Goal: Task Accomplishment & Management: Manage account settings

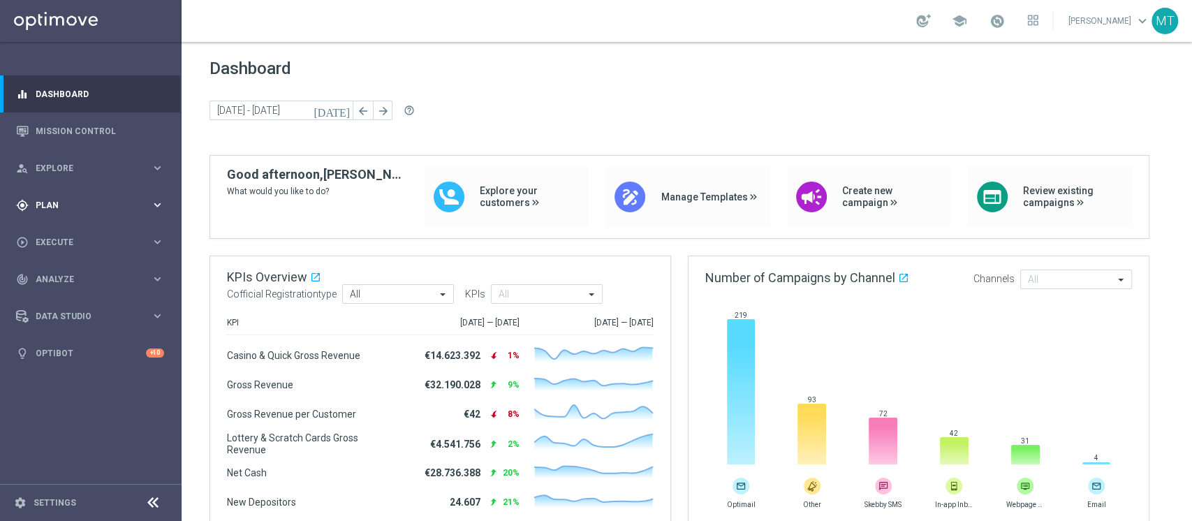
click at [50, 199] on div "gps_fixed Plan" at bounding box center [83, 205] width 135 height 13
click at [71, 233] on link "Target Groups" at bounding box center [90, 233] width 109 height 11
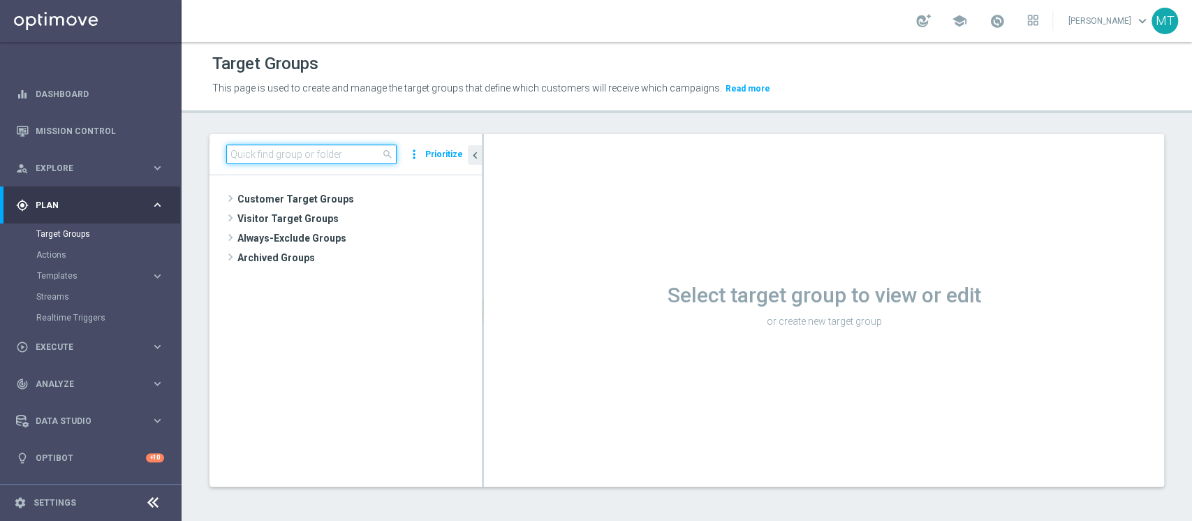
click at [273, 148] on input at bounding box center [311, 155] width 170 height 20
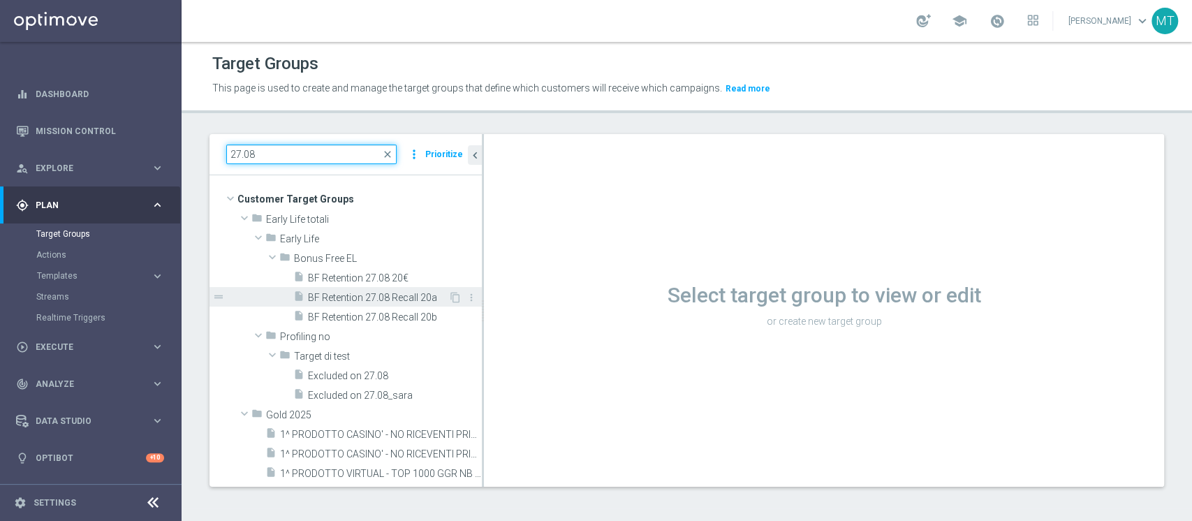
type input "27.08"
click at [387, 295] on span "BF Retention 27.08 Recall 20a" at bounding box center [378, 298] width 140 height 12
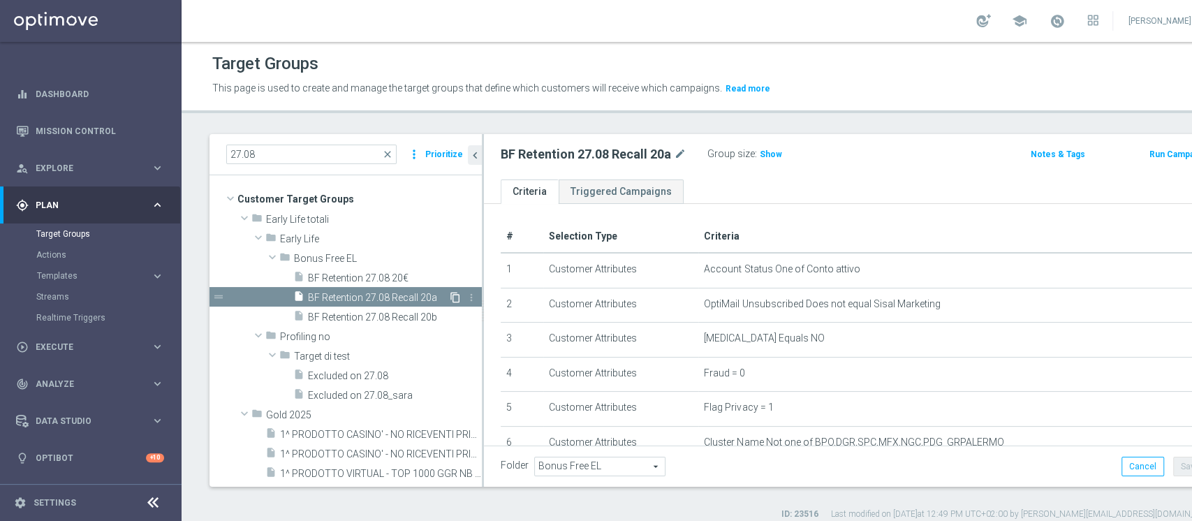
click at [450, 294] on icon "content_copy" at bounding box center [455, 297] width 11 height 11
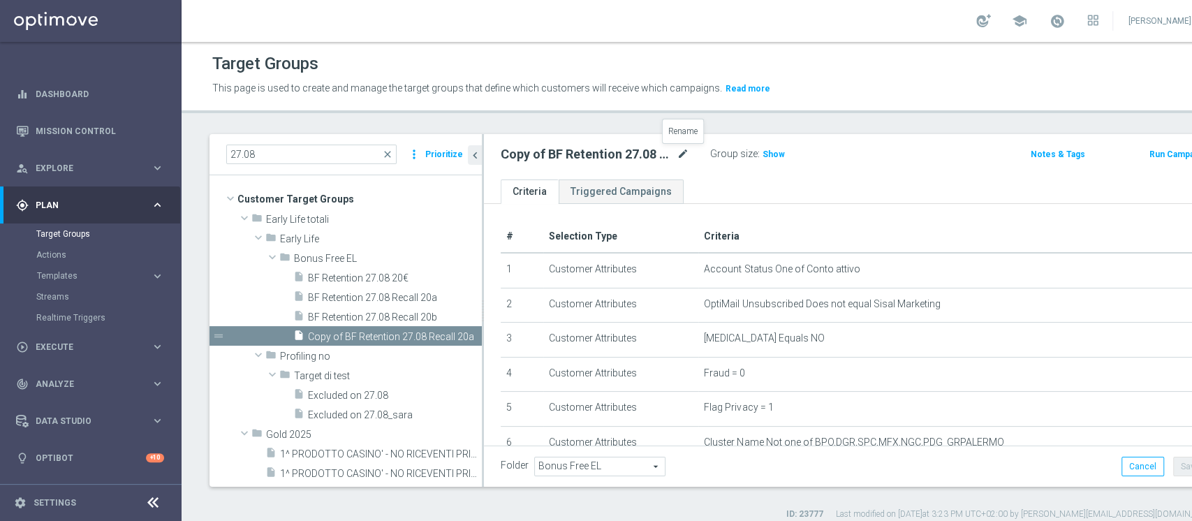
click at [682, 155] on icon "mode_edit" at bounding box center [683, 154] width 13 height 17
click at [527, 161] on input "Copy of BF Retention 27.08 Recall 20a" at bounding box center [595, 156] width 189 height 20
drag, startPoint x: 541, startPoint y: 159, endPoint x: 301, endPoint y: 146, distance: 240.7
click at [318, 164] on as-split "27.08 close more_vert Prioritize Customer Target Groups library_add create_new_…" at bounding box center [709, 310] width 998 height 353
drag, startPoint x: 570, startPoint y: 153, endPoint x: 636, endPoint y: 136, distance: 67.8
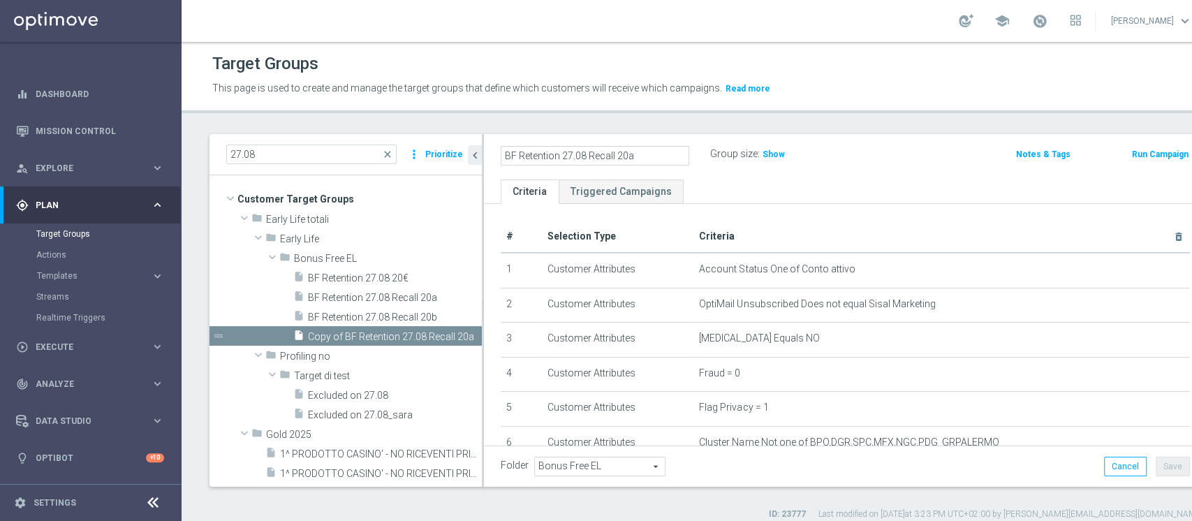
click at [570, 154] on input "BF Retention 27.08 Recall 20a" at bounding box center [595, 156] width 189 height 20
type input "BF Retention 05.09 Recall 2a"
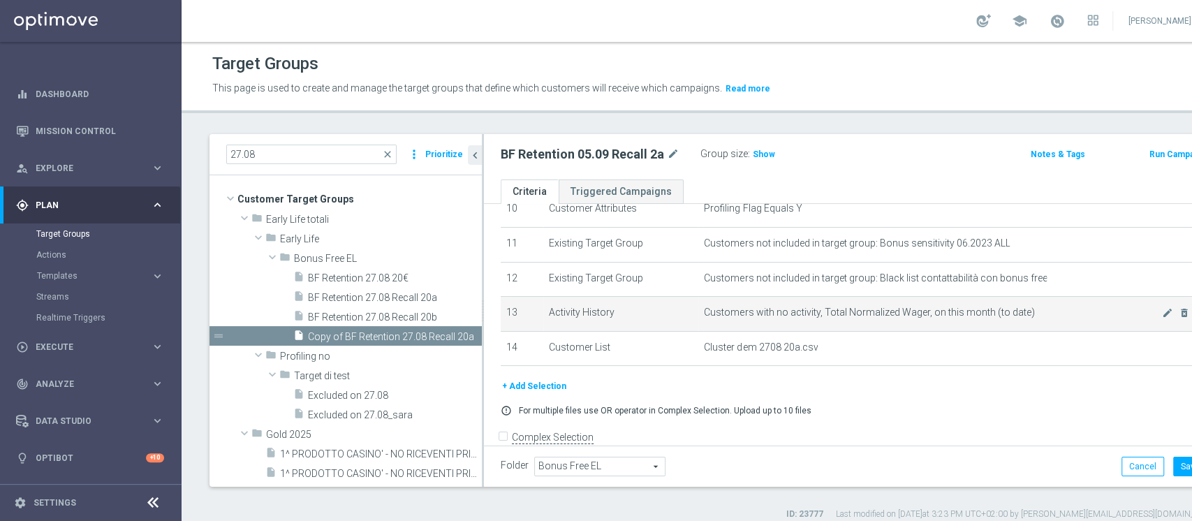
scroll to position [397, 0]
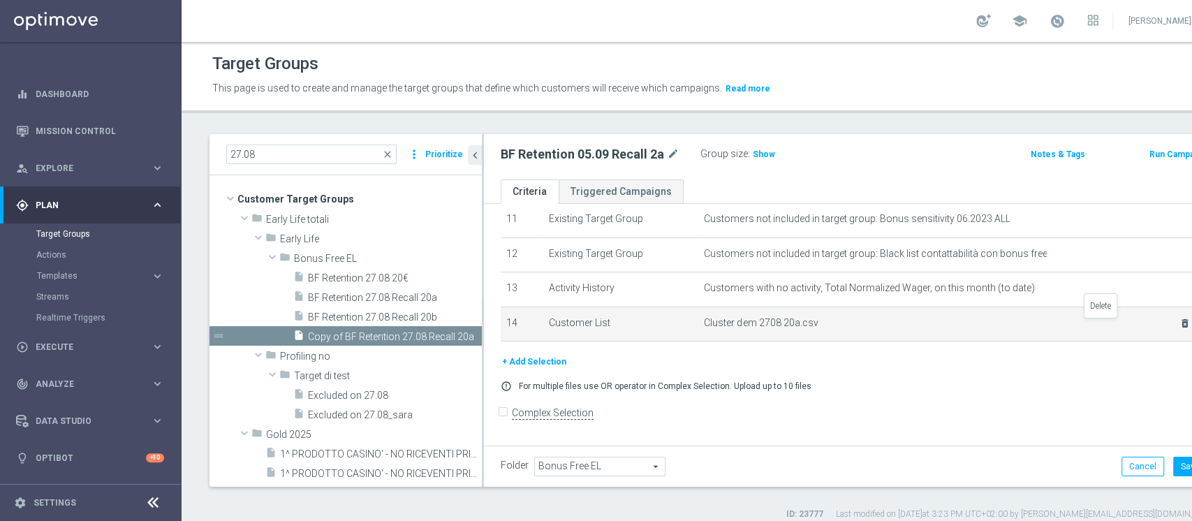
click at [893, 326] on icon "delete_forever" at bounding box center [1185, 323] width 11 height 11
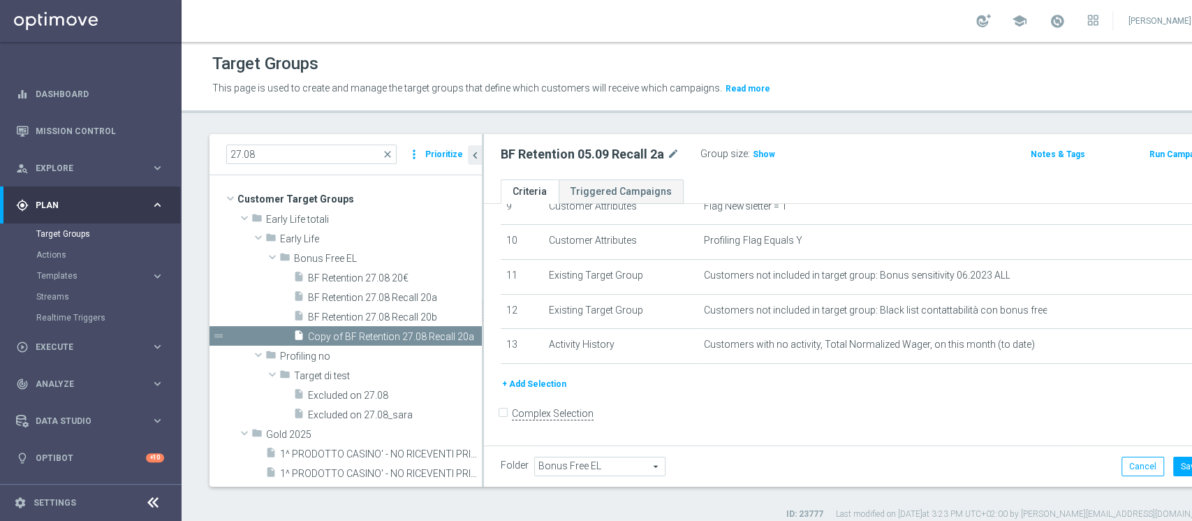
click at [553, 382] on button "+ Add Selection" at bounding box center [534, 384] width 67 height 15
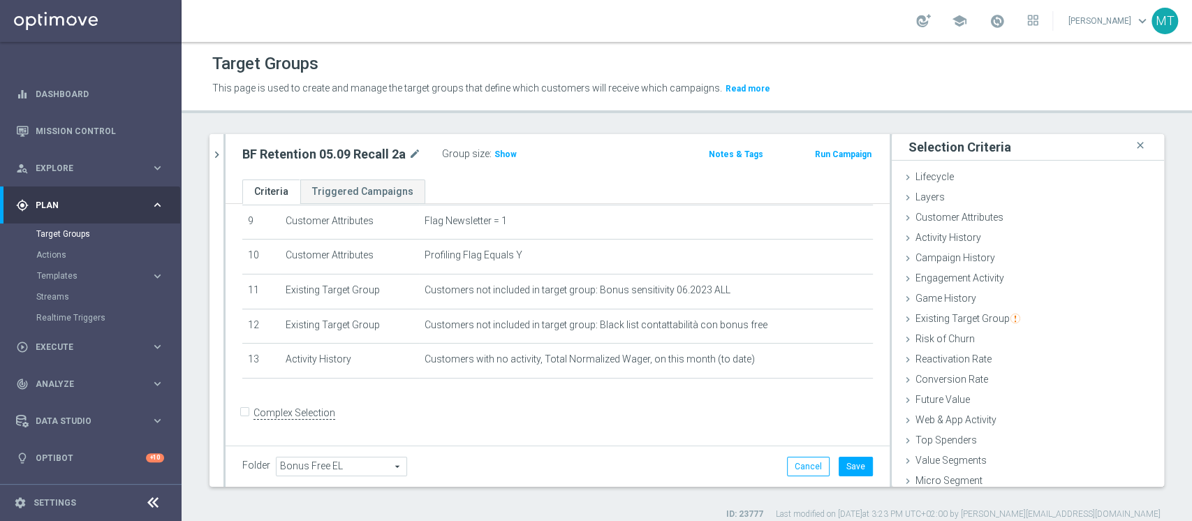
scroll to position [26, 0]
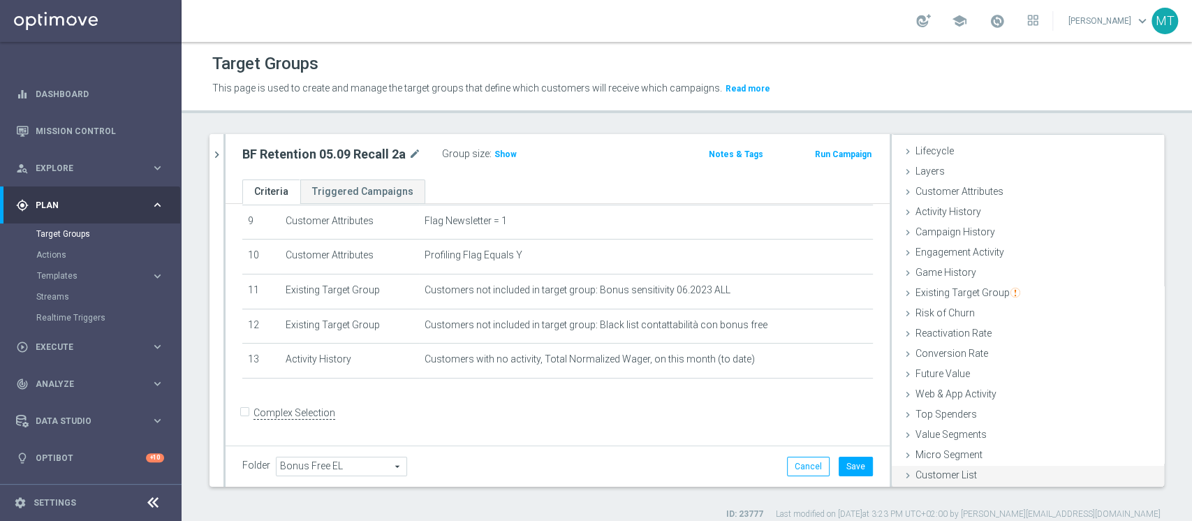
click at [893, 390] on span "Customer List" at bounding box center [946, 474] width 61 height 11
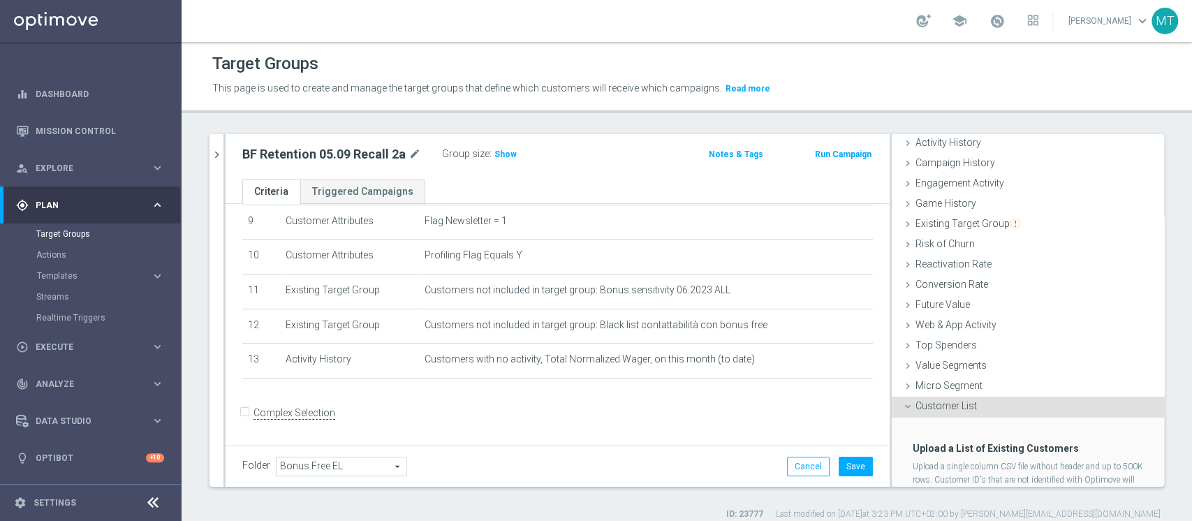
scroll to position [151, 0]
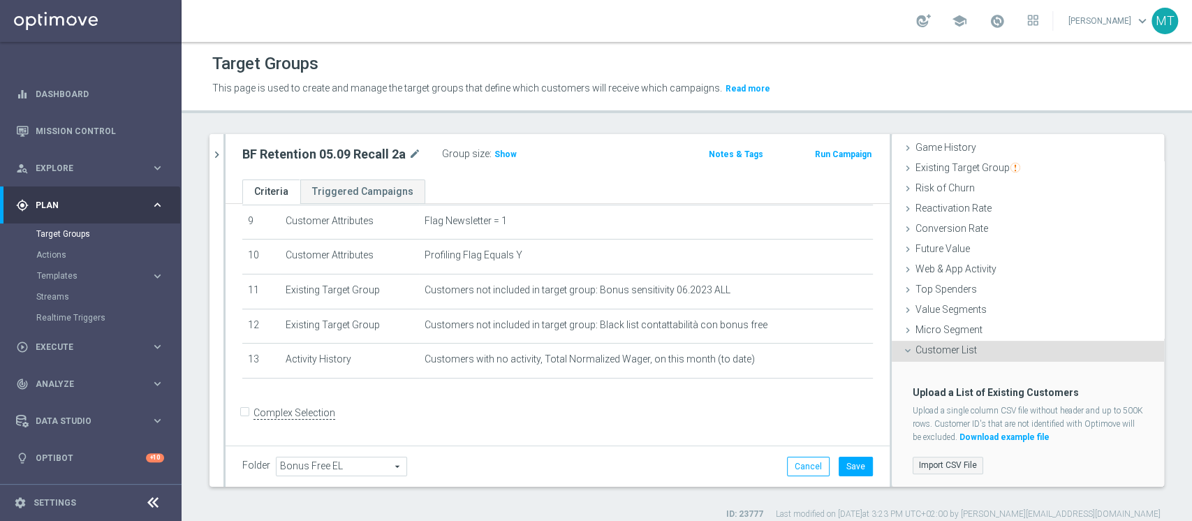
click at [893, 390] on label "Import CSV File" at bounding box center [948, 465] width 71 height 17
click at [0, 0] on input "Import CSV File" at bounding box center [0, 0] width 0 height 0
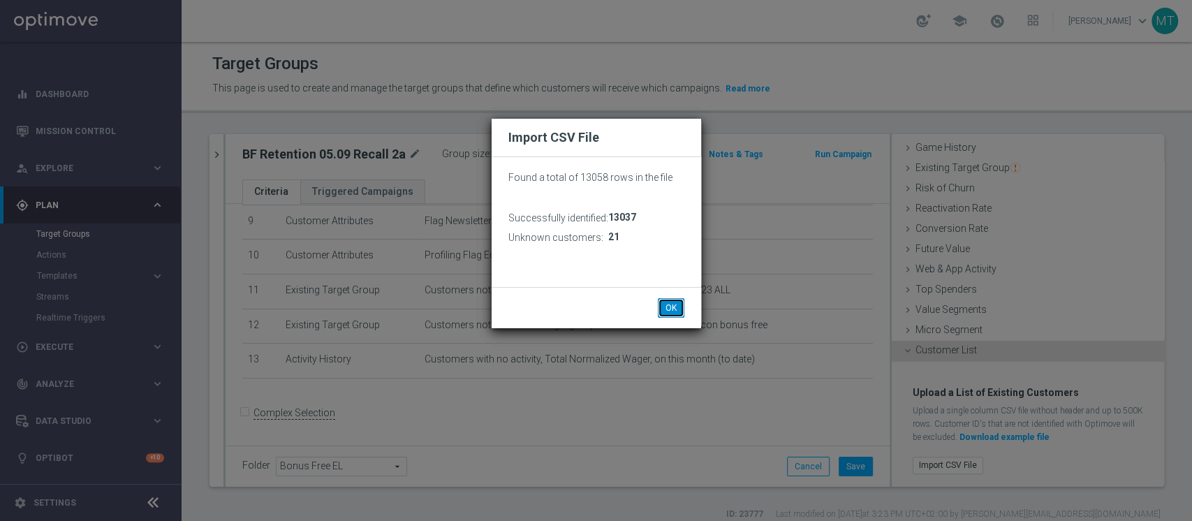
click at [672, 305] on button "OK" at bounding box center [671, 308] width 27 height 20
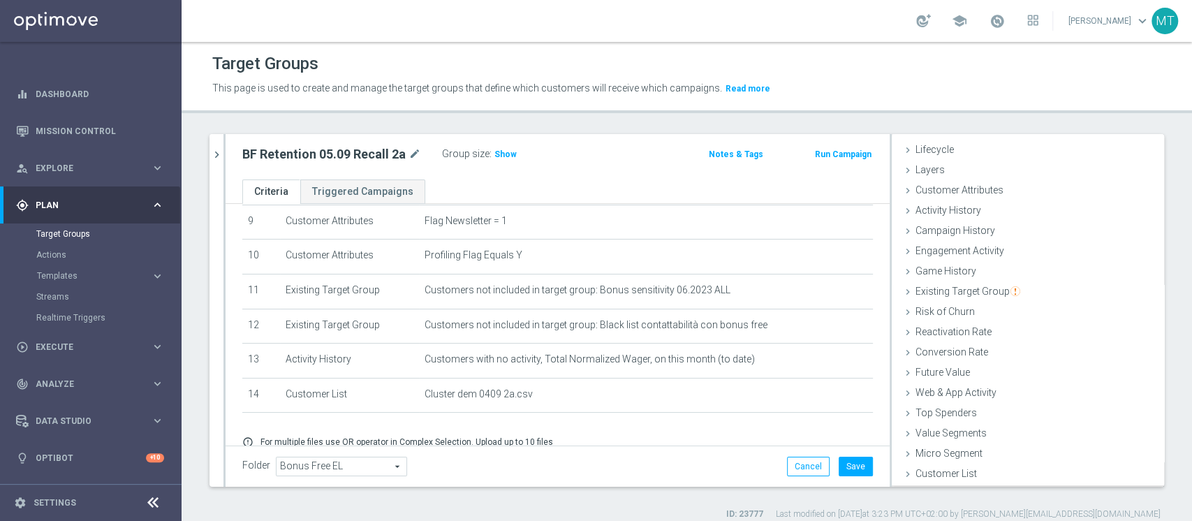
scroll to position [26, 0]
click at [842, 390] on button "Save" at bounding box center [856, 467] width 34 height 20
click at [506, 152] on span "Show" at bounding box center [506, 154] width 22 height 10
click at [320, 150] on h2 "BF Retention 05.09 Recall 2a" at bounding box center [323, 154] width 163 height 17
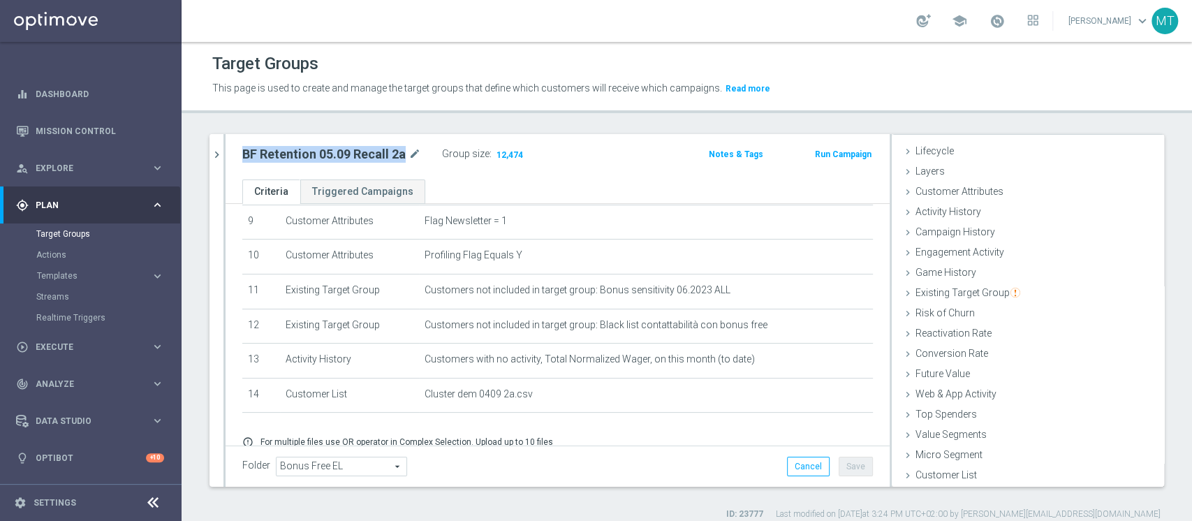
click at [320, 150] on h2 "BF Retention 05.09 Recall 2a" at bounding box center [323, 154] width 163 height 17
copy div "BF Retention 05.09 Recall 2a"
click at [190, 152] on div "27.08 close more_vert Prioritize Customer Target Groups library_add create_new_…" at bounding box center [687, 327] width 1011 height 386
click at [207, 158] on div "27.08 close more_vert Prioritize Customer Target Groups library_add create_new_…" at bounding box center [687, 327] width 1011 height 386
click at [213, 159] on icon "chevron_right" at bounding box center [216, 154] width 13 height 13
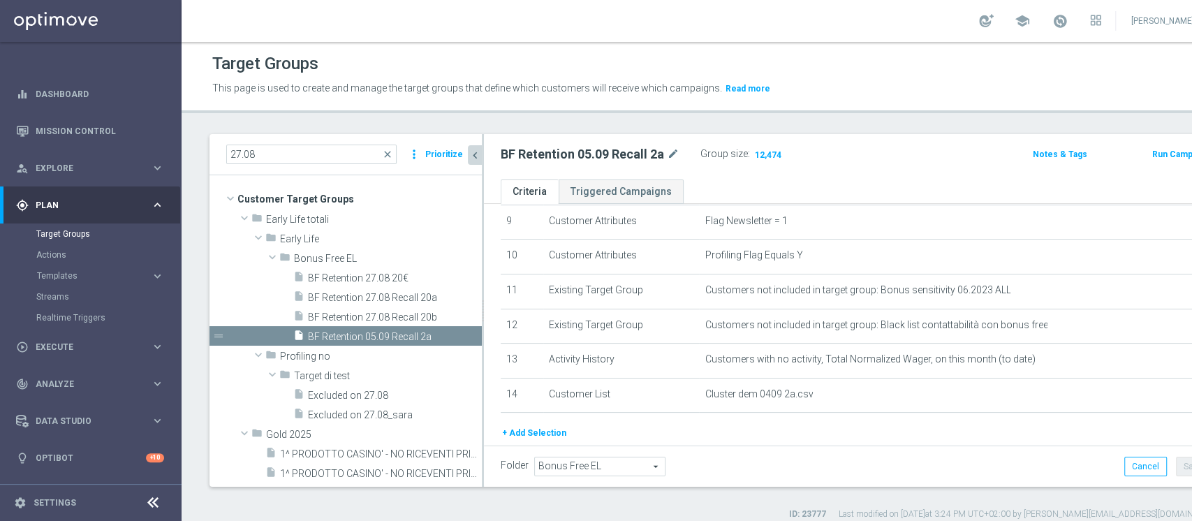
scroll to position [52, 0]
click at [450, 338] on icon "content_copy" at bounding box center [455, 336] width 11 height 11
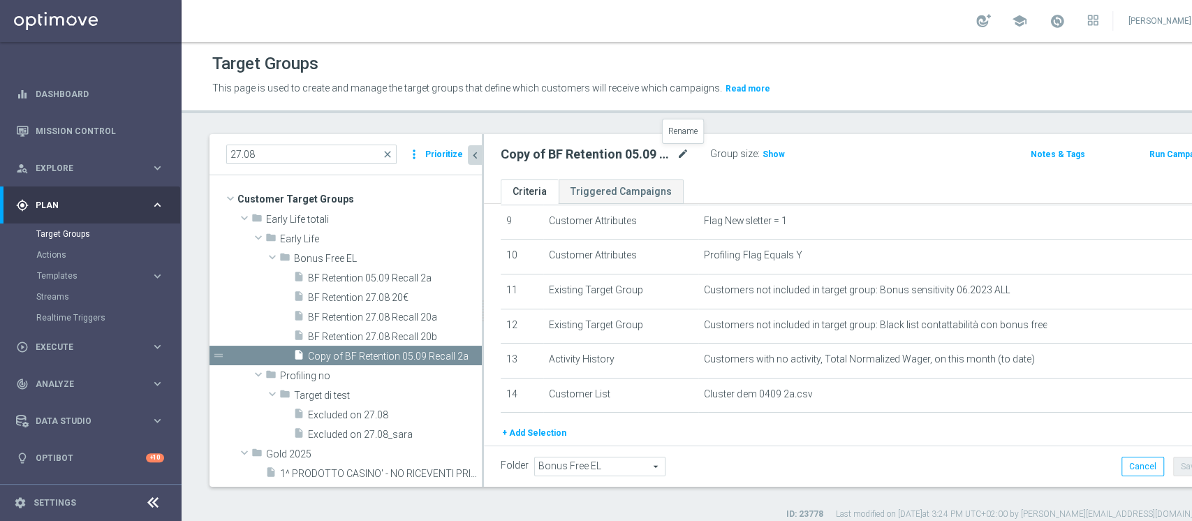
click at [677, 156] on icon "mode_edit" at bounding box center [683, 154] width 13 height 17
click at [576, 158] on input "Copy of BF Retention 05.09 Recall 2a" at bounding box center [595, 156] width 189 height 20
drag, startPoint x: 539, startPoint y: 155, endPoint x: 138, endPoint y: 155, distance: 401.0
click at [138, 155] on main "equalizer Dashboard Mission Control" at bounding box center [596, 260] width 1192 height 521
click at [623, 154] on input "BF Retention 05.09 Recall 2a" at bounding box center [595, 156] width 189 height 20
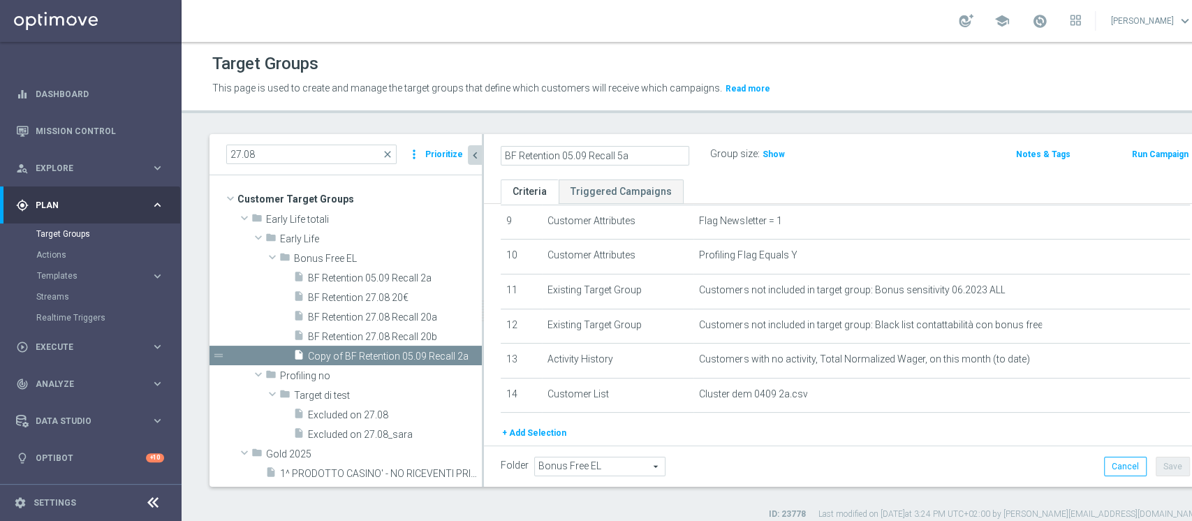
scroll to position [397, 0]
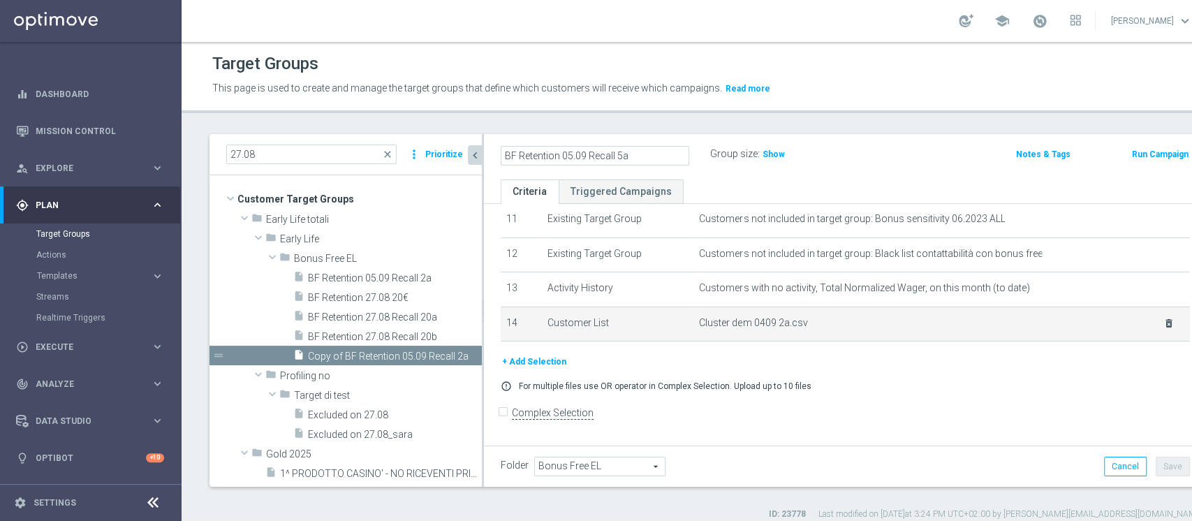
type input "BF Retention 05.09 Recall 5a"
click at [893, 321] on icon "delete_forever" at bounding box center [1168, 323] width 11 height 11
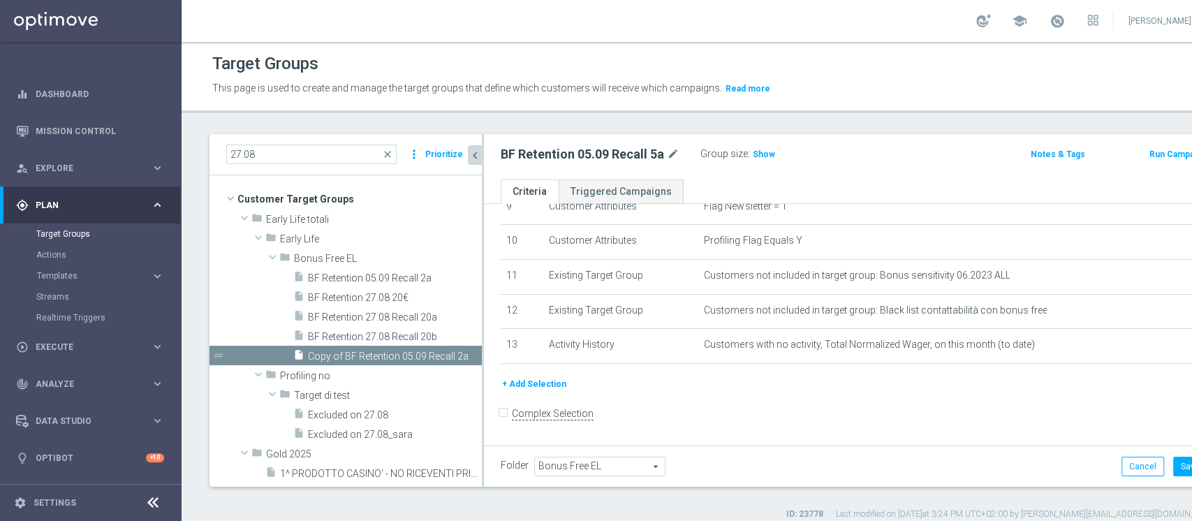
click at [551, 390] on button "+ Add Selection" at bounding box center [534, 384] width 67 height 15
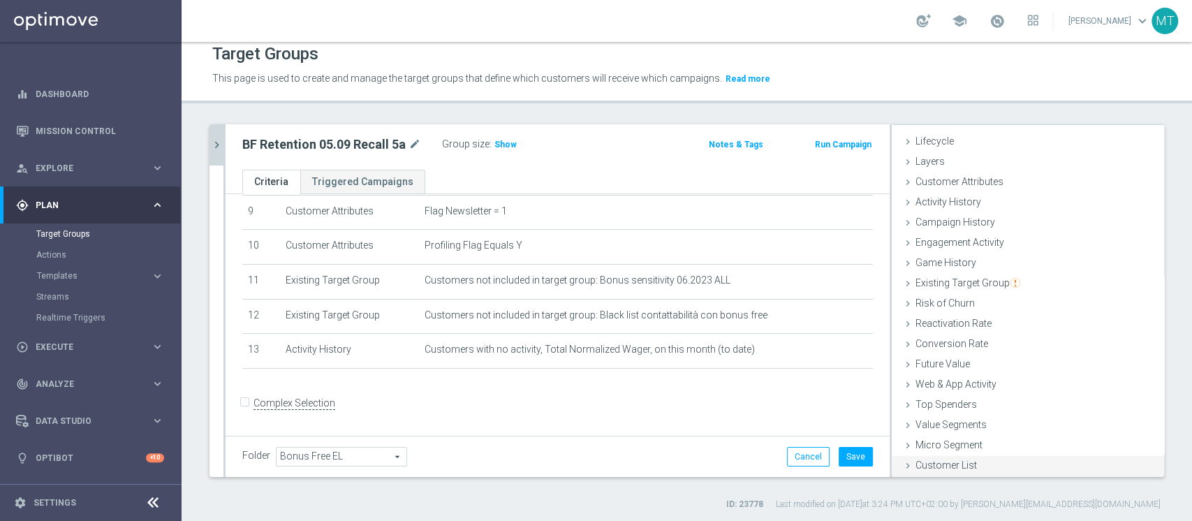
scroll to position [11, 0]
click at [893, 390] on span "Customer List" at bounding box center [946, 463] width 61 height 11
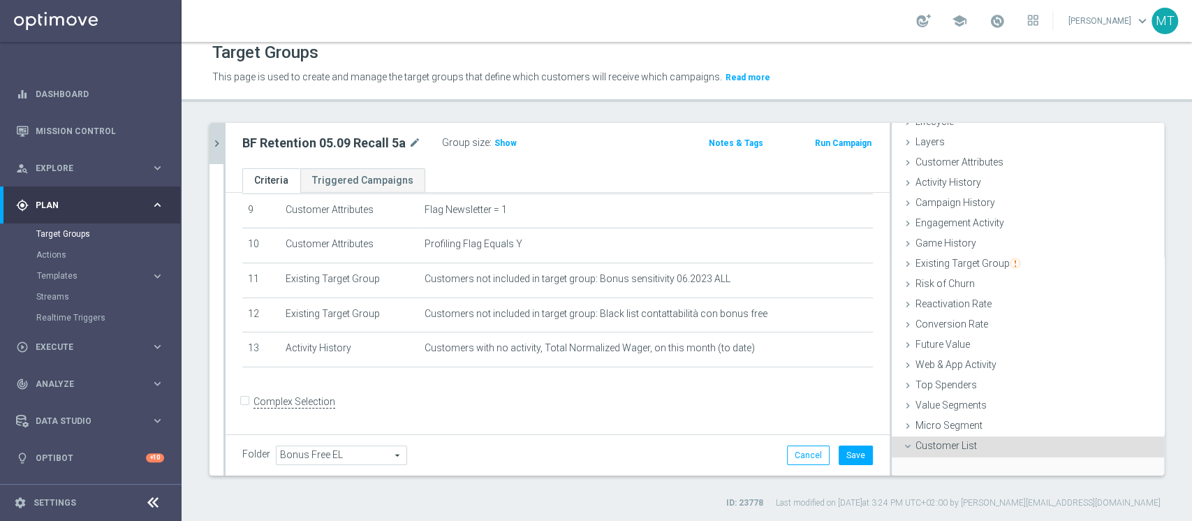
scroll to position [151, 0]
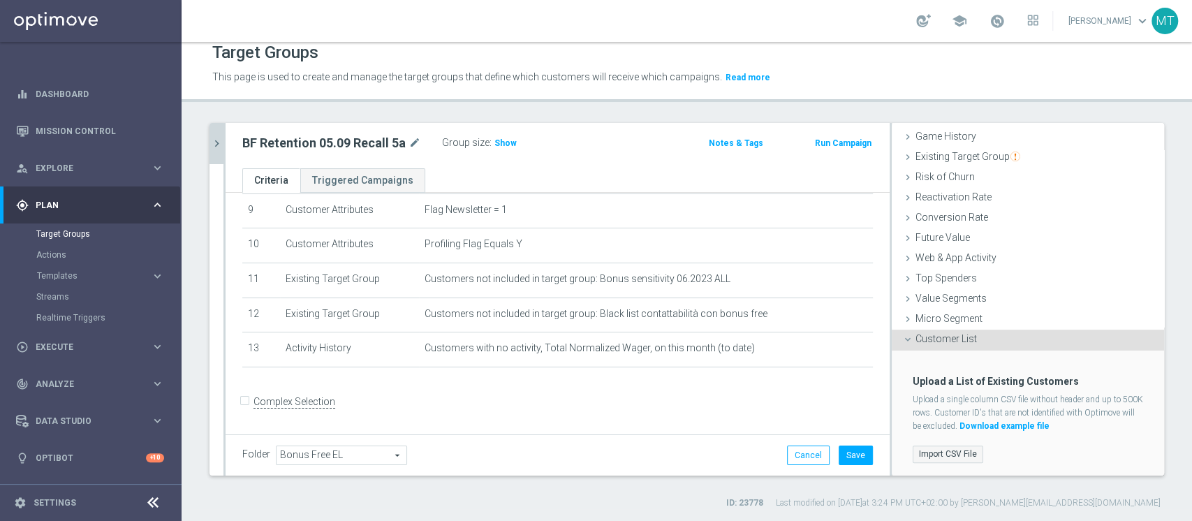
click at [893, 390] on label "Import CSV File" at bounding box center [948, 454] width 71 height 17
click at [0, 0] on input "Import CSV File" at bounding box center [0, 0] width 0 height 0
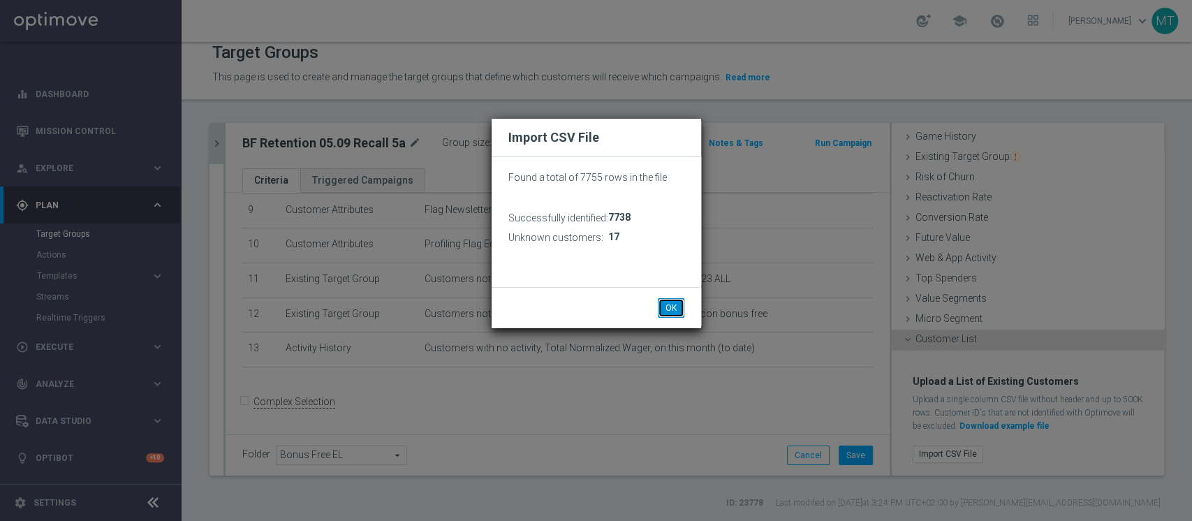
click at [672, 298] on button "OK" at bounding box center [671, 308] width 27 height 20
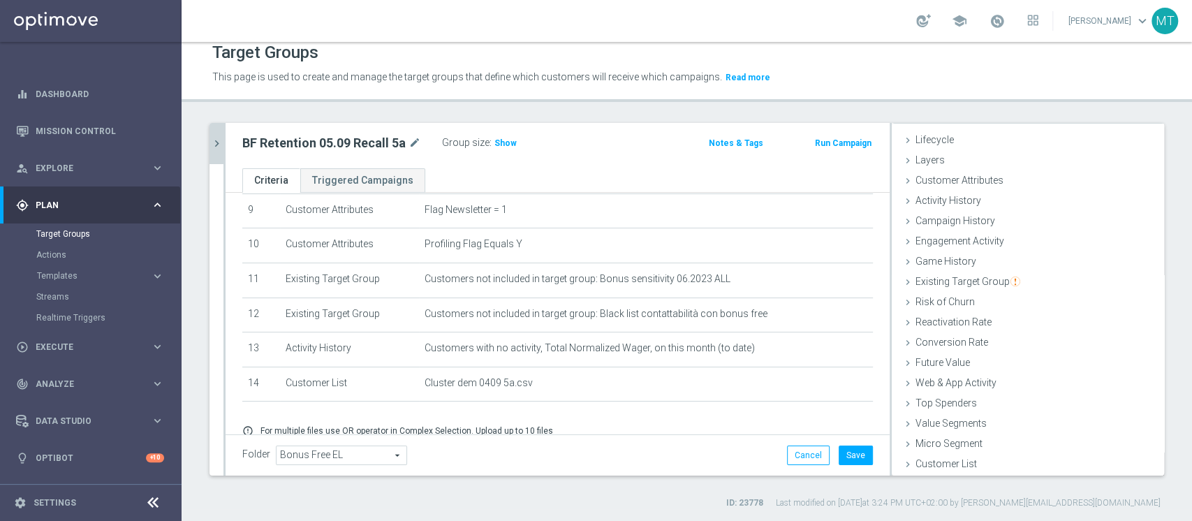
scroll to position [26, 0]
click at [839, 390] on button "Save" at bounding box center [856, 456] width 34 height 20
click at [506, 148] on h3 "Show" at bounding box center [505, 143] width 25 height 15
click at [61, 282] on accordion "Templates keyboard_arrow_right Optimail OptiMobile In-App OptiMobile Push Optip…" at bounding box center [108, 275] width 144 height 21
click at [66, 282] on accordion "Templates keyboard_arrow_right Optimail OptiMobile In-App OptiMobile Push Optip…" at bounding box center [108, 275] width 144 height 21
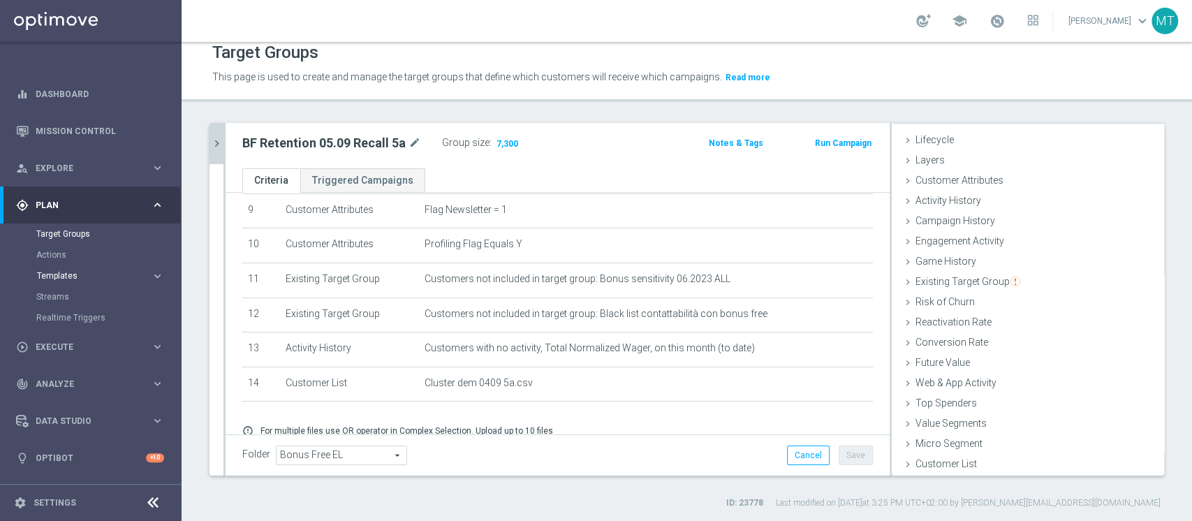
click at [67, 275] on span "Templates" at bounding box center [87, 276] width 100 height 8
click at [73, 293] on link "Optimail" at bounding box center [94, 296] width 102 height 11
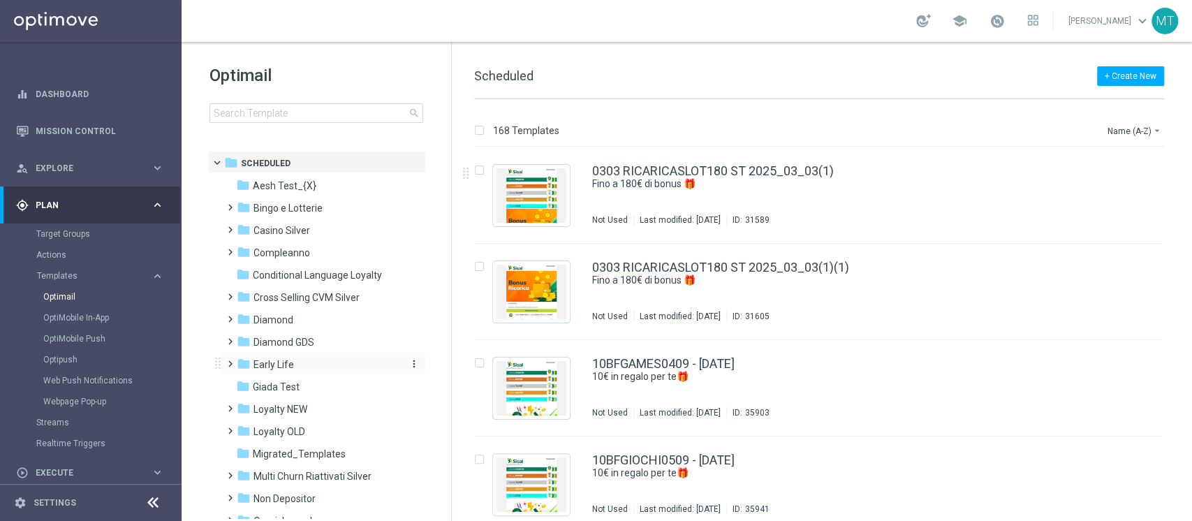
click at [276, 364] on span "Early Life" at bounding box center [274, 364] width 41 height 13
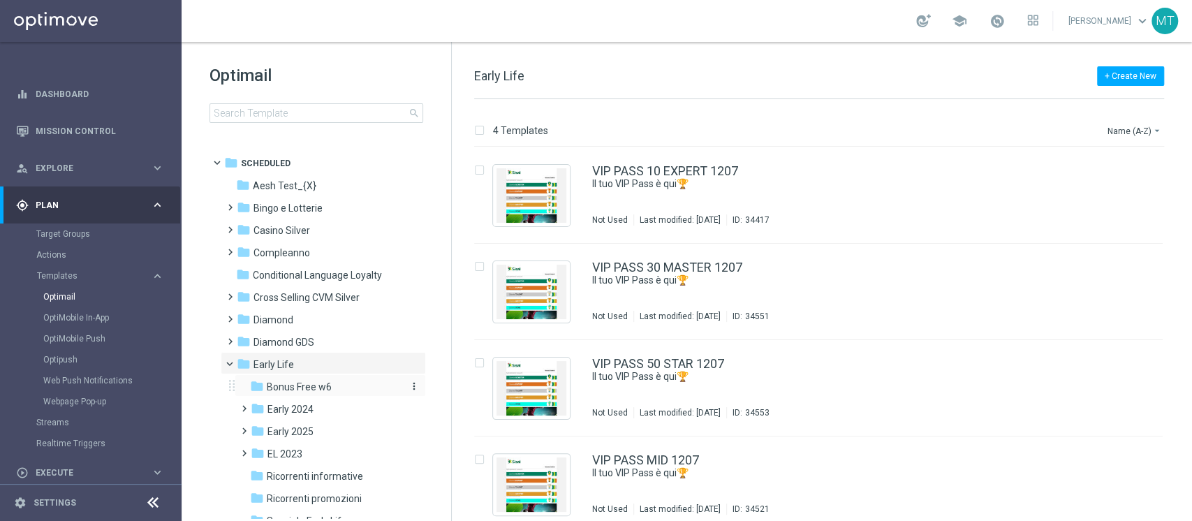
click at [310, 384] on span "Bonus Free w6" at bounding box center [299, 387] width 65 height 13
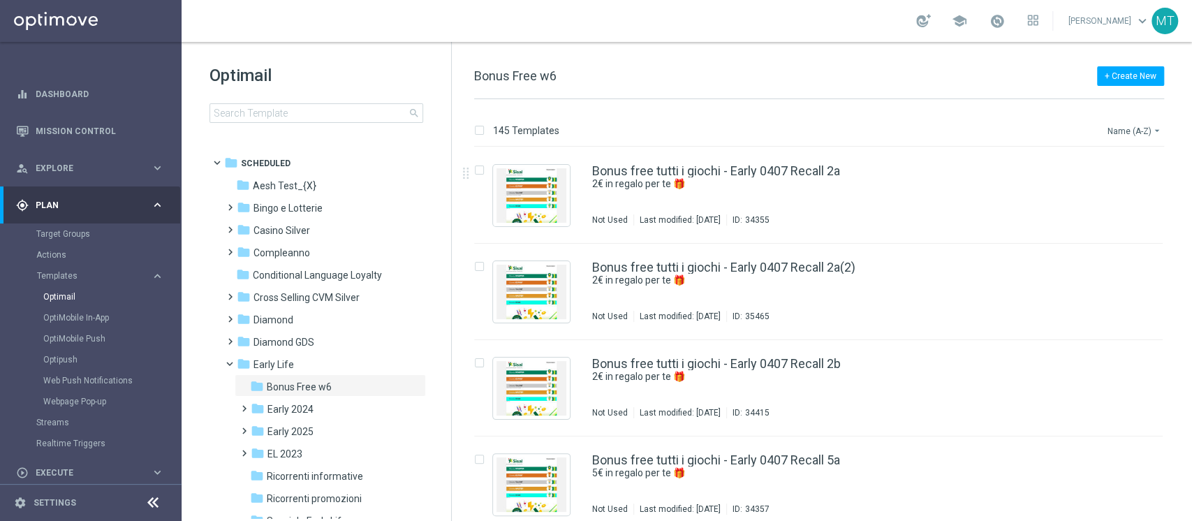
click at [893, 131] on button "Name (A-Z) arrow_drop_down" at bounding box center [1136, 130] width 58 height 17
click at [893, 200] on div "Date Modified (Newest)" at bounding box center [1109, 193] width 112 height 20
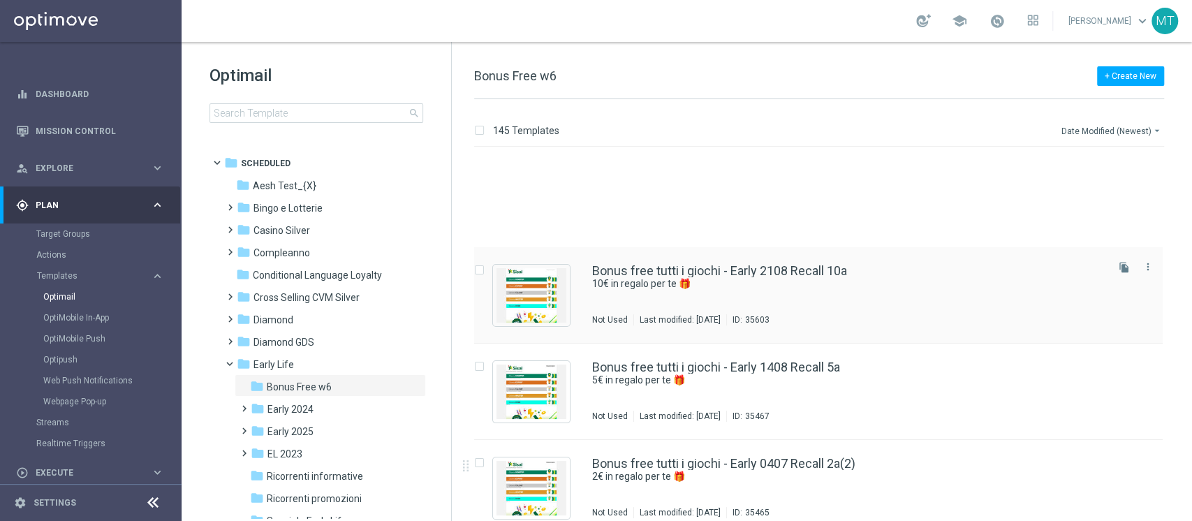
scroll to position [279, 0]
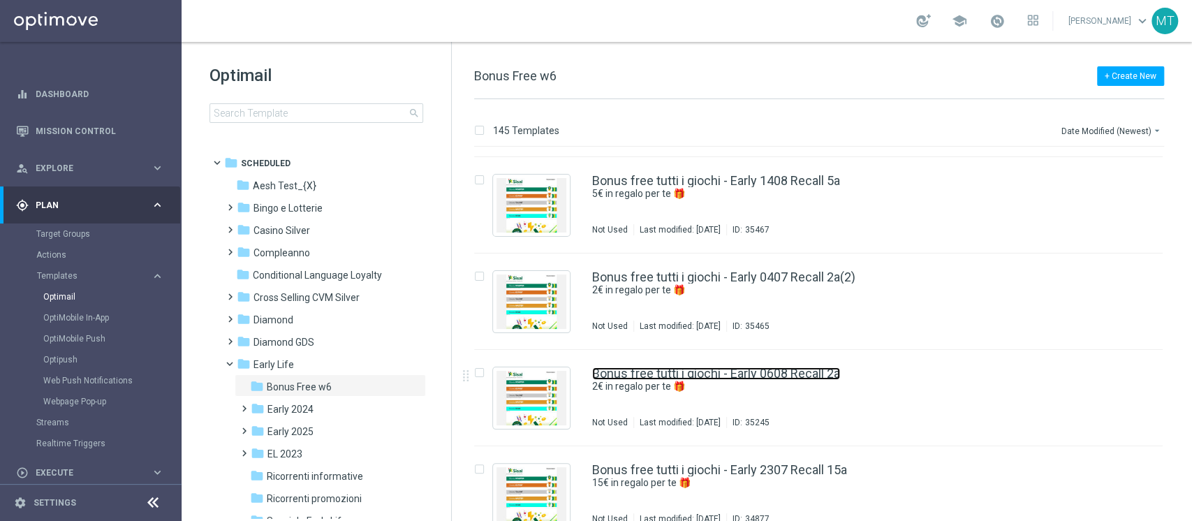
drag, startPoint x: 712, startPoint y: 377, endPoint x: 811, endPoint y: 0, distance: 389.4
click at [711, 377] on link "Bonus free tutti i giochi - Early 0608 Recall 2a" at bounding box center [716, 373] width 248 height 13
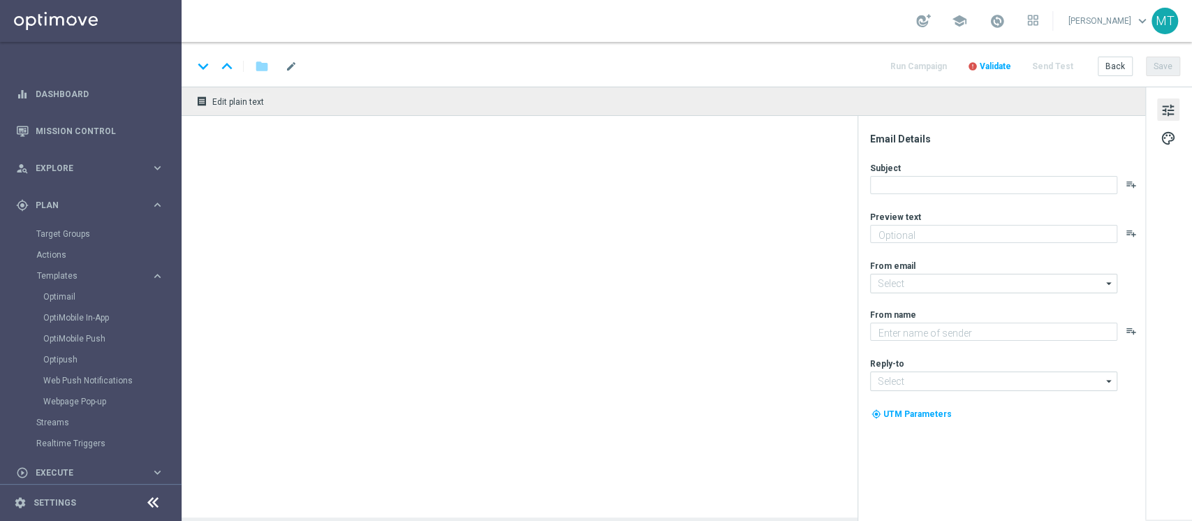
type textarea "2€ in regalo per te 🎁"
type input "newsletter@comunicazioni.sisal.it"
type textarea "Sisal"
type input "info@sisal.it"
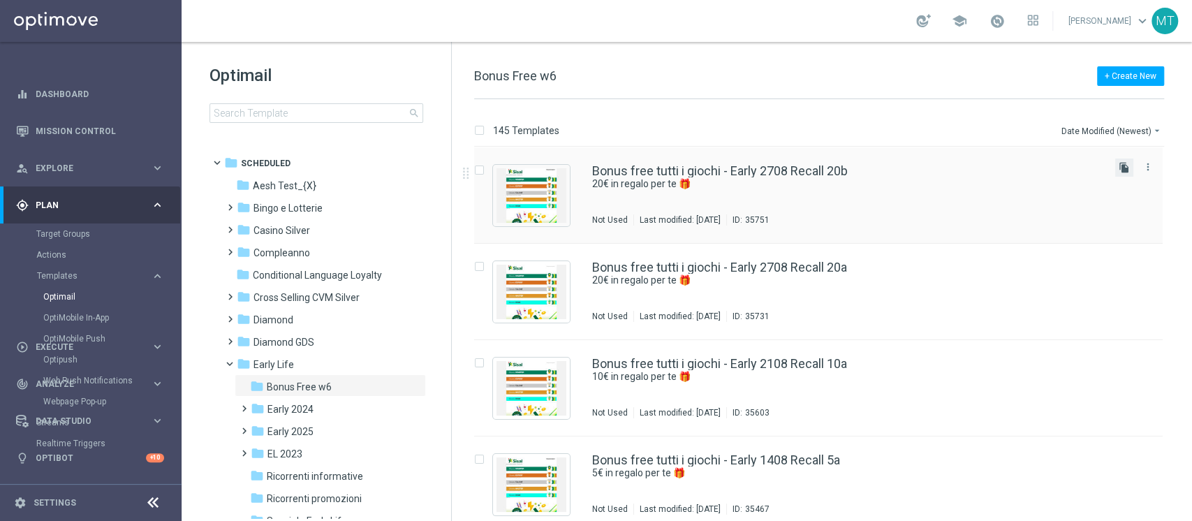
click at [1119, 171] on icon "file_copy" at bounding box center [1124, 167] width 11 height 11
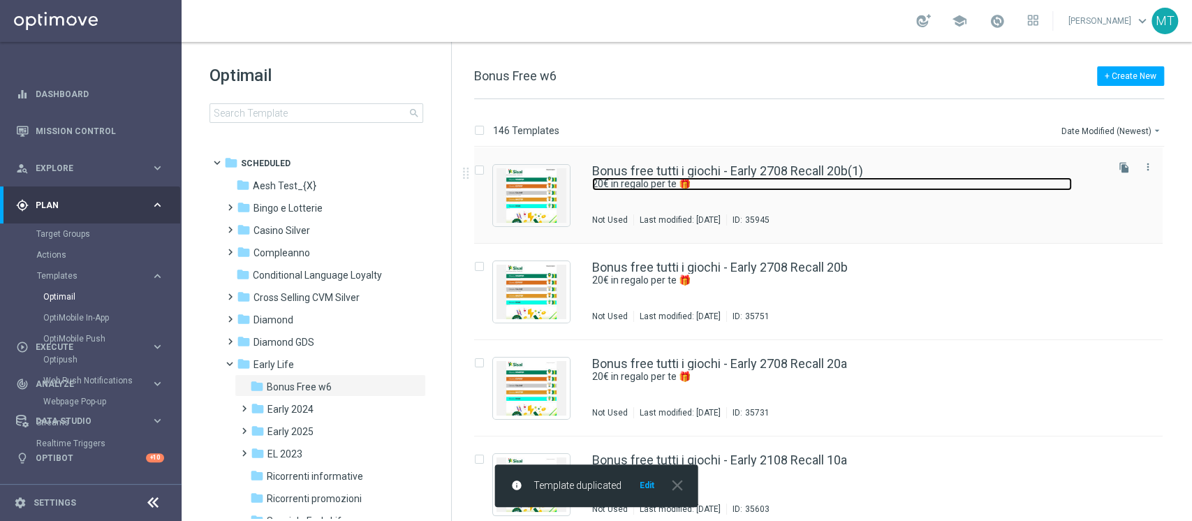
click at [805, 183] on link "20€ in regalo per te 🎁" at bounding box center [832, 183] width 480 height 13
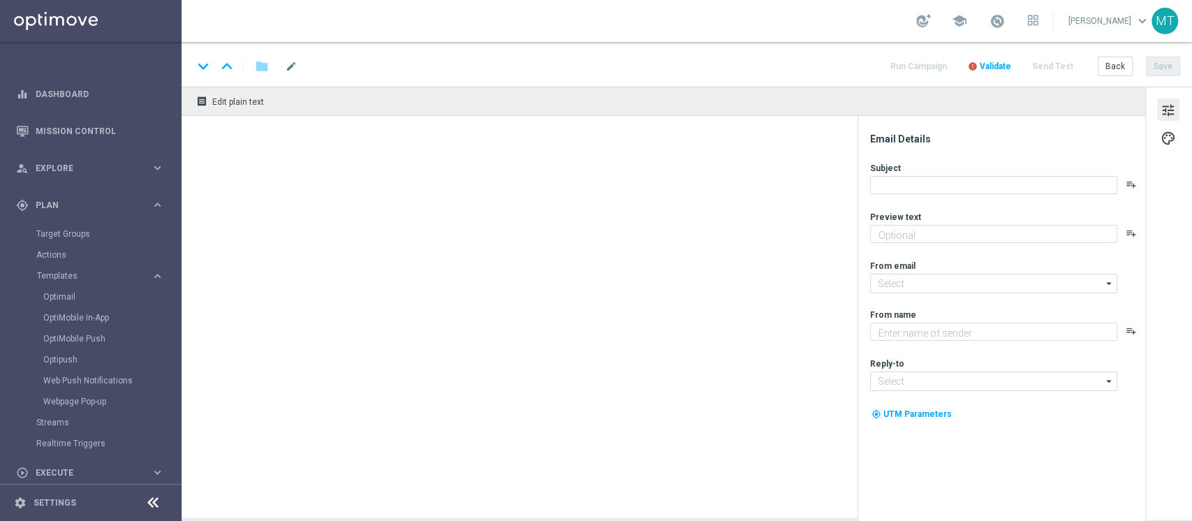
type textarea "20€ in regalo per te 🎁"
type input "newsletter@comunicazioni.sisal.it"
type textarea "Sisal"
type input "info@sisal.it"
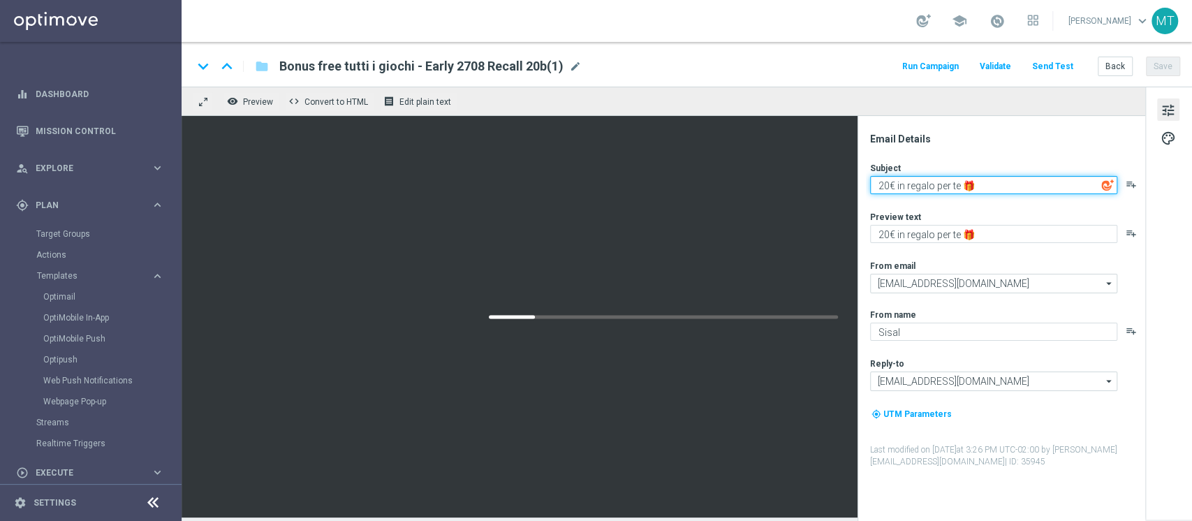
click at [882, 184] on textarea "20€ in regalo per te 🎁" at bounding box center [993, 185] width 247 height 18
type textarea "2€ in regalo per te 🎁"
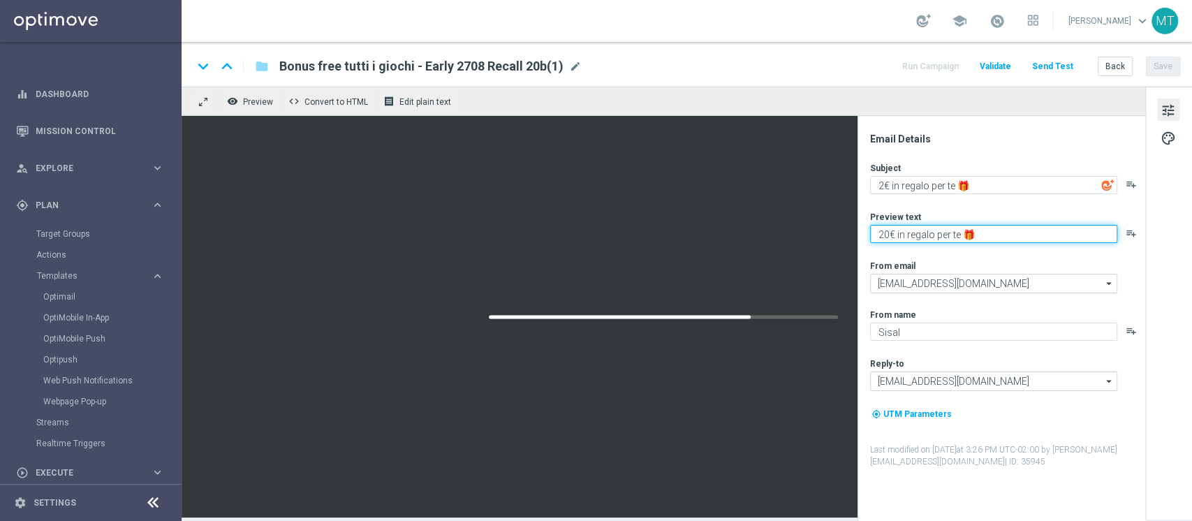
click at [885, 234] on textarea "20€ in regalo per te 🎁" at bounding box center [993, 234] width 247 height 18
type textarea "2€ in regalo per te 🎁"
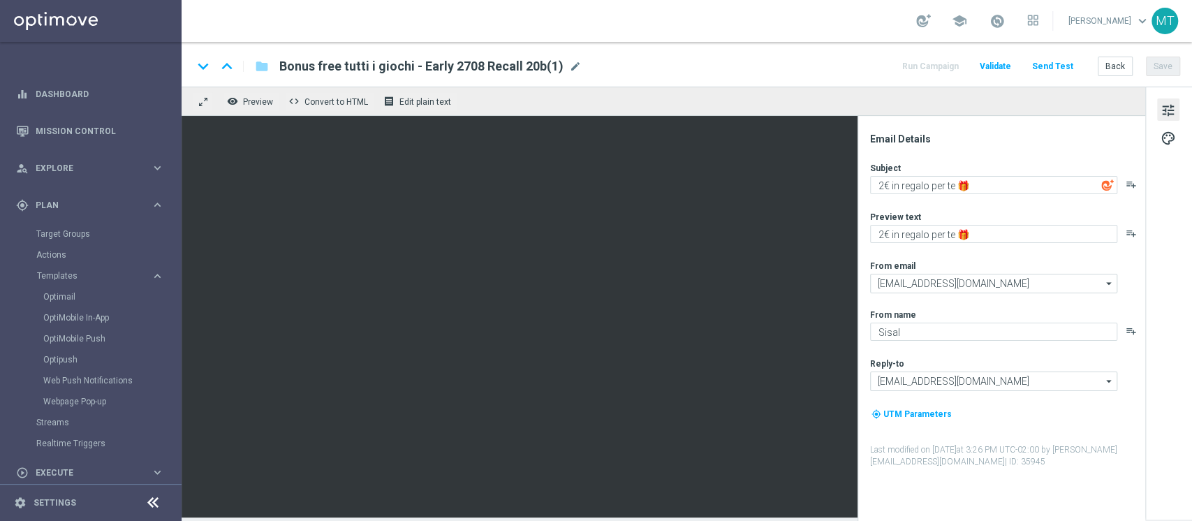
click at [576, 76] on div "keyboard_arrow_down keyboard_arrow_up folder Bonus free tutti i giochi - Early …" at bounding box center [687, 64] width 1011 height 45
drag, startPoint x: 574, startPoint y: 66, endPoint x: 560, endPoint y: 65, distance: 13.3
click at [573, 66] on span "mode_edit" at bounding box center [575, 66] width 13 height 13
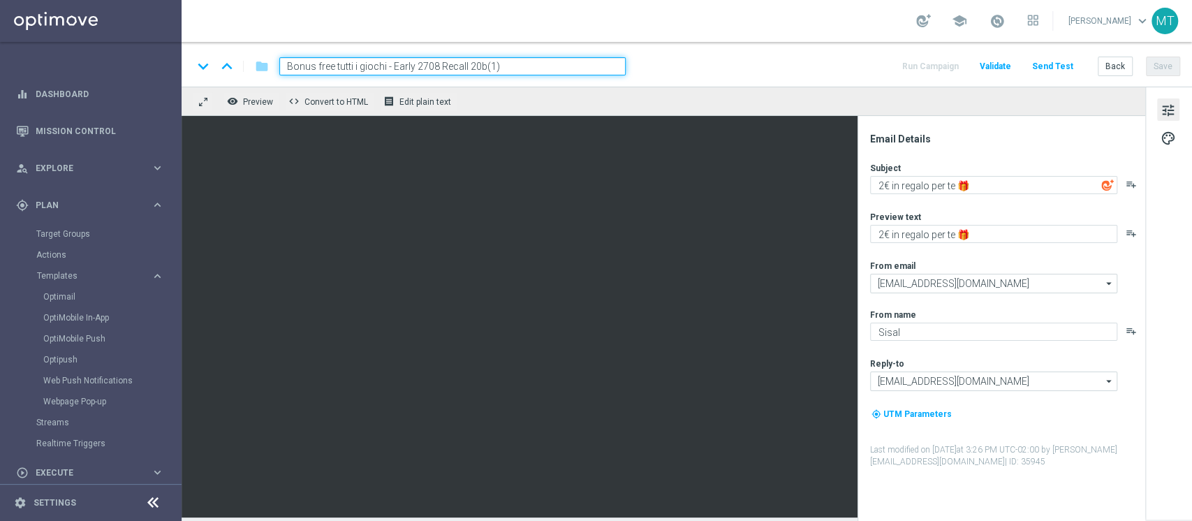
click at [426, 67] on input "Bonus free tutti i giochi - Early 2708 Recall 20b(1)" at bounding box center [452, 66] width 346 height 18
type input "Bonus free tutti i giochi - Early 0409 Recall 2a"
click at [678, 65] on div "keyboard_arrow_down keyboard_arrow_up folder Bonus free tutti i giochi - Early …" at bounding box center [687, 66] width 988 height 18
click at [1164, 59] on button "Save" at bounding box center [1163, 67] width 34 height 20
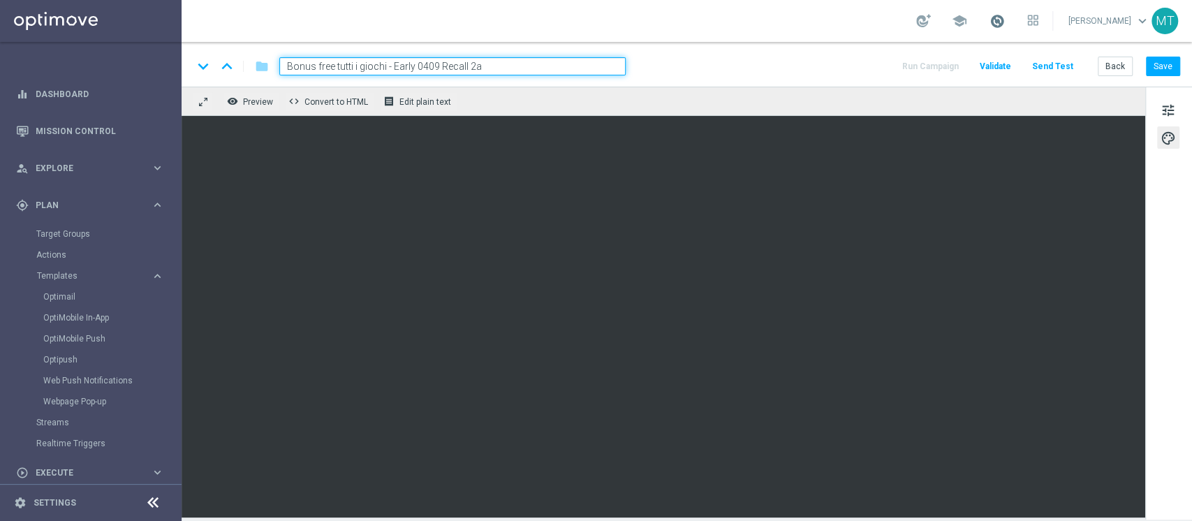
click at [1005, 25] on span at bounding box center [997, 20] width 15 height 15
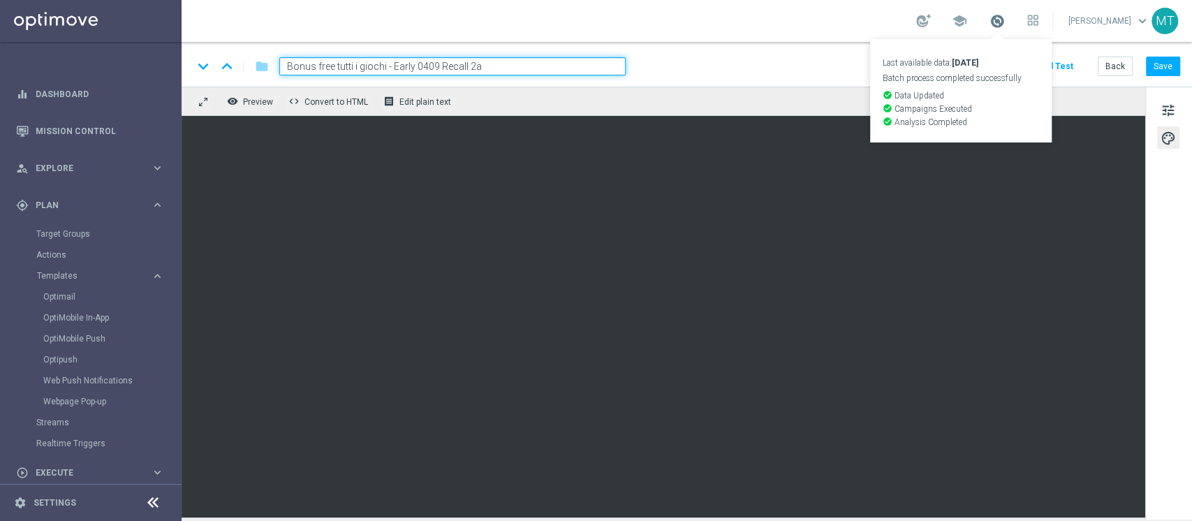
click at [1005, 25] on span at bounding box center [997, 20] width 15 height 15
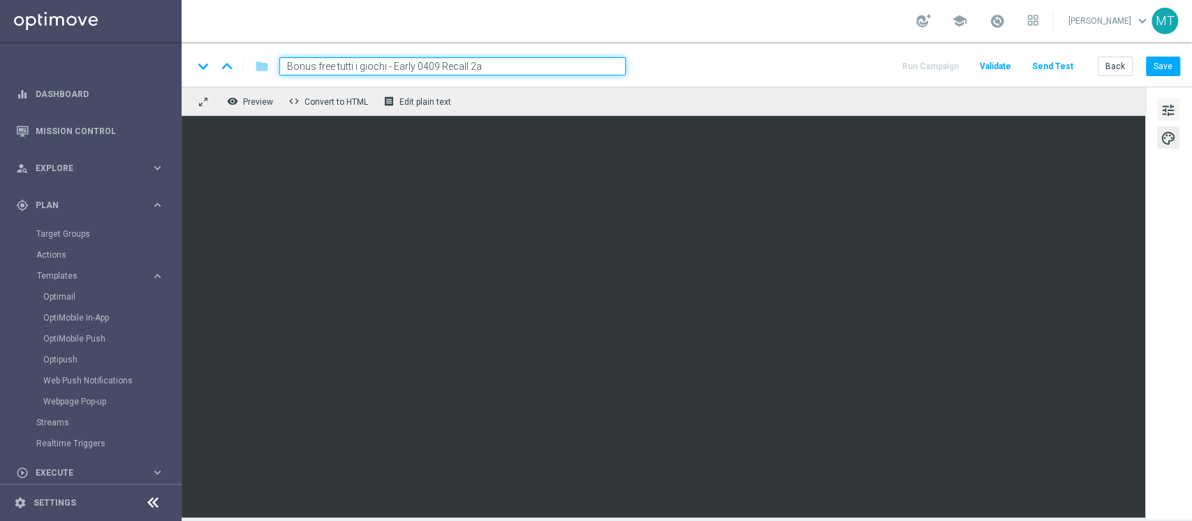
click at [1157, 113] on div "tune palette" at bounding box center [1169, 303] width 47 height 433
click at [1158, 113] on button "tune" at bounding box center [1169, 109] width 22 height 22
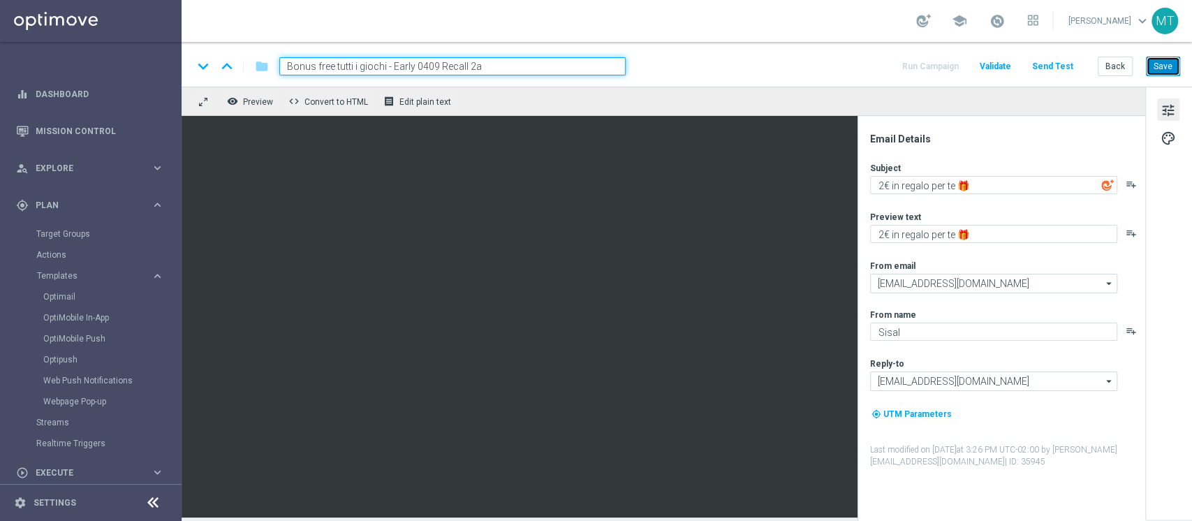
click at [1169, 68] on button "Save" at bounding box center [1163, 67] width 34 height 20
click at [256, 102] on span "Preview" at bounding box center [258, 102] width 30 height 10
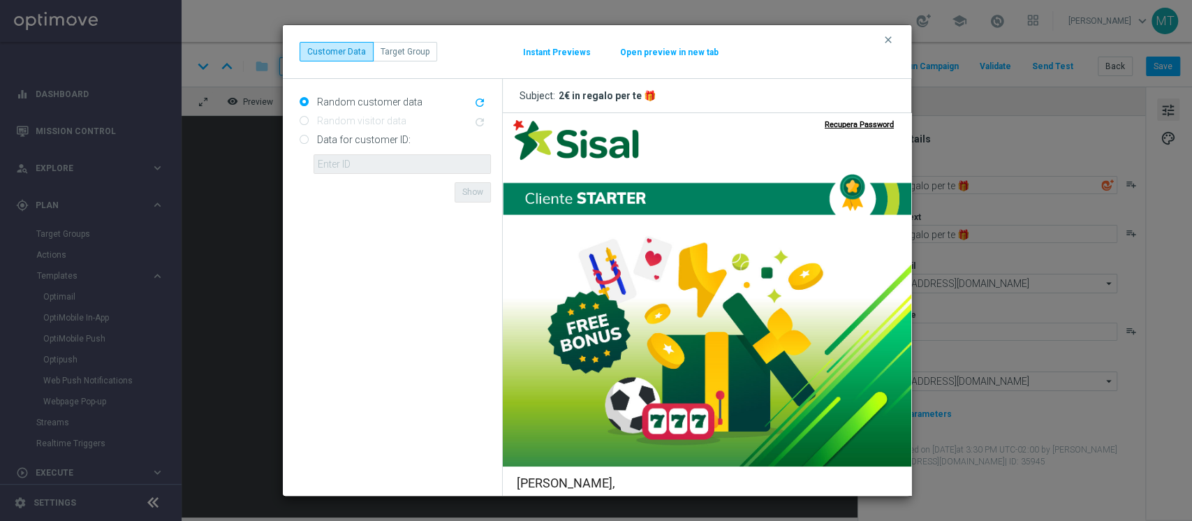
click at [620, 50] on button "Open preview in new tab" at bounding box center [670, 52] width 100 height 11
click at [894, 35] on button "clear" at bounding box center [890, 40] width 16 height 13
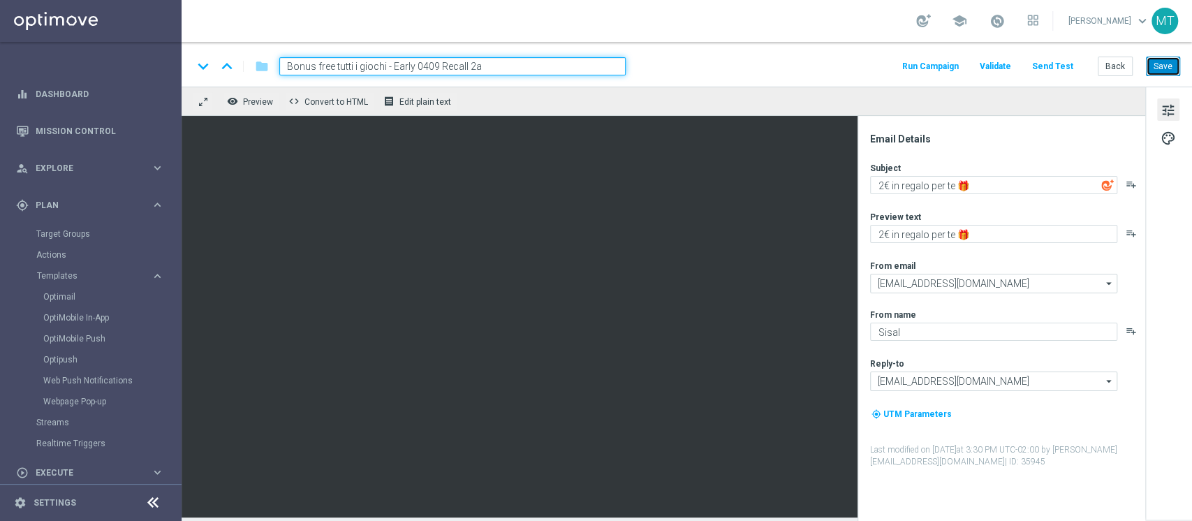
click at [1161, 67] on button "Save" at bounding box center [1163, 67] width 34 height 20
drag, startPoint x: 530, startPoint y: 69, endPoint x: 163, endPoint y: 88, distance: 367.2
click at [163, 88] on main "equalizer Dashboard Mission Control" at bounding box center [596, 260] width 1192 height 521
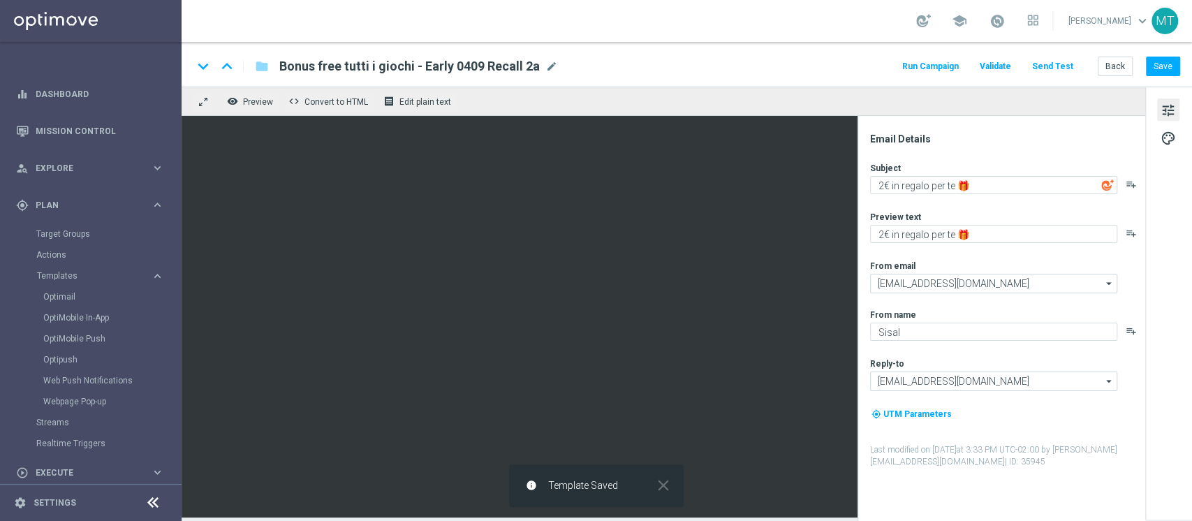
click at [495, 93] on div "remove_red_eye Preview code Convert to HTML receipt Edit plain text" at bounding box center [664, 101] width 964 height 29
click at [950, 68] on button "Run Campaign" at bounding box center [930, 66] width 61 height 19
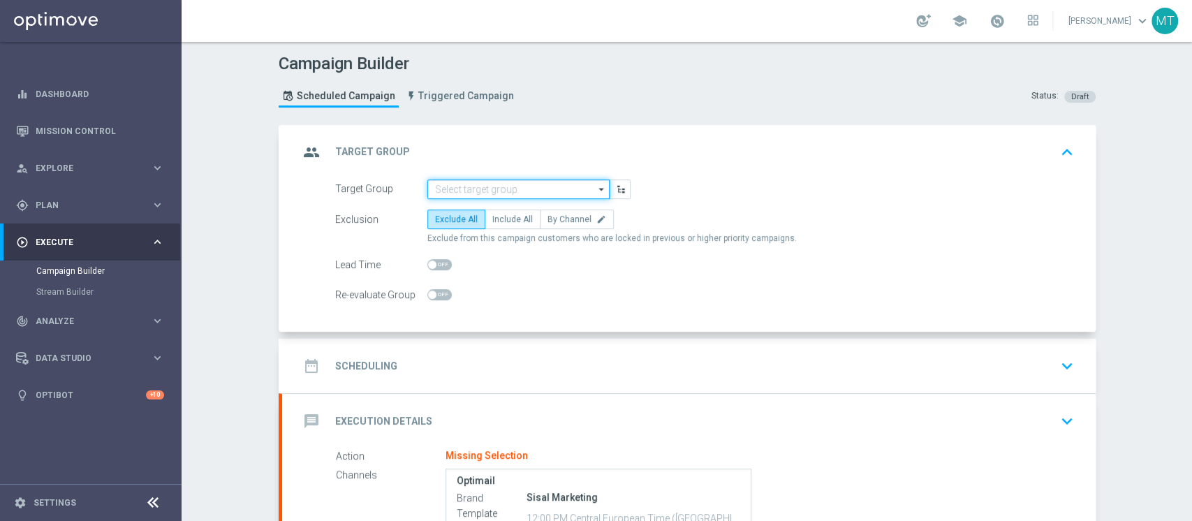
click at [509, 187] on input at bounding box center [519, 190] width 182 height 20
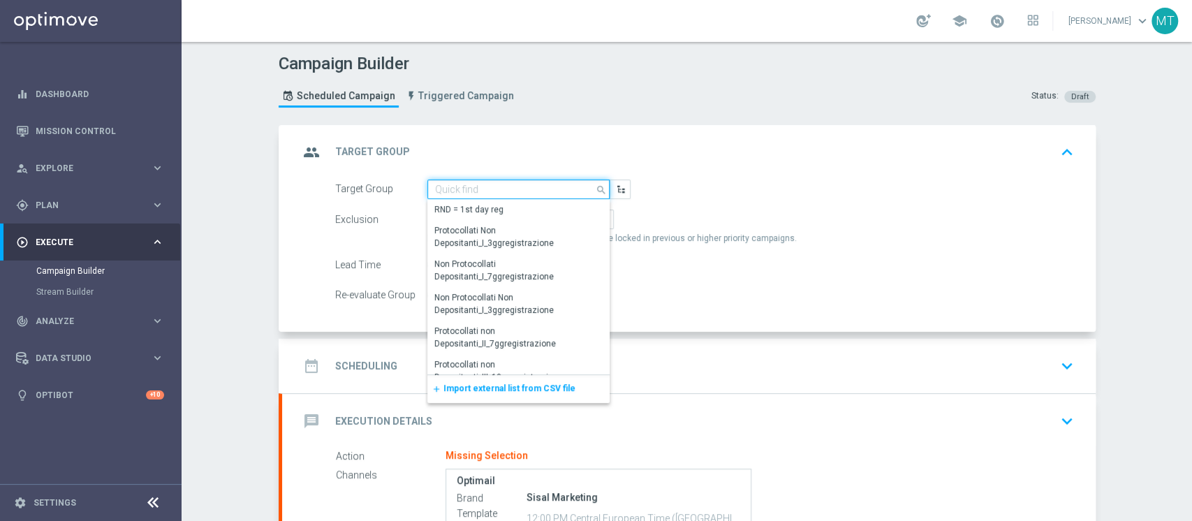
paste input "BF Retention 05.09 Recall 2a"
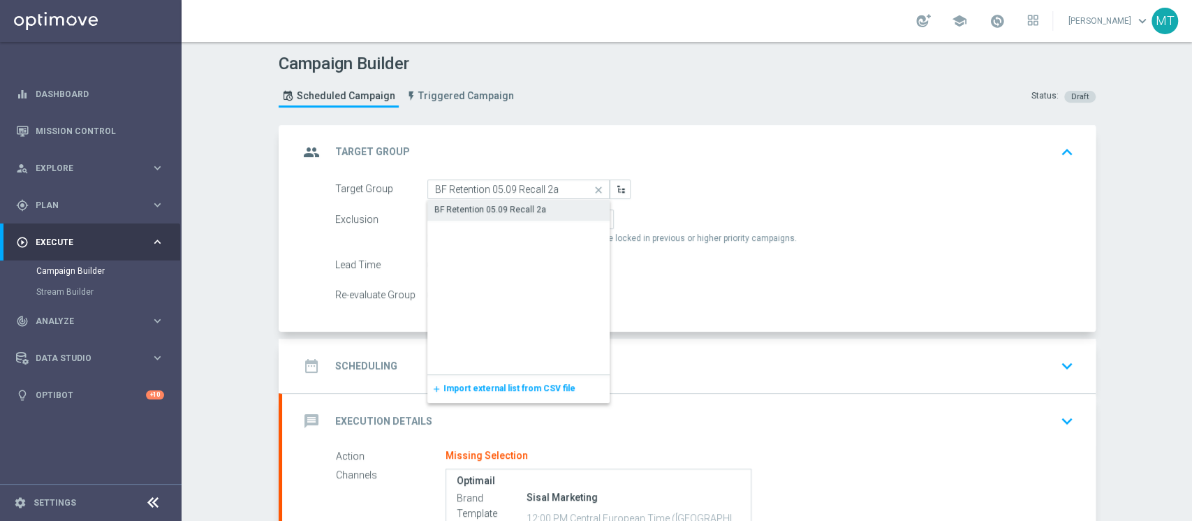
click at [523, 206] on div "BF Retention 05.09 Recall 2a" at bounding box center [491, 209] width 112 height 13
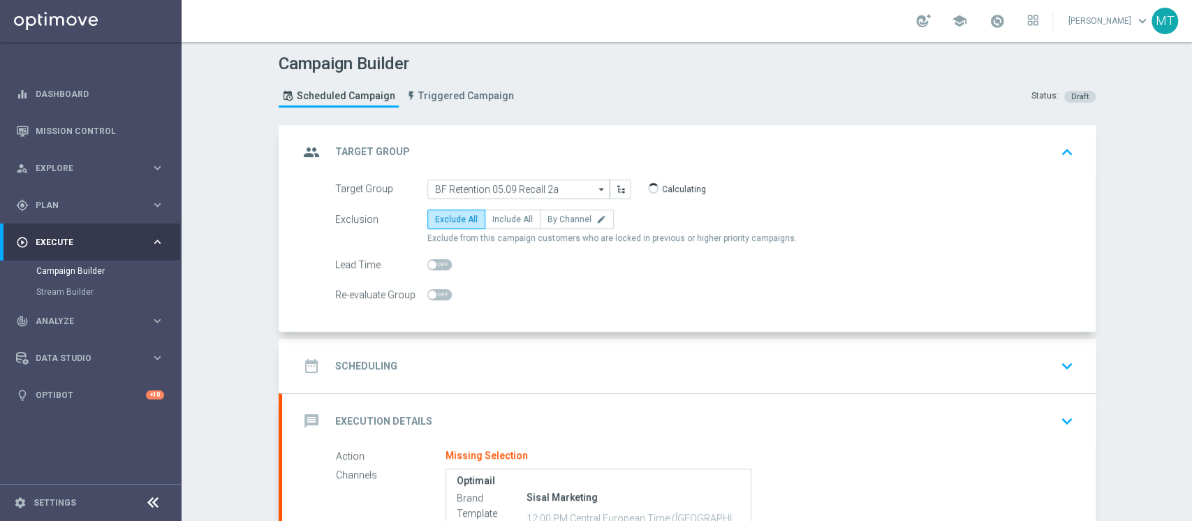
type input "BF Retention 05.09 Recall 2a"
click at [460, 346] on div "date_range Scheduling keyboard_arrow_down" at bounding box center [689, 366] width 814 height 54
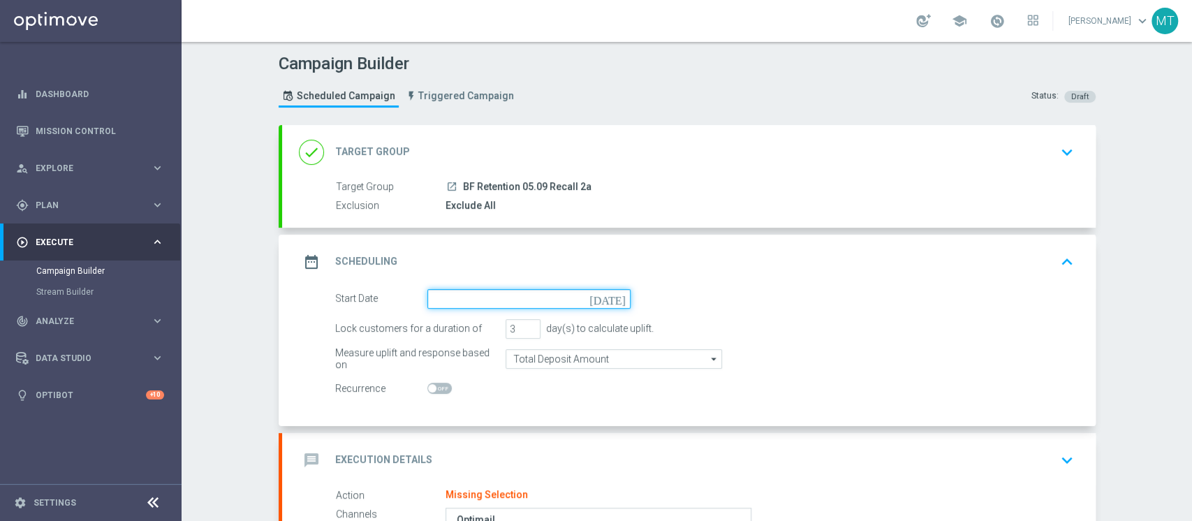
click at [469, 302] on input at bounding box center [529, 299] width 203 height 20
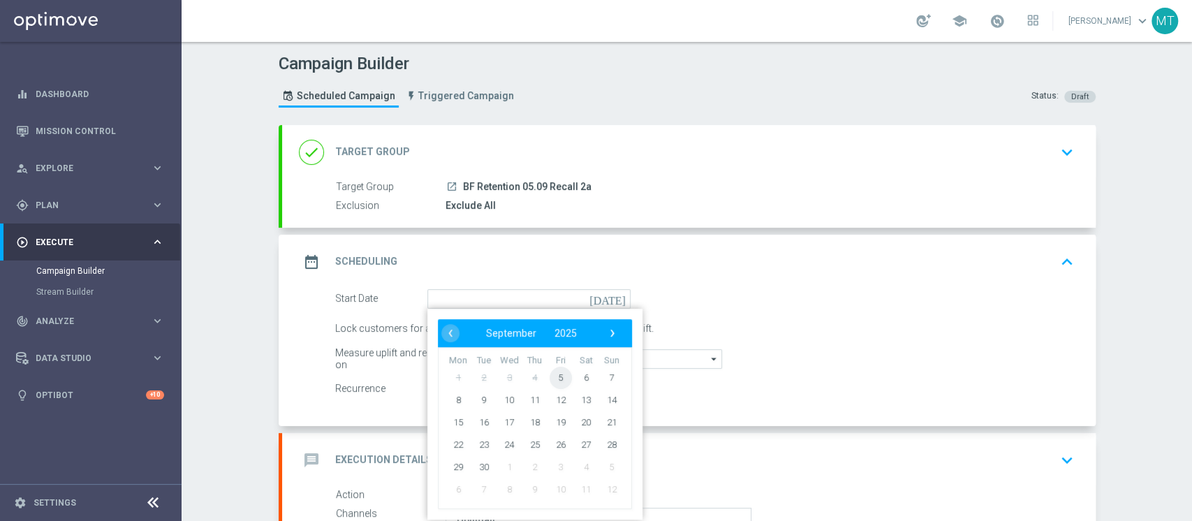
click at [559, 376] on span "5" at bounding box center [560, 377] width 22 height 22
type input "05 Sep 2025"
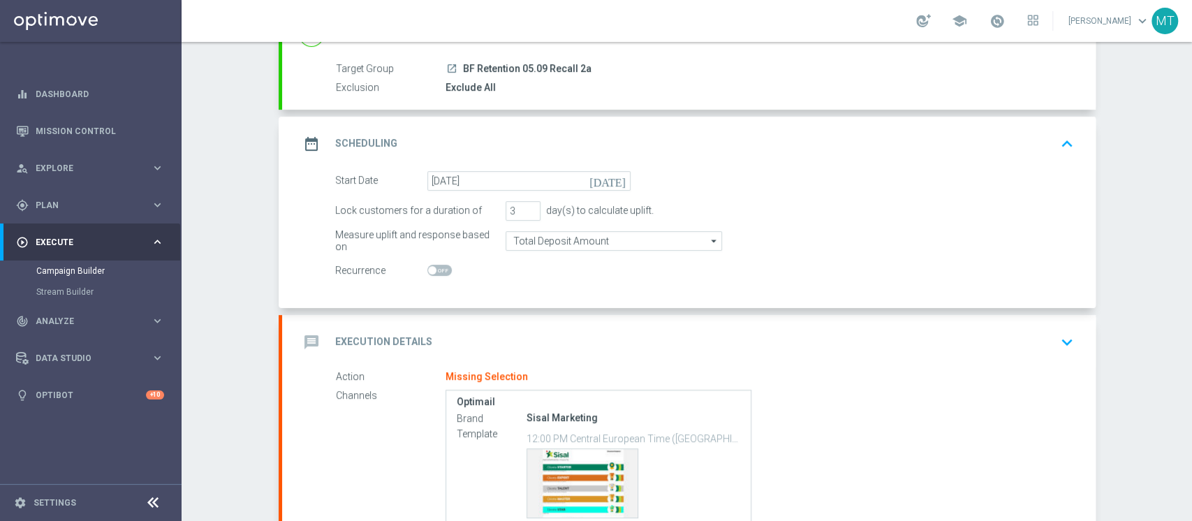
scroll to position [186, 0]
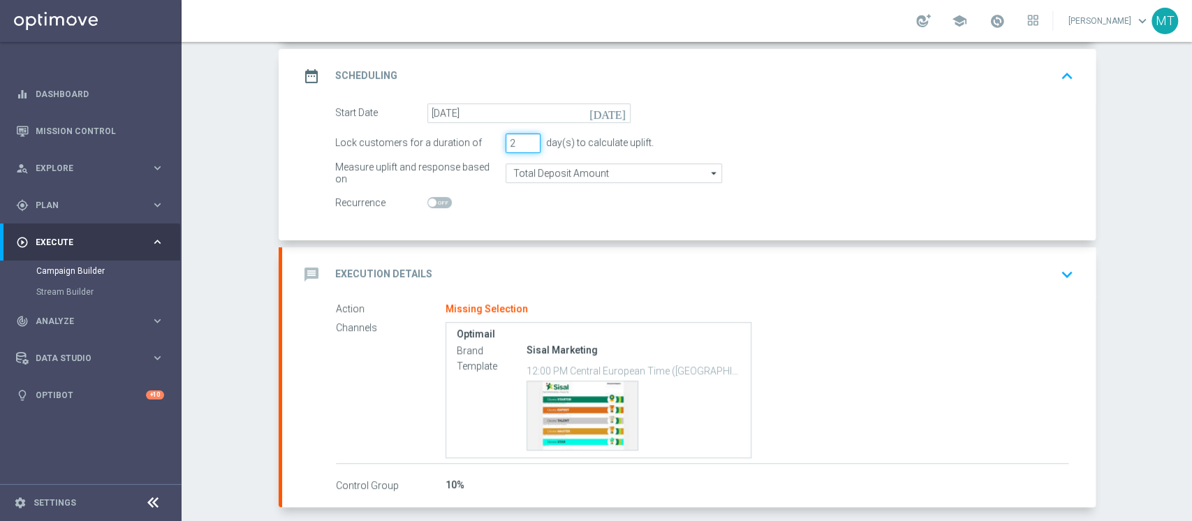
click at [523, 144] on input "2" at bounding box center [523, 143] width 35 height 20
type input "1"
click at [523, 144] on input "1" at bounding box center [523, 143] width 35 height 20
click at [541, 276] on div "message Execution Details keyboard_arrow_down" at bounding box center [689, 274] width 780 height 27
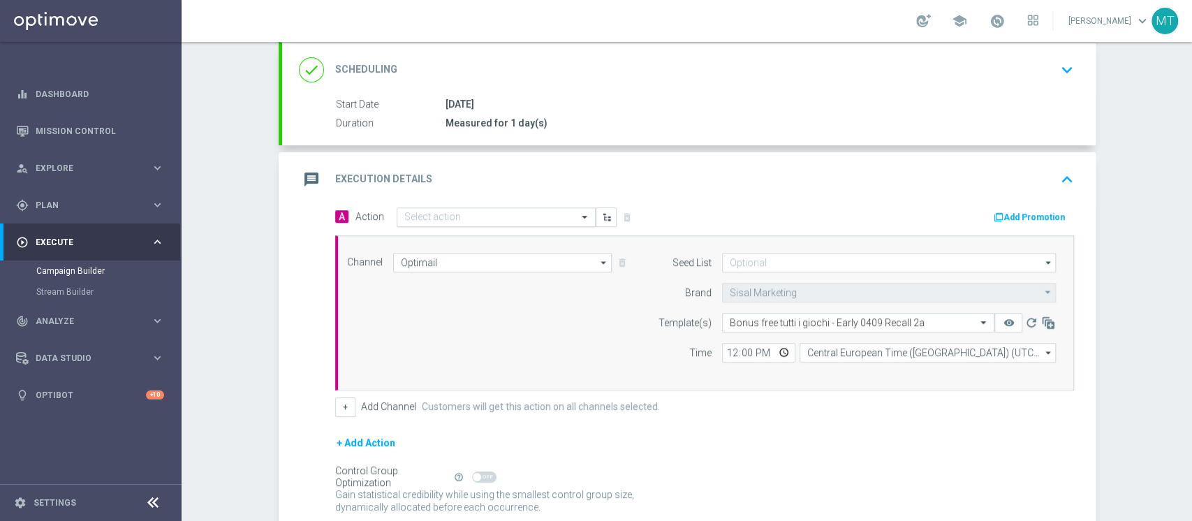
click at [508, 218] on input "text" at bounding box center [482, 218] width 156 height 12
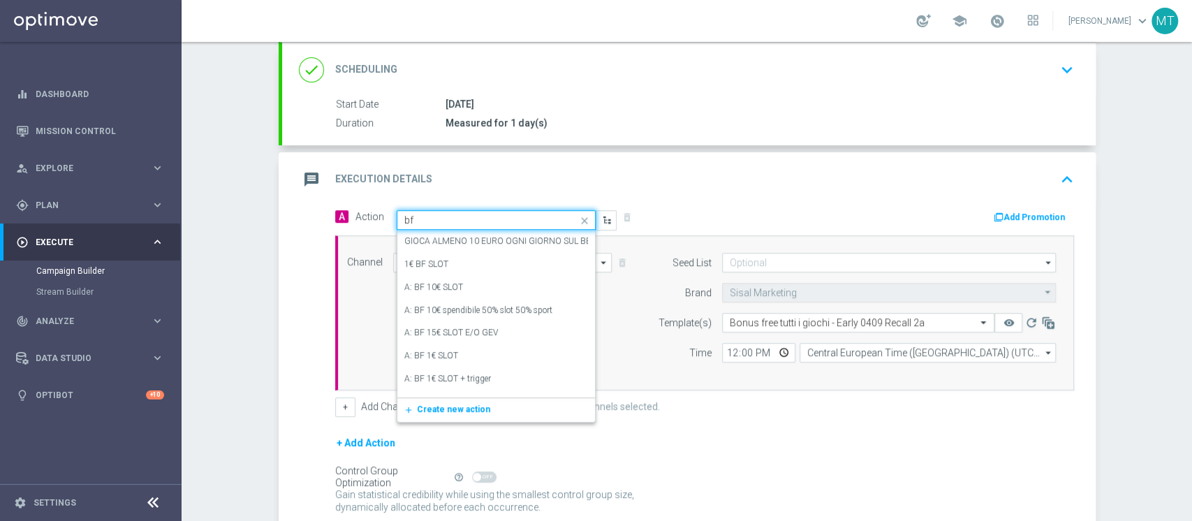
type input "bf e"
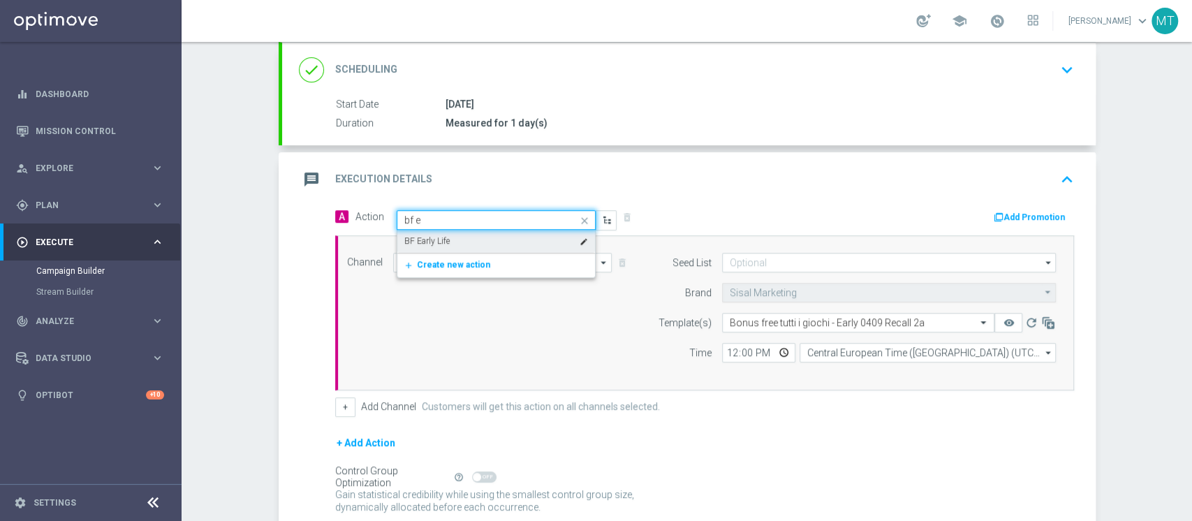
click at [470, 241] on div "BF Early Life edit" at bounding box center [496, 241] width 184 height 23
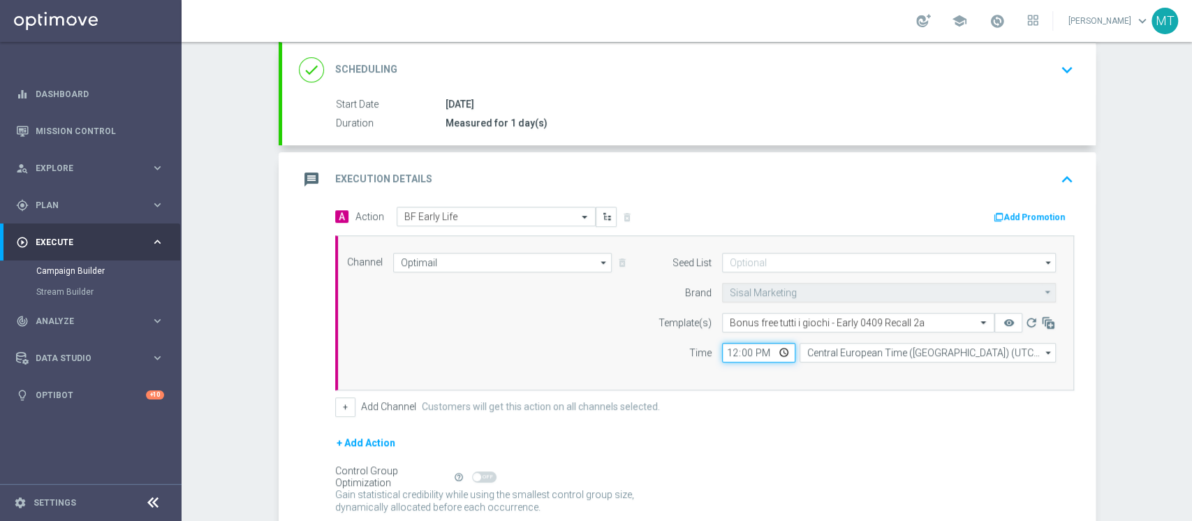
click at [729, 349] on input "12:00" at bounding box center [758, 353] width 73 height 20
type input "17:00"
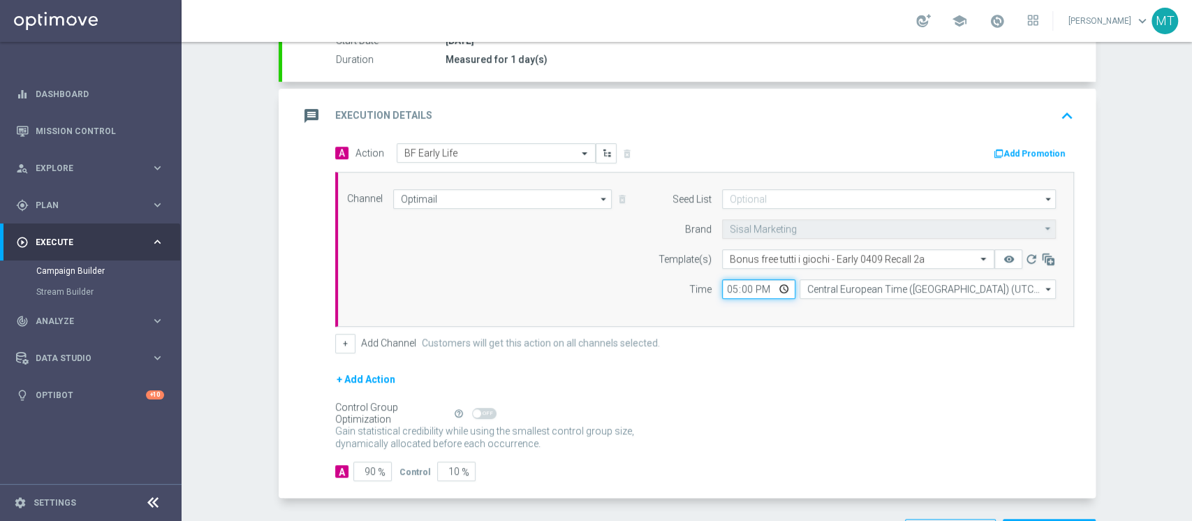
scroll to position [300, 0]
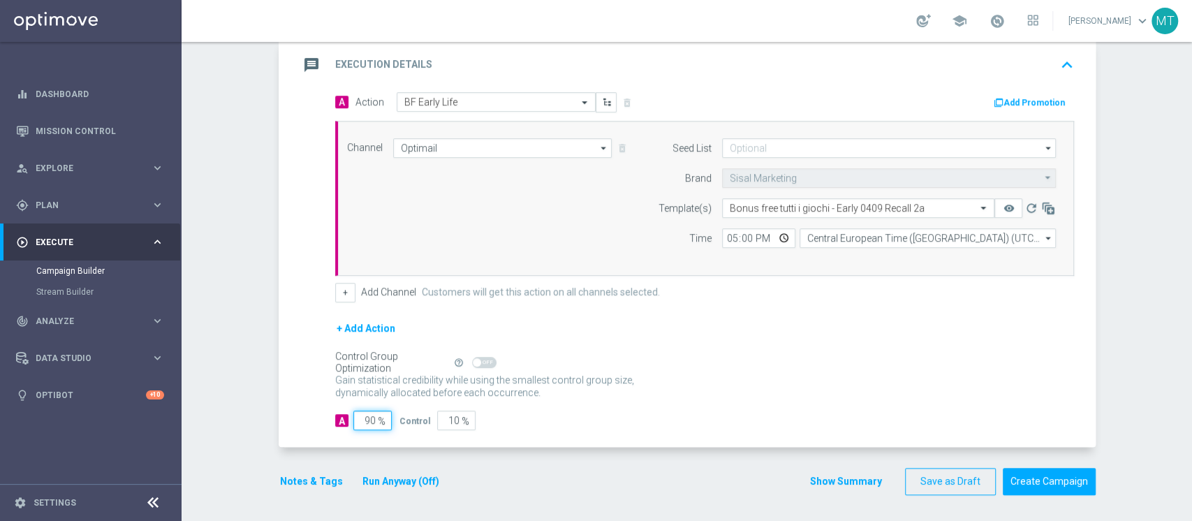
click at [364, 416] on input "90" at bounding box center [372, 421] width 38 height 20
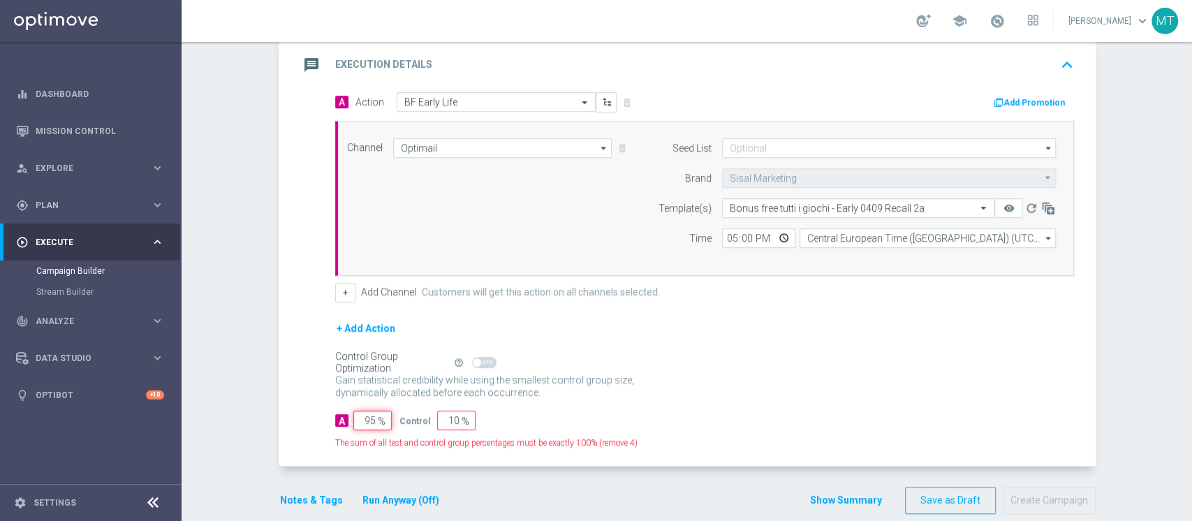
type input "96"
type input "4"
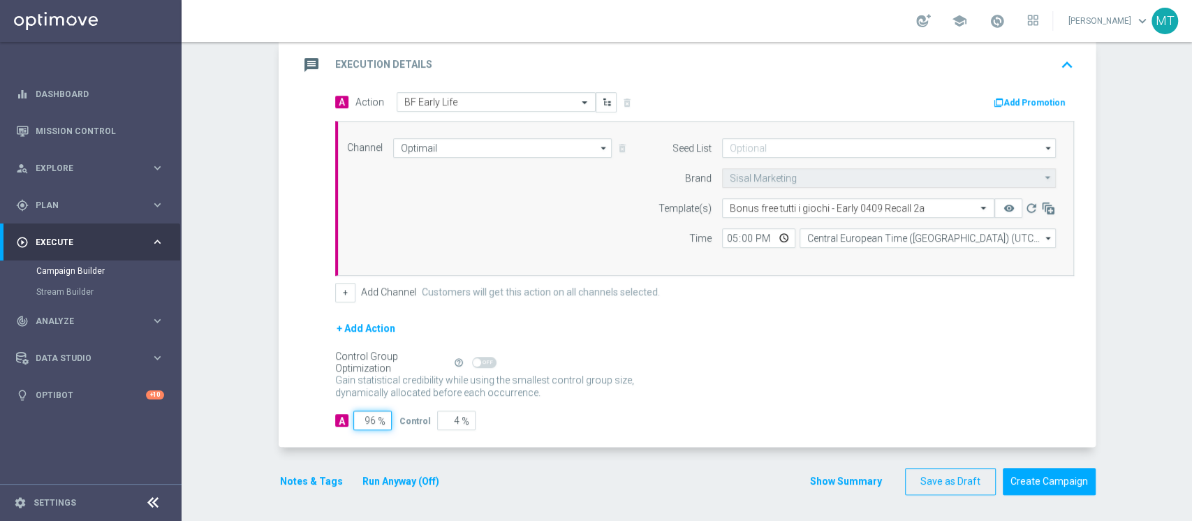
type input "97"
type input "3"
type input "98"
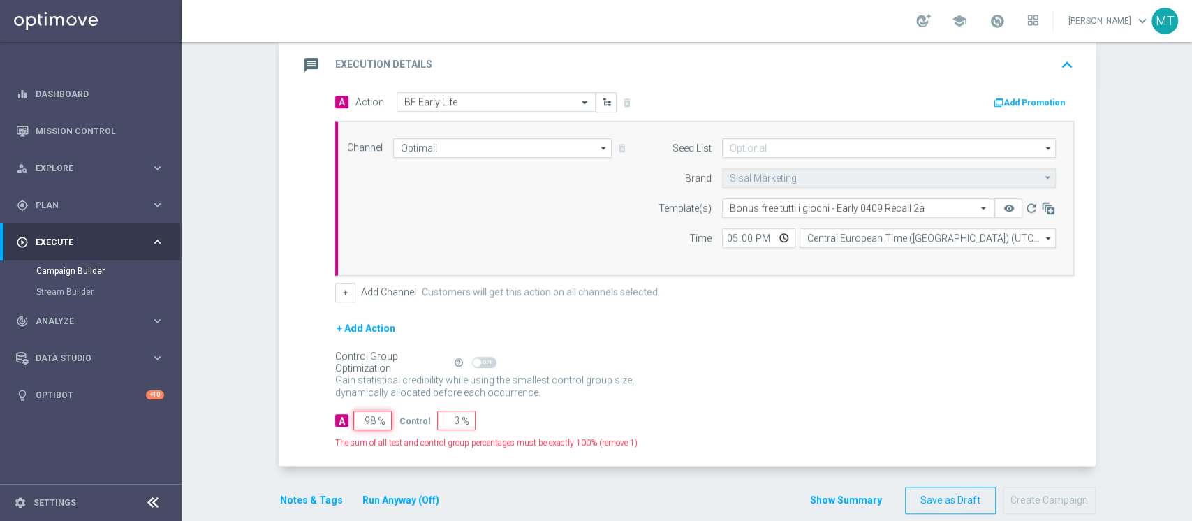
type input "2"
type input "99"
type input "1"
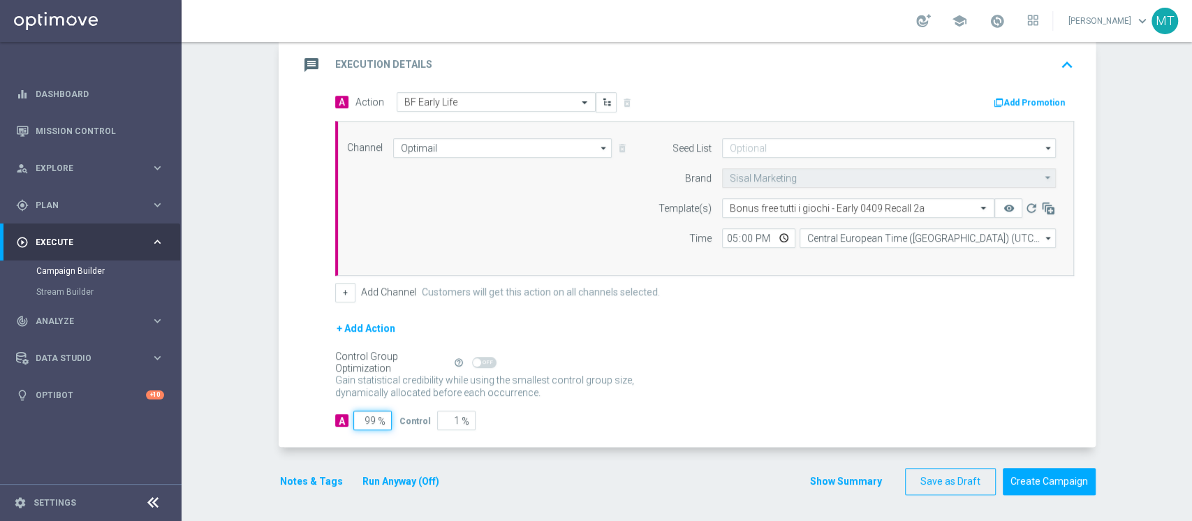
type input "100"
type input "0"
click at [1005, 20] on span at bounding box center [997, 20] width 15 height 15
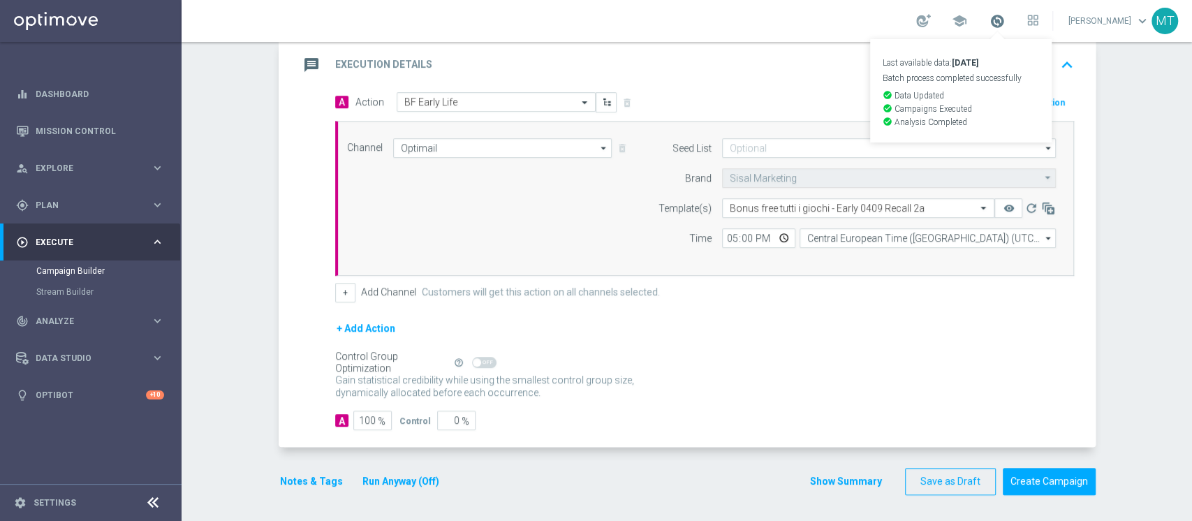
click at [1005, 20] on span at bounding box center [997, 20] width 15 height 15
click at [312, 478] on button "Notes & Tags" at bounding box center [312, 481] width 66 height 17
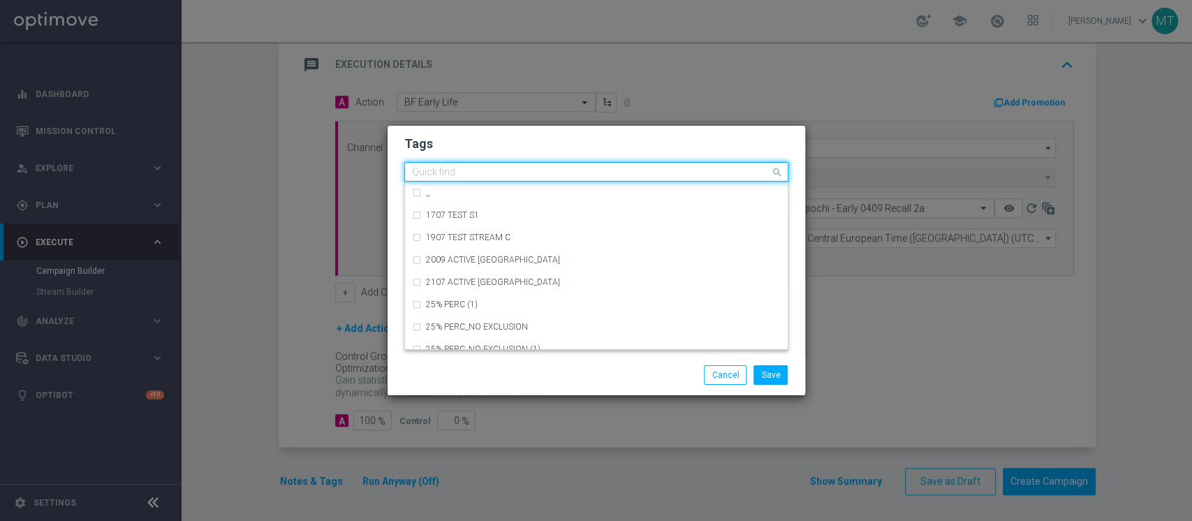
click at [495, 172] on input "text" at bounding box center [591, 173] width 358 height 12
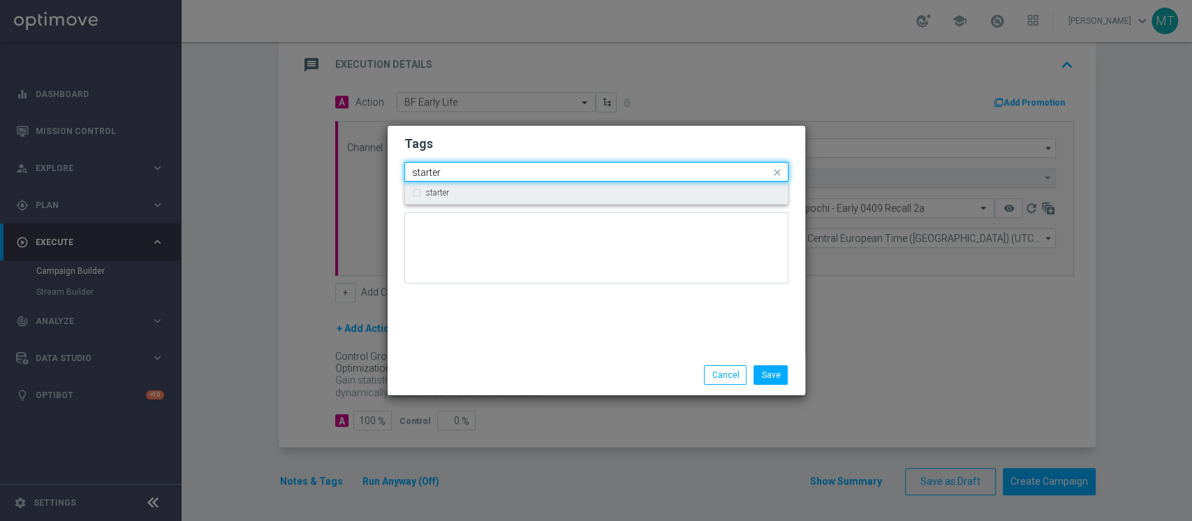
click at [458, 194] on div "starter" at bounding box center [603, 193] width 355 height 8
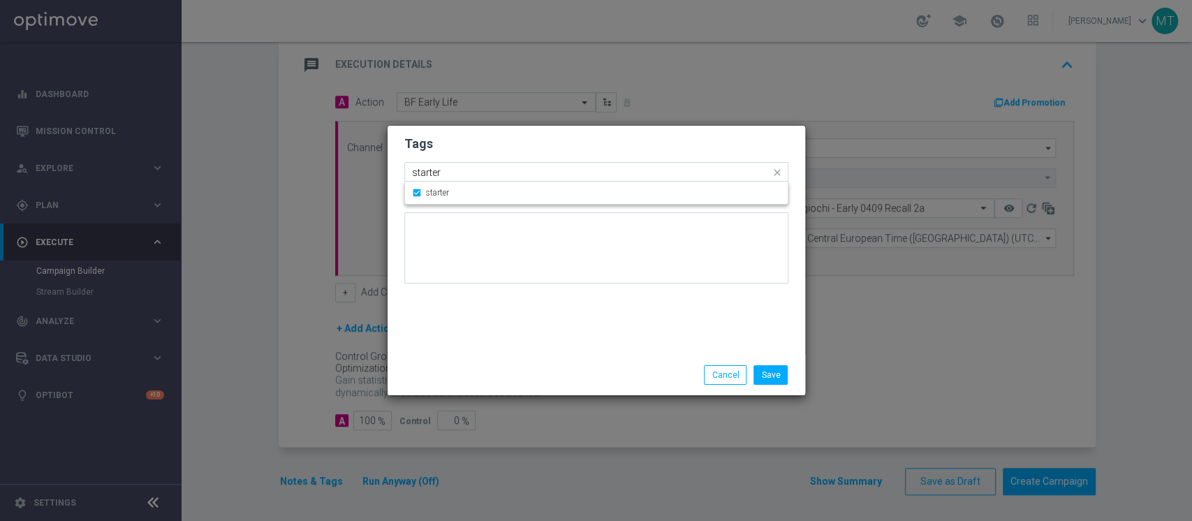
click at [466, 170] on input "starter" at bounding box center [591, 173] width 358 height 12
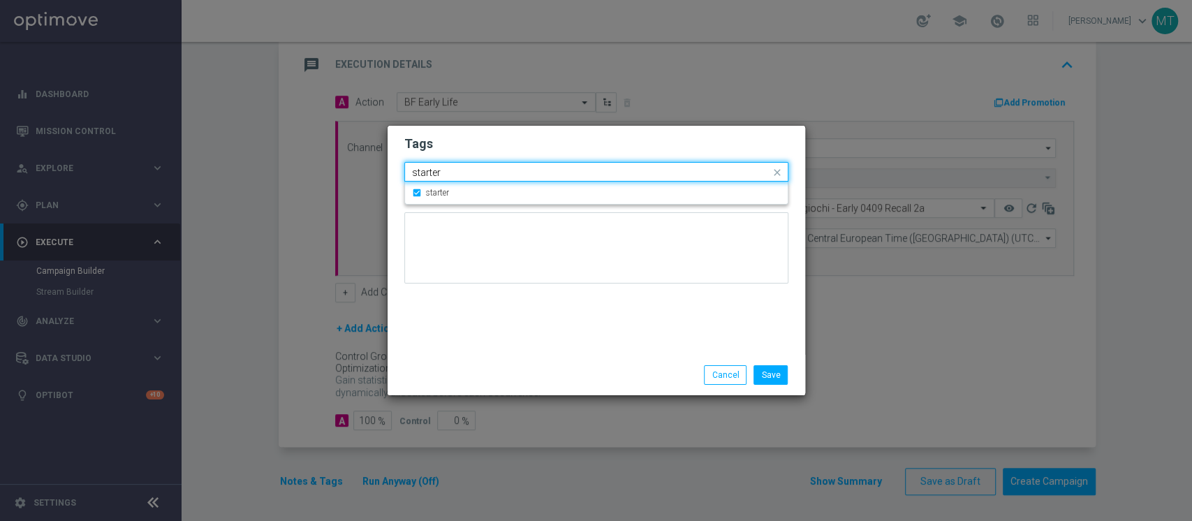
click at [466, 170] on input "starter" at bounding box center [591, 173] width 358 height 12
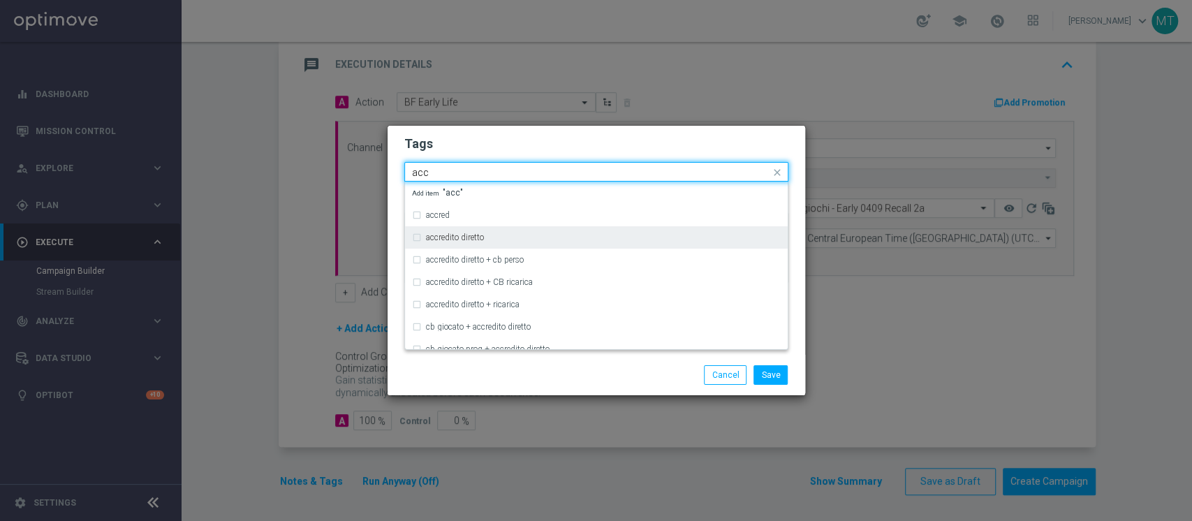
click at [469, 231] on div "accredito diretto" at bounding box center [596, 237] width 369 height 22
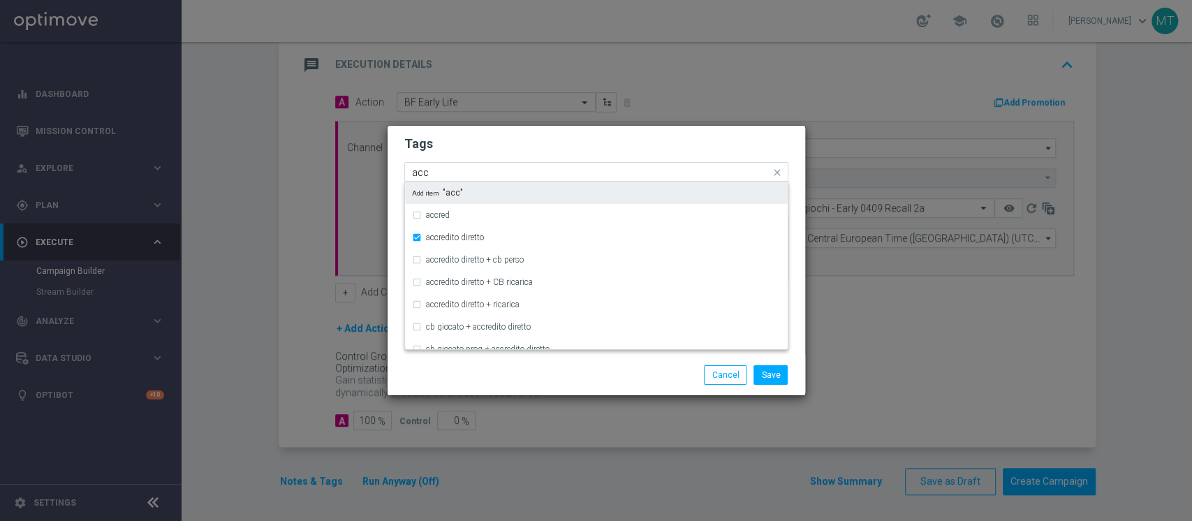
click at [468, 177] on input "acc" at bounding box center [591, 173] width 358 height 12
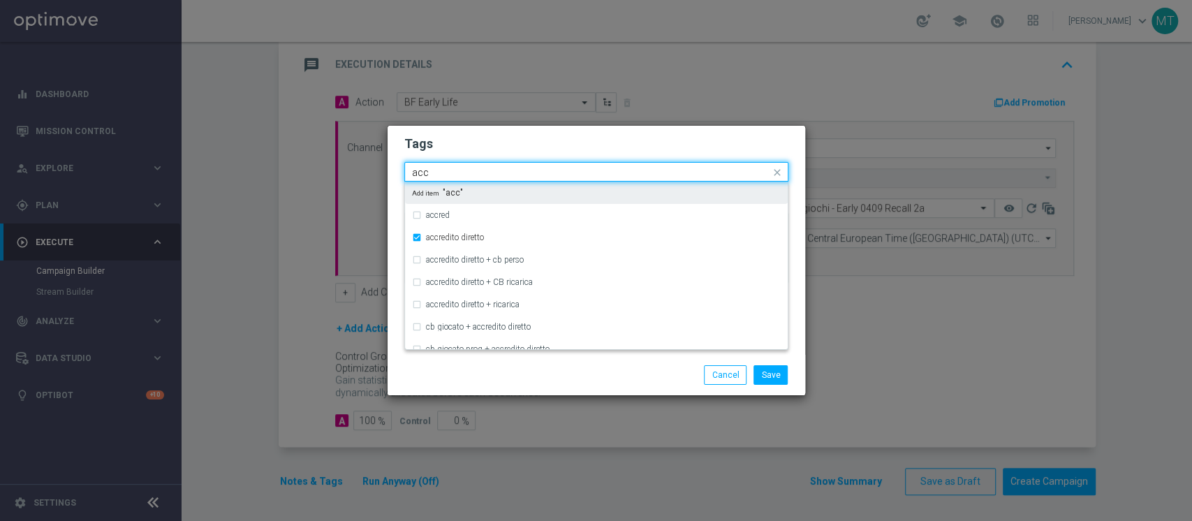
click at [468, 176] on input "acc" at bounding box center [591, 173] width 358 height 12
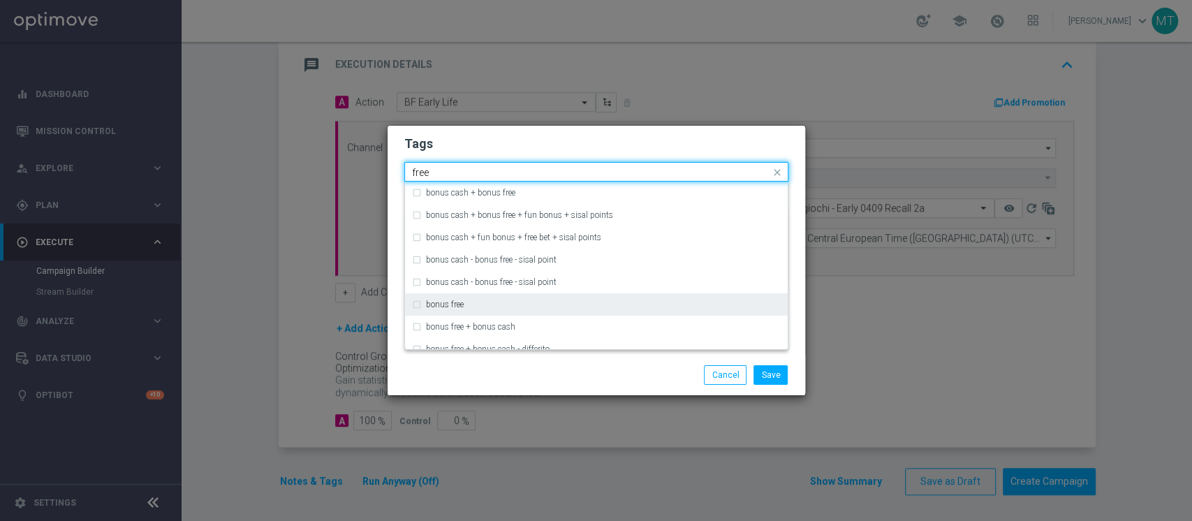
click at [458, 304] on label "bonus free" at bounding box center [445, 304] width 38 height 8
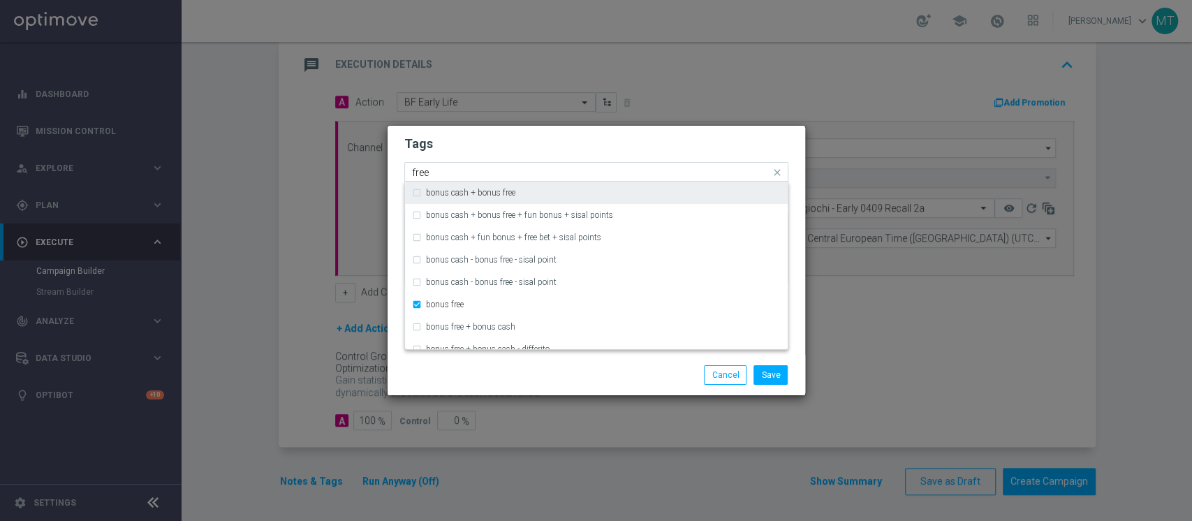
click at [474, 167] on input "free" at bounding box center [591, 173] width 358 height 12
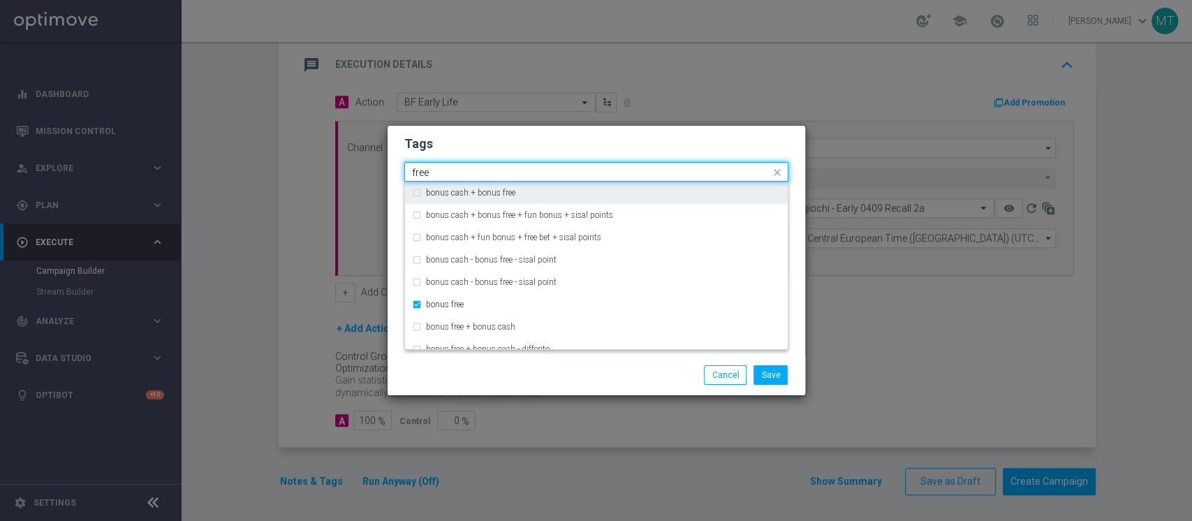
click at [474, 167] on input "free" at bounding box center [591, 173] width 358 height 12
click at [449, 193] on div "all" at bounding box center [603, 193] width 355 height 8
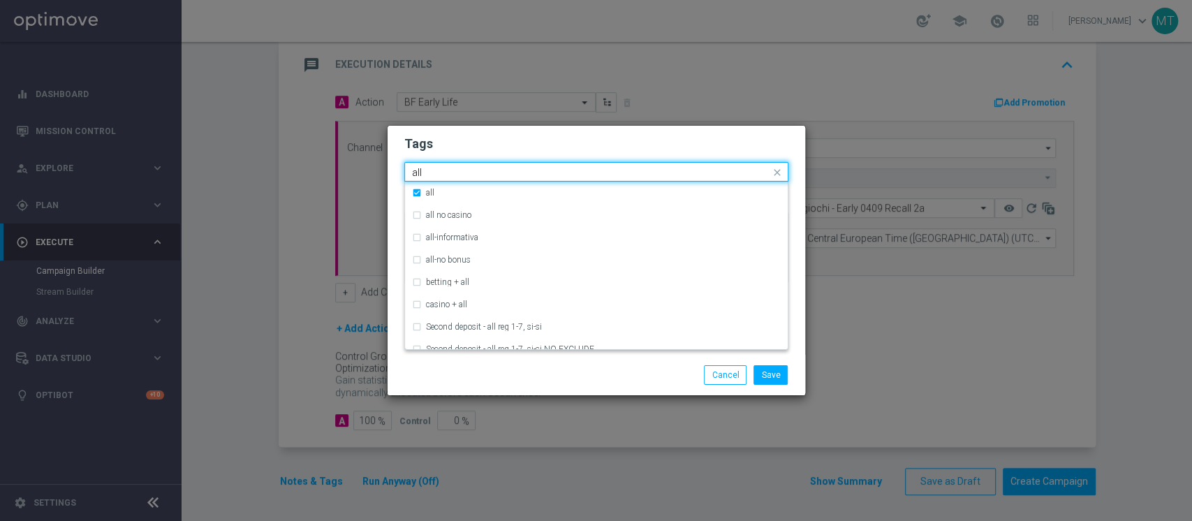
click at [458, 174] on input "all" at bounding box center [591, 173] width 358 height 12
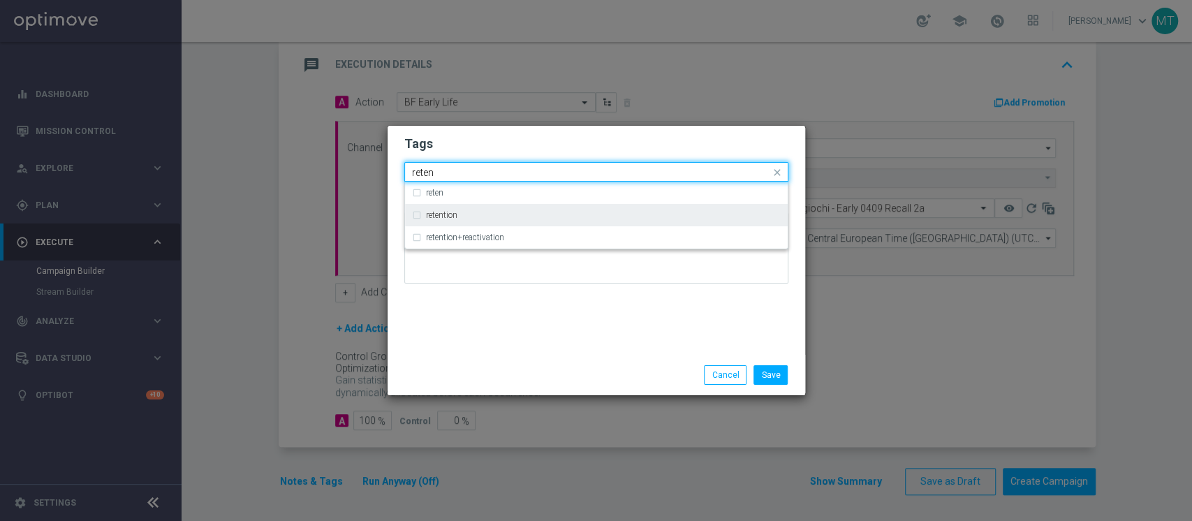
click at [465, 205] on div "retention" at bounding box center [596, 215] width 369 height 22
type input "reten"
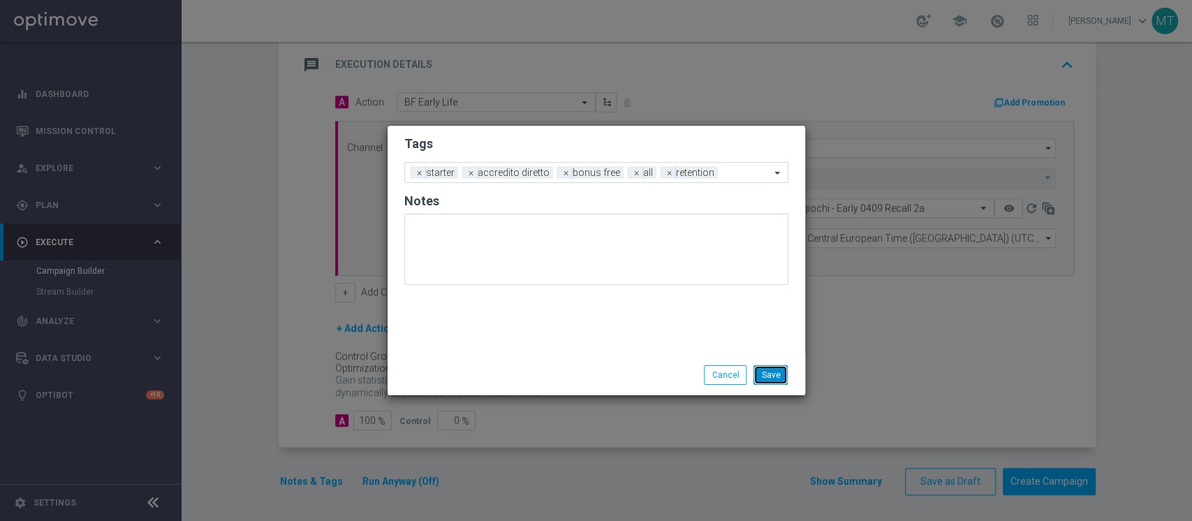
click at [769, 375] on button "Save" at bounding box center [771, 375] width 34 height 20
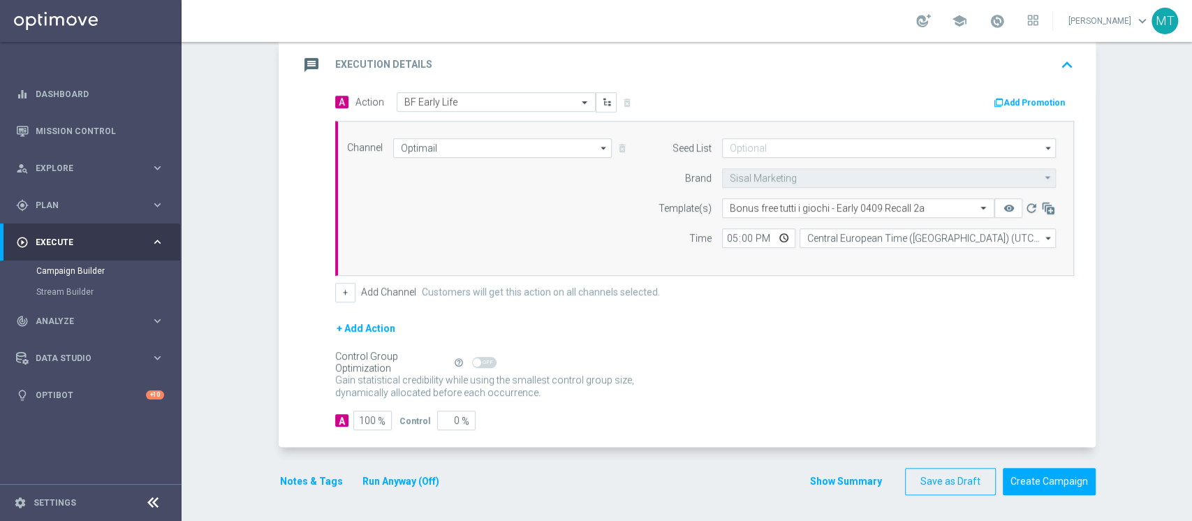
scroll to position [0, 0]
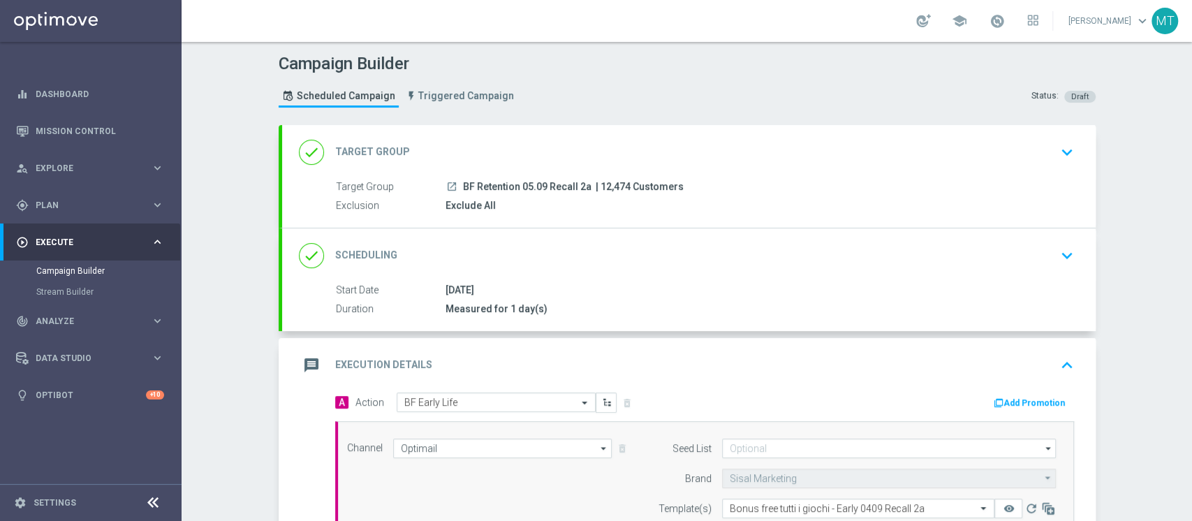
click at [555, 242] on div "done Scheduling keyboard_arrow_down" at bounding box center [689, 255] width 780 height 27
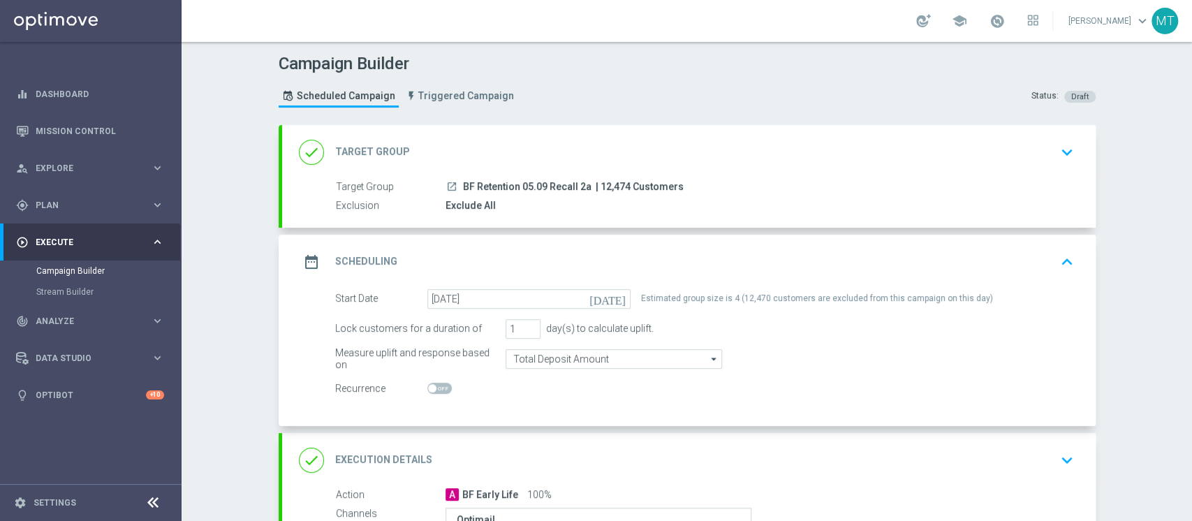
click at [695, 148] on div "done Target Group keyboard_arrow_down" at bounding box center [689, 152] width 780 height 27
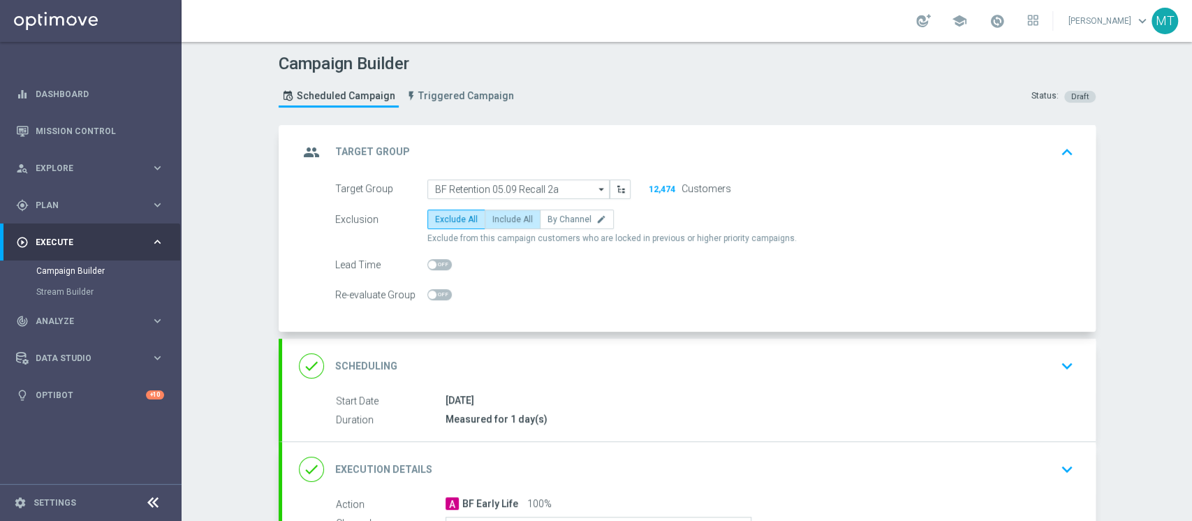
click at [509, 210] on label "Include All" at bounding box center [513, 220] width 56 height 20
click at [502, 217] on input "Include All" at bounding box center [496, 221] width 9 height 9
radio input "true"
click at [591, 149] on div "group Target Group keyboard_arrow_up" at bounding box center [689, 152] width 780 height 27
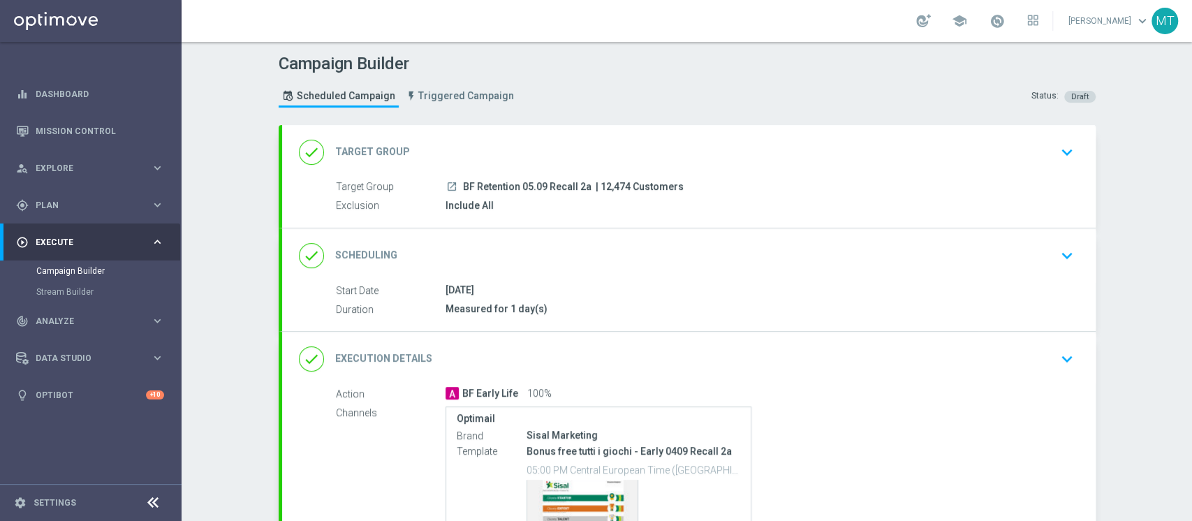
click at [592, 149] on div "done Target Group keyboard_arrow_down" at bounding box center [689, 152] width 780 height 27
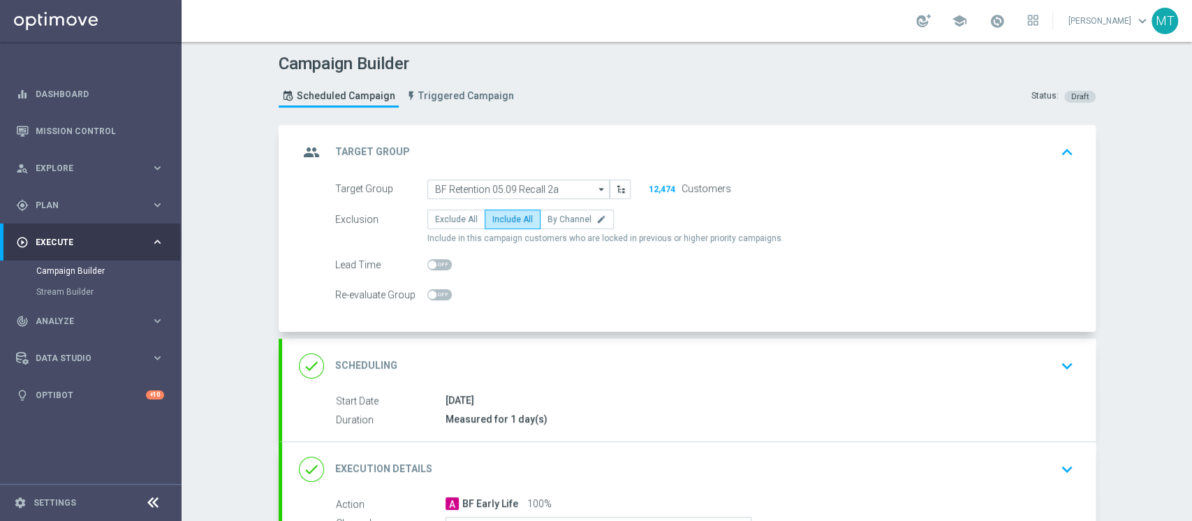
click at [608, 147] on div "group Target Group keyboard_arrow_up" at bounding box center [689, 152] width 780 height 27
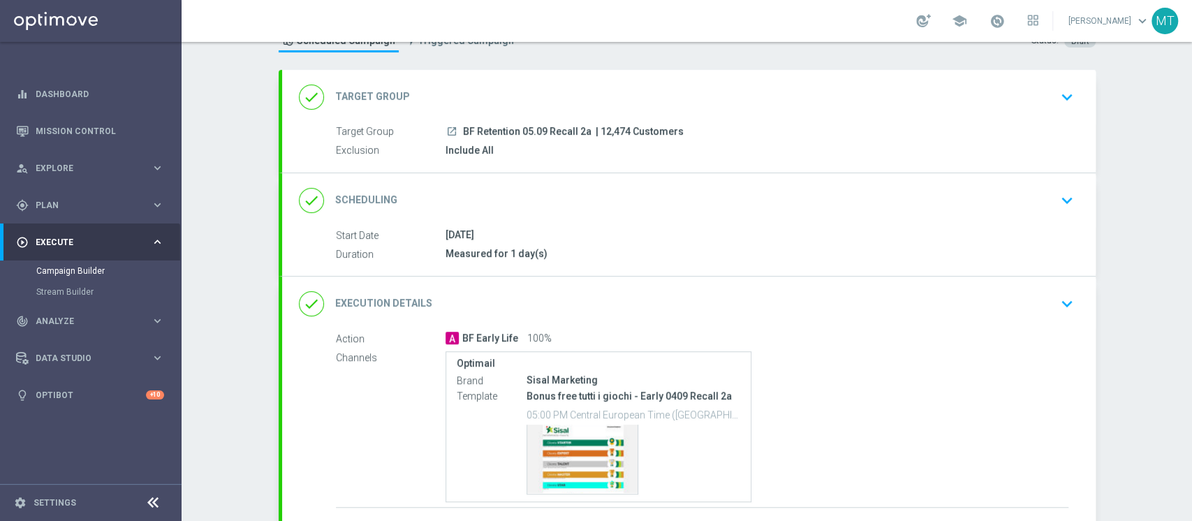
scroll to position [93, 0]
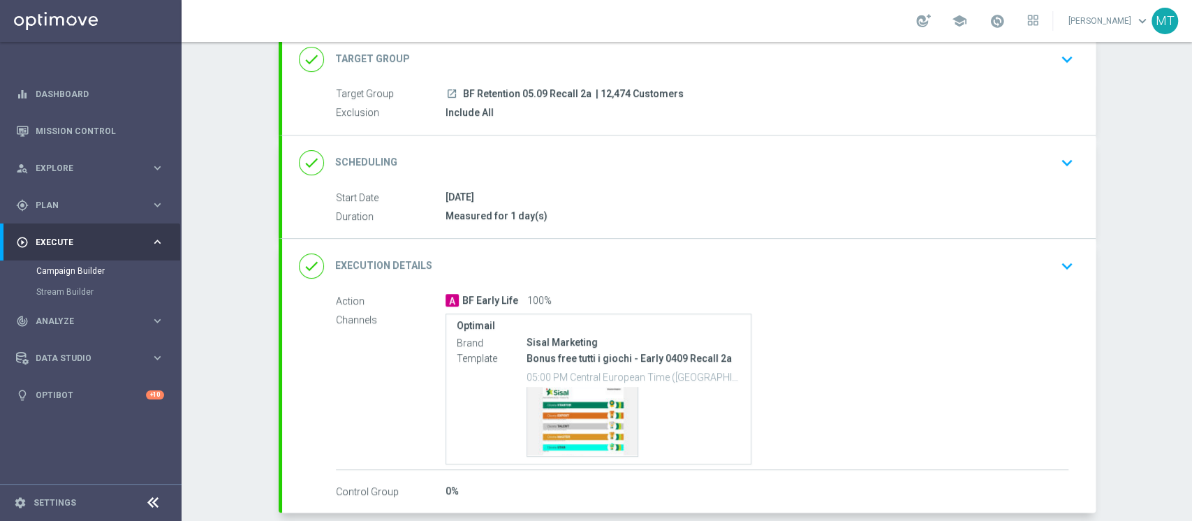
click at [609, 168] on div "done Scheduling keyboard_arrow_down" at bounding box center [689, 162] width 780 height 27
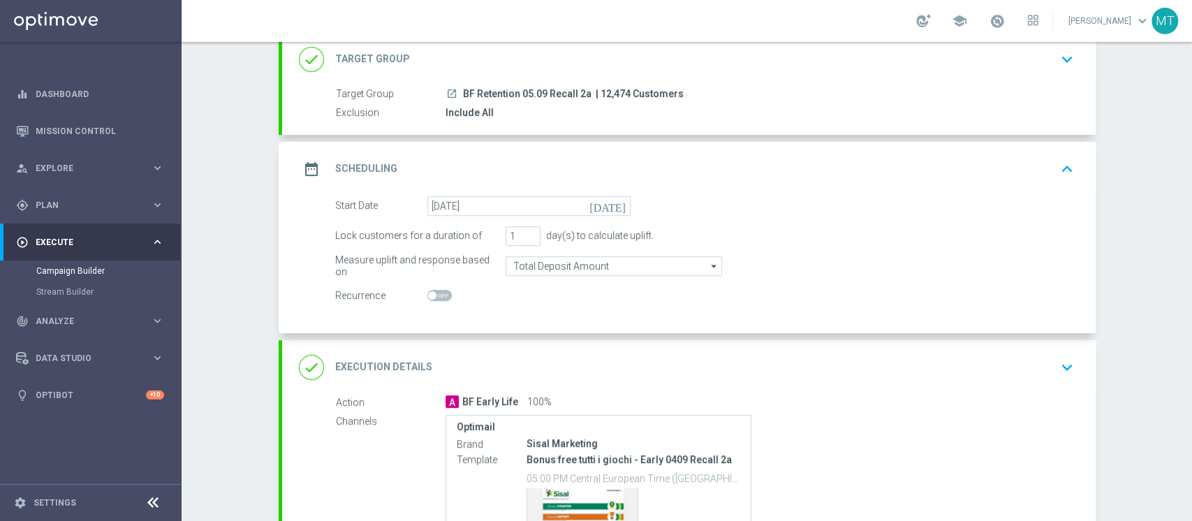
click at [627, 154] on div "date_range Scheduling keyboard_arrow_up" at bounding box center [689, 169] width 814 height 54
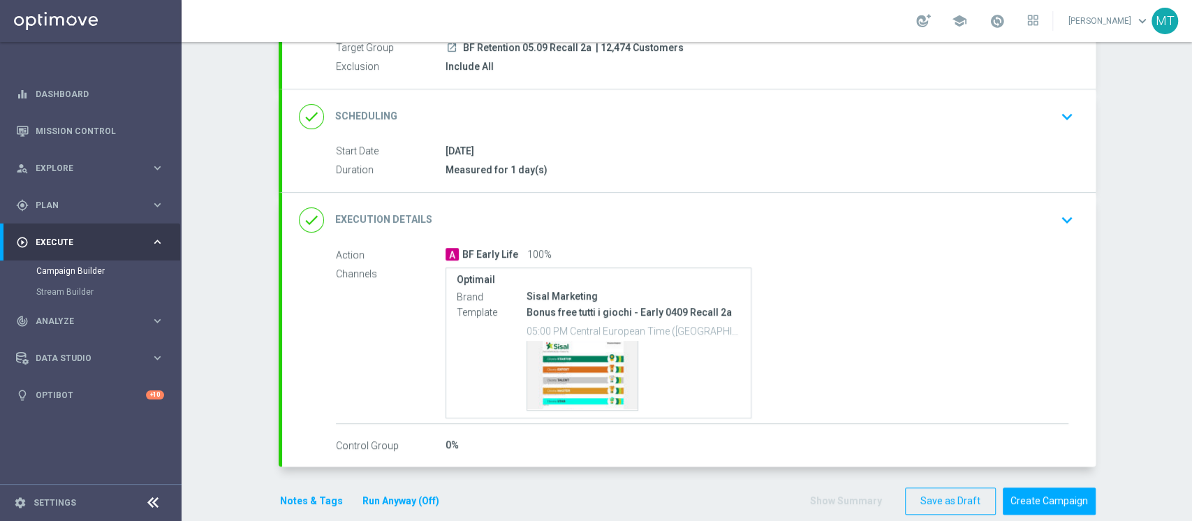
scroll to position [159, 0]
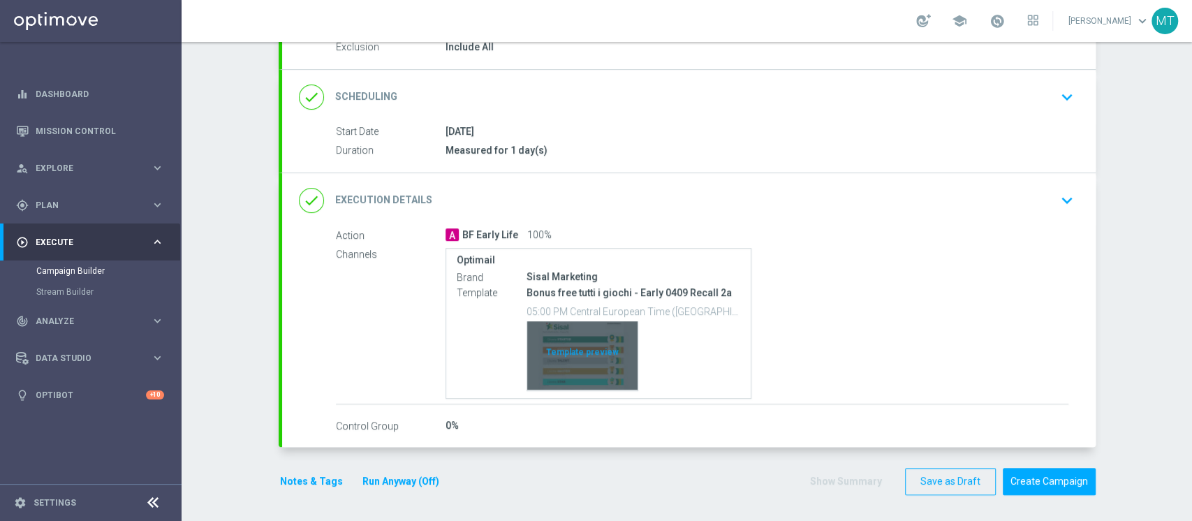
click at [585, 350] on div "Template preview" at bounding box center [582, 355] width 110 height 68
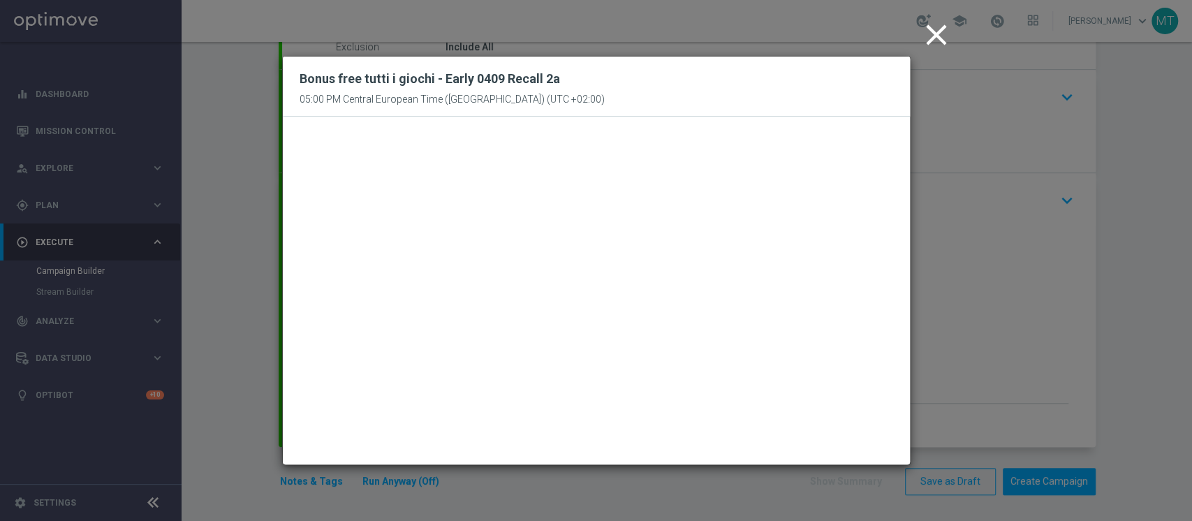
click at [936, 34] on icon "close" at bounding box center [936, 34] width 35 height 35
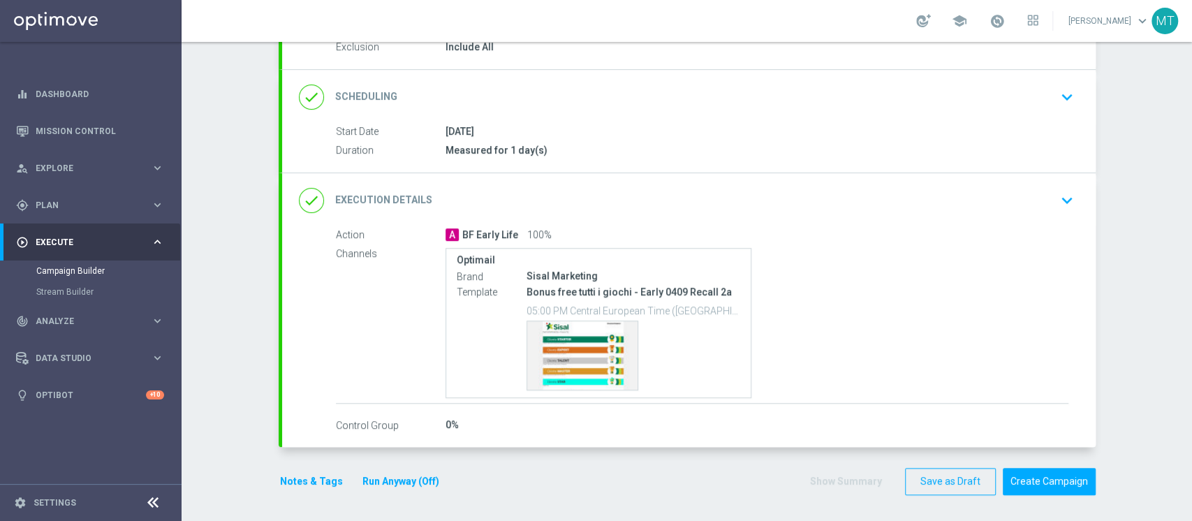
scroll to position [0, 0]
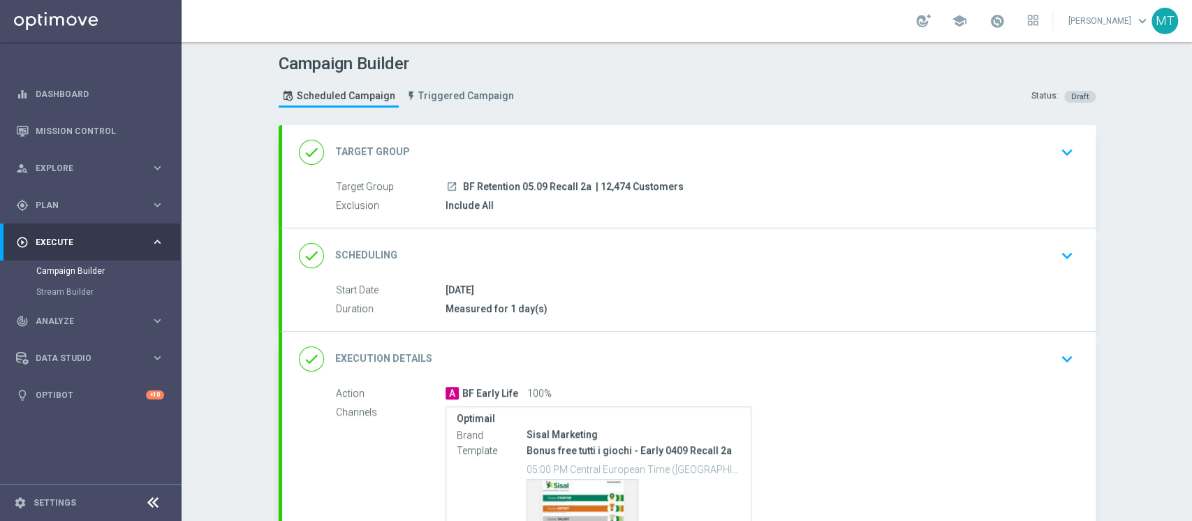
click at [800, 170] on div "done Target Group keyboard_arrow_down" at bounding box center [689, 152] width 814 height 54
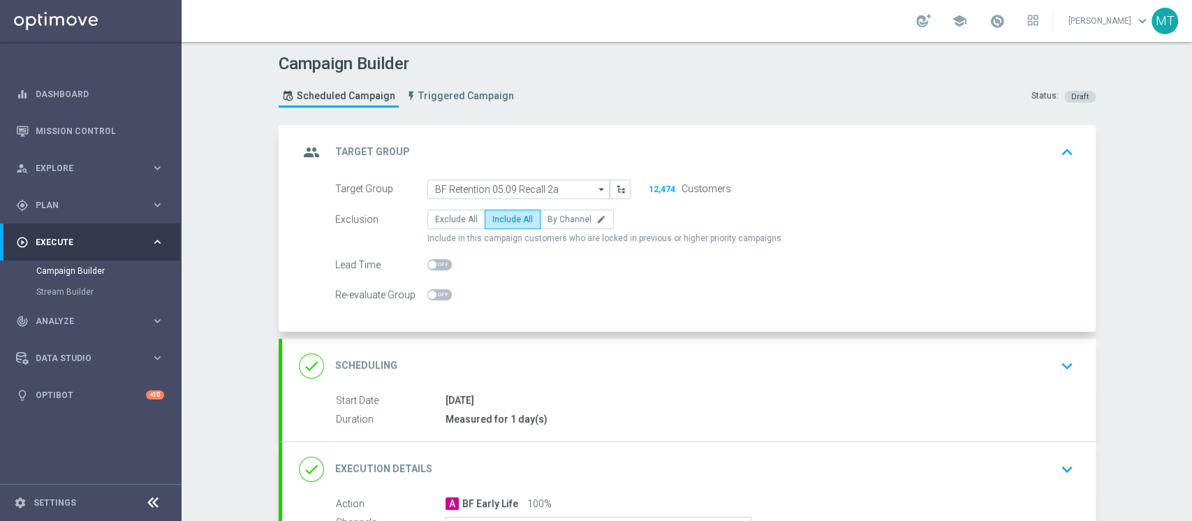
click at [805, 163] on div "group Target Group keyboard_arrow_up" at bounding box center [689, 152] width 780 height 27
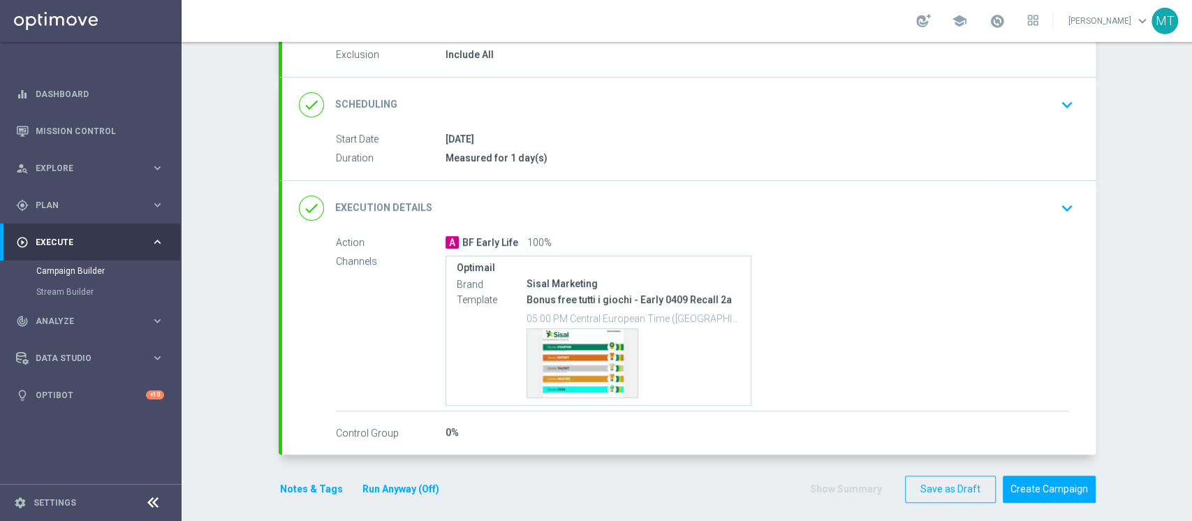
scroll to position [159, 0]
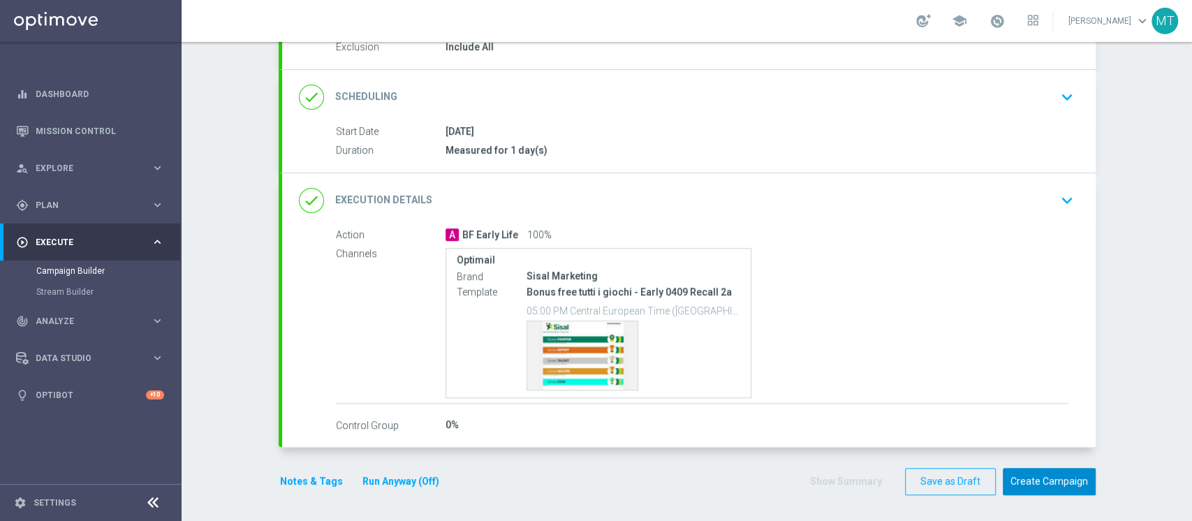
click at [1023, 474] on button "Create Campaign" at bounding box center [1049, 481] width 93 height 27
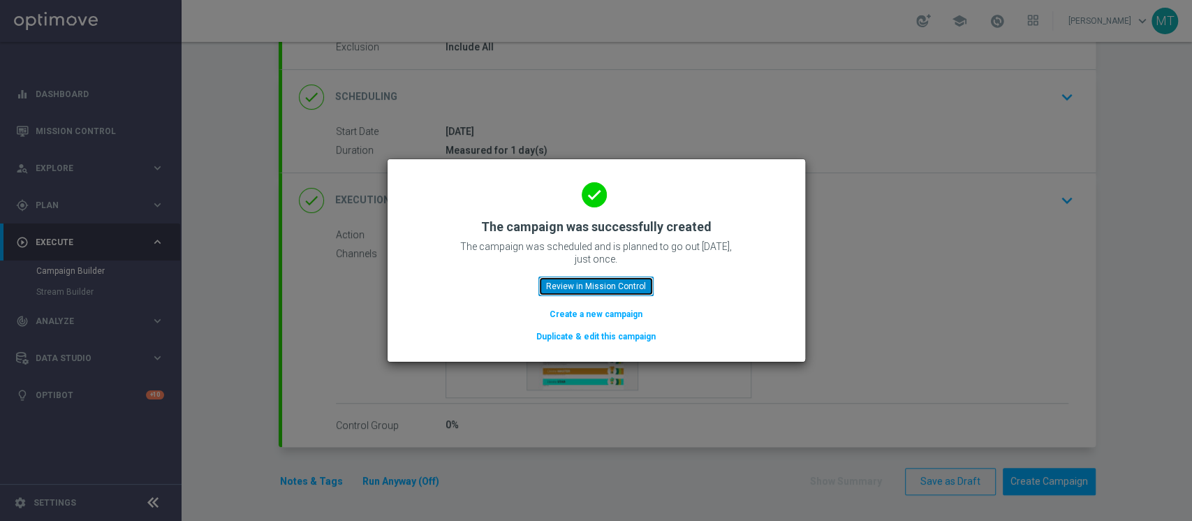
click at [586, 292] on button "Review in Mission Control" at bounding box center [596, 287] width 115 height 20
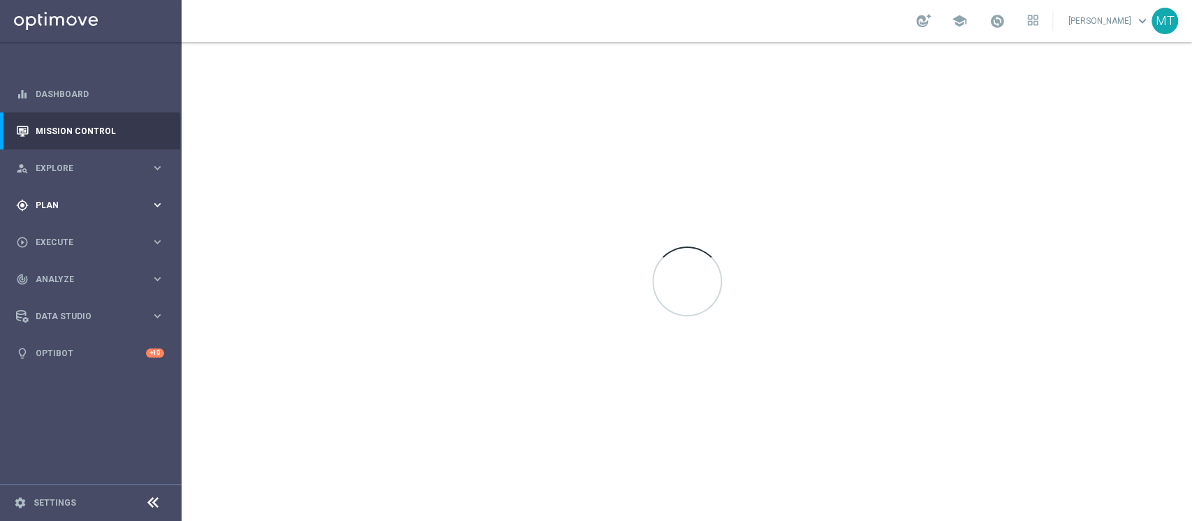
click at [59, 203] on span "Plan" at bounding box center [93, 205] width 115 height 8
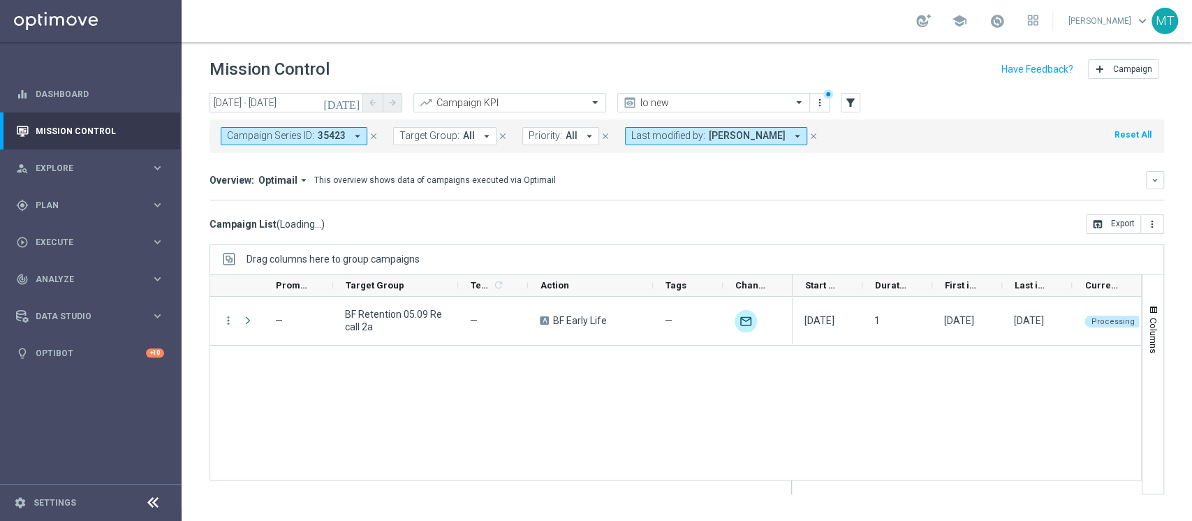
click at [68, 295] on accordion "equalizer Dashboard Mission Control" at bounding box center [90, 223] width 180 height 296
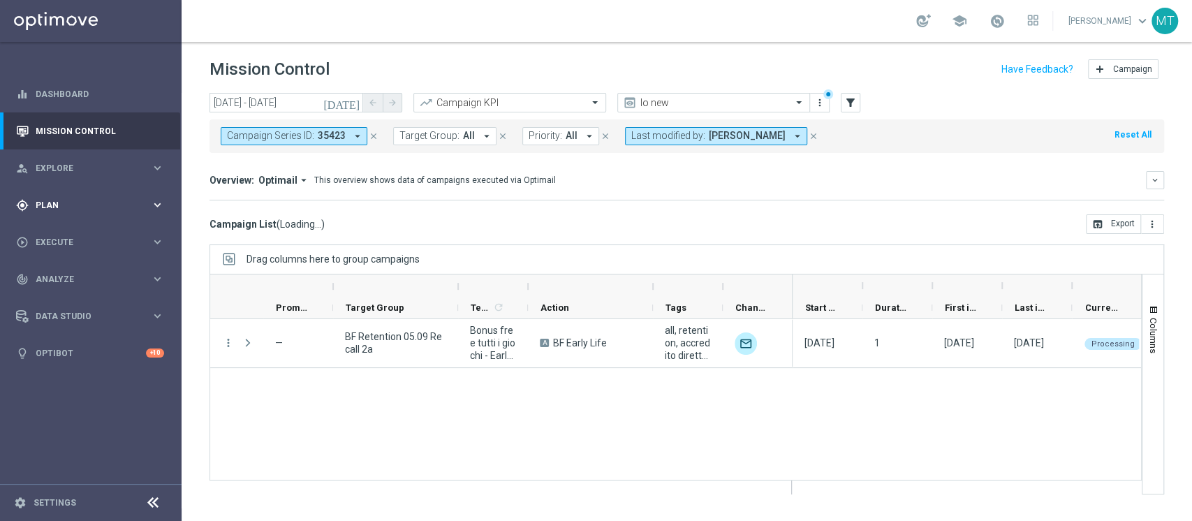
click at [62, 222] on accordion "equalizer Dashboard Mission Control" at bounding box center [90, 223] width 180 height 296
click at [59, 206] on span "Plan" at bounding box center [93, 205] width 115 height 8
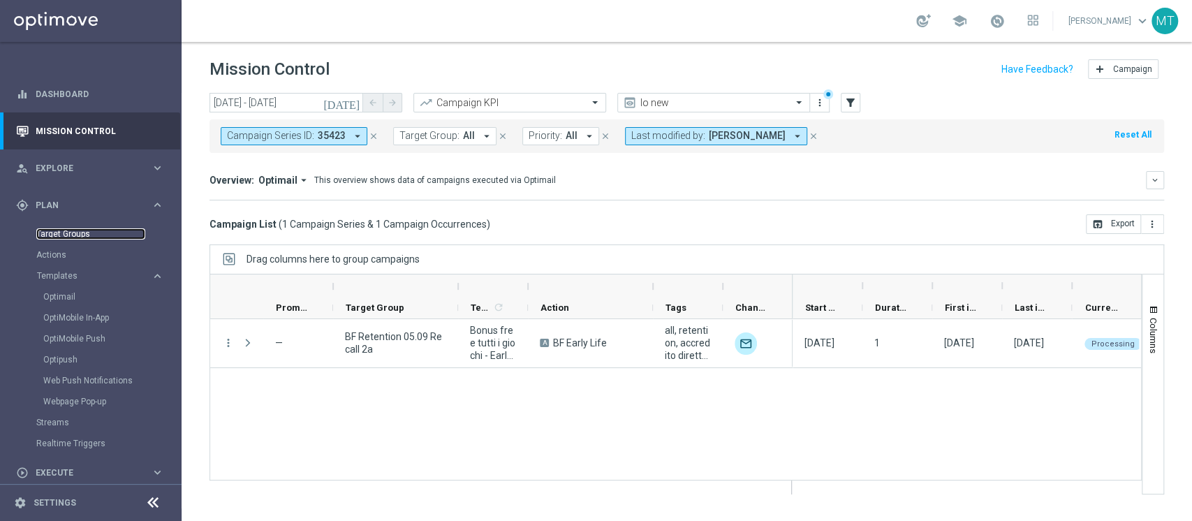
click at [73, 231] on link "Target Groups" at bounding box center [90, 233] width 109 height 11
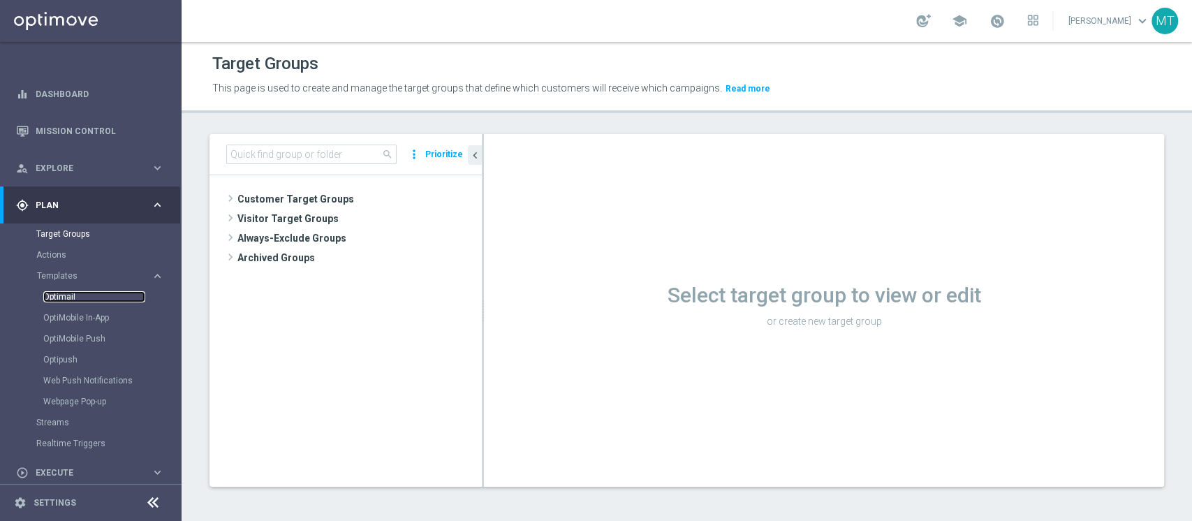
click at [68, 296] on link "Optimail" at bounding box center [94, 296] width 102 height 11
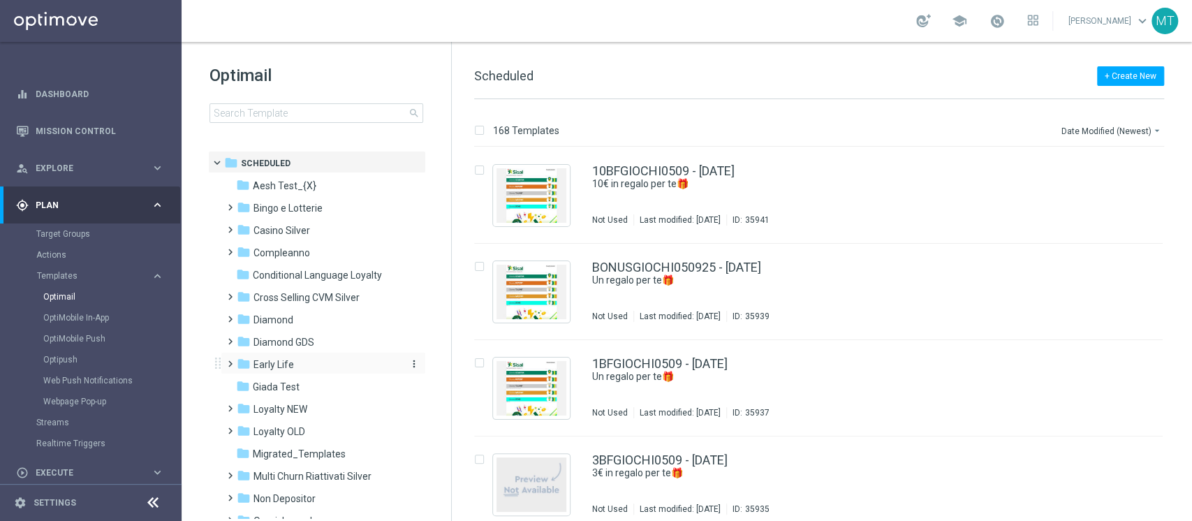
click at [285, 362] on span "Early Life" at bounding box center [274, 364] width 41 height 13
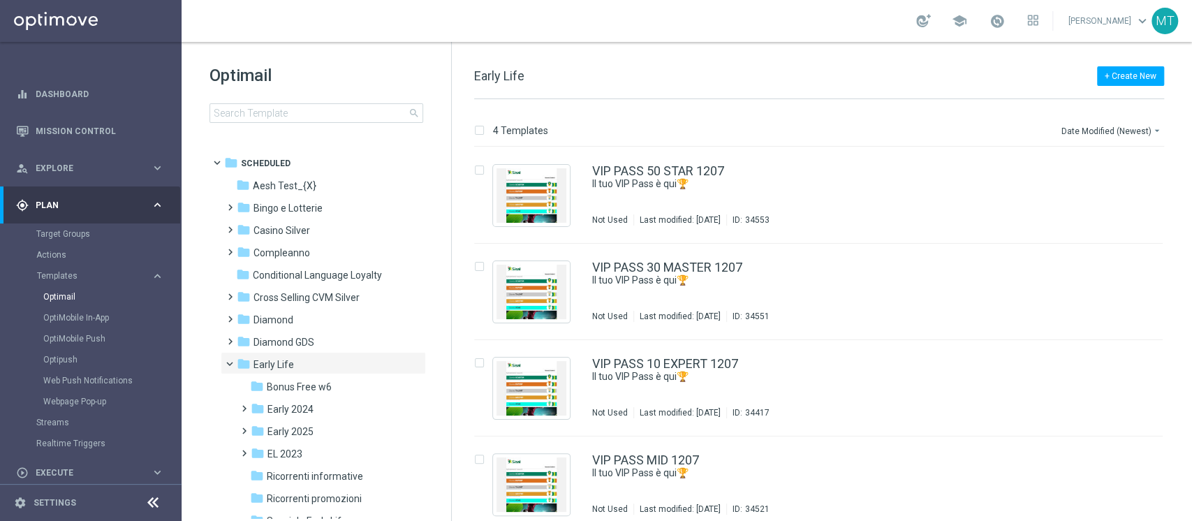
drag, startPoint x: 310, startPoint y: 388, endPoint x: 556, endPoint y: 319, distance: 255.4
click at [311, 388] on span "Bonus Free w6" at bounding box center [299, 387] width 65 height 13
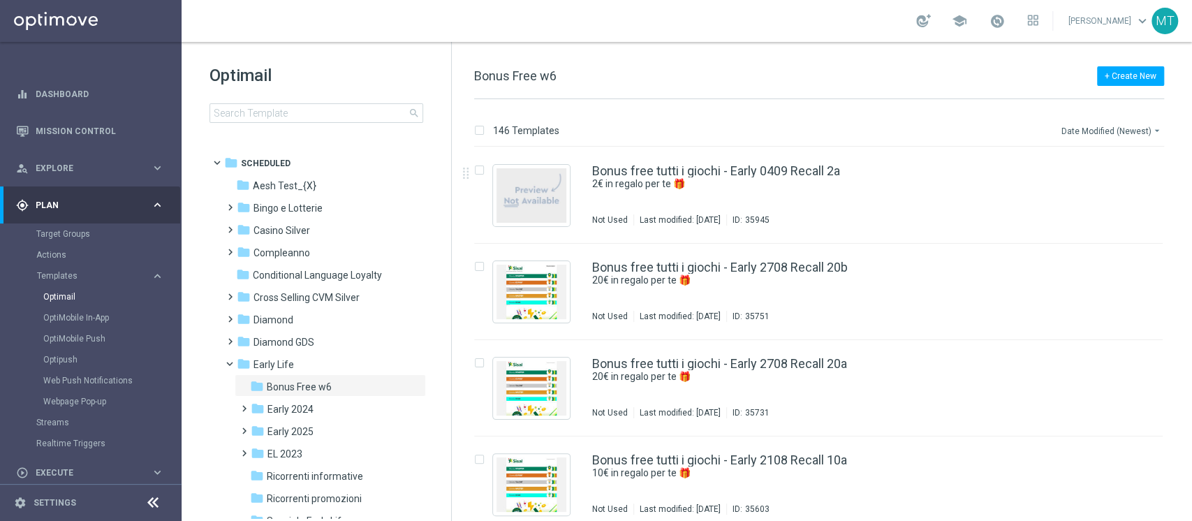
click at [1104, 136] on button "Date Modified (Newest) arrow_drop_down" at bounding box center [1112, 130] width 104 height 17
drag, startPoint x: 1104, startPoint y: 188, endPoint x: 995, endPoint y: 54, distance: 172.7
click at [1104, 189] on span "Date Modified (Newest)" at bounding box center [1111, 193] width 94 height 10
click at [1127, 168] on button "file_copy" at bounding box center [1125, 168] width 18 height 18
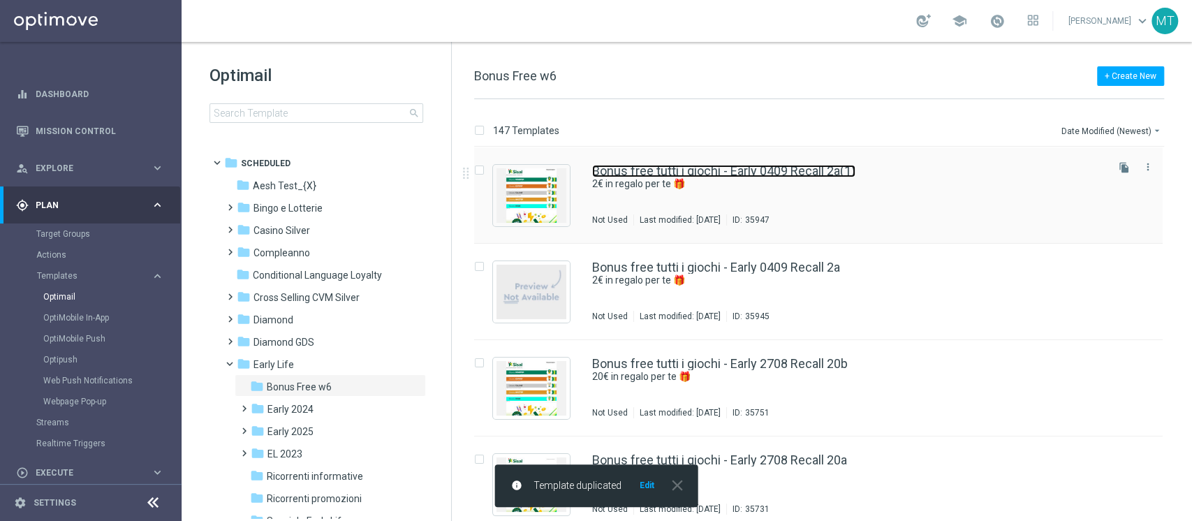
click at [838, 172] on link "Bonus free tutti i giochi - Early 0409 Recall 2a(1)" at bounding box center [723, 171] width 263 height 13
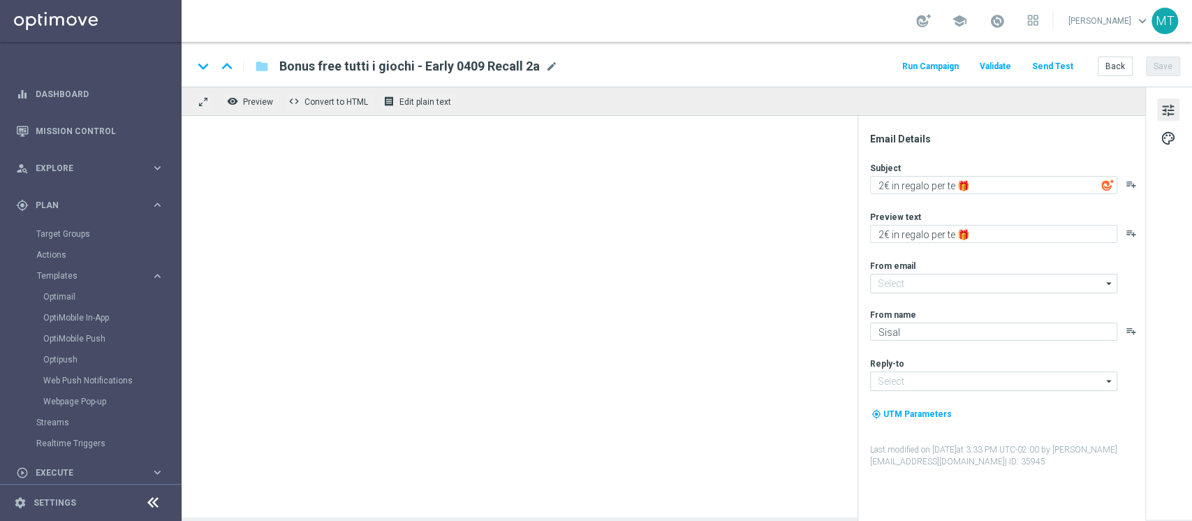
type input "newsletter@comunicazioni.sisal.it"
type input "info@sisal.it"
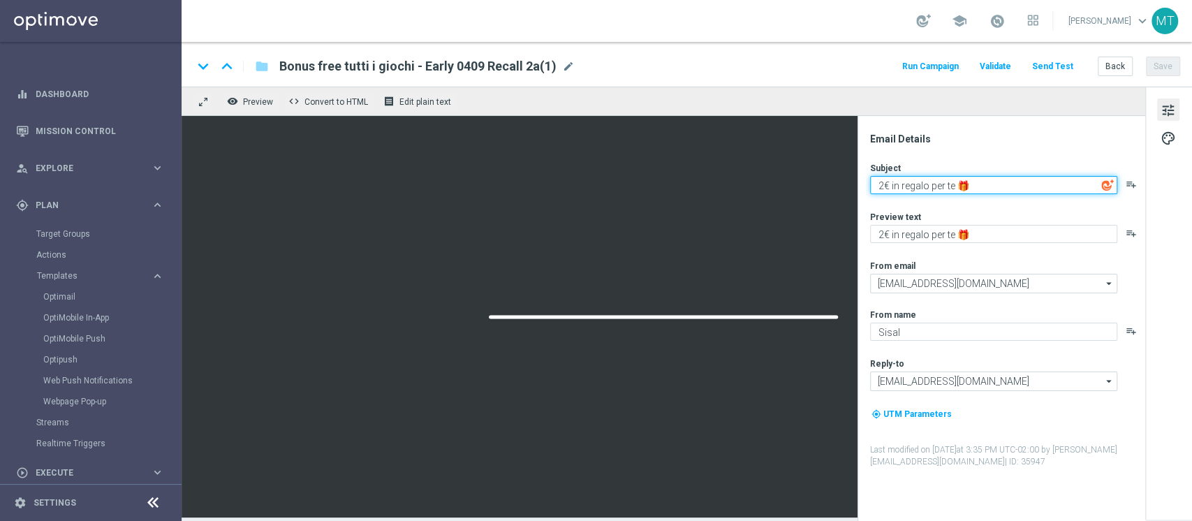
drag, startPoint x: 883, startPoint y: 184, endPoint x: 866, endPoint y: 185, distance: 16.8
click at [866, 185] on div "Email Details Subject 2€ in regalo per te 🎁 playlist_add Preview text 2€ in reg…" at bounding box center [1005, 327] width 278 height 388
type textarea "5€ in regalo per te 🎁"
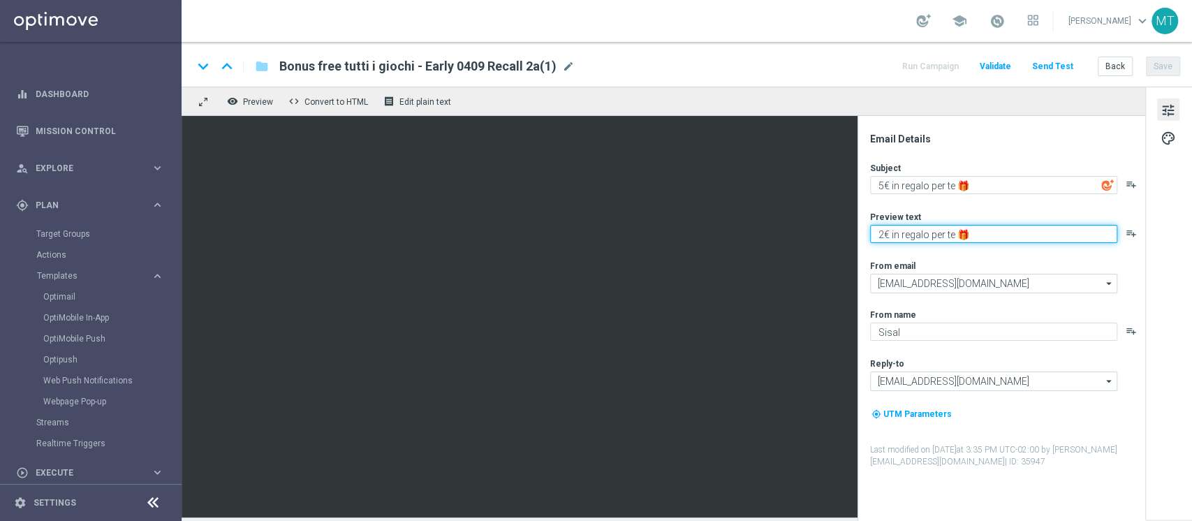
drag, startPoint x: 884, startPoint y: 237, endPoint x: 874, endPoint y: 238, distance: 10.5
click at [874, 238] on textarea "2€ in regalo per te 🎁" at bounding box center [993, 234] width 247 height 18
type textarea "5€ in regalo per te 🎁"
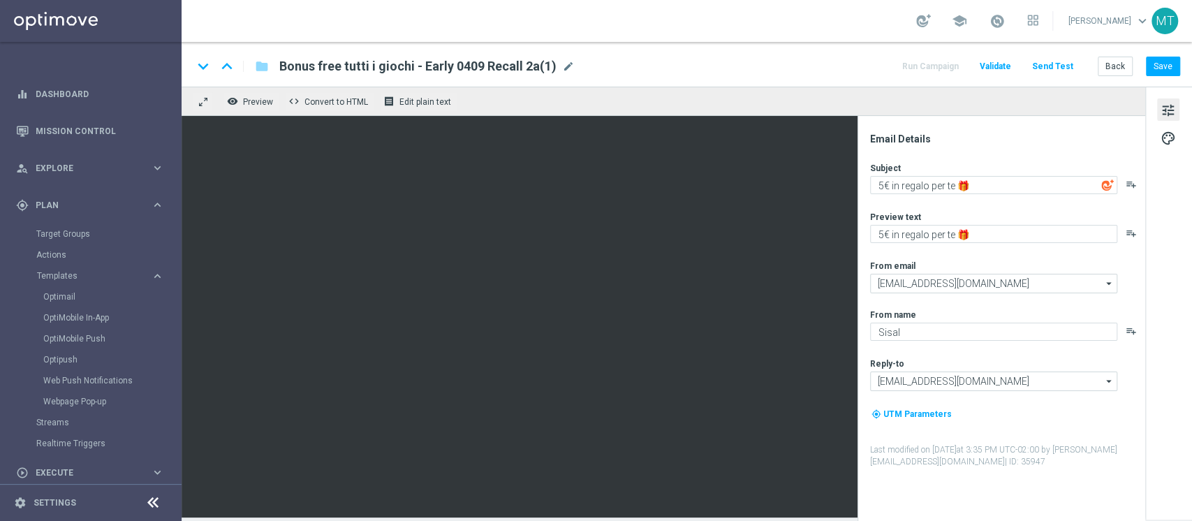
click at [573, 65] on div "keyboard_arrow_down keyboard_arrow_up folder Bonus free tutti i giochi - Early …" at bounding box center [687, 66] width 988 height 18
click at [567, 66] on span "mode_edit" at bounding box center [568, 66] width 13 height 13
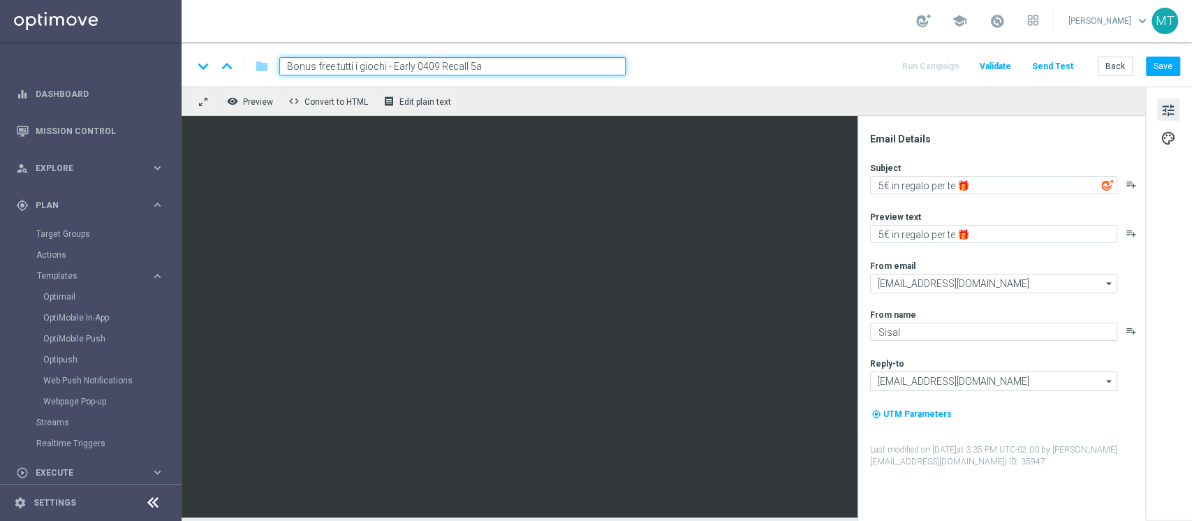
type input "Bonus free tutti i giochi - Early 0409 Recall 5a"
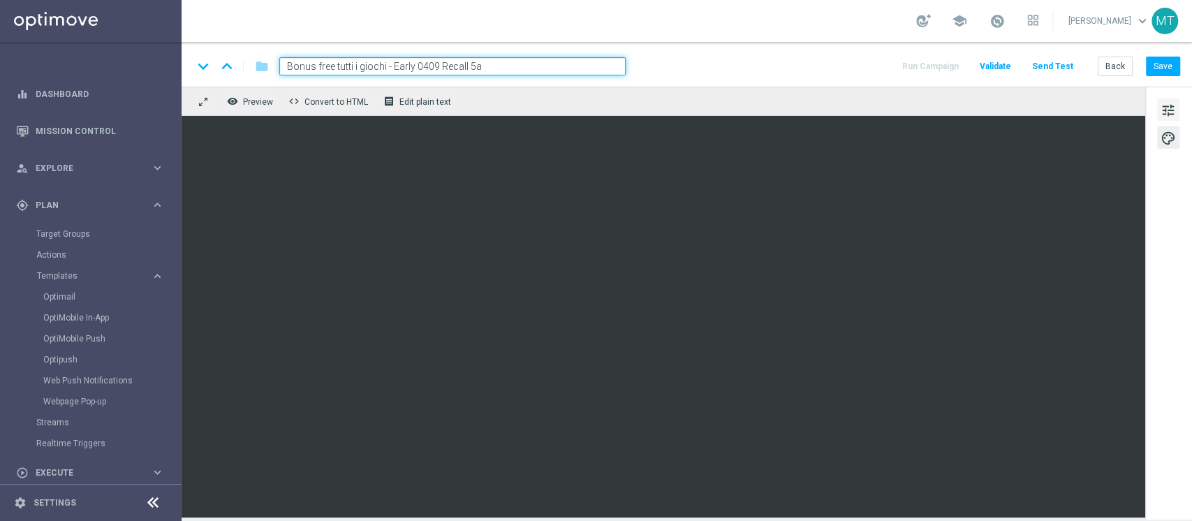
click at [1160, 112] on div "tune palette" at bounding box center [1169, 303] width 47 height 433
click at [1170, 112] on span "tune" at bounding box center [1168, 110] width 15 height 18
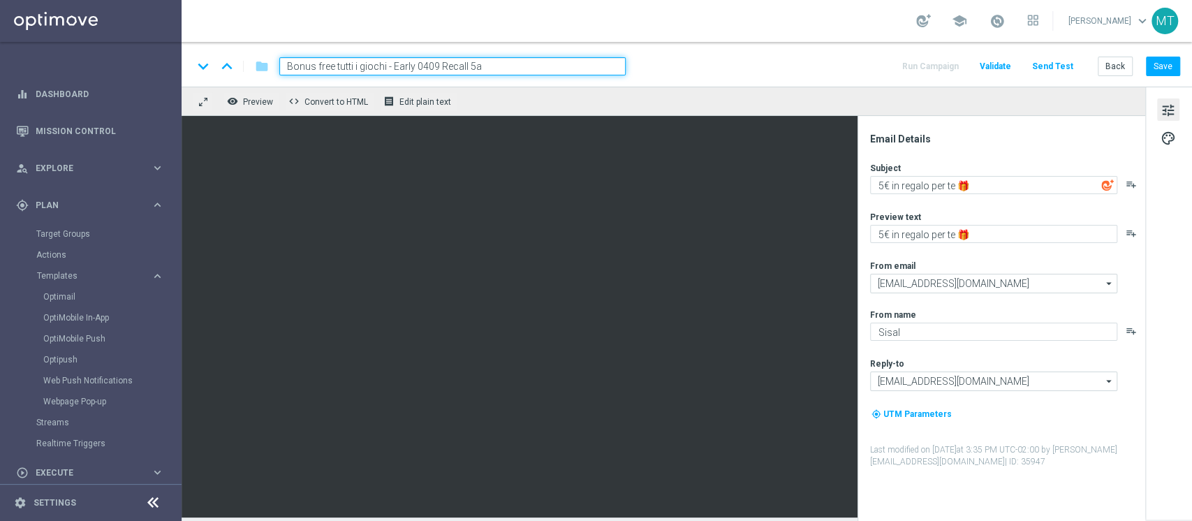
click at [1168, 78] on div "keyboard_arrow_down keyboard_arrow_up folder Bonus free tutti i giochi - Early …" at bounding box center [687, 64] width 1011 height 45
click at [1168, 73] on button "Save" at bounding box center [1163, 67] width 34 height 20
click at [1174, 60] on button "Save" at bounding box center [1163, 67] width 34 height 20
click at [240, 97] on button "remove_red_eye Preview" at bounding box center [252, 101] width 56 height 18
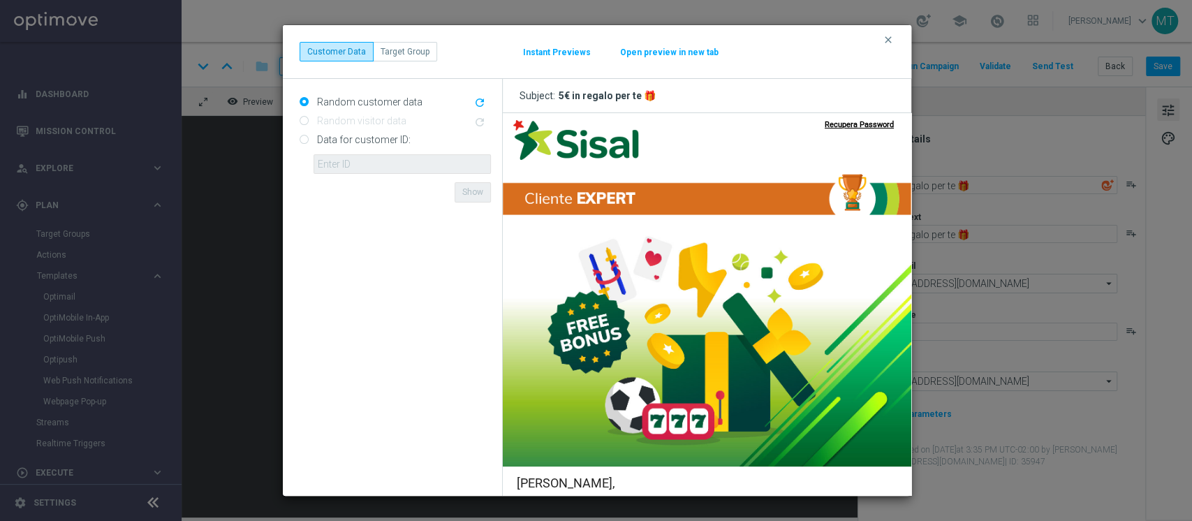
click at [419, 261] on form "Random customer data refresh Random visitor data refresh Data for customer ID: …" at bounding box center [395, 287] width 191 height 395
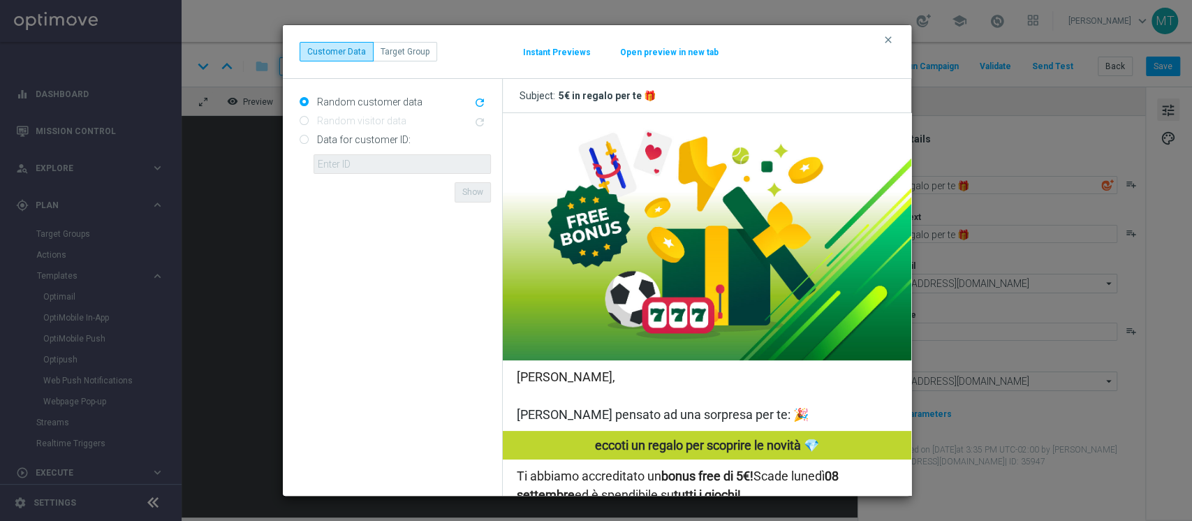
scroll to position [186, 0]
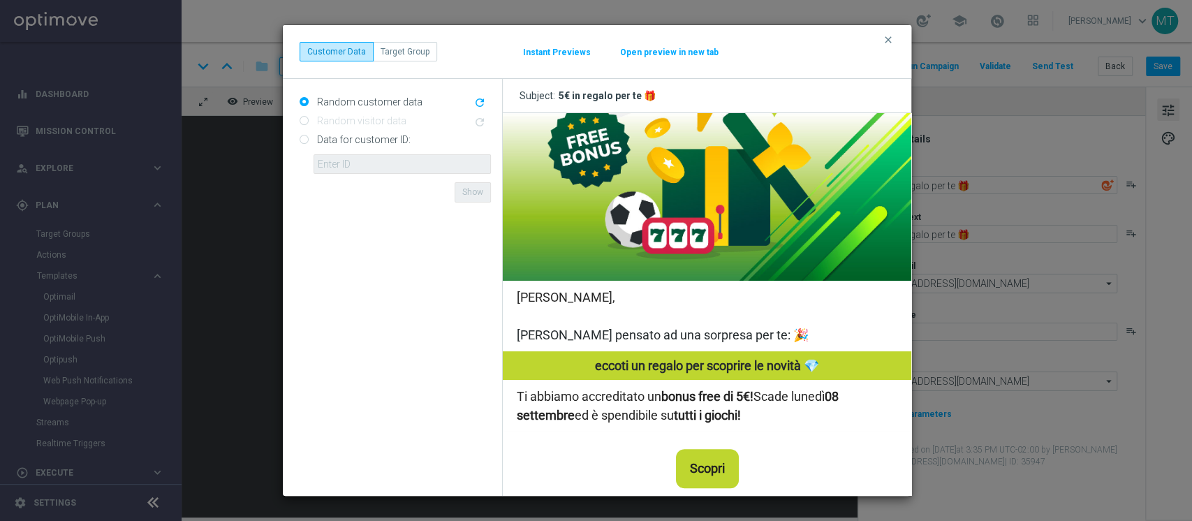
click at [894, 38] on button "clear" at bounding box center [890, 40] width 16 height 13
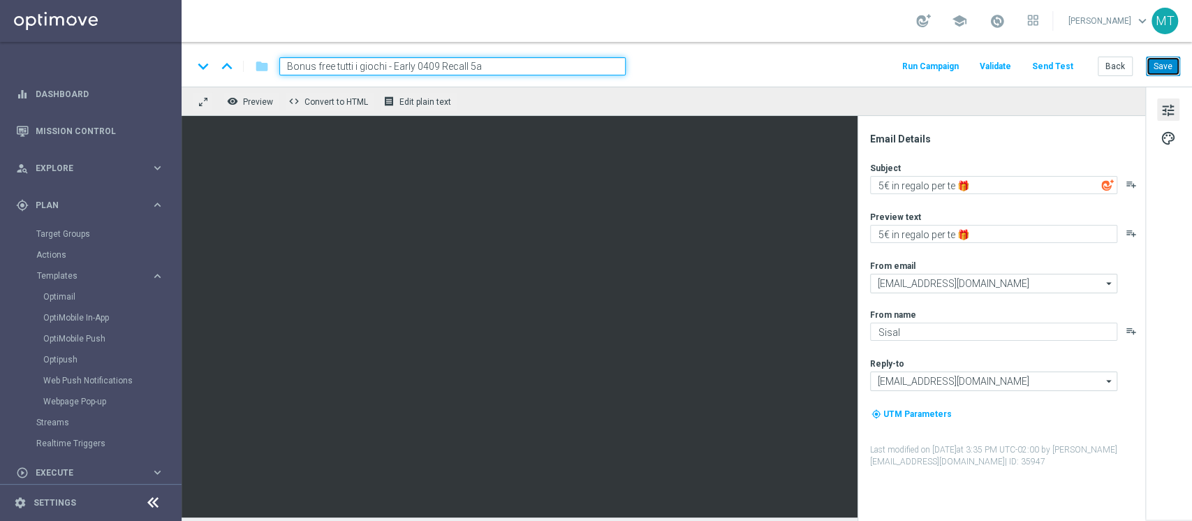
click at [1167, 66] on button "Save" at bounding box center [1163, 67] width 34 height 20
click at [921, 71] on button "Run Campaign" at bounding box center [930, 66] width 61 height 19
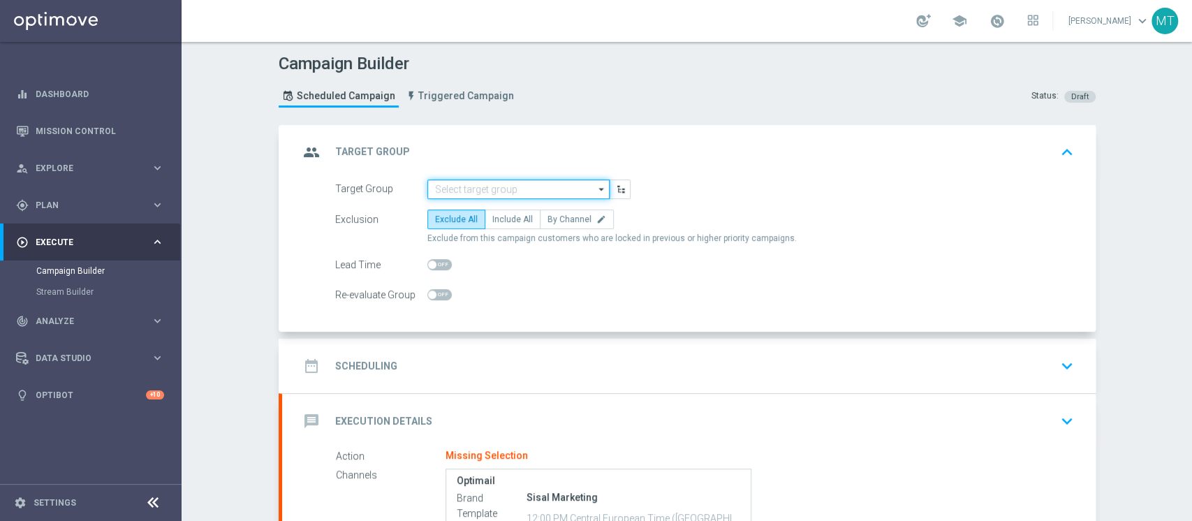
click at [515, 187] on input at bounding box center [519, 190] width 182 height 20
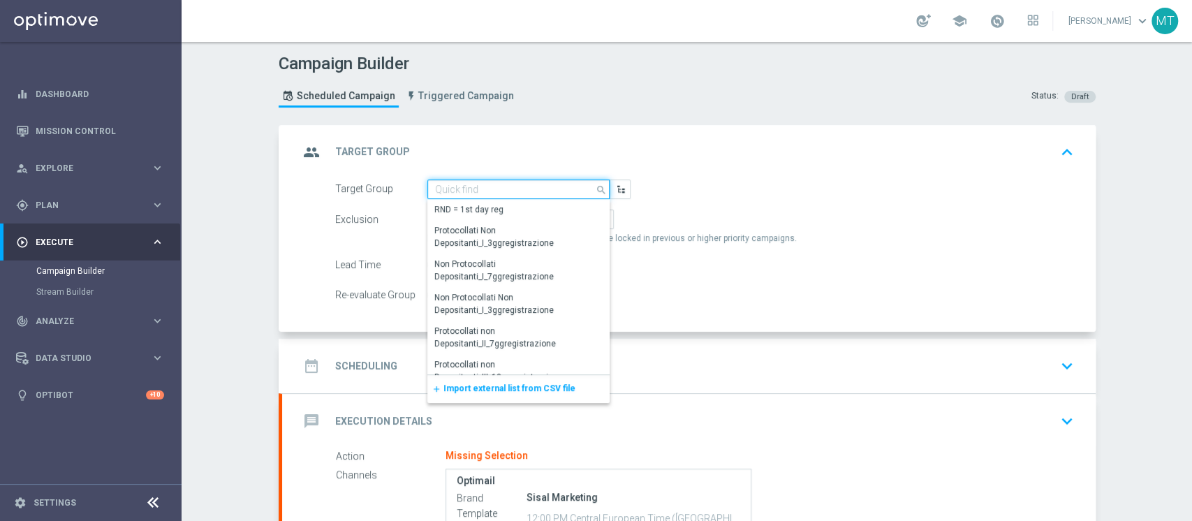
paste input "BF Retention 05.09 Recall 5a"
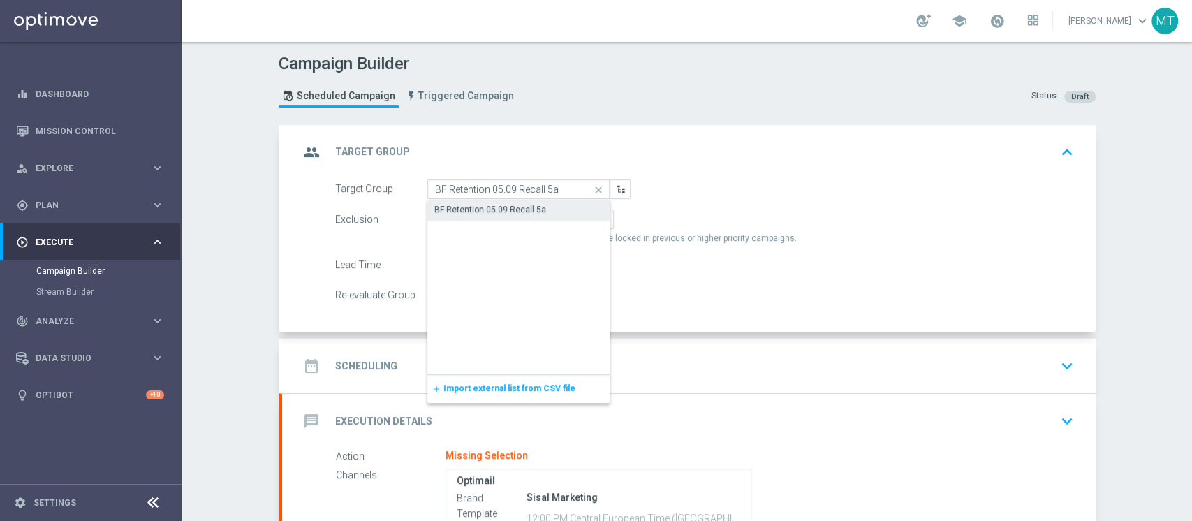
click at [499, 214] on div "BF Retention 05.09 Recall 5a" at bounding box center [491, 209] width 112 height 13
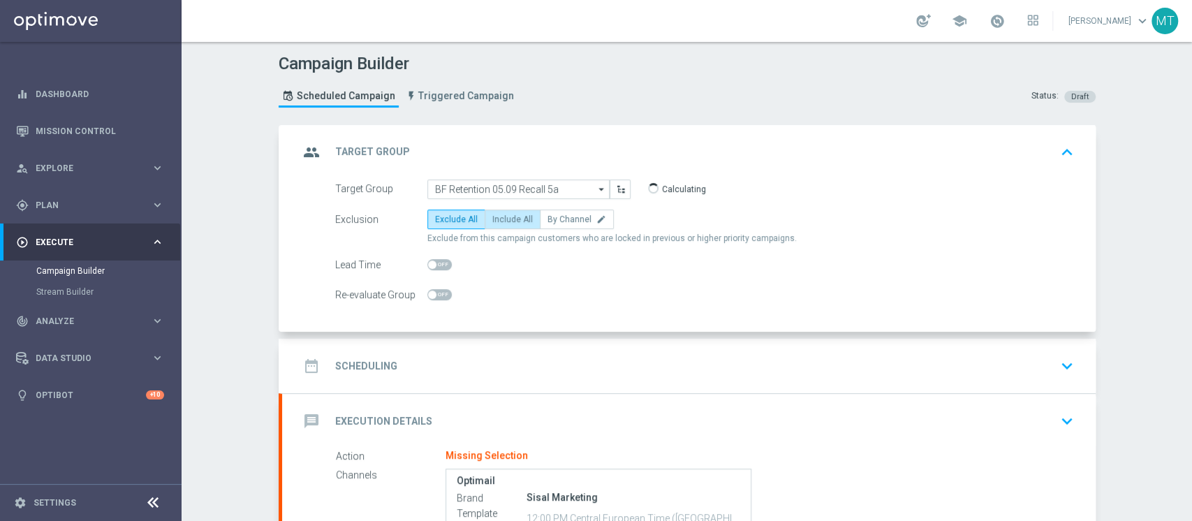
type input "BF Retention 05.09 Recall 5a"
click at [481, 355] on div "date_range Scheduling keyboard_arrow_down" at bounding box center [689, 366] width 780 height 27
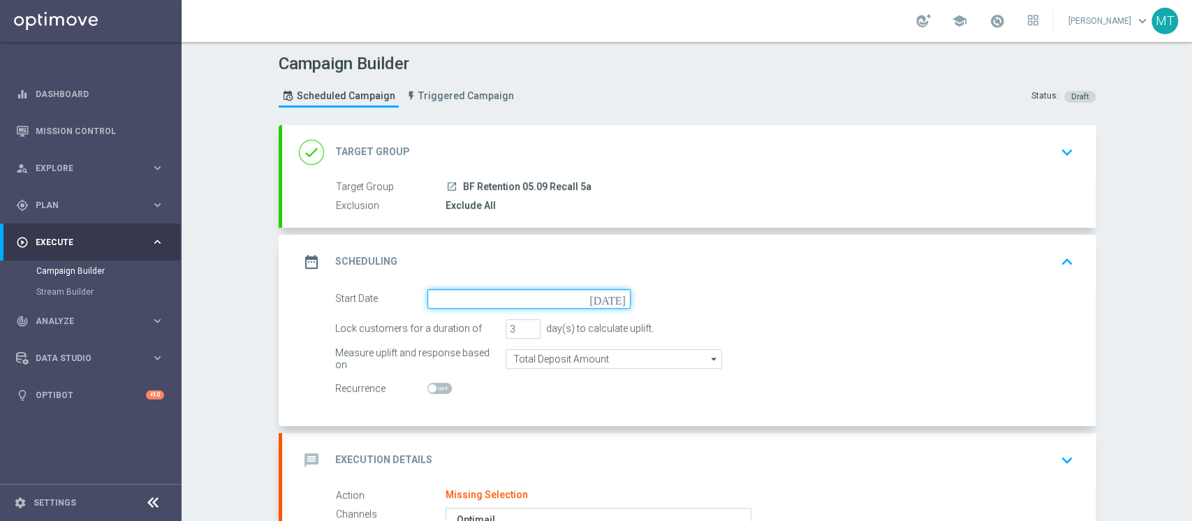
click at [518, 291] on input at bounding box center [529, 299] width 203 height 20
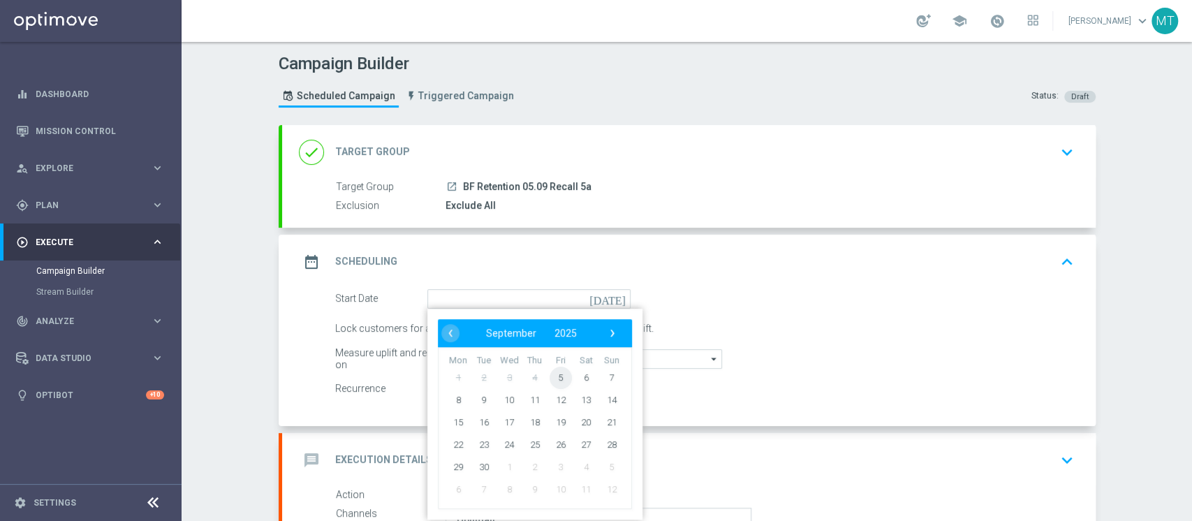
click at [550, 380] on span "5" at bounding box center [560, 377] width 22 height 22
type input "05 Sep 2025"
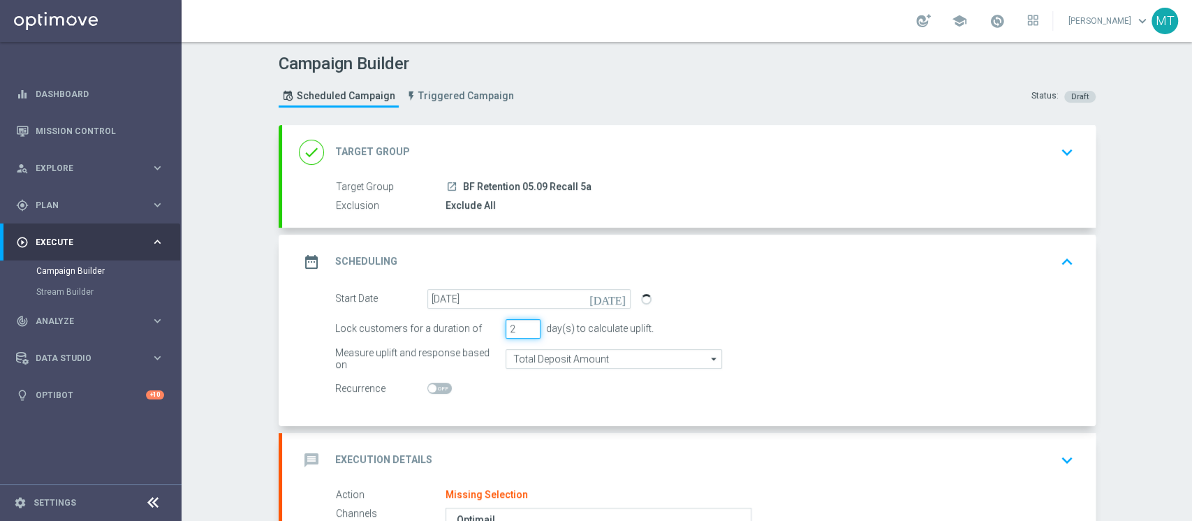
click at [523, 333] on input "2" at bounding box center [523, 329] width 35 height 20
type input "1"
click at [523, 333] on input "1" at bounding box center [523, 329] width 35 height 20
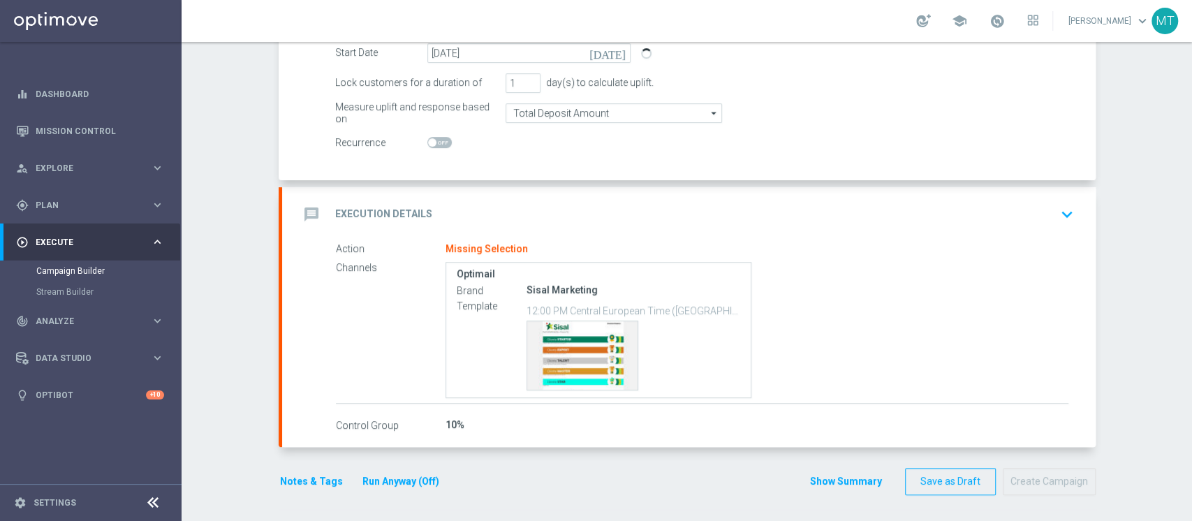
click at [526, 197] on div "message Execution Details keyboard_arrow_down" at bounding box center [689, 214] width 814 height 54
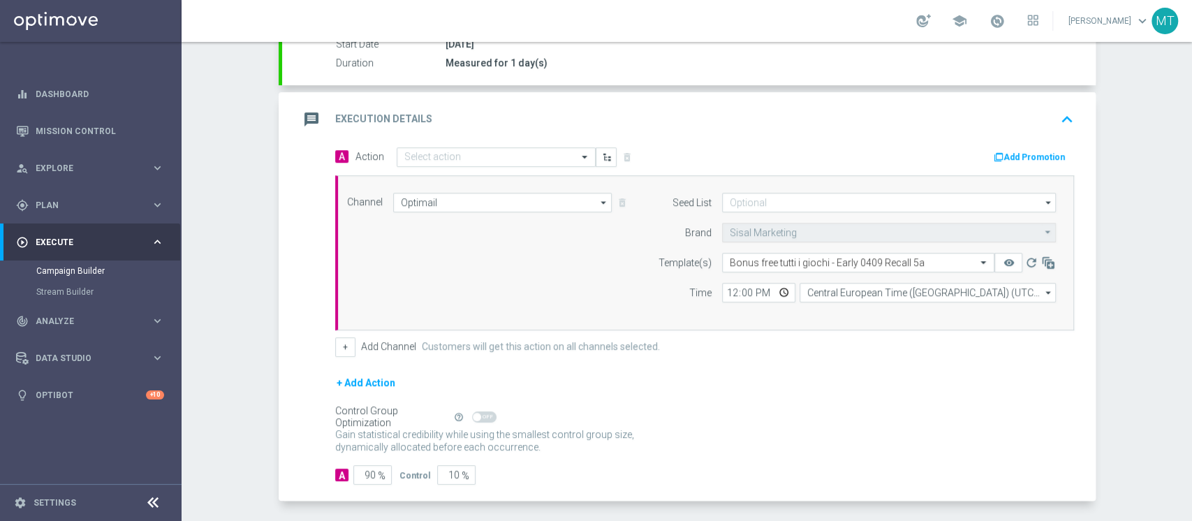
scroll to position [233, 0]
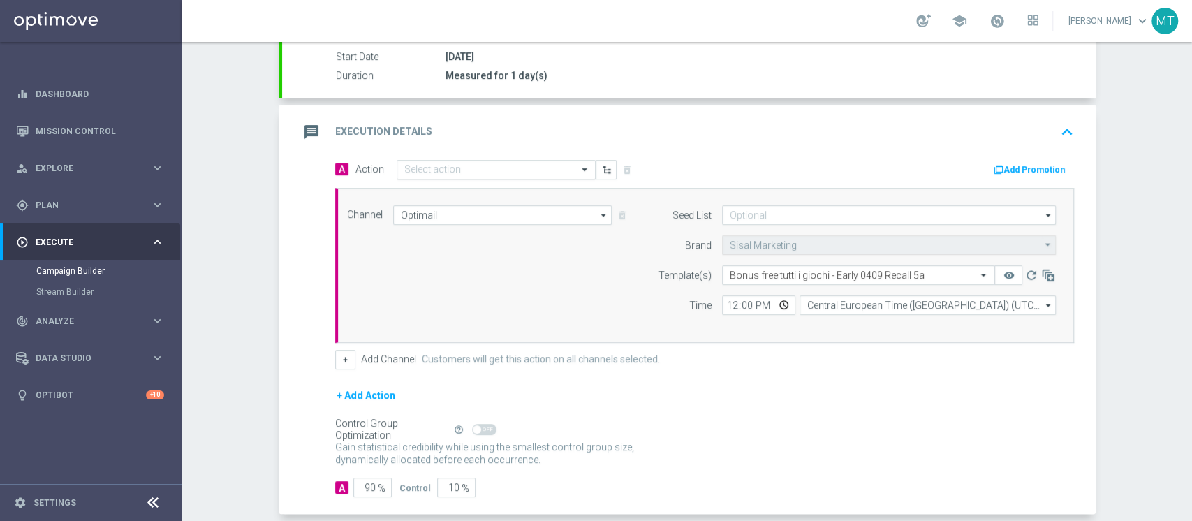
click at [509, 166] on input "text" at bounding box center [482, 170] width 156 height 12
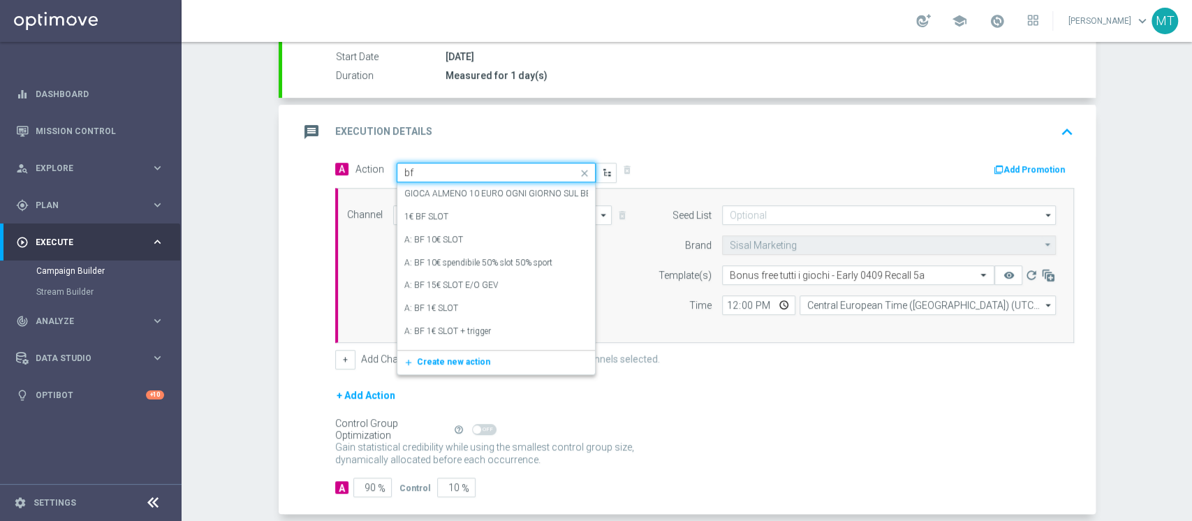
type input "bf e"
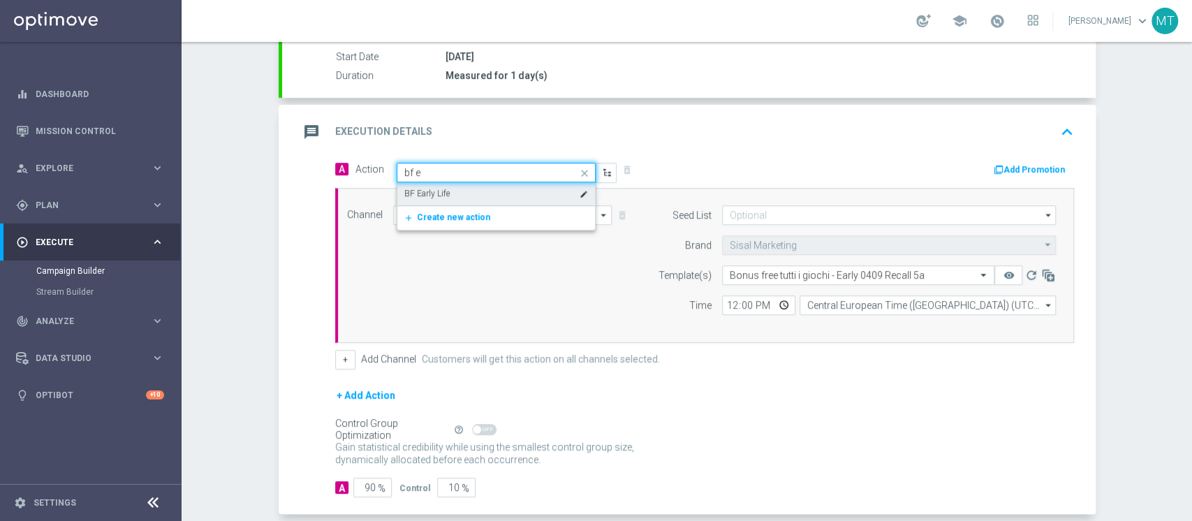
click at [470, 191] on div "BF Early Life edit" at bounding box center [496, 193] width 184 height 23
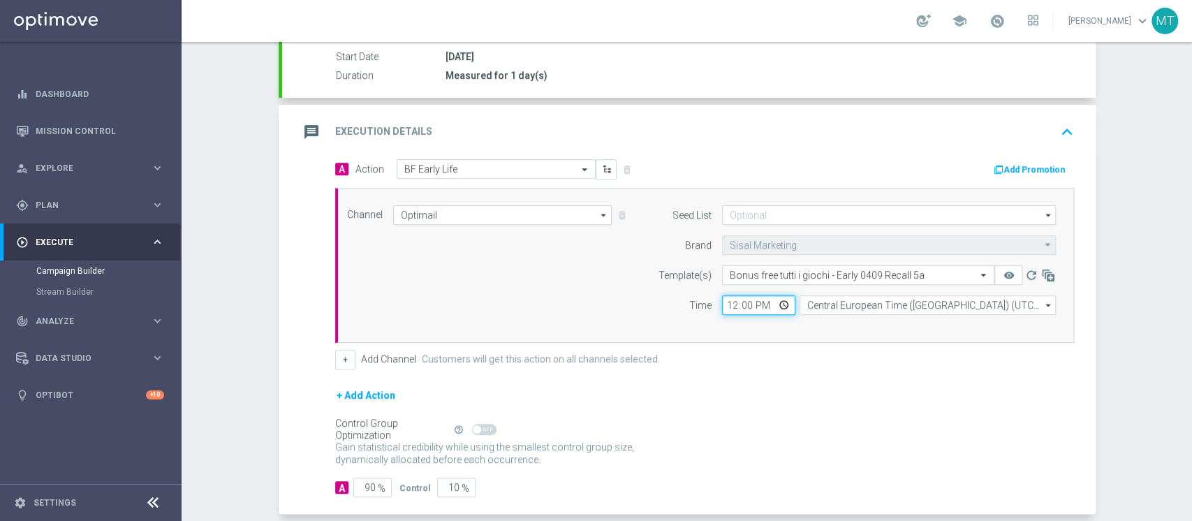
click at [730, 298] on input "12:00" at bounding box center [758, 305] width 73 height 20
type input "17:00"
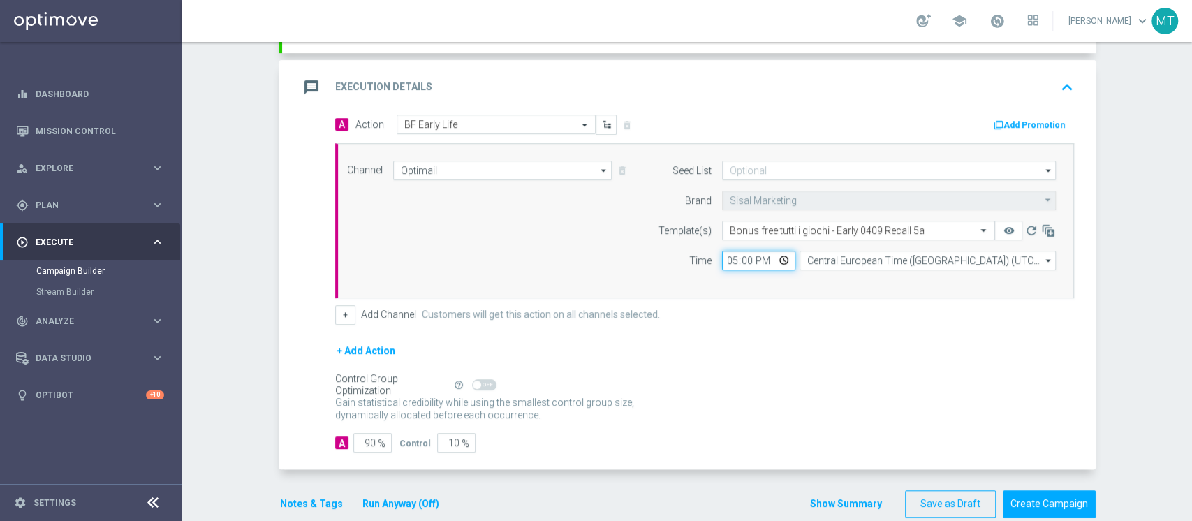
scroll to position [300, 0]
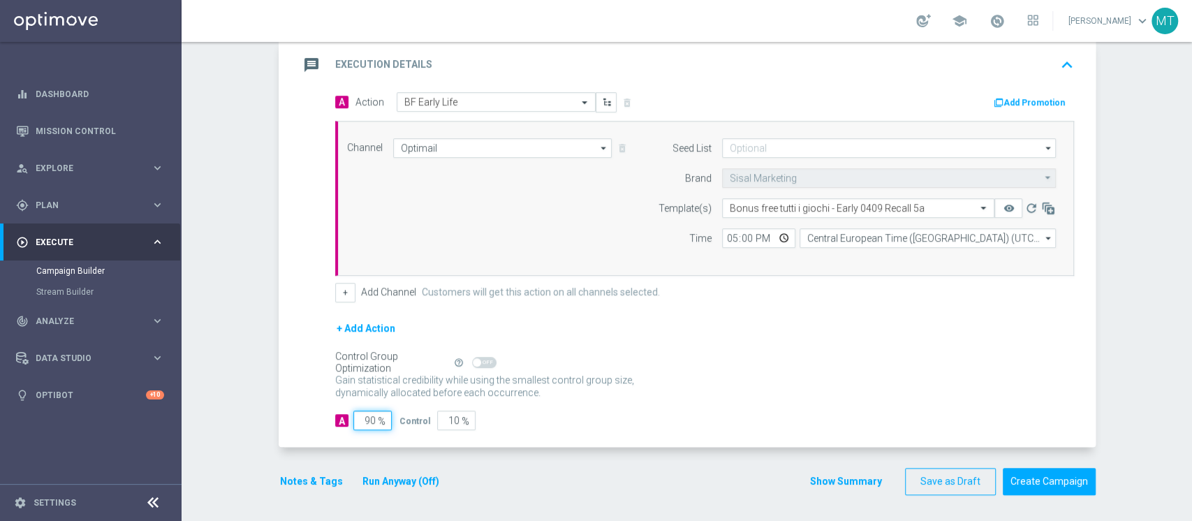
click at [362, 416] on input "90" at bounding box center [372, 421] width 38 height 20
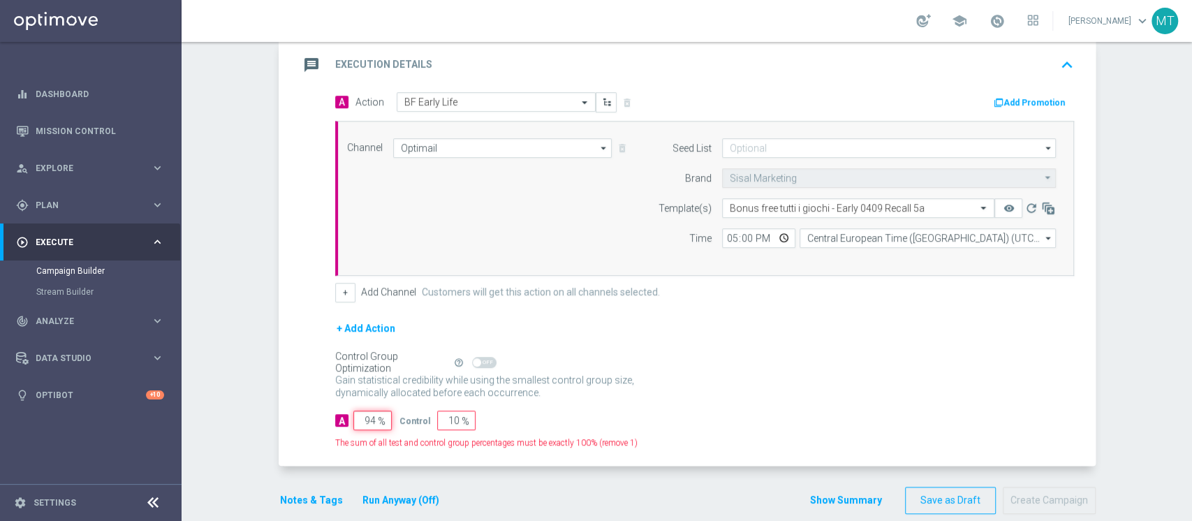
type input "95"
type input "5"
type input "96"
type input "4"
type input "97"
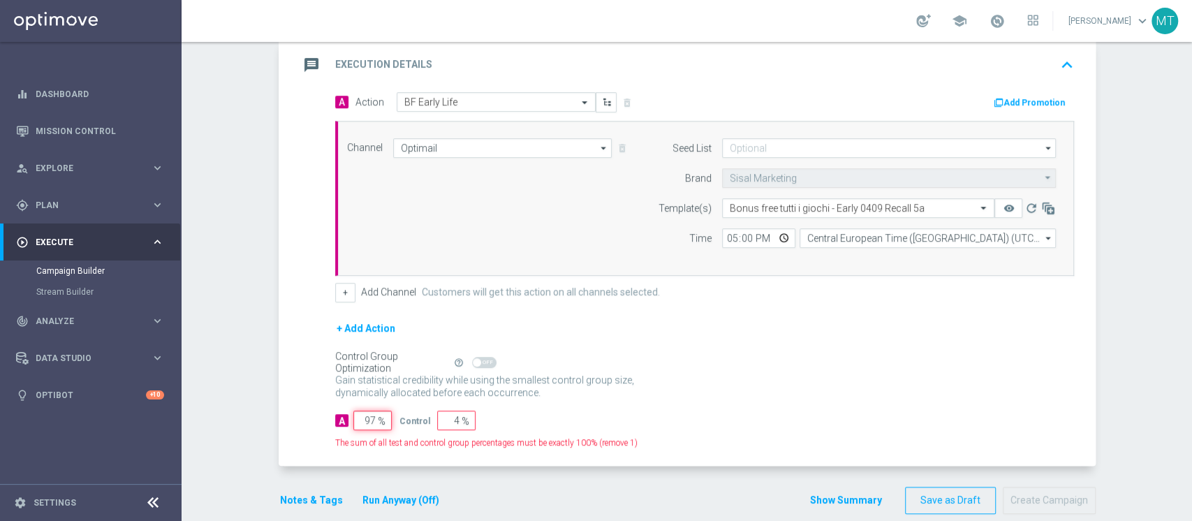
type input "3"
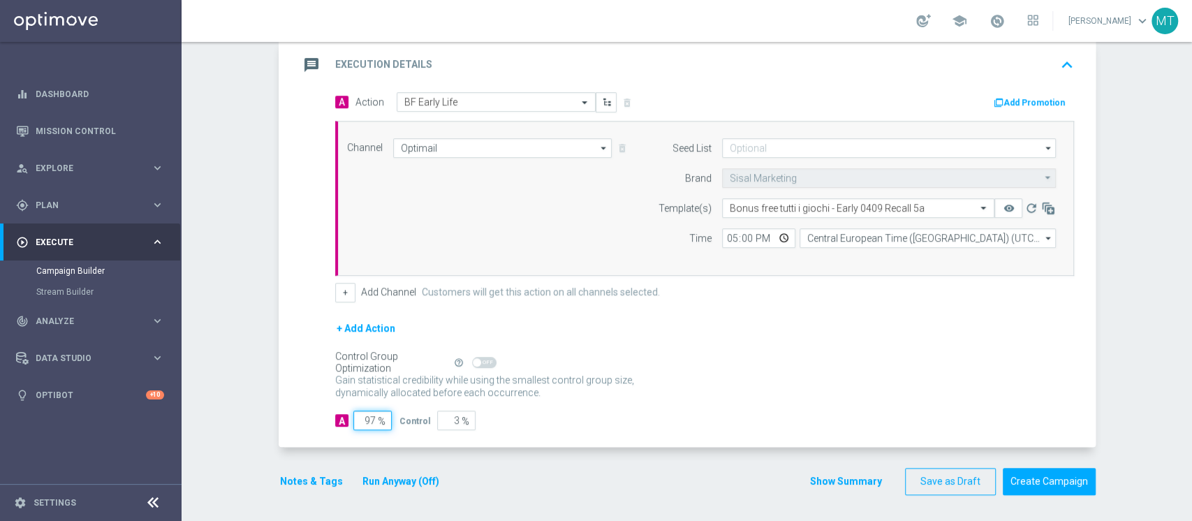
type input "98"
type input "2"
type input "99"
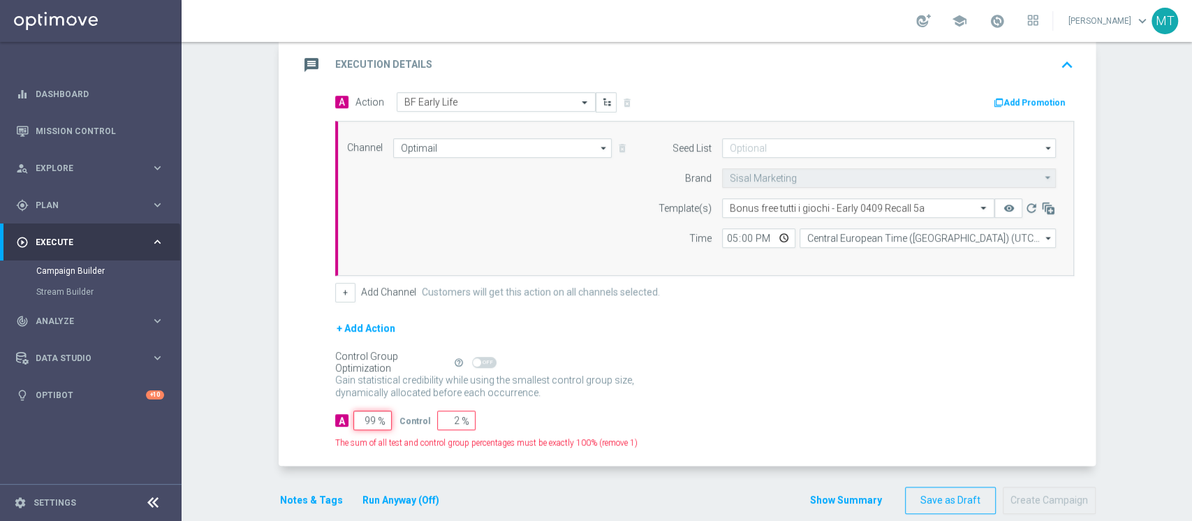
type input "1"
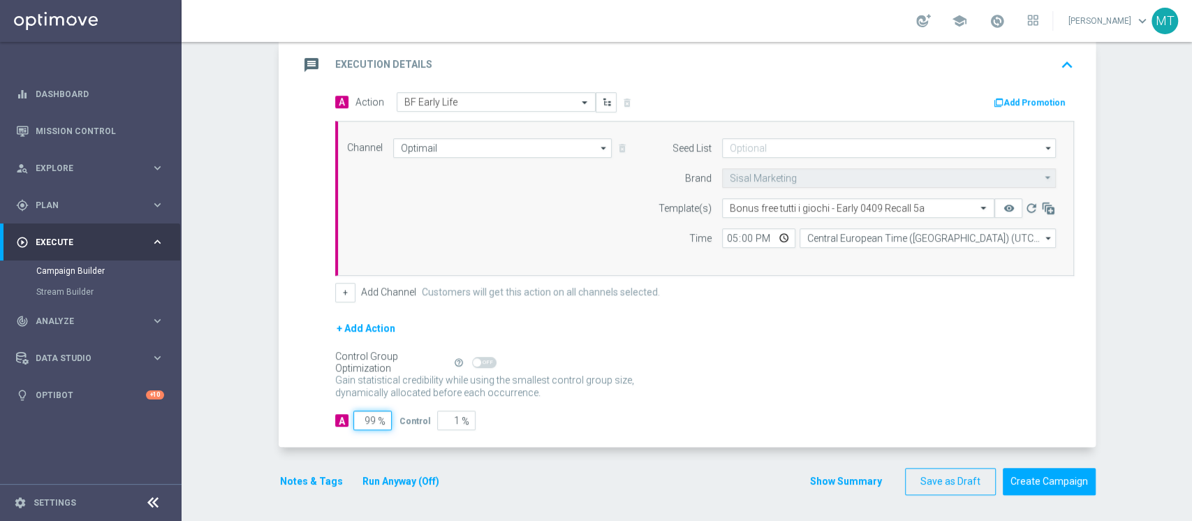
type input "100"
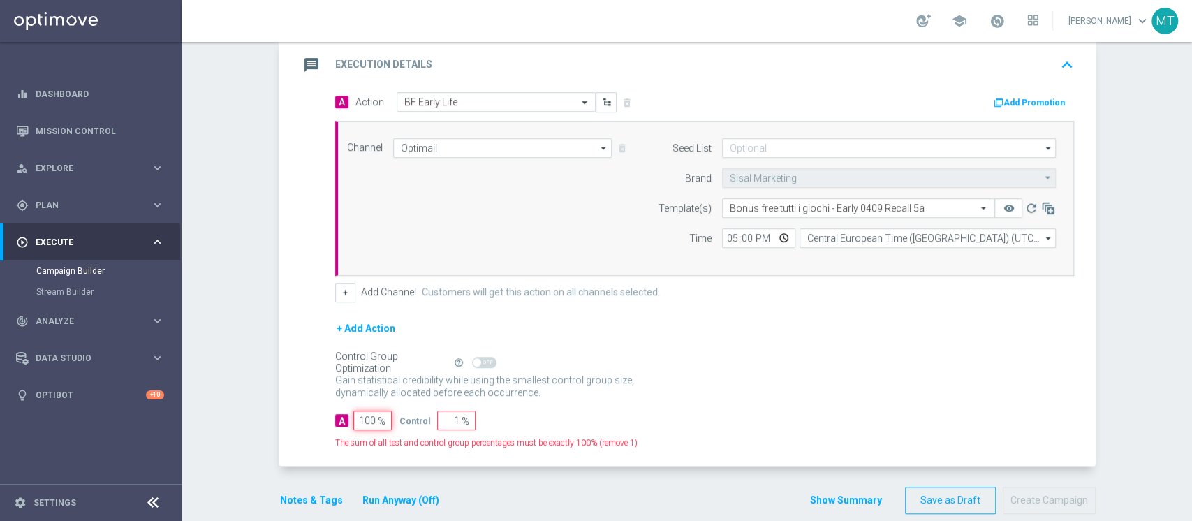
type input "0"
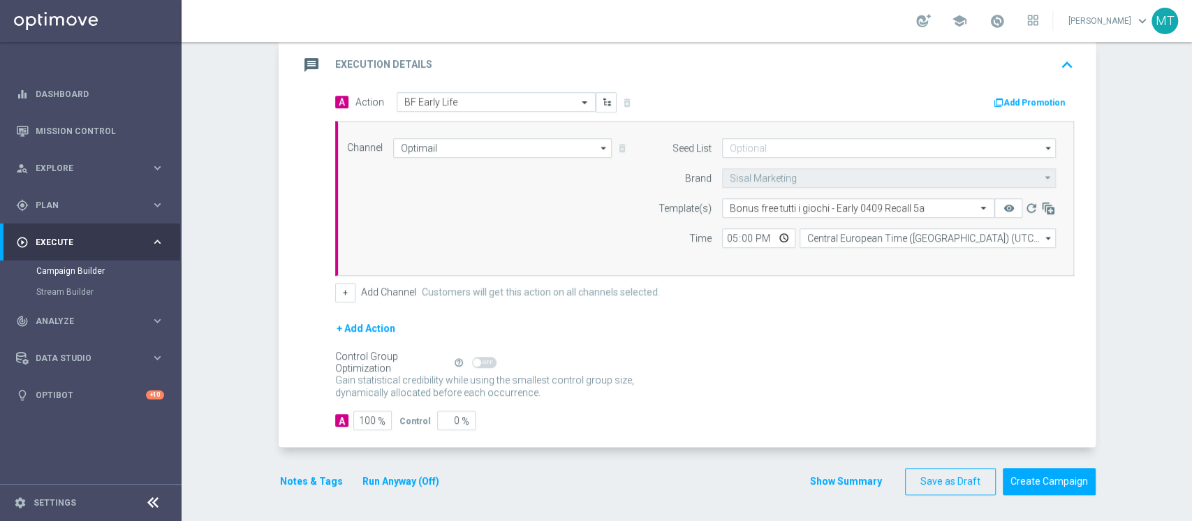
click at [323, 480] on button "Notes & Tags" at bounding box center [312, 481] width 66 height 17
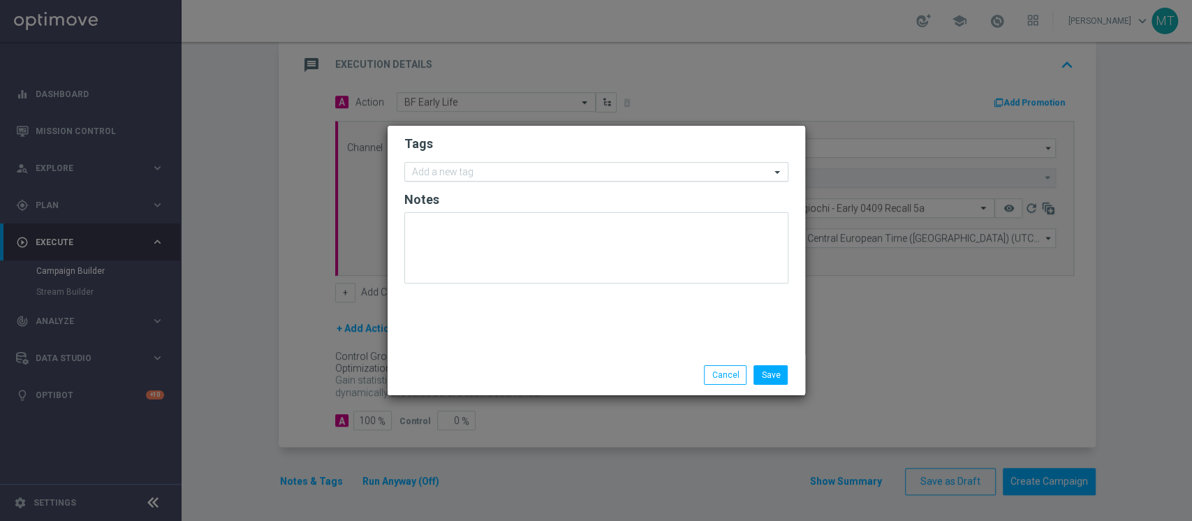
click at [525, 168] on input "text" at bounding box center [591, 173] width 358 height 12
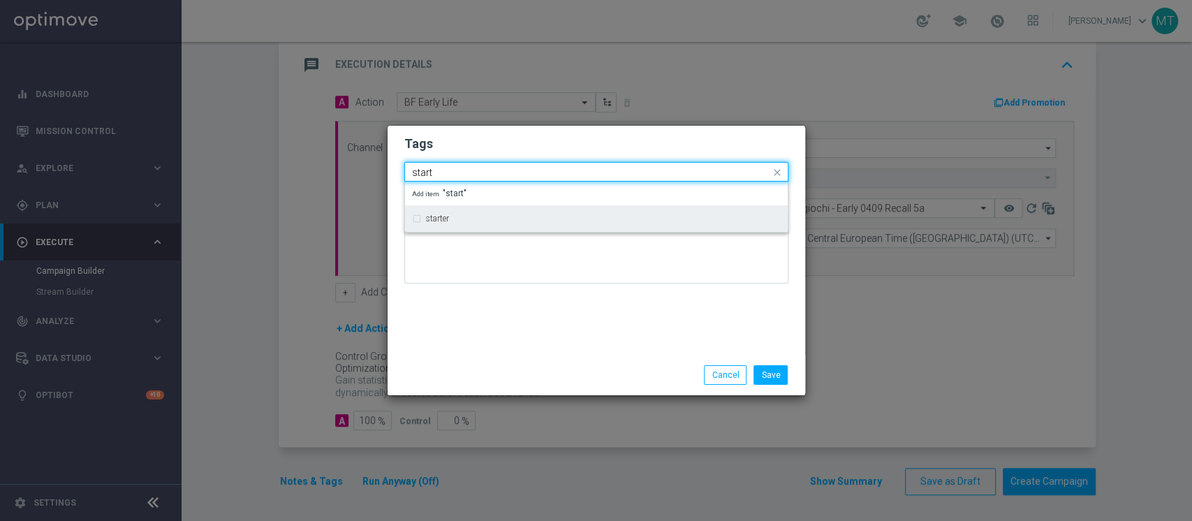
click at [451, 213] on div "starter" at bounding box center [596, 218] width 369 height 22
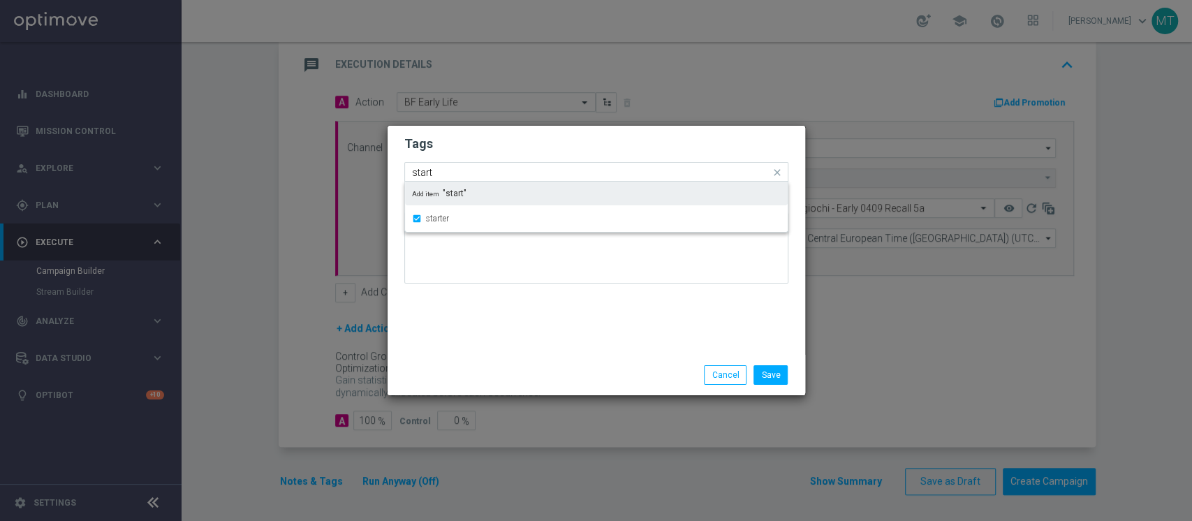
click at [469, 165] on div "Quick find × starter start" at bounding box center [587, 171] width 365 height 17
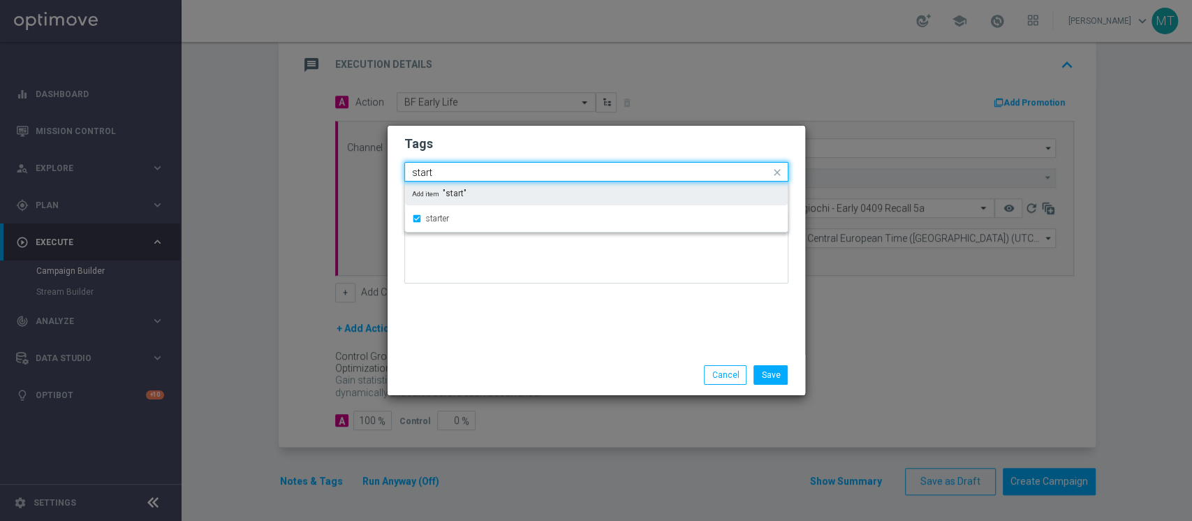
click at [469, 165] on div "Quick find × starter start" at bounding box center [587, 171] width 365 height 17
click at [460, 168] on input "start" at bounding box center [591, 173] width 358 height 12
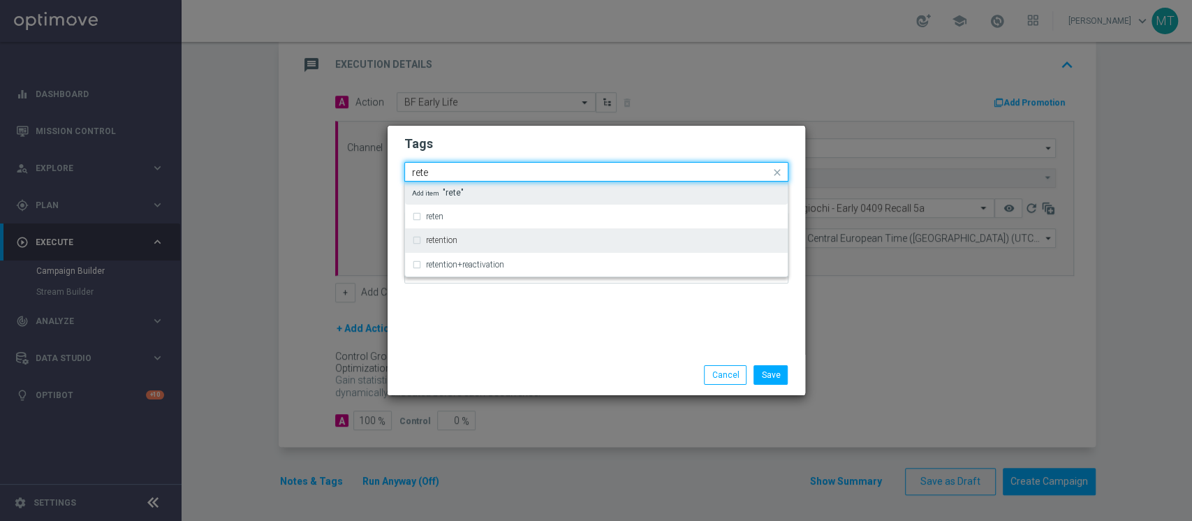
drag, startPoint x: 452, startPoint y: 239, endPoint x: 465, endPoint y: 182, distance: 58.8
click at [452, 240] on label "retention" at bounding box center [441, 240] width 31 height 8
click at [476, 169] on input "rete" at bounding box center [591, 173] width 358 height 12
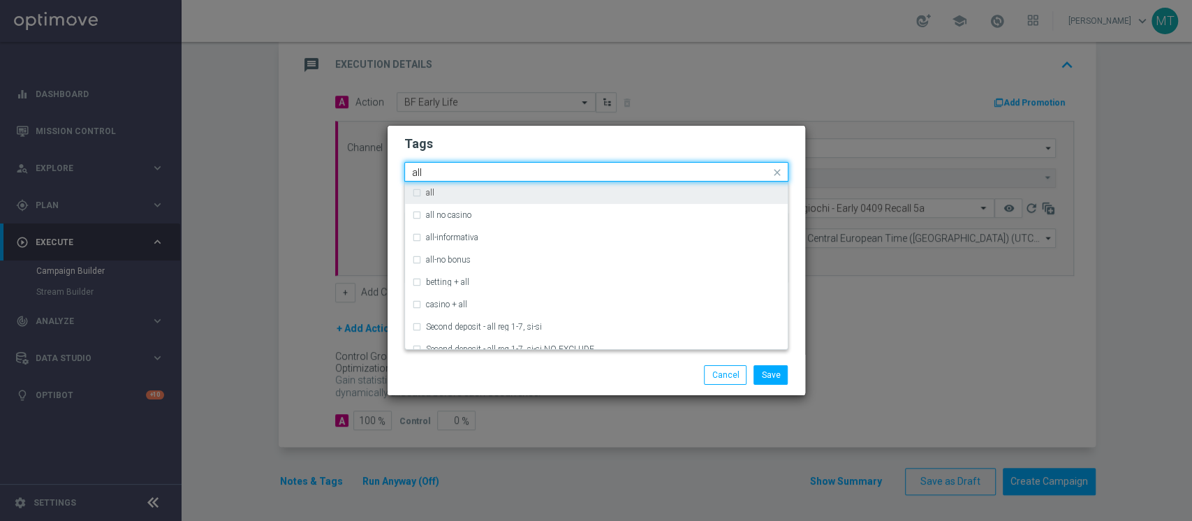
type input "all"
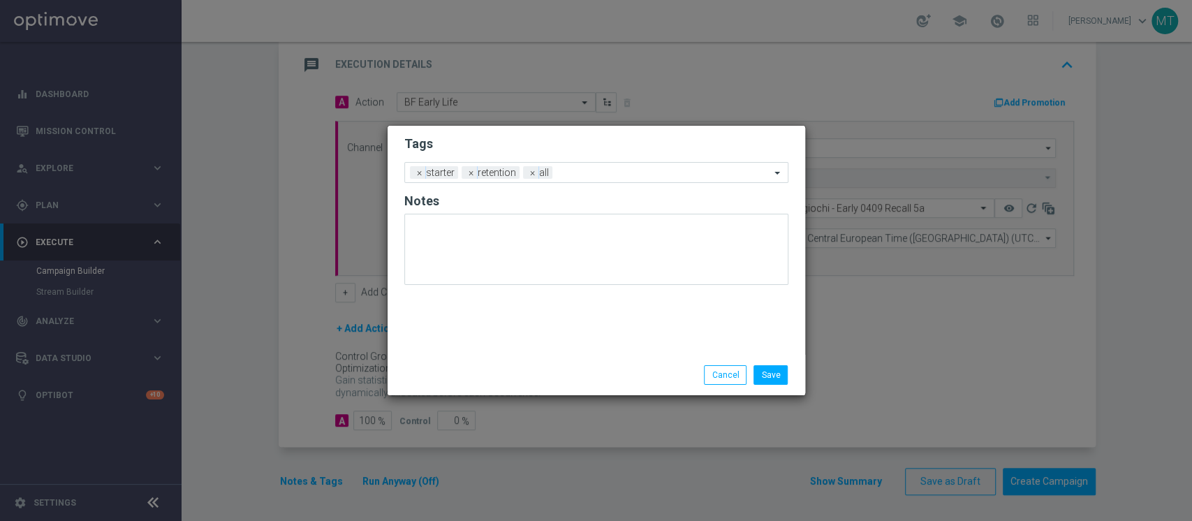
click at [492, 159] on form "Tags Add a new tag × starter × retention × all Notes" at bounding box center [596, 213] width 384 height 163
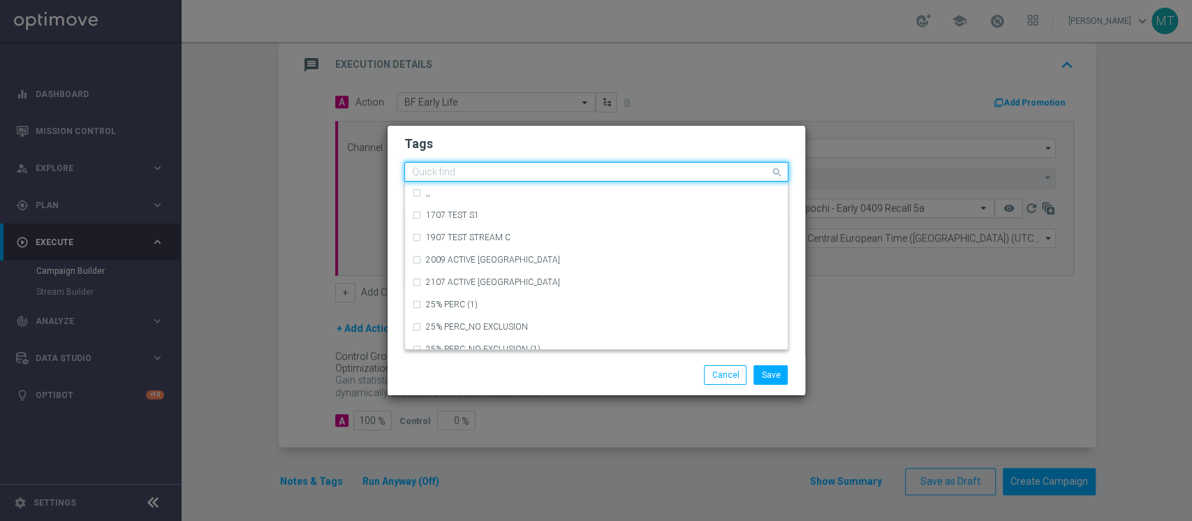
click at [581, 170] on input "text" at bounding box center [591, 173] width 358 height 12
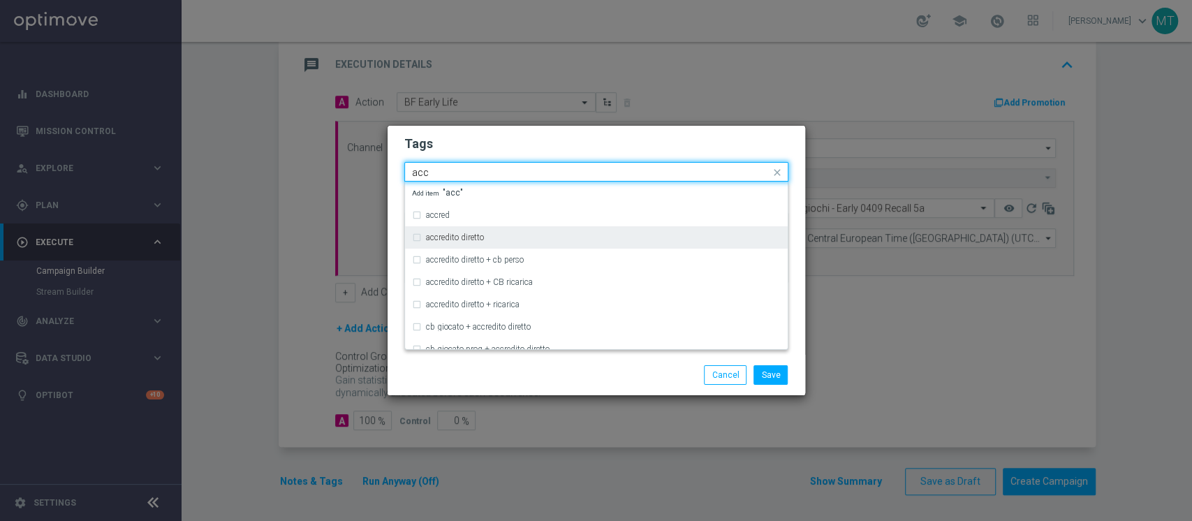
click at [467, 240] on label "accredito diretto" at bounding box center [455, 237] width 58 height 8
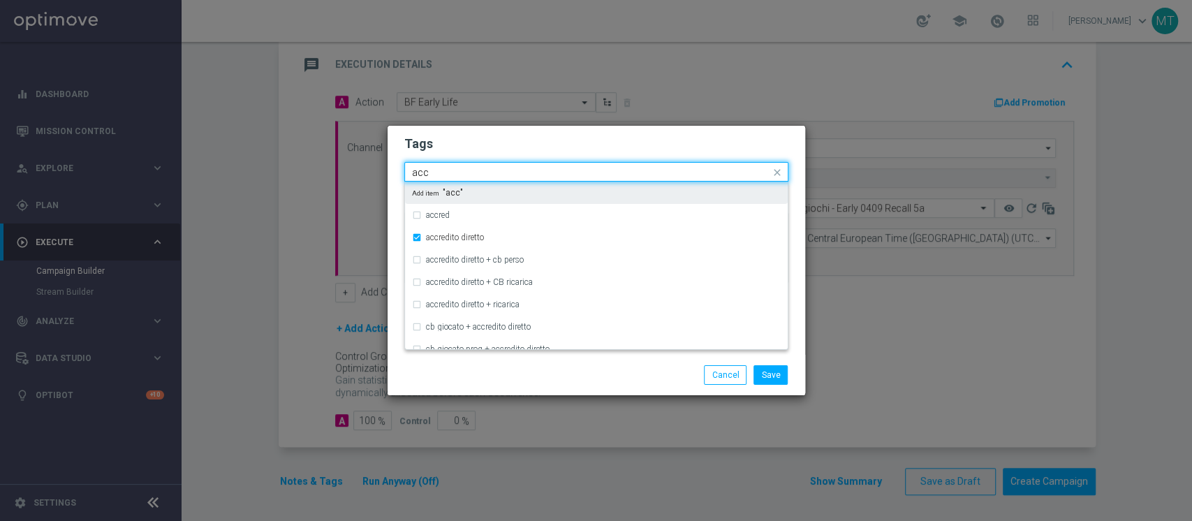
click at [462, 176] on input "acc" at bounding box center [591, 173] width 358 height 12
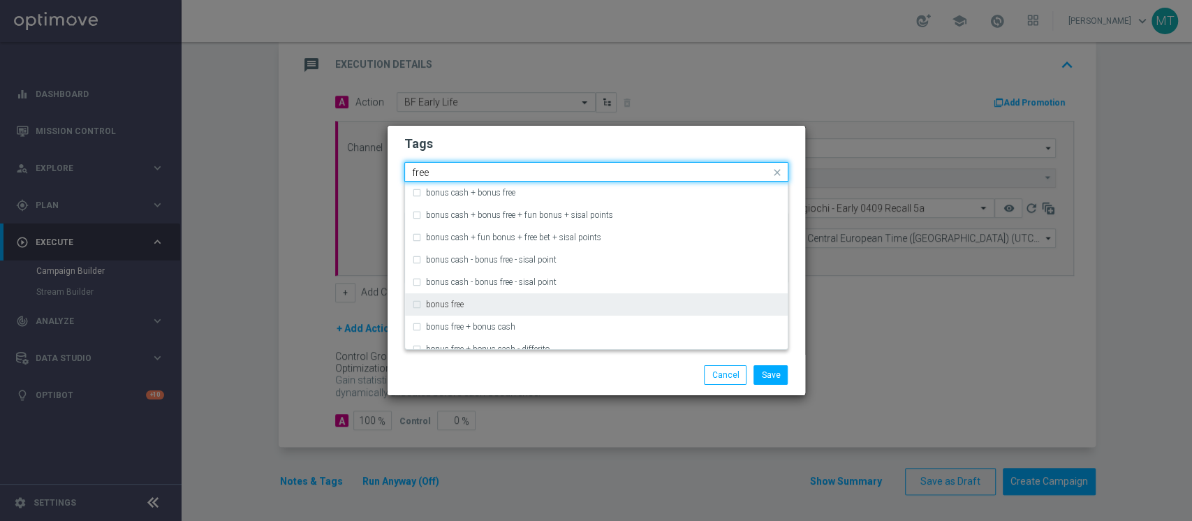
click at [465, 302] on div "bonus free" at bounding box center [603, 304] width 355 height 8
type input "free"
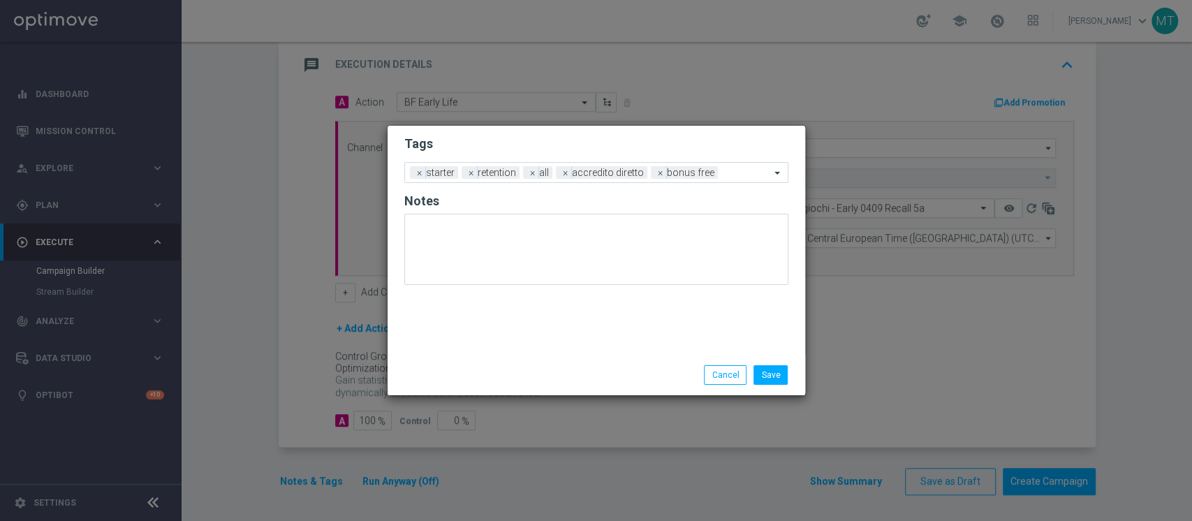
click at [678, 374] on div "Save Cancel" at bounding box center [664, 375] width 270 height 20
click at [771, 373] on button "Save" at bounding box center [771, 375] width 34 height 20
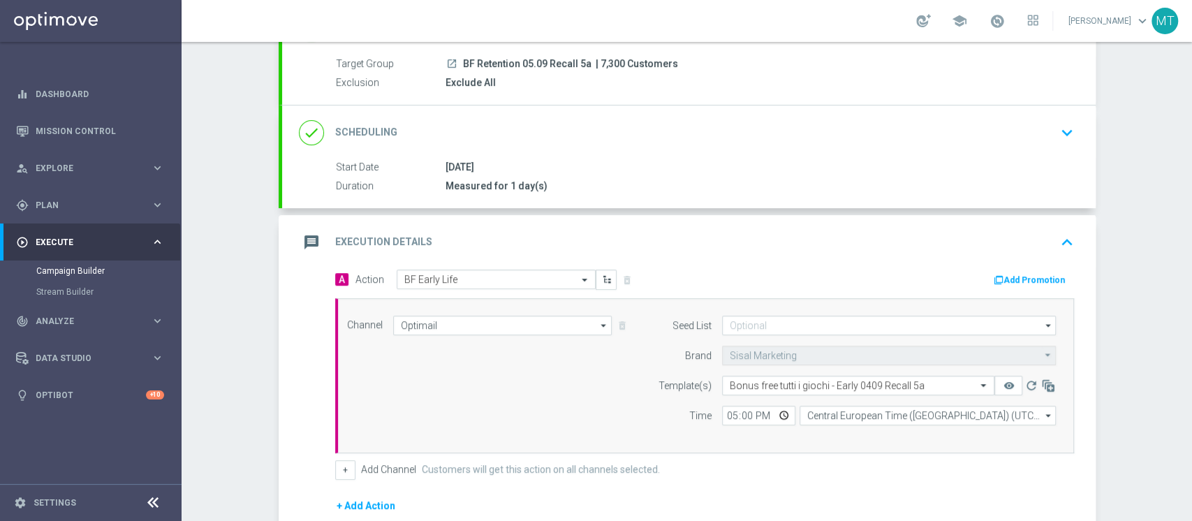
scroll to position [21, 0]
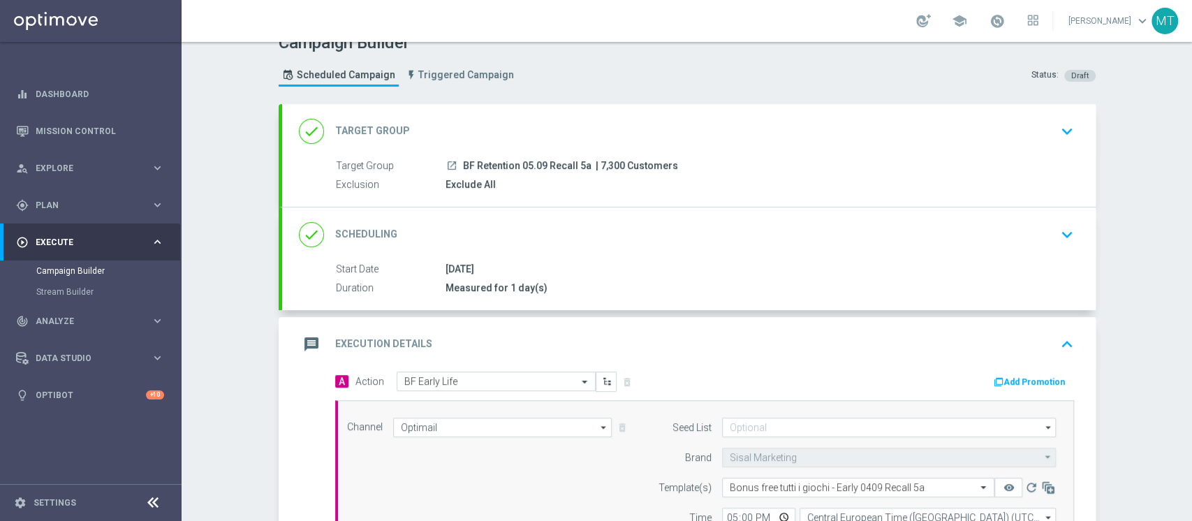
click at [679, 234] on div "done Scheduling keyboard_arrow_down" at bounding box center [689, 234] width 780 height 27
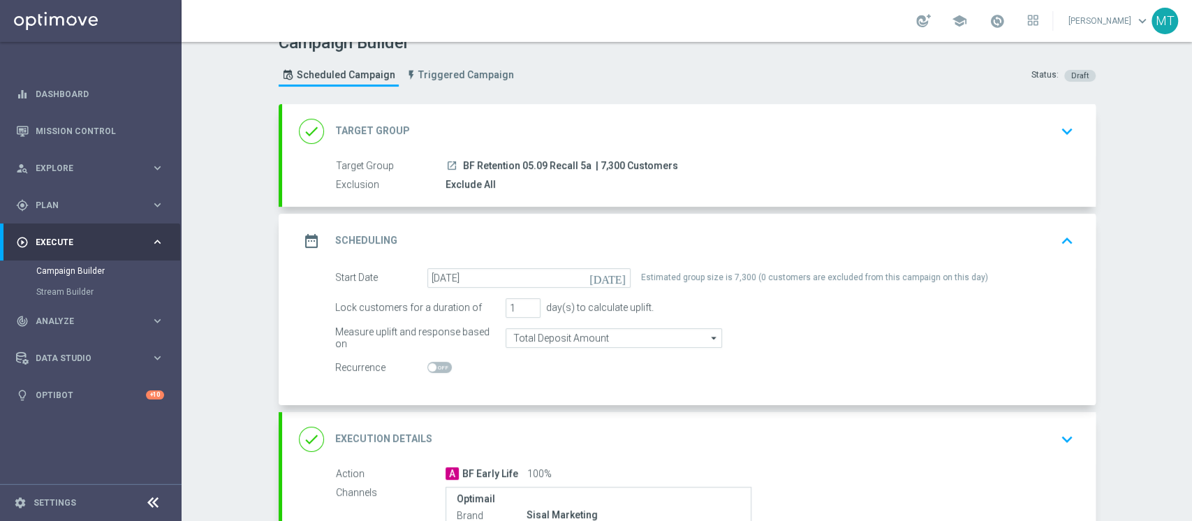
click at [689, 122] on div "done Target Group keyboard_arrow_down" at bounding box center [689, 131] width 780 height 27
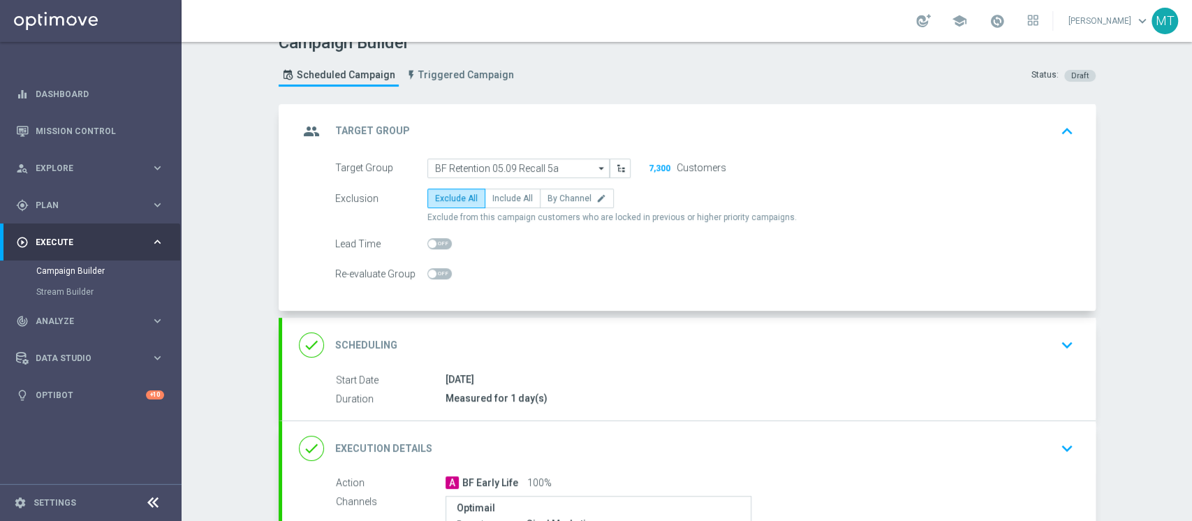
drag, startPoint x: 503, startPoint y: 203, endPoint x: 520, endPoint y: 170, distance: 37.5
click at [503, 204] on label "Include All" at bounding box center [513, 199] width 56 height 20
click at [502, 204] on input "Include All" at bounding box center [496, 200] width 9 height 9
radio input "true"
click at [543, 131] on div "group Target Group keyboard_arrow_up" at bounding box center [689, 131] width 780 height 27
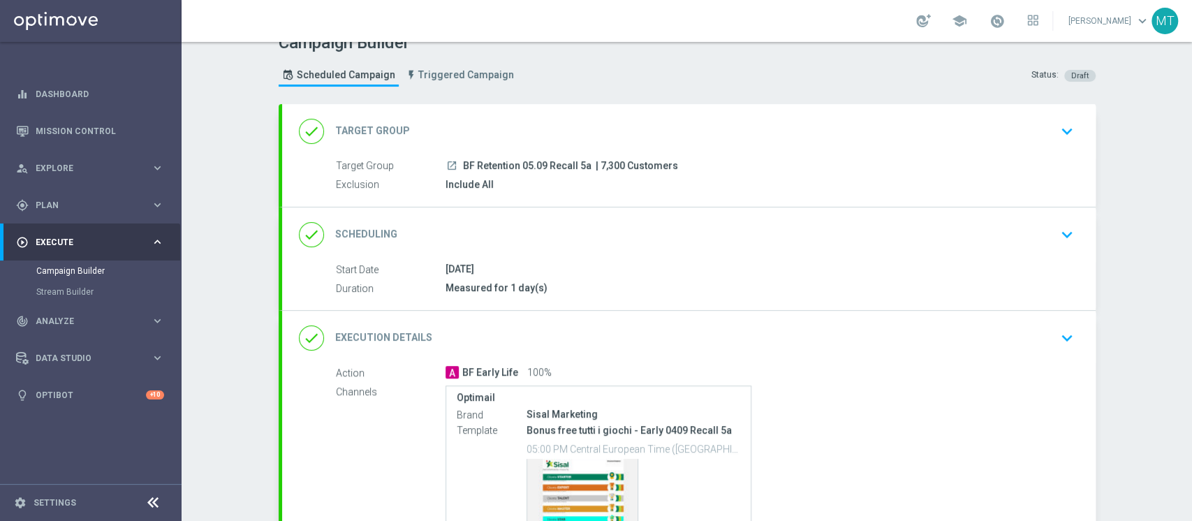
click at [541, 136] on div "done Target Group keyboard_arrow_down Target Group launch BF Retention 05.09 Re…" at bounding box center [689, 155] width 814 height 103
click at [555, 131] on div "done Target Group keyboard_arrow_down" at bounding box center [689, 131] width 780 height 27
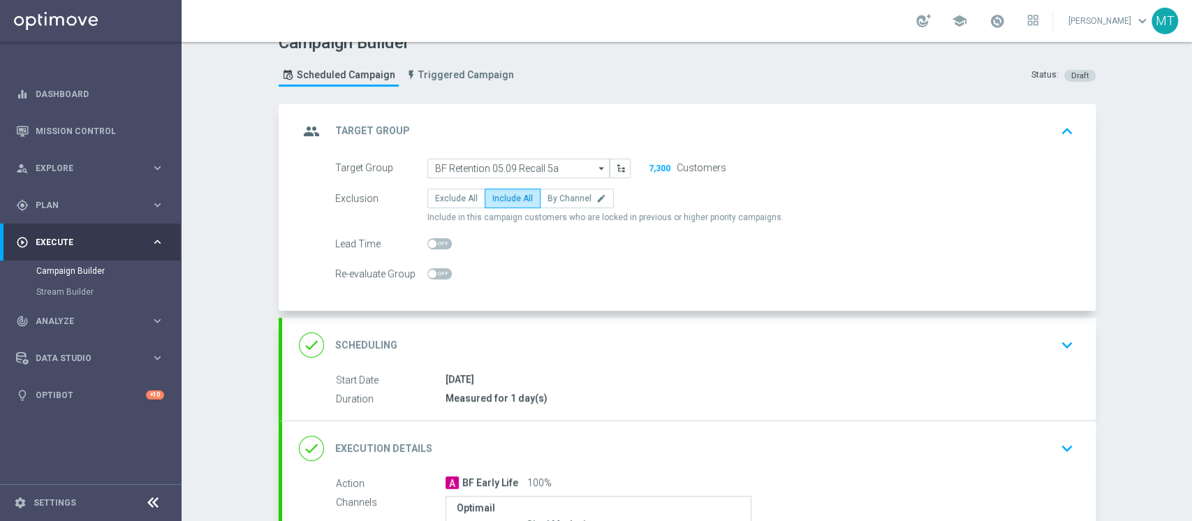
click at [598, 128] on div "group Target Group keyboard_arrow_up" at bounding box center [689, 131] width 780 height 27
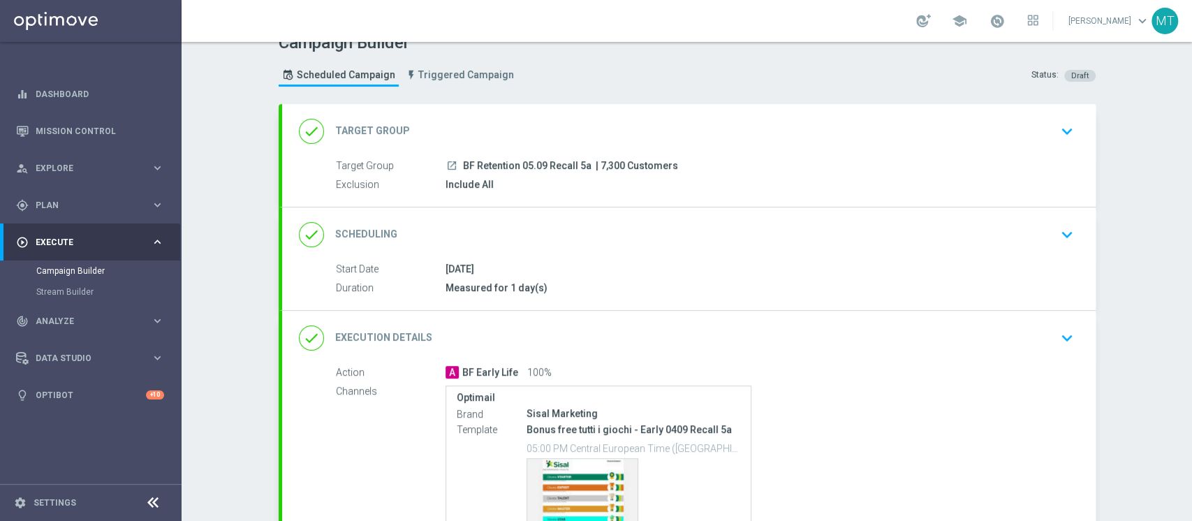
click at [559, 234] on div "done Scheduling keyboard_arrow_down" at bounding box center [689, 234] width 780 height 27
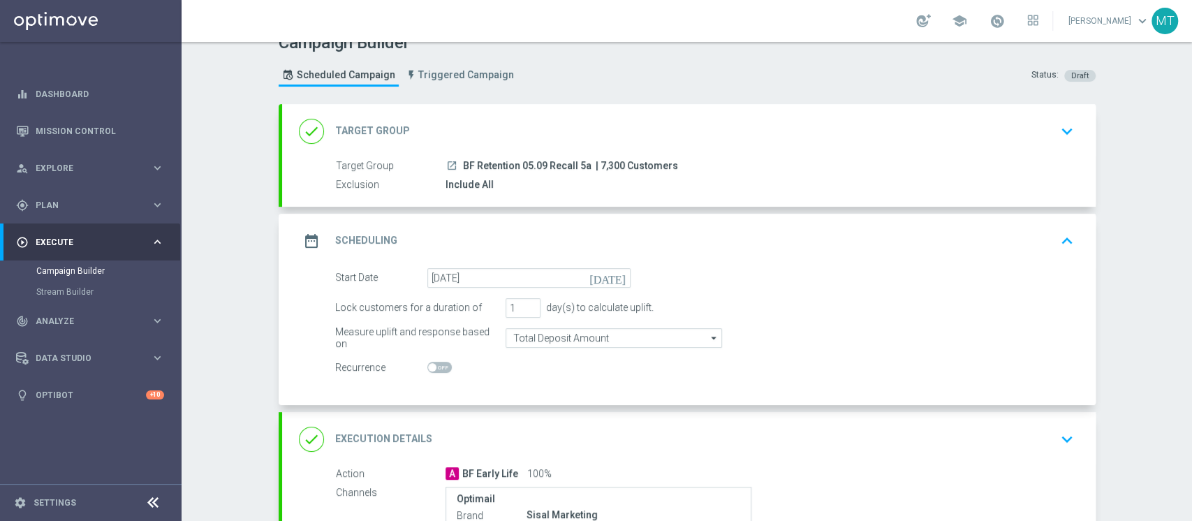
click at [618, 230] on div "date_range Scheduling keyboard_arrow_up Start Date 05 Sep 2025 Duration Measure…" at bounding box center [689, 309] width 814 height 191
click at [604, 228] on div "date_range Scheduling keyboard_arrow_up" at bounding box center [689, 241] width 780 height 27
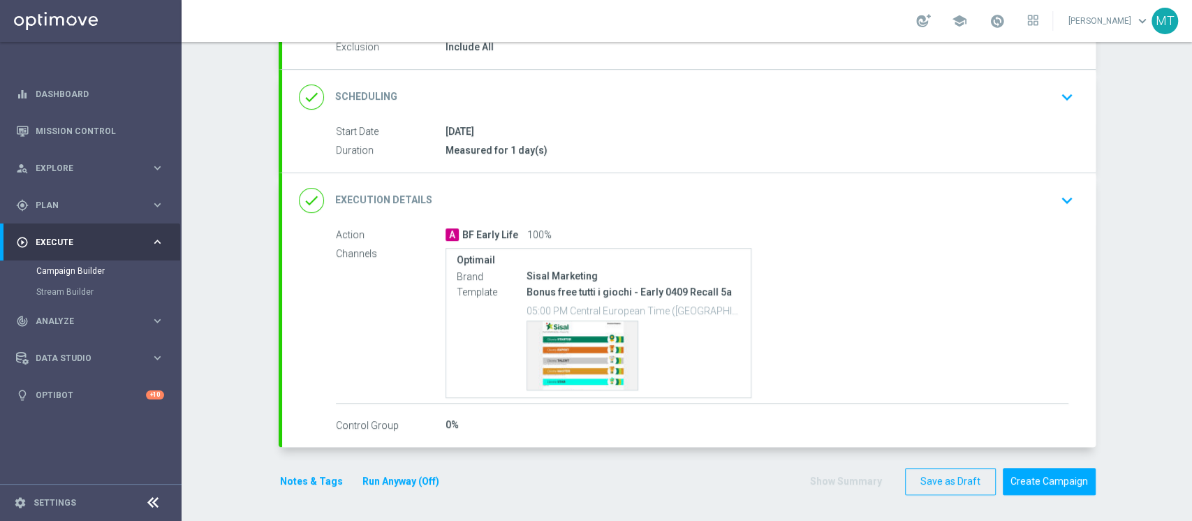
click at [542, 201] on div "done Execution Details keyboard_arrow_down" at bounding box center [689, 200] width 780 height 27
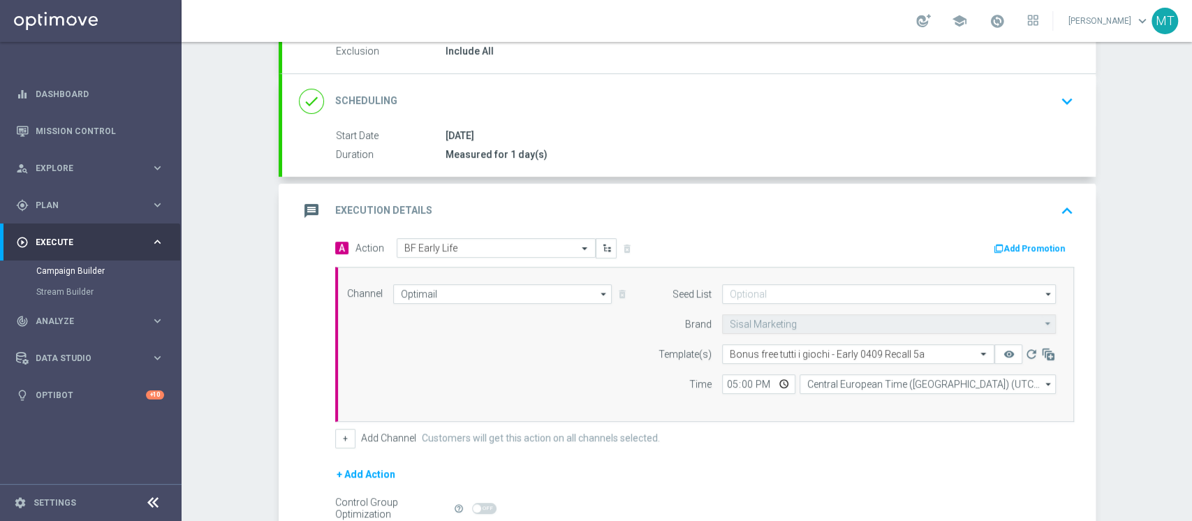
scroll to position [159, 0]
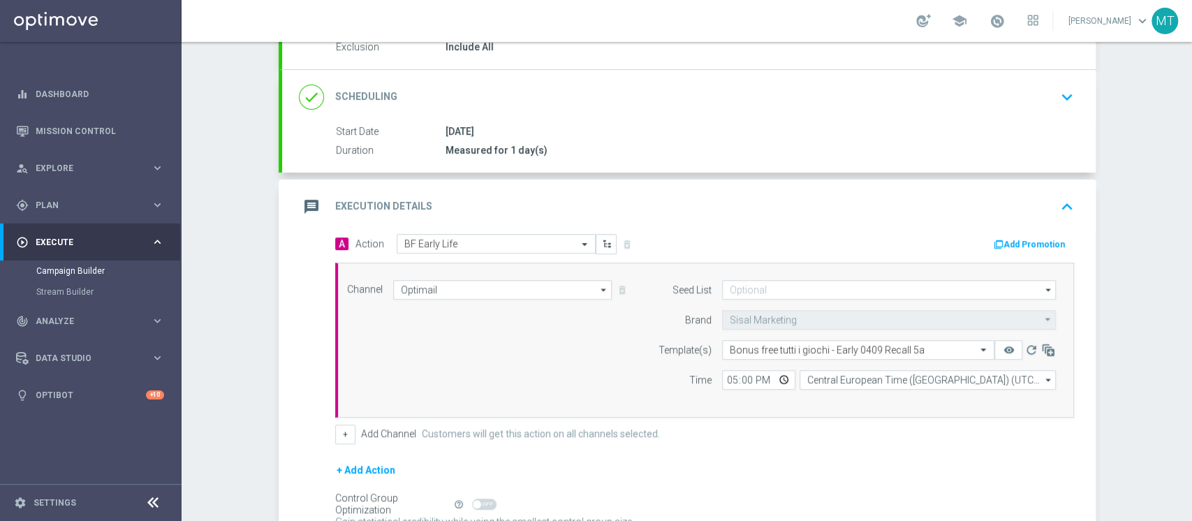
click at [595, 200] on div "message Execution Details keyboard_arrow_up" at bounding box center [689, 207] width 780 height 27
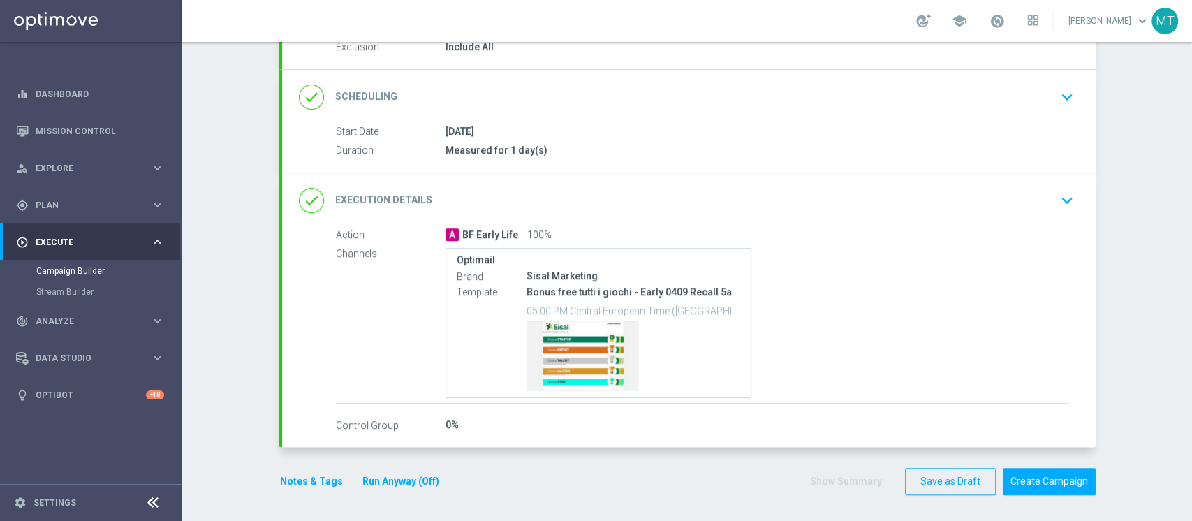
click at [318, 476] on button "Notes & Tags" at bounding box center [312, 481] width 66 height 17
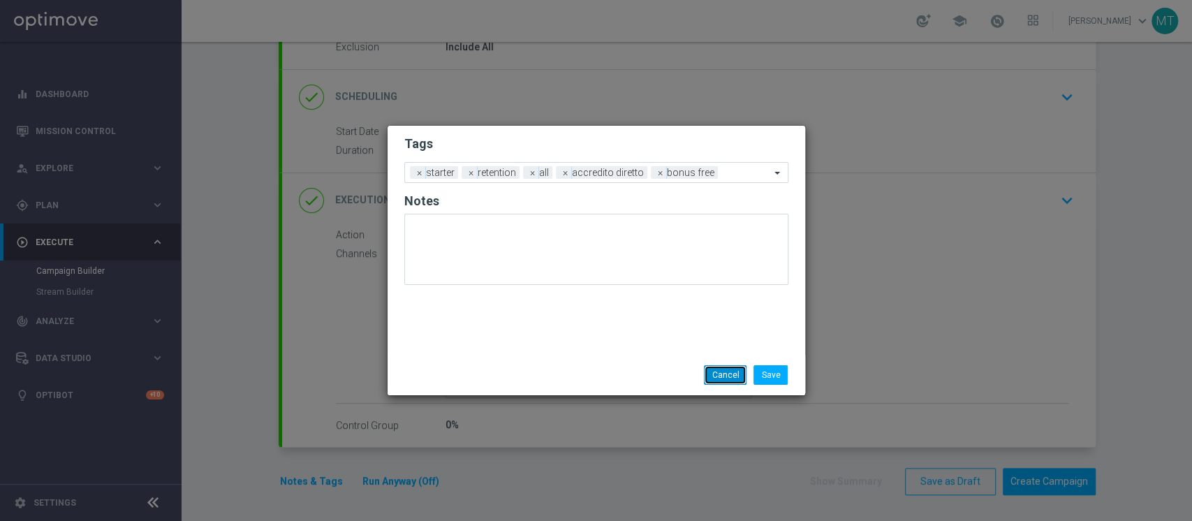
click at [722, 370] on button "Cancel" at bounding box center [725, 375] width 43 height 20
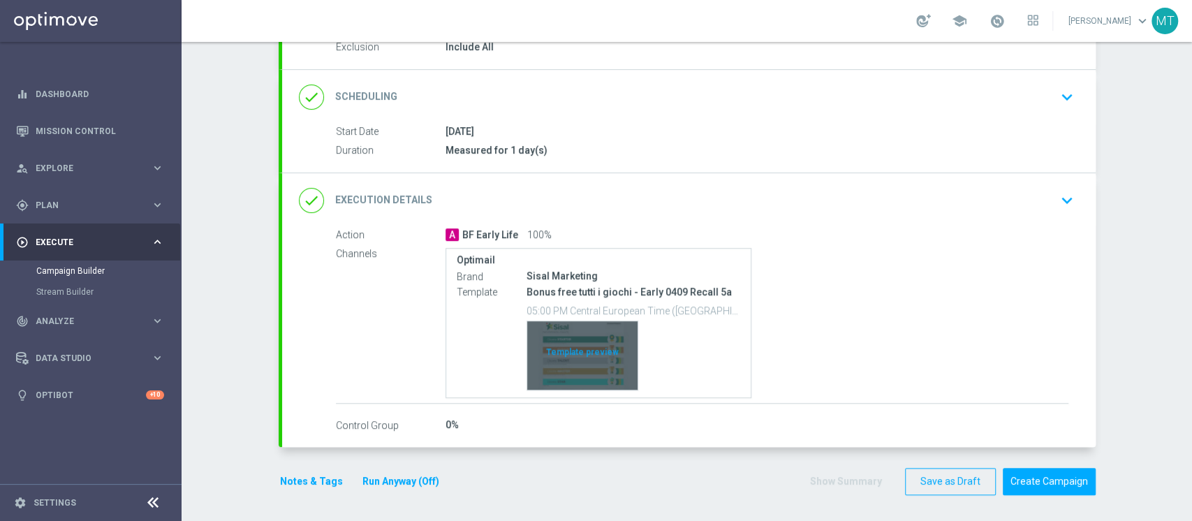
click at [527, 372] on div "Template preview" at bounding box center [582, 355] width 110 height 68
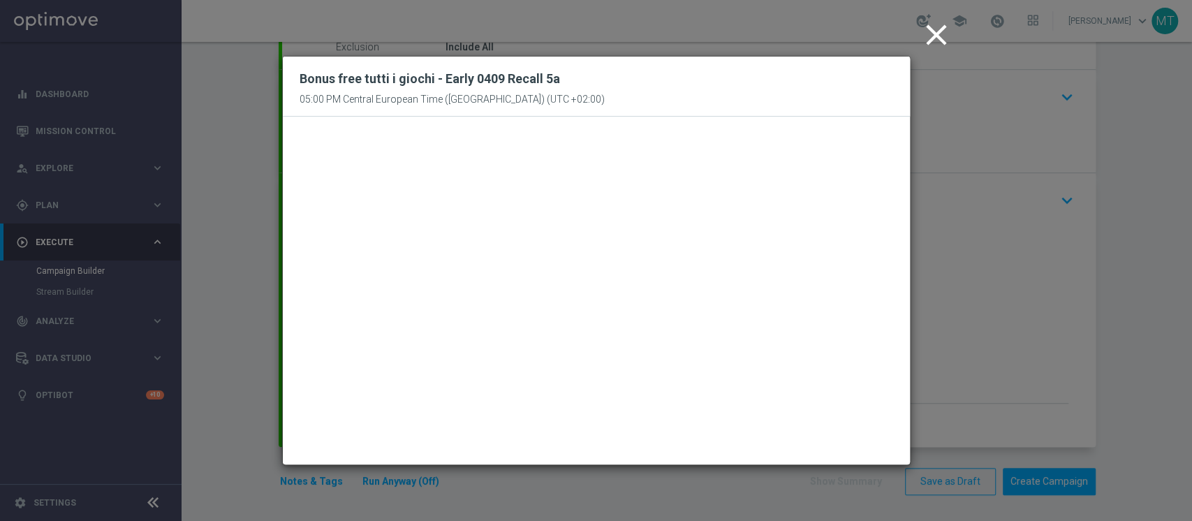
click at [936, 41] on icon "close" at bounding box center [936, 34] width 35 height 35
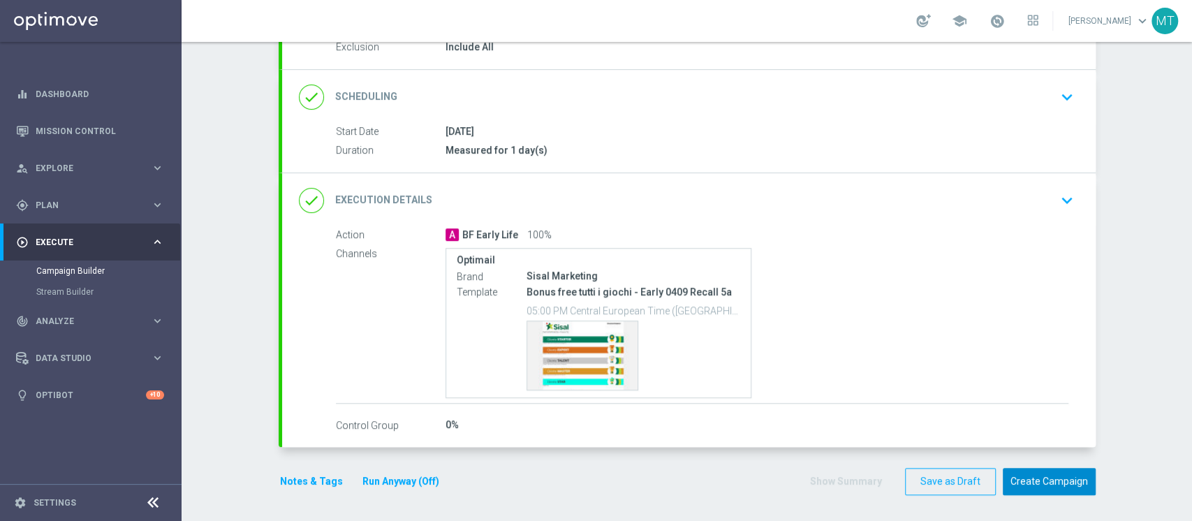
click at [1032, 468] on button "Create Campaign" at bounding box center [1049, 481] width 93 height 27
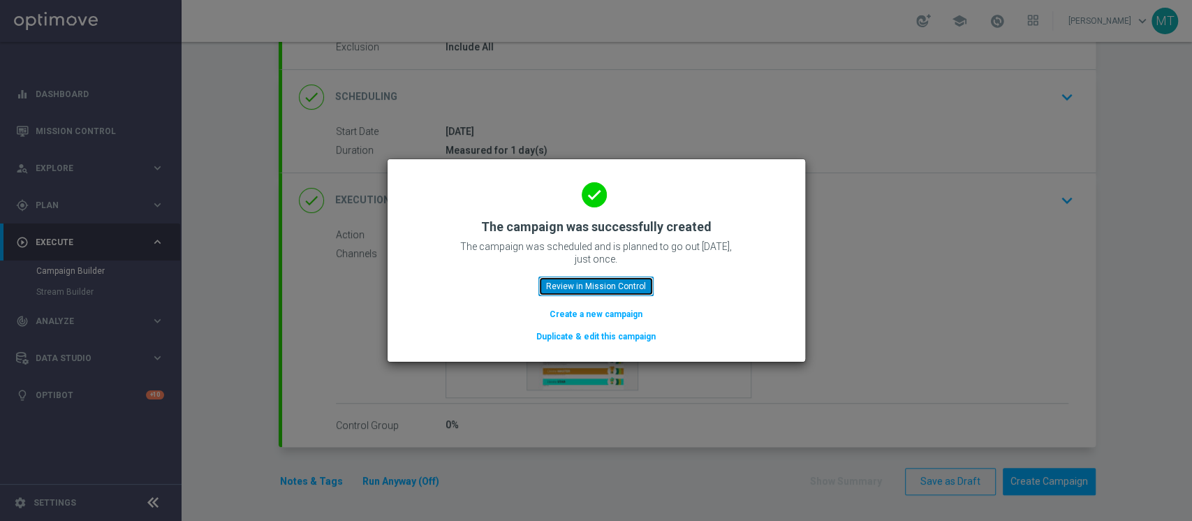
click at [628, 293] on button "Review in Mission Control" at bounding box center [596, 287] width 115 height 20
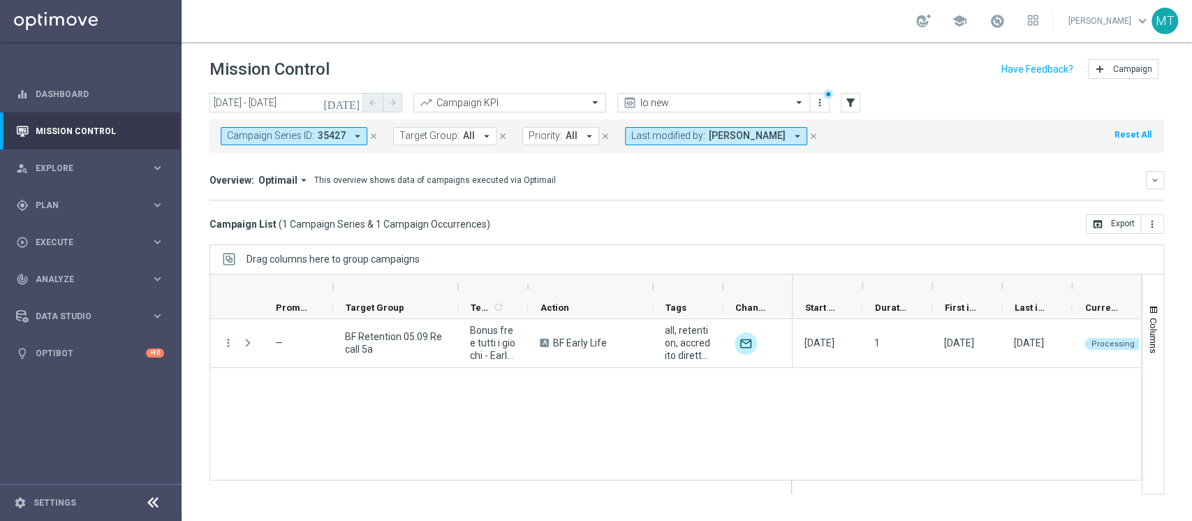
click at [374, 136] on icon "close" at bounding box center [374, 136] width 10 height 10
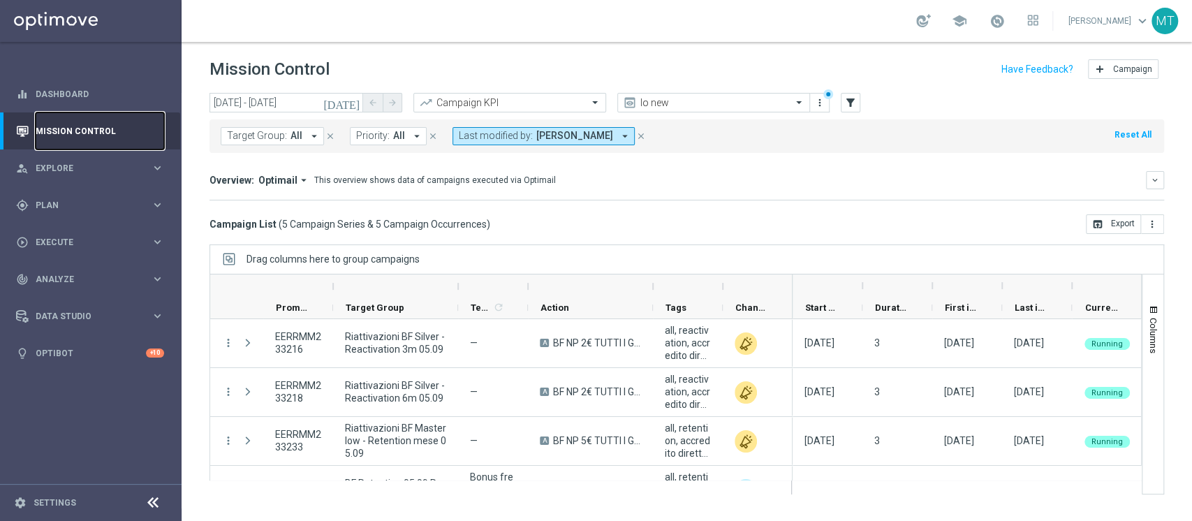
click at [88, 113] on link "Mission Control" at bounding box center [100, 130] width 129 height 37
click at [294, 104] on input "05 Sep 2025 - 05 Sep 2025" at bounding box center [287, 103] width 154 height 20
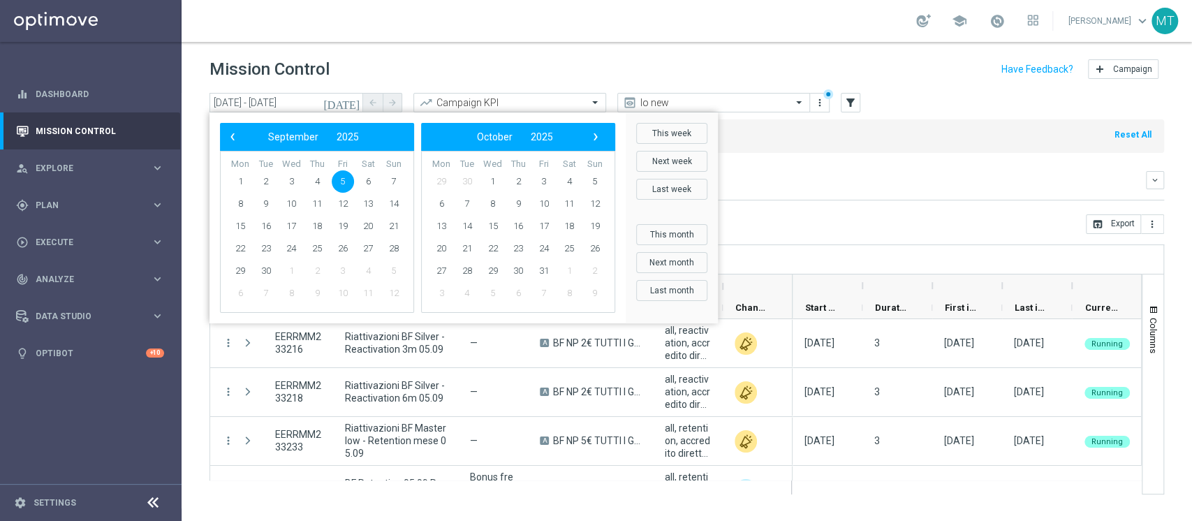
click at [348, 180] on span "5" at bounding box center [343, 181] width 22 height 22
click at [341, 180] on span "5" at bounding box center [343, 181] width 22 height 22
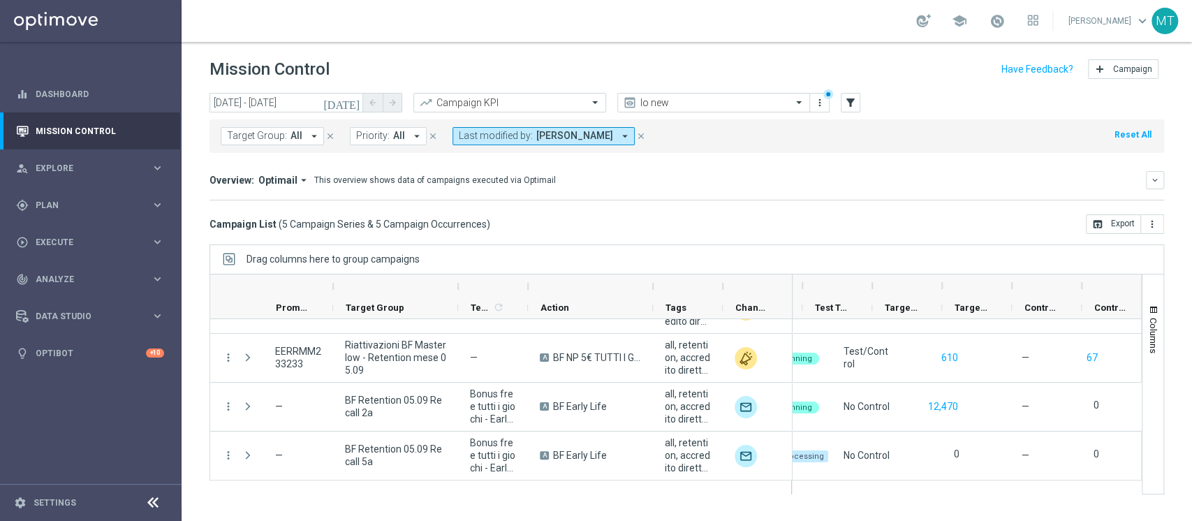
scroll to position [0, 349]
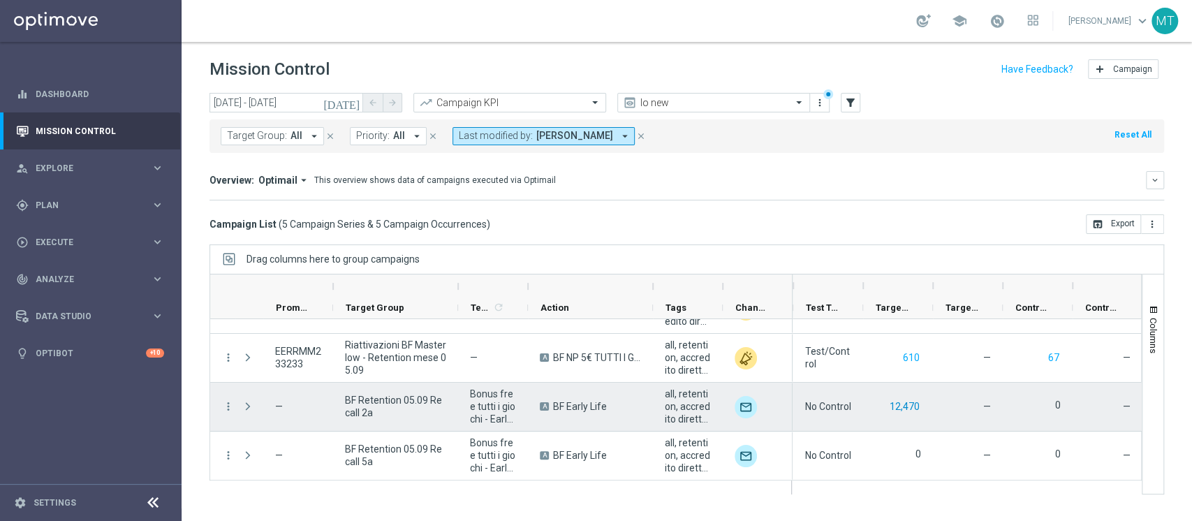
click at [900, 403] on button "12,470" at bounding box center [905, 406] width 33 height 17
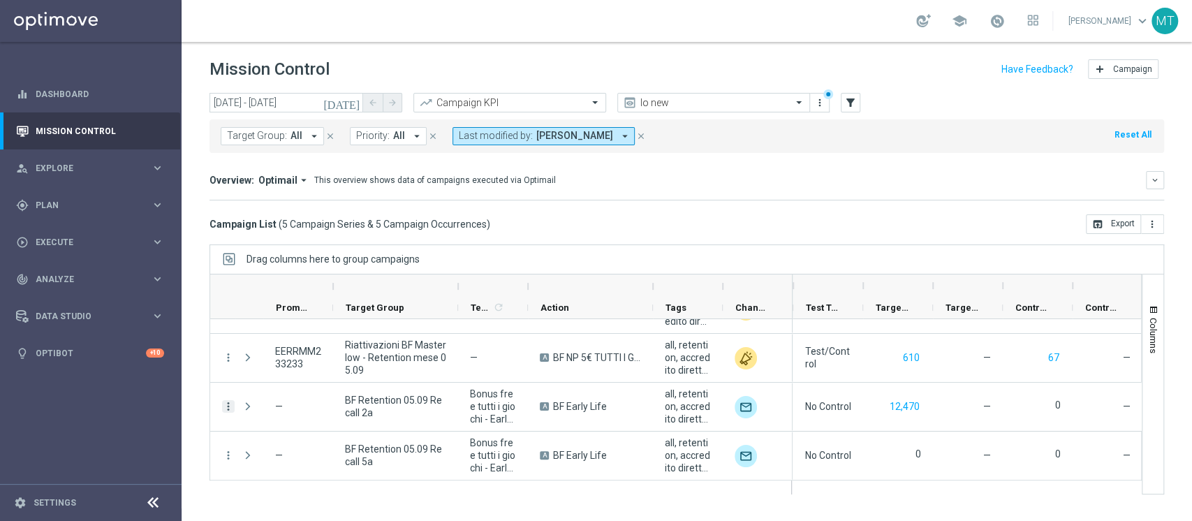
click at [231, 403] on icon "more_vert" at bounding box center [228, 406] width 13 height 13
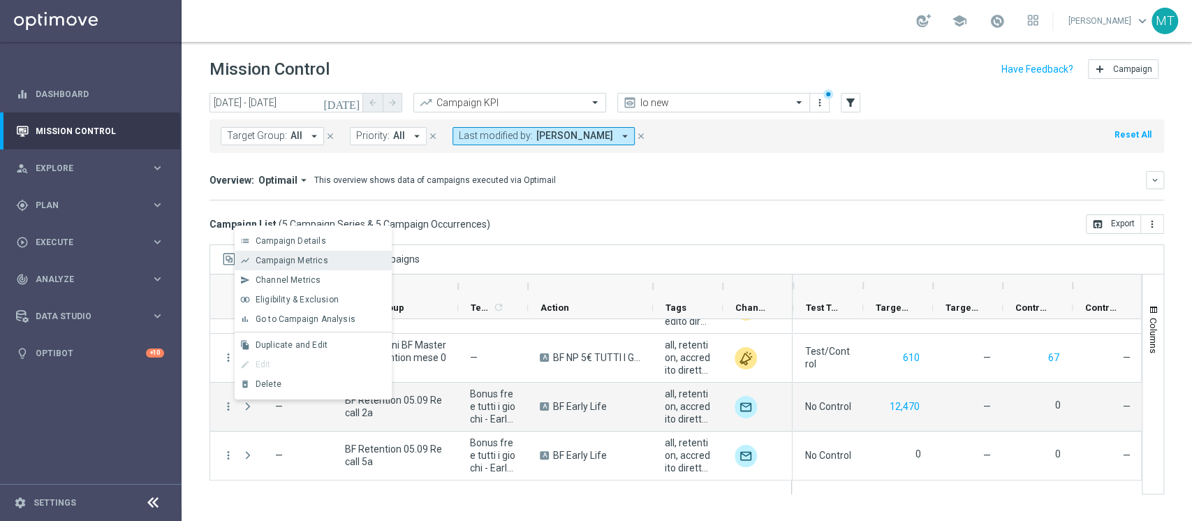
click at [270, 254] on div "show_chart Campaign Metrics" at bounding box center [313, 261] width 157 height 20
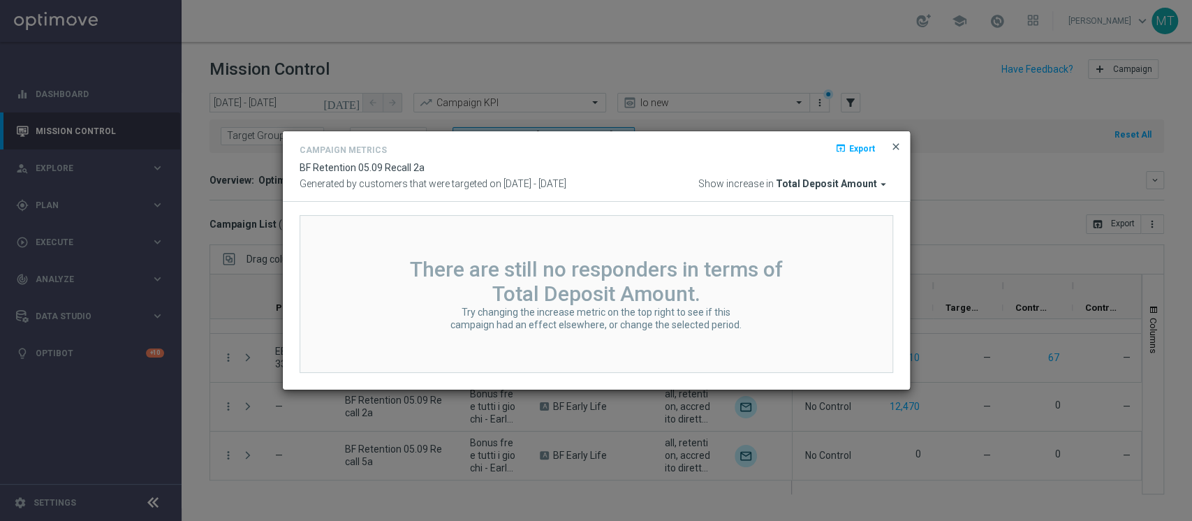
click at [894, 145] on span "close" at bounding box center [896, 146] width 11 height 11
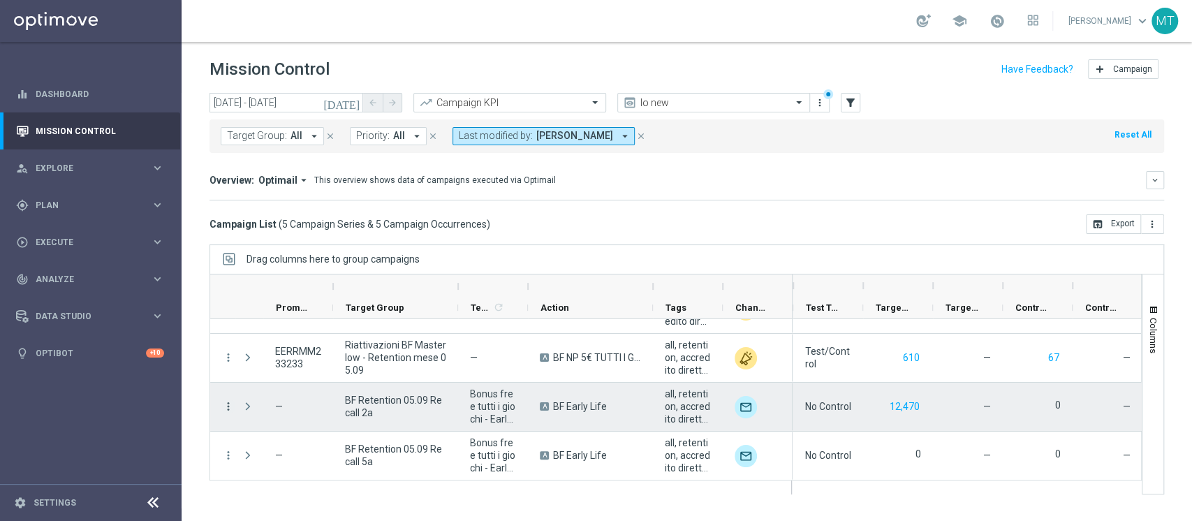
click at [224, 405] on icon "more_vert" at bounding box center [228, 406] width 13 height 13
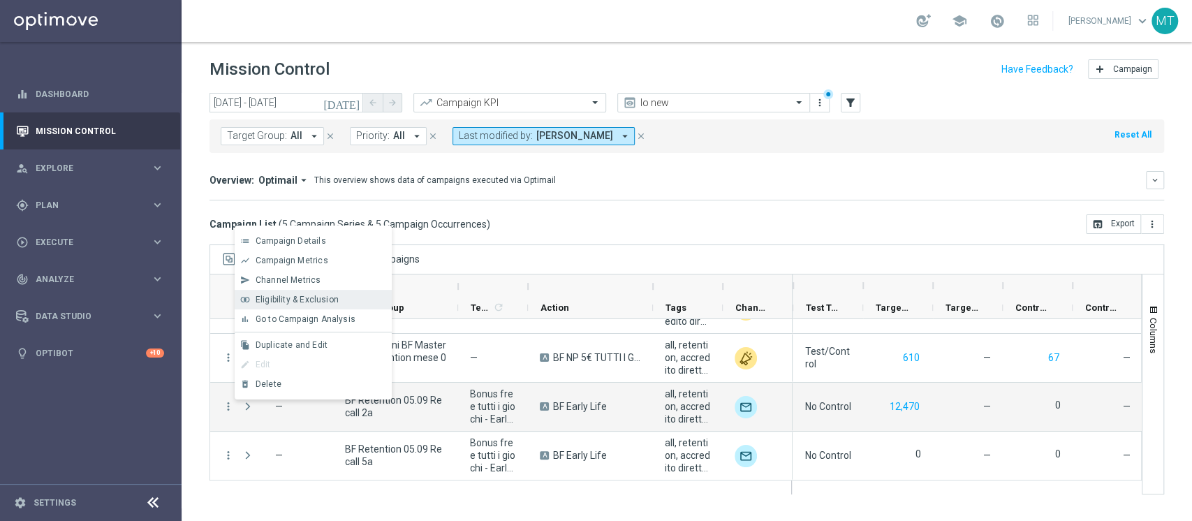
click at [291, 299] on span "Eligibility & Exclusion" at bounding box center [297, 300] width 83 height 10
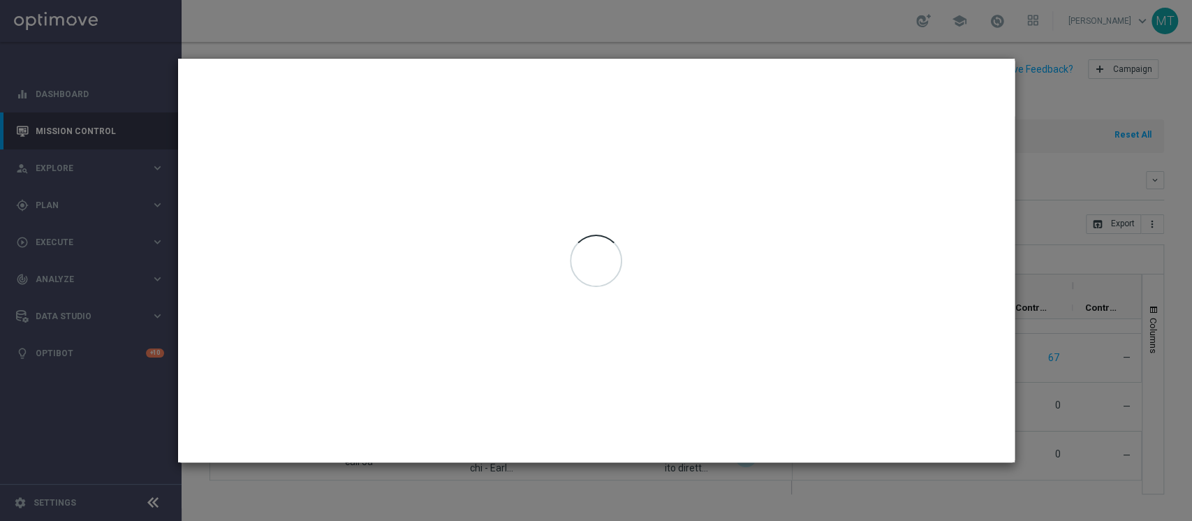
type input "05 Sep 2025 - 05 Sep 2025"
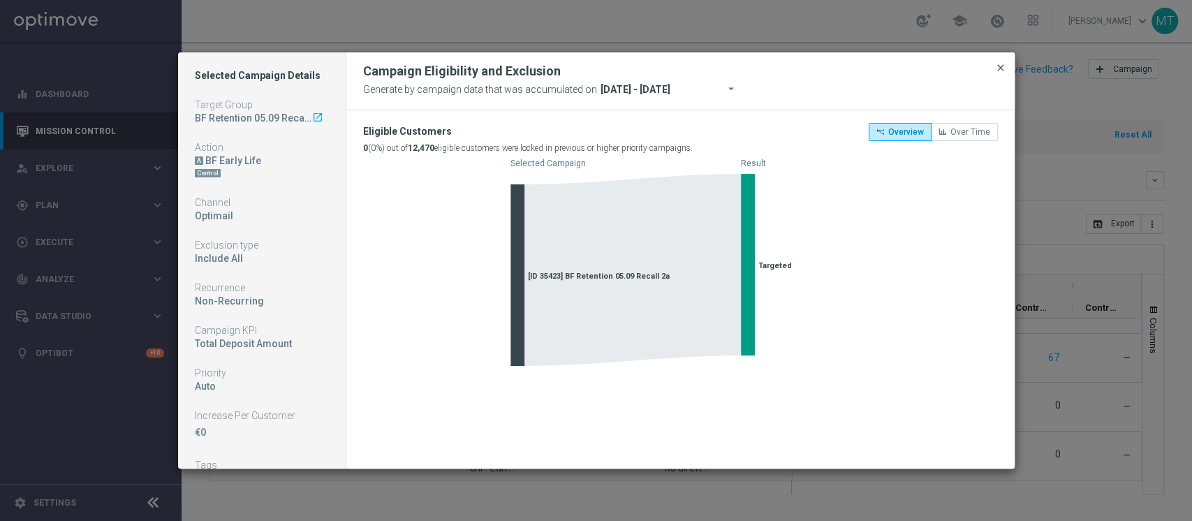
click at [1000, 64] on span "close" at bounding box center [1000, 67] width 11 height 11
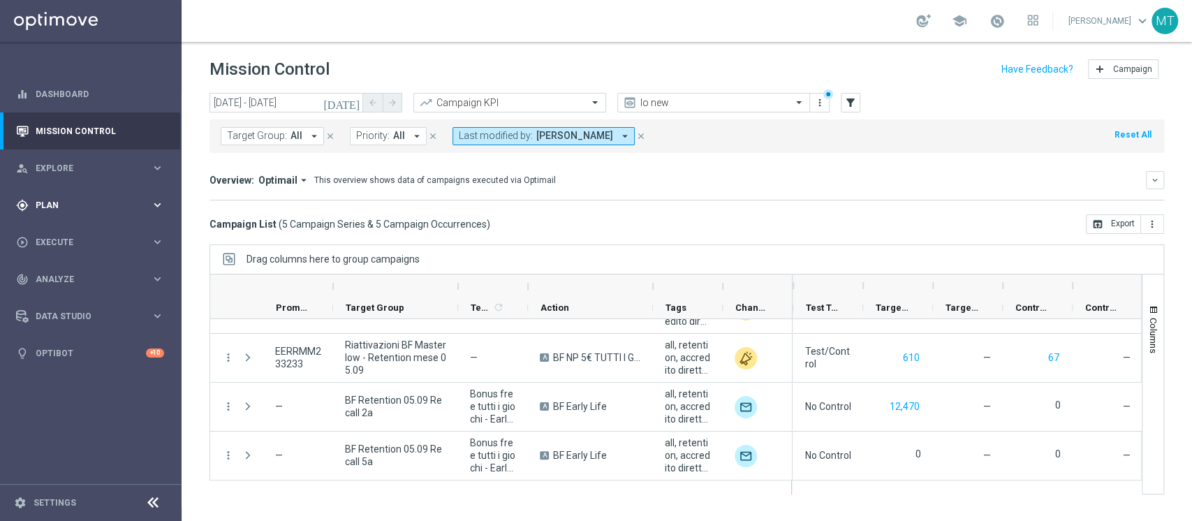
click at [89, 212] on div "gps_fixed Plan keyboard_arrow_right" at bounding box center [90, 205] width 180 height 37
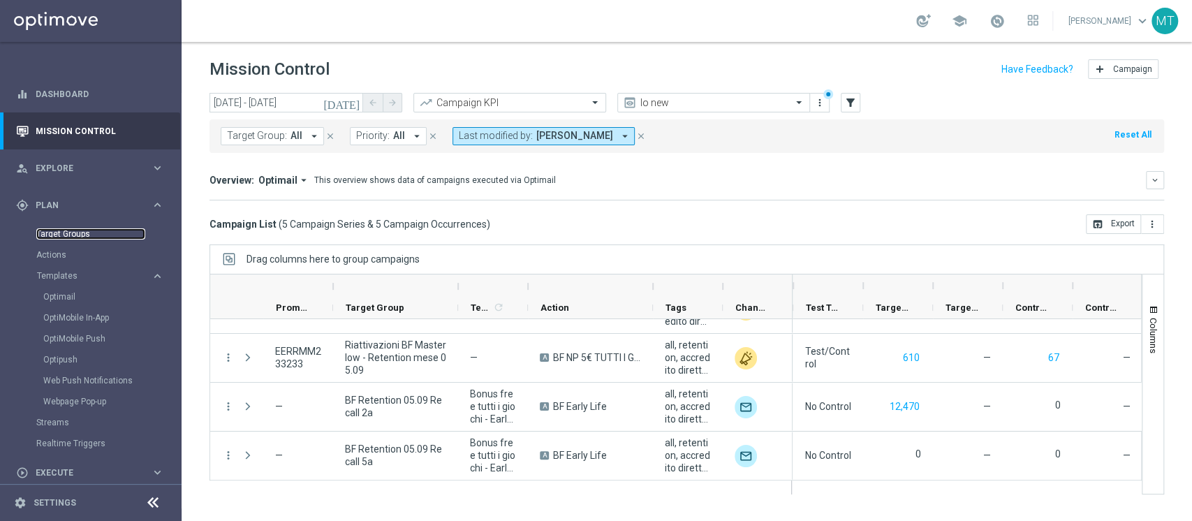
click at [64, 231] on link "Target Groups" at bounding box center [90, 233] width 109 height 11
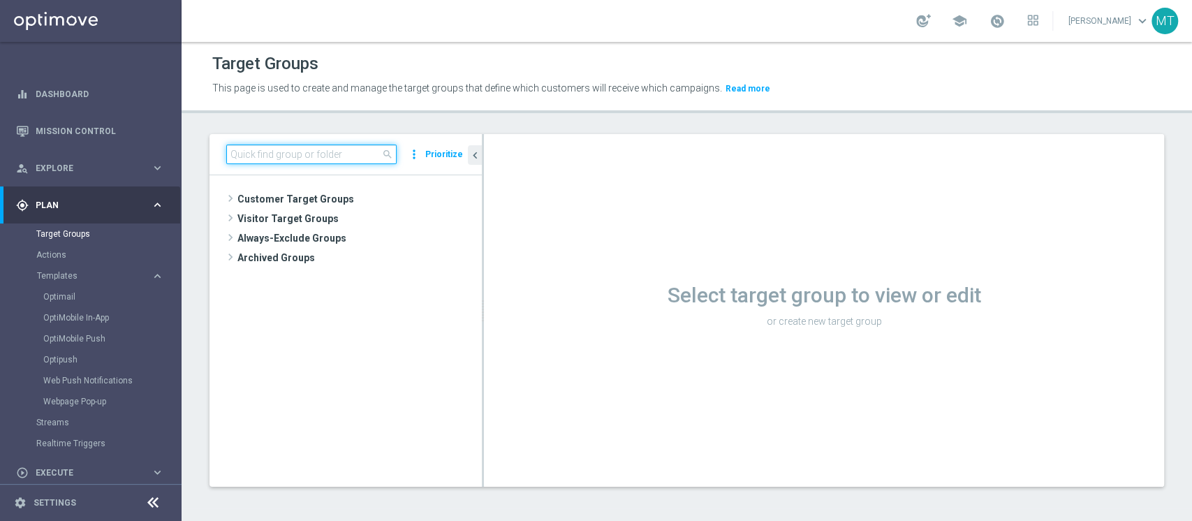
click at [303, 152] on input at bounding box center [311, 155] width 170 height 20
click at [271, 149] on input "05.09" at bounding box center [311, 155] width 170 height 20
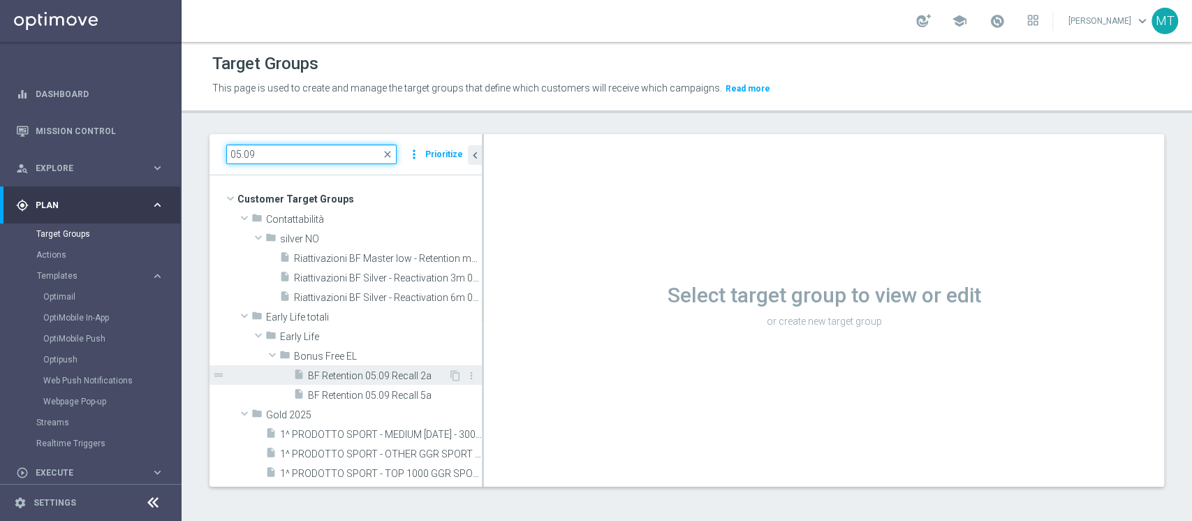
type input "05.09"
click at [385, 372] on span "BF Retention 05.09 Recall 2a" at bounding box center [378, 376] width 140 height 12
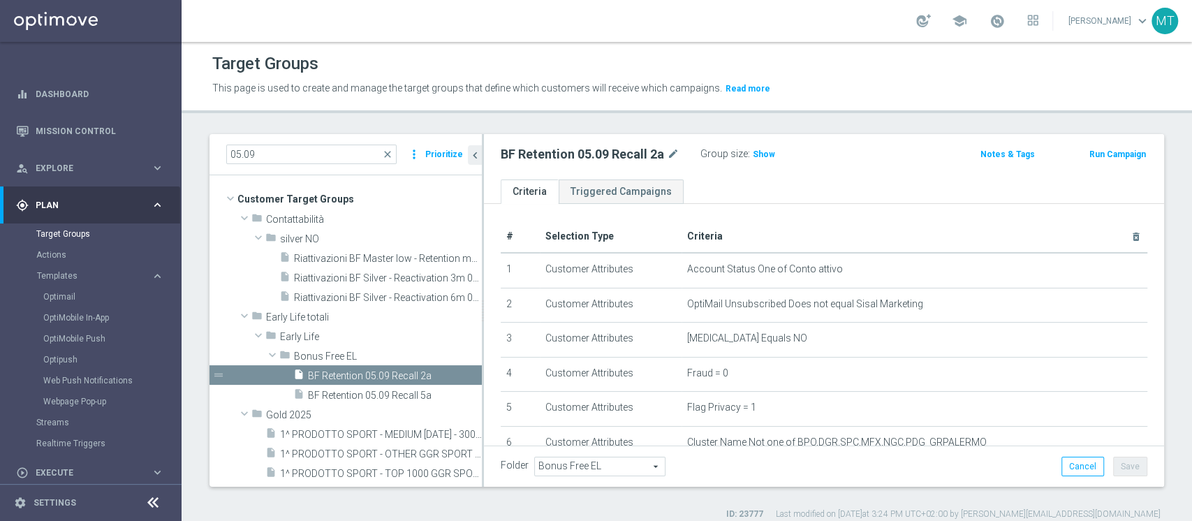
click at [804, 134] on div "BF Retention 05.09 Recall 2a mode_edit Group size : Show Notes & Tags Run Campa…" at bounding box center [824, 156] width 680 height 45
click at [753, 147] on h3 "Show" at bounding box center [764, 154] width 25 height 15
click at [1159, 136] on div "05.09 close more_vert Prioritize Customer Target Groups library_add create_new_…" at bounding box center [687, 327] width 1011 height 386
click at [759, 159] on span "12,474" at bounding box center [768, 155] width 29 height 13
click at [389, 393] on span "BF Retention 05.09 Recall 5a" at bounding box center [378, 396] width 140 height 12
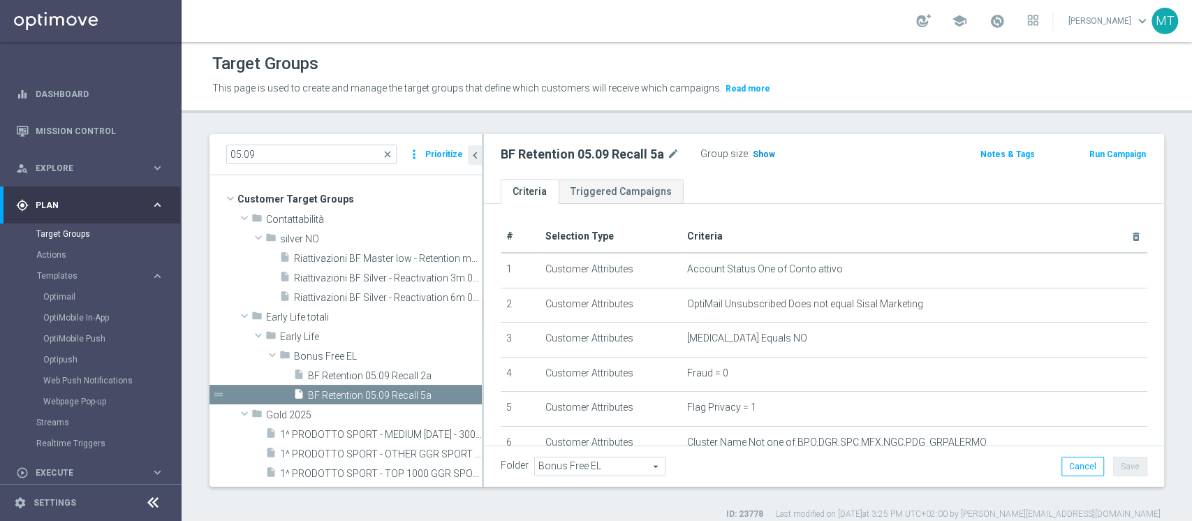
click at [754, 159] on h3 "Show" at bounding box center [764, 154] width 25 height 15
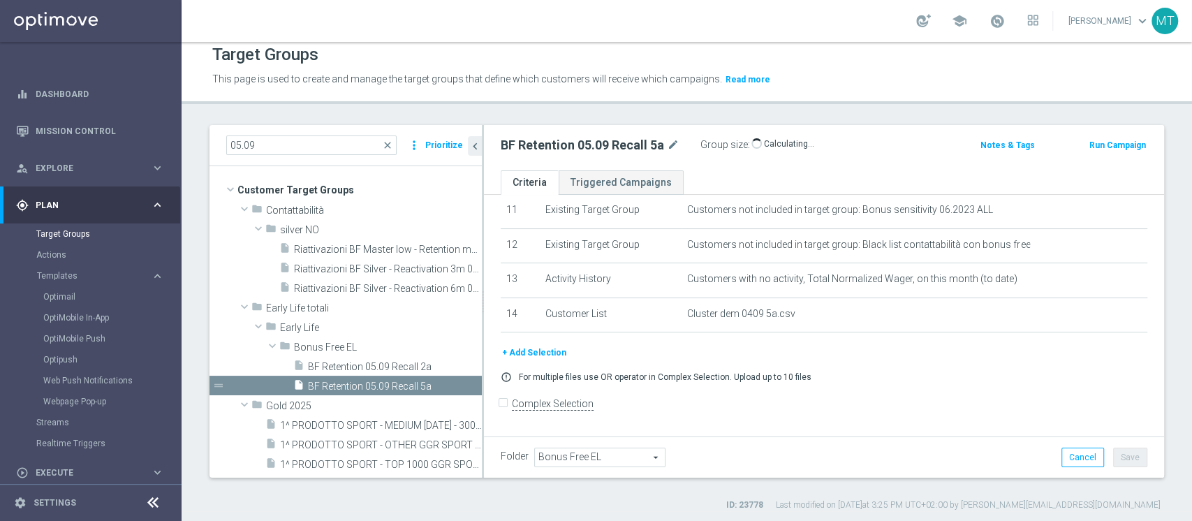
scroll to position [11, 0]
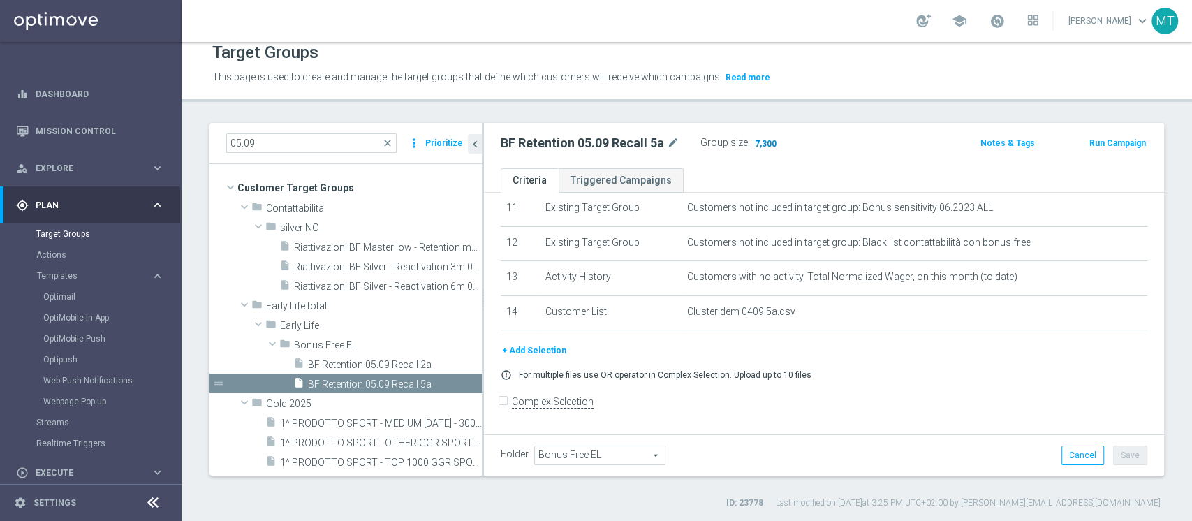
click at [766, 143] on span "7,300" at bounding box center [766, 144] width 24 height 13
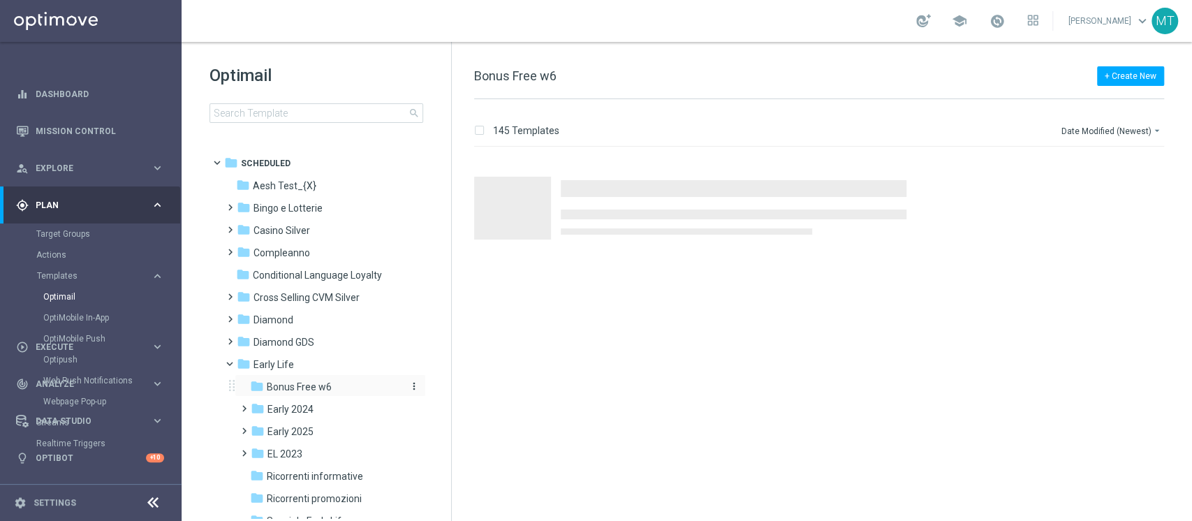
click at [309, 388] on span "Bonus Free w6" at bounding box center [299, 387] width 65 height 13
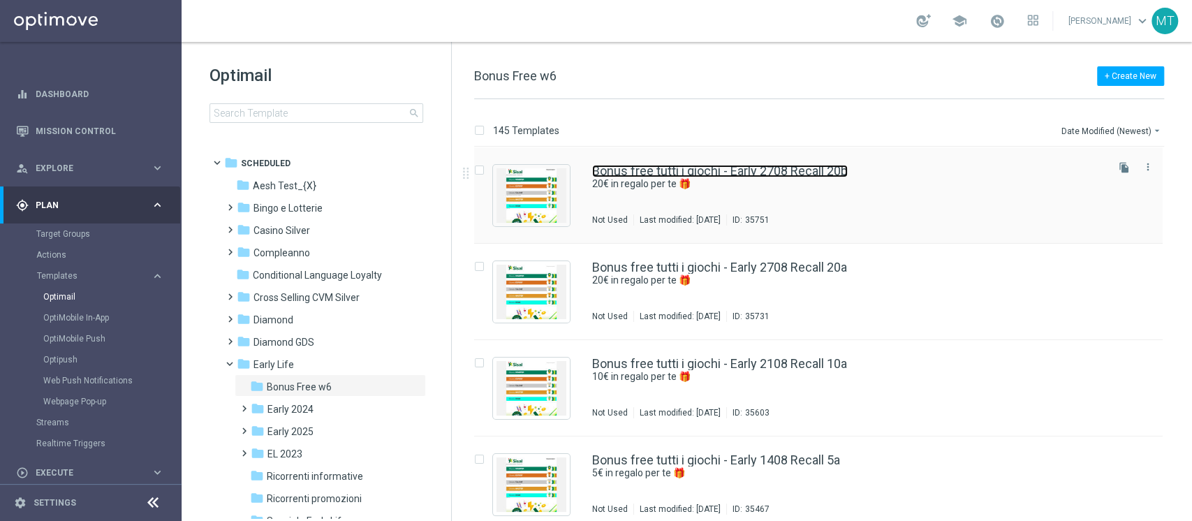
click at [740, 173] on link "Bonus free tutti i giochi - Early 2708 Recall 20b" at bounding box center [720, 171] width 256 height 13
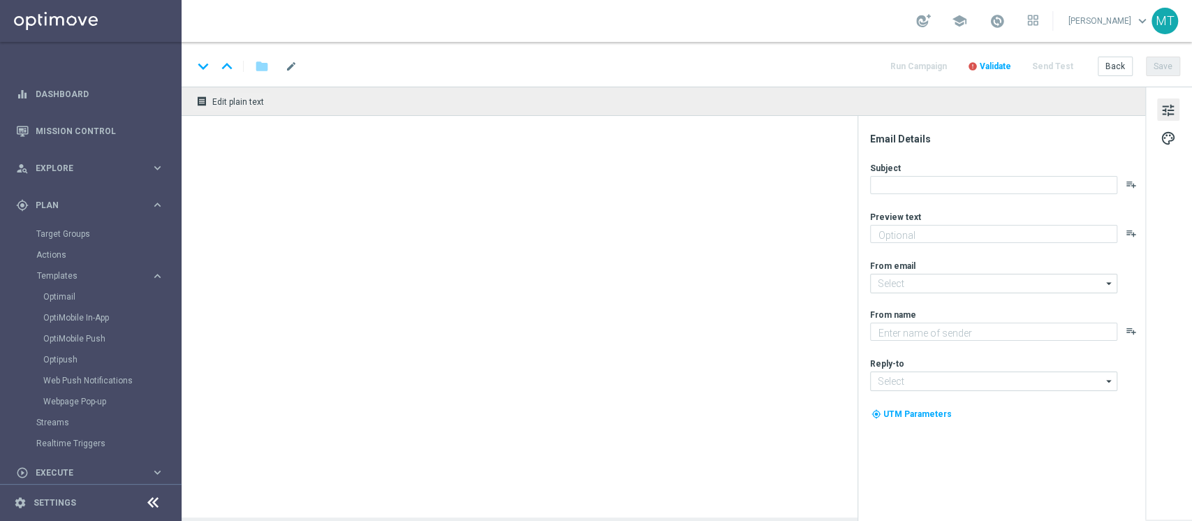
type textarea "20€ in regalo per te 🎁"
type input "[EMAIL_ADDRESS][DOMAIN_NAME]"
type textarea "Sisal"
type input "[EMAIL_ADDRESS][DOMAIN_NAME]"
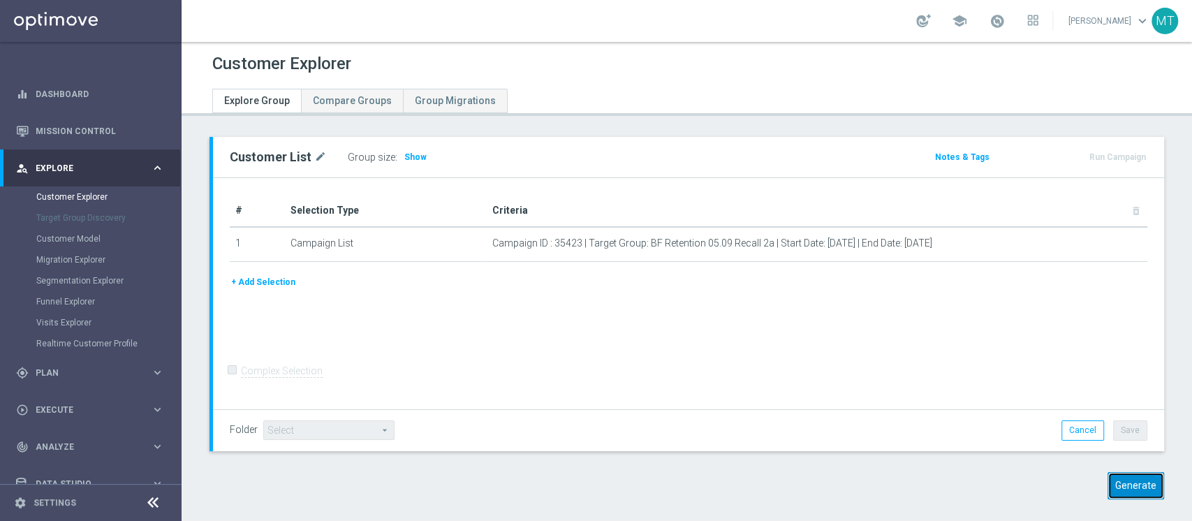
click at [1111, 489] on button "Generate" at bounding box center [1136, 485] width 57 height 27
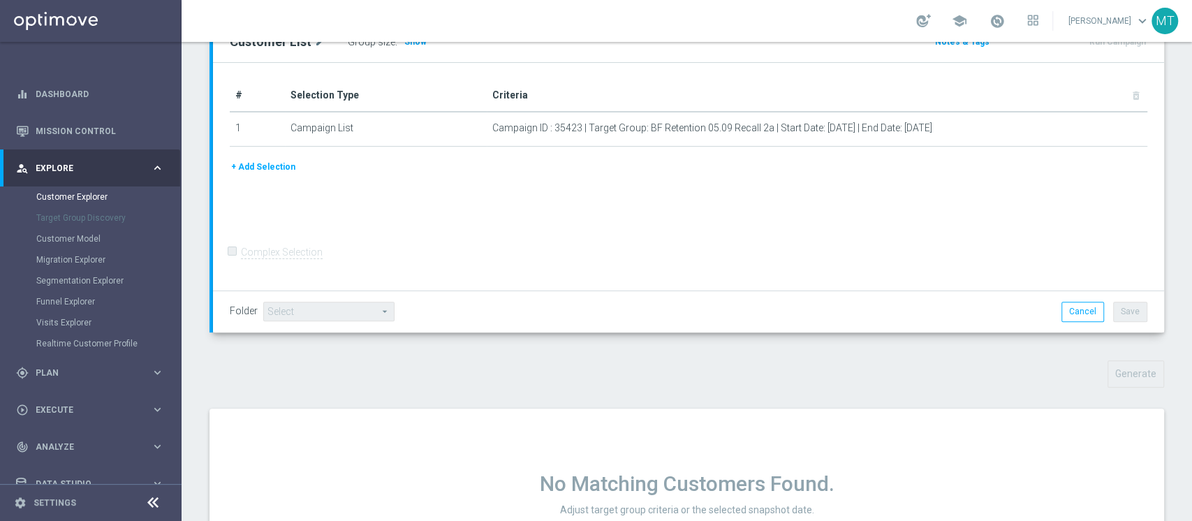
scroll to position [275, 0]
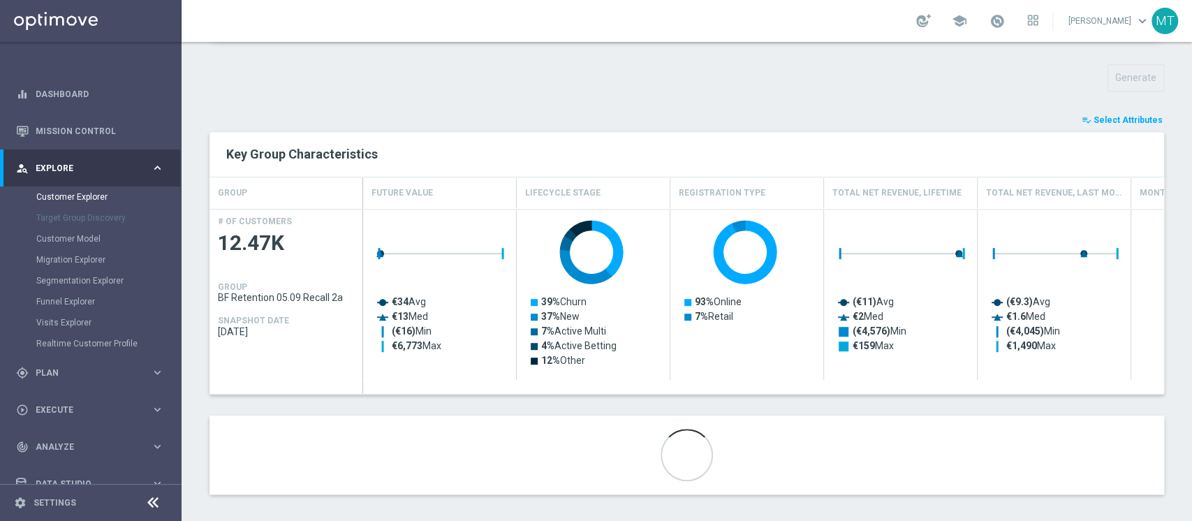
scroll to position [490, 0]
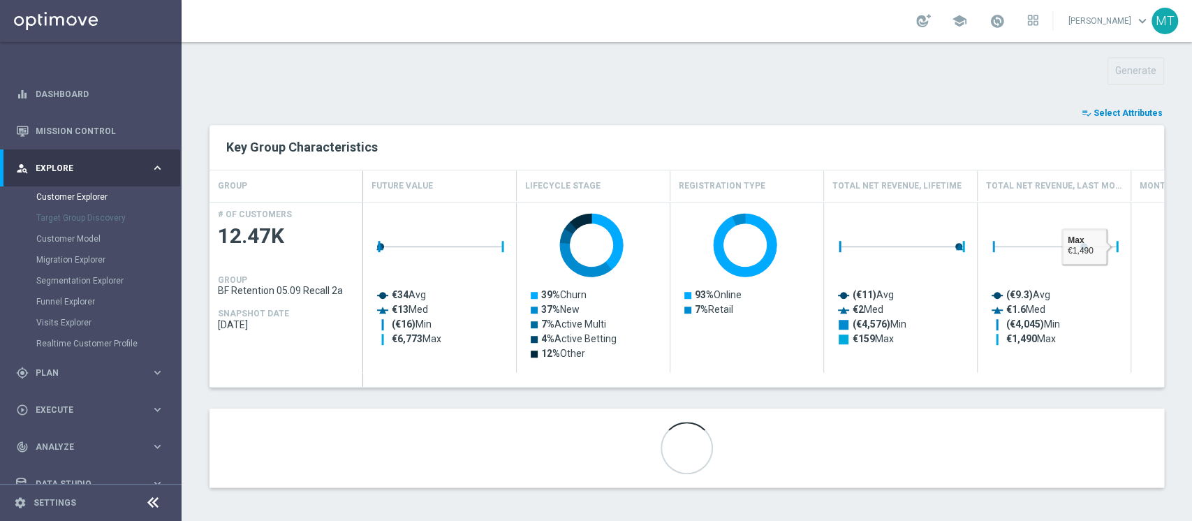
click at [1114, 122] on div "playlist_add_check Select Attributes Key Group Characteristics GROUP Future Val…" at bounding box center [687, 296] width 955 height 382
click at [1112, 115] on span "Select Attributes" at bounding box center [1128, 113] width 69 height 10
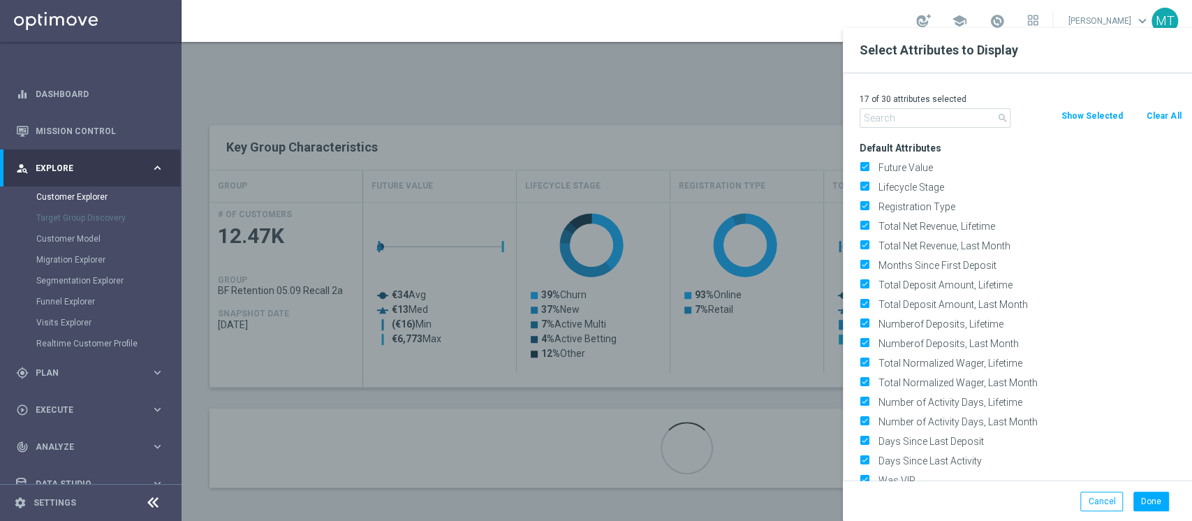
click at [1164, 115] on button "Clear All" at bounding box center [1164, 115] width 37 height 15
checkbox input "false"
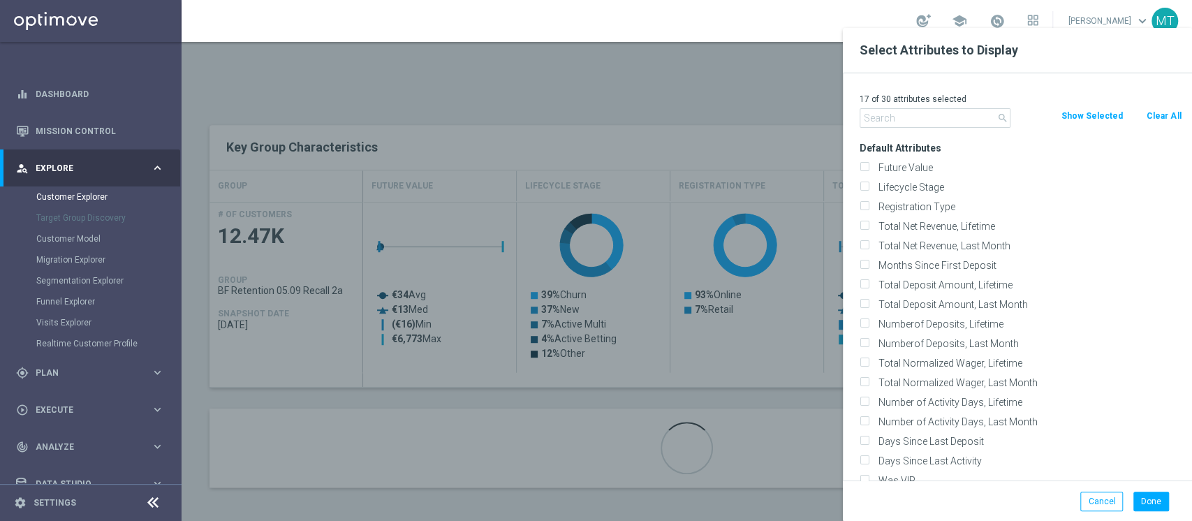
checkbox input "false"
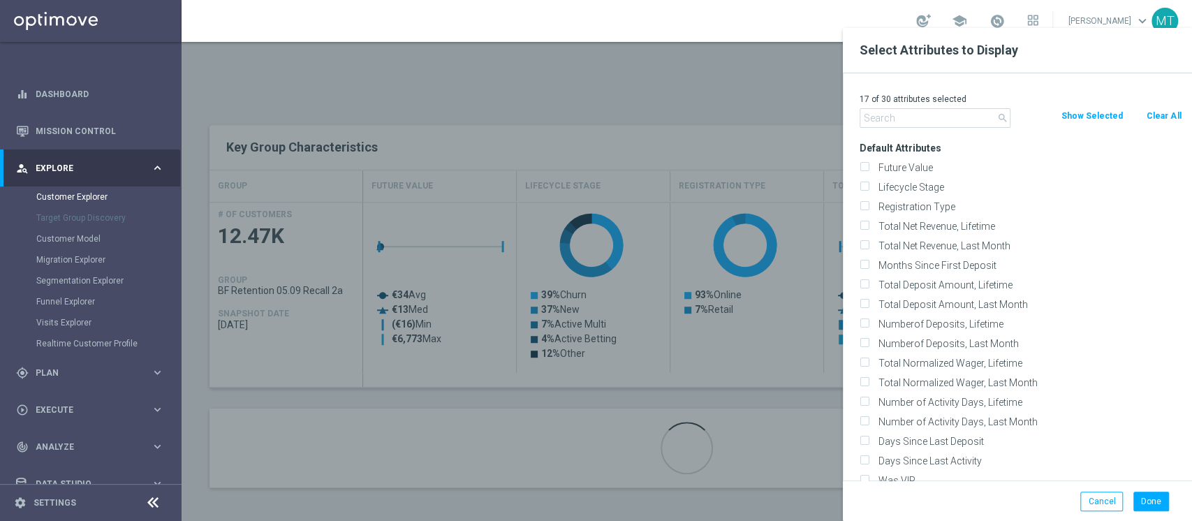
checkbox input "false"
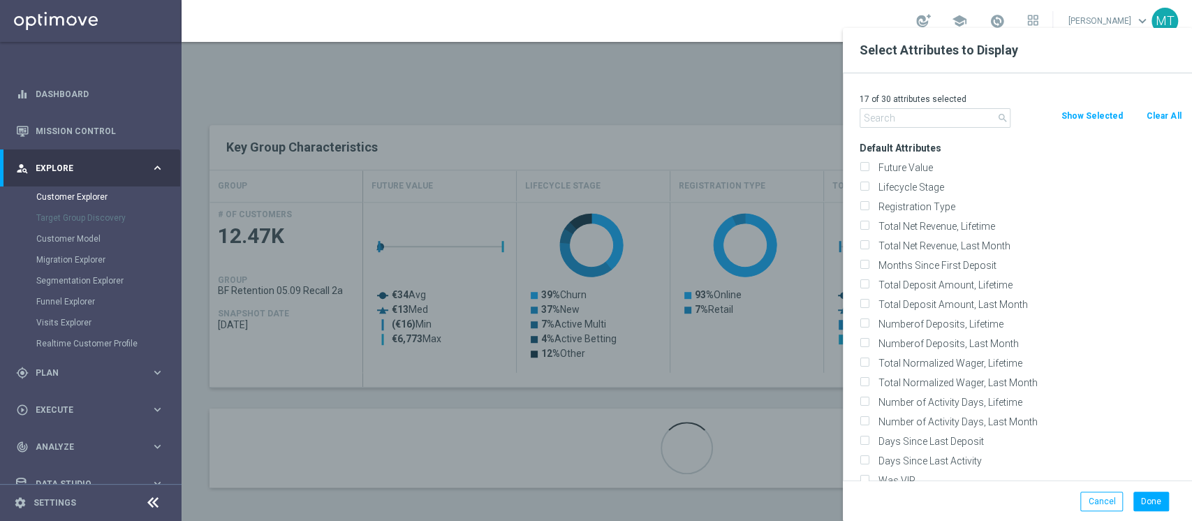
checkbox input "false"
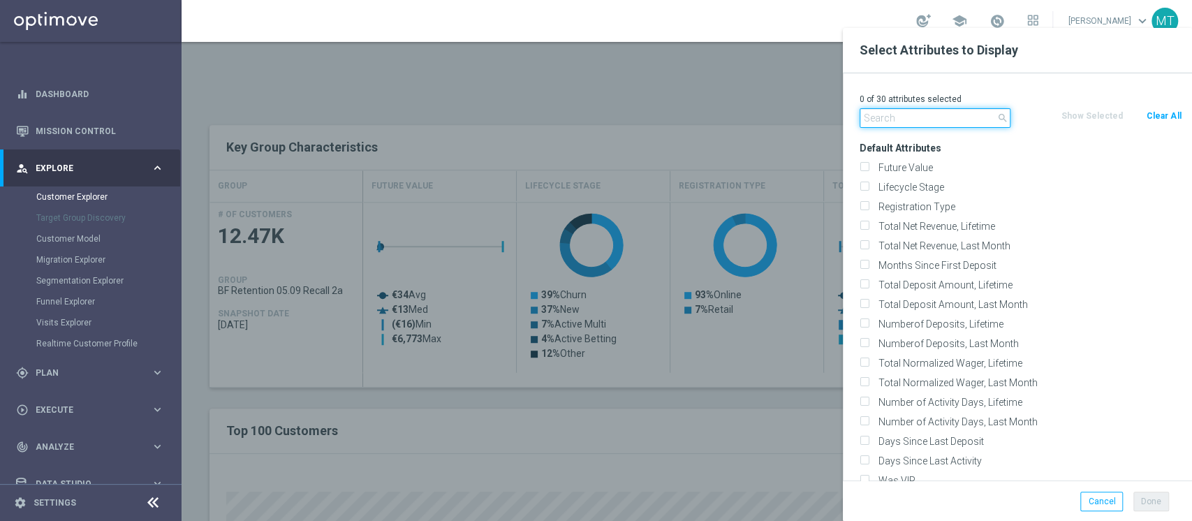
click at [956, 115] on input "text" at bounding box center [935, 118] width 151 height 20
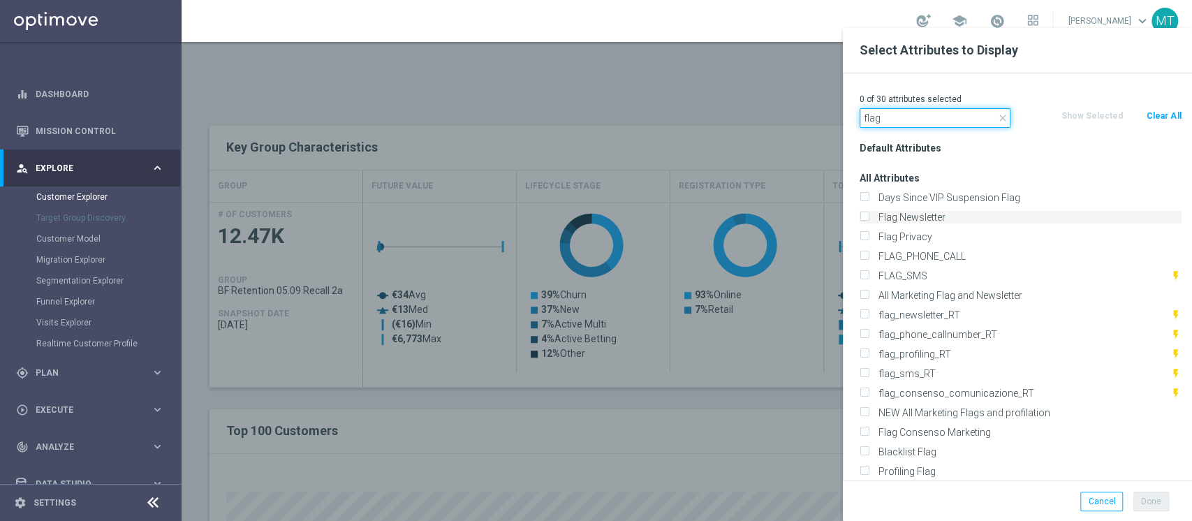
type input "flag"
click at [896, 212] on label "Flag Newsletter" at bounding box center [1028, 217] width 308 height 13
click at [869, 214] on input "Flag Newsletter" at bounding box center [864, 218] width 9 height 9
checkbox input "true"
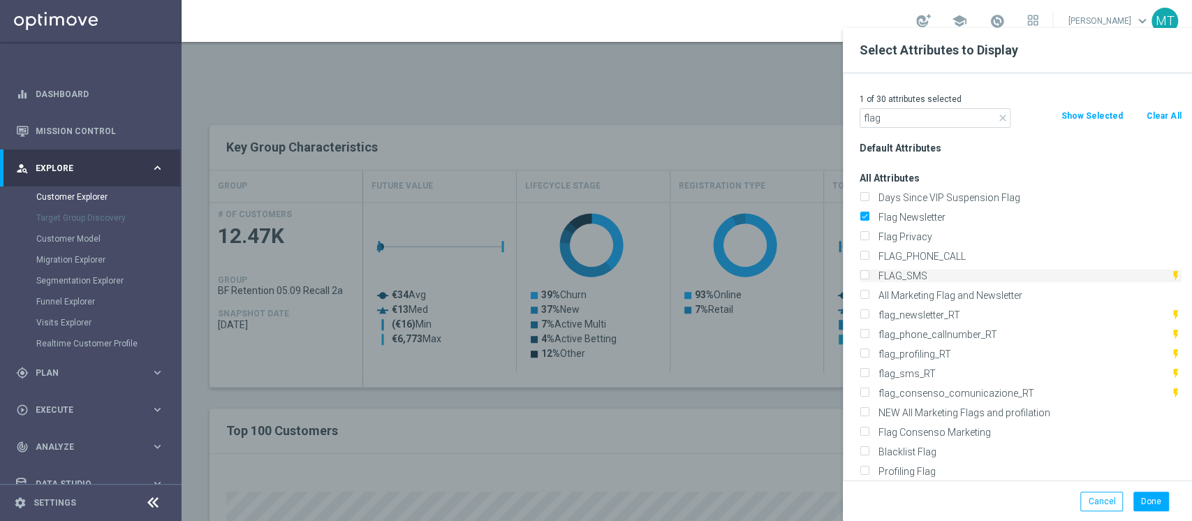
click at [920, 275] on label "FLAG_SMS" at bounding box center [1022, 276] width 297 height 13
click at [869, 275] on input "FLAG_SMS" at bounding box center [864, 277] width 9 height 9
checkbox input "true"
click at [923, 464] on div "Profiling Flag" at bounding box center [1020, 472] width 343 height 20
click at [923, 467] on label "Profiling Flag" at bounding box center [1028, 471] width 308 height 13
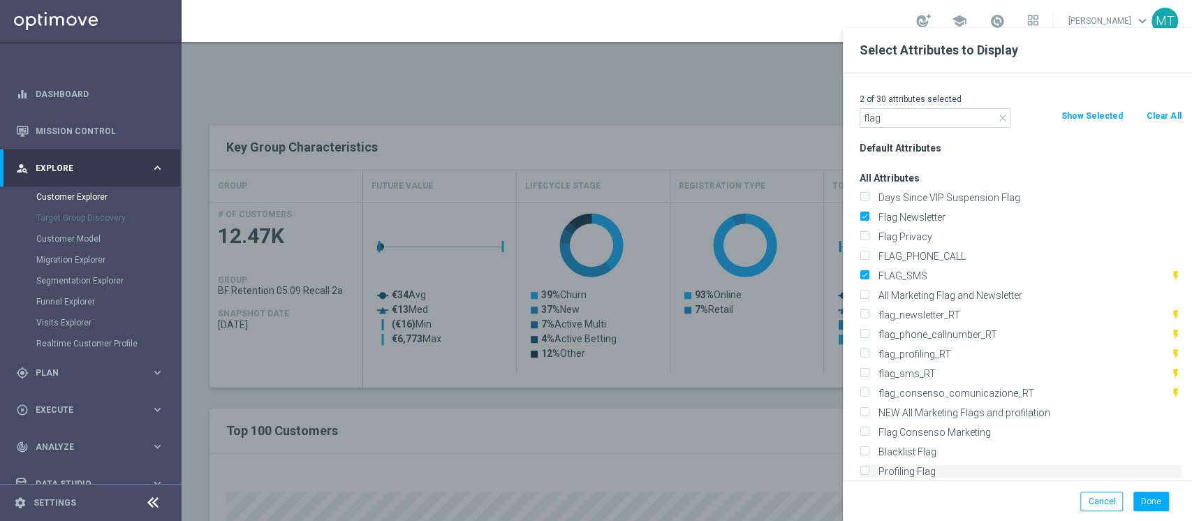
click at [869, 469] on input "Profiling Flag" at bounding box center [864, 473] width 9 height 9
checkbox input "true"
drag, startPoint x: 905, startPoint y: 110, endPoint x: 705, endPoint y: 114, distance: 200.5
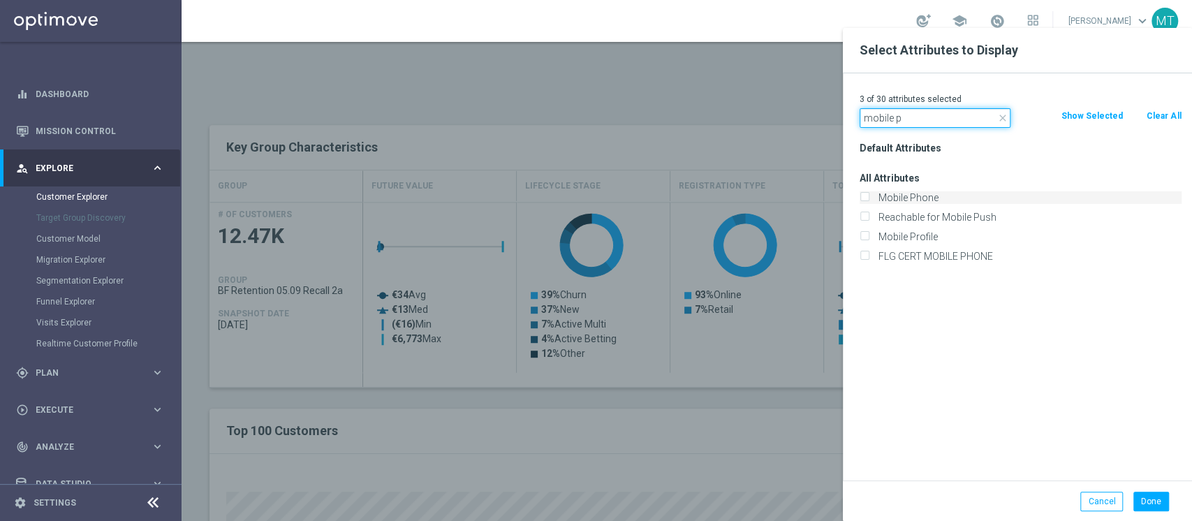
type input "mobile p"
click at [910, 200] on label "Mobile Phone" at bounding box center [1028, 197] width 308 height 13
click at [869, 200] on input "Mobile Phone" at bounding box center [864, 199] width 9 height 9
checkbox input "true"
click at [1149, 490] on div "Done Cancel" at bounding box center [1017, 501] width 349 height 41
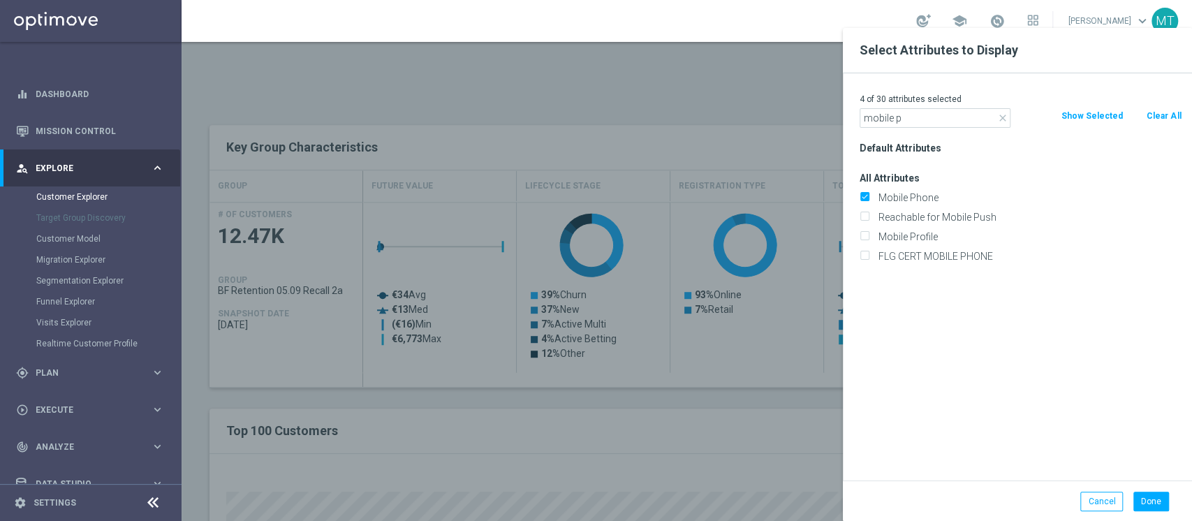
click at [1149, 490] on div "Done Cancel" at bounding box center [1017, 501] width 349 height 41
click at [1149, 495] on button "Done" at bounding box center [1152, 502] width 36 height 20
type input "Search"
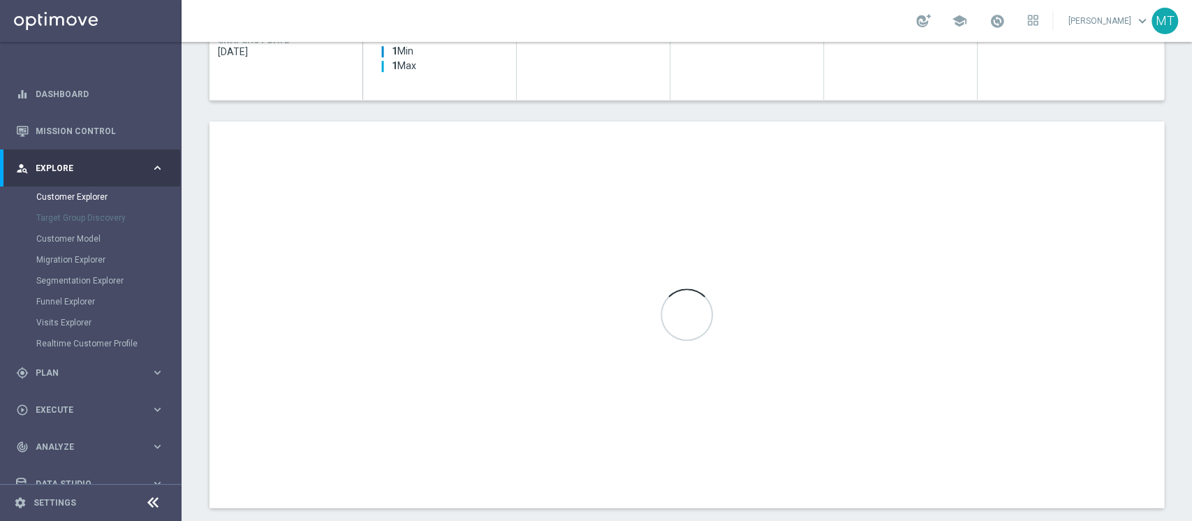
scroll to position [770, 0]
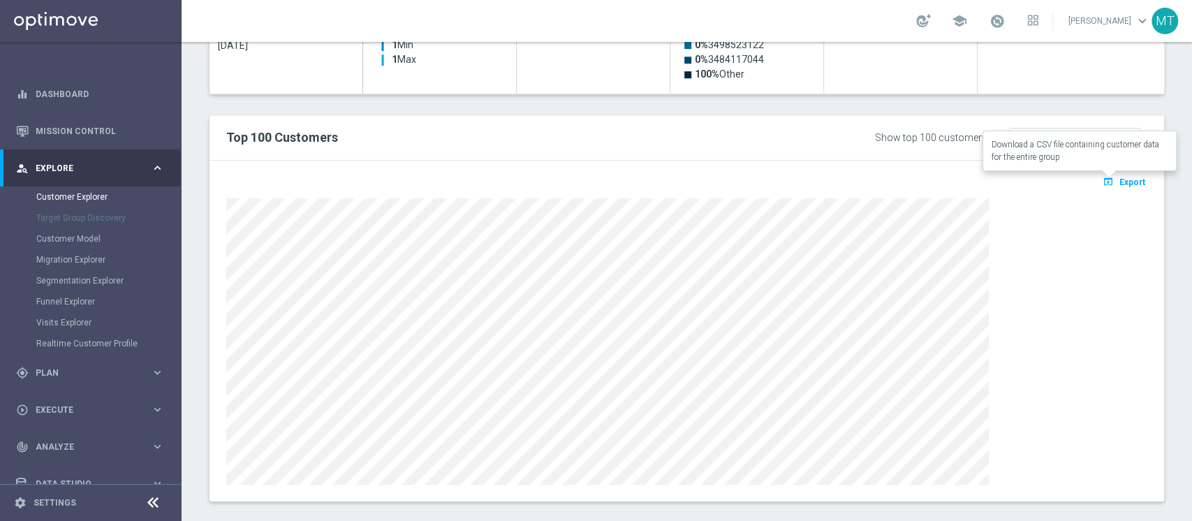
click at [1111, 186] on button "open_in_browser Export" at bounding box center [1124, 182] width 47 height 18
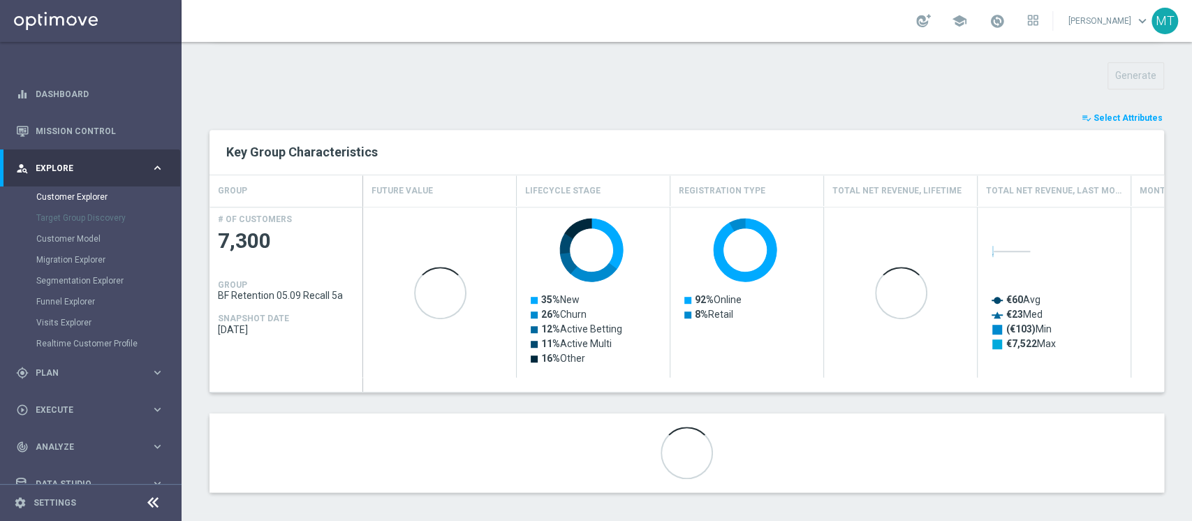
scroll to position [490, 0]
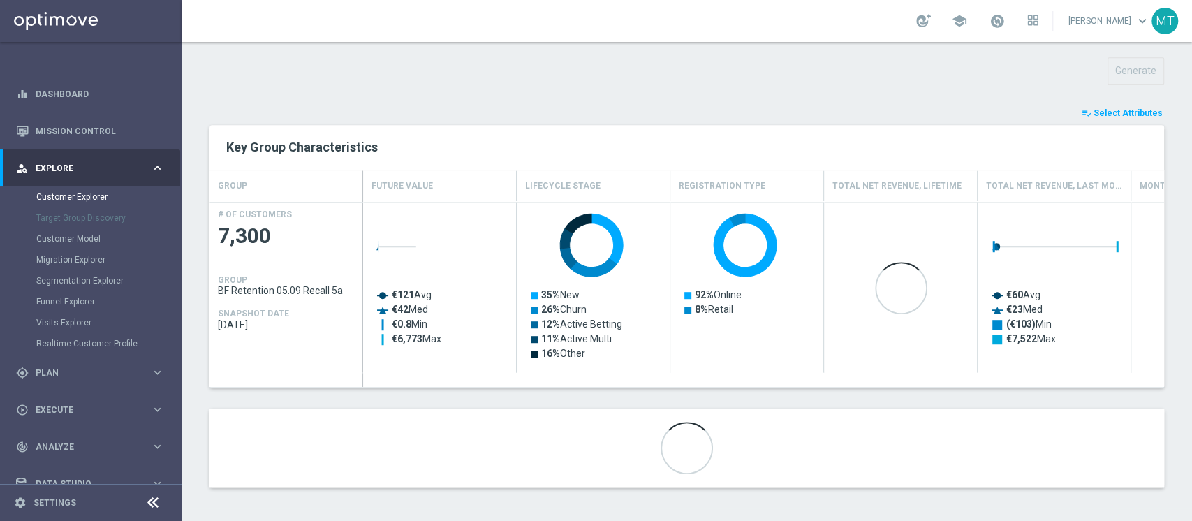
click at [1083, 115] on button "playlist_add_check Select Attributes" at bounding box center [1123, 112] width 84 height 15
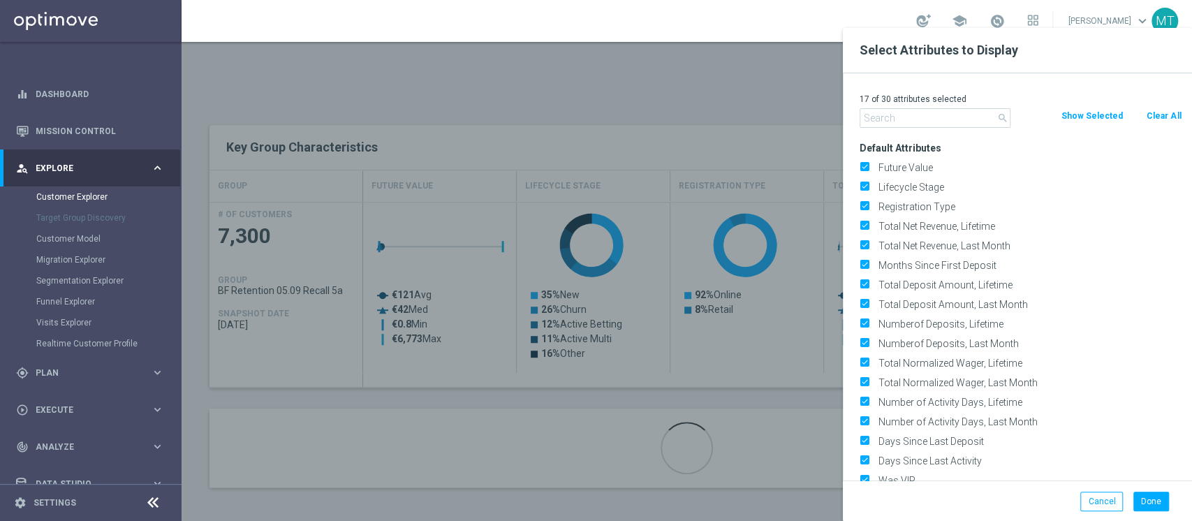
click at [1172, 111] on button "Clear All" at bounding box center [1164, 115] width 37 height 15
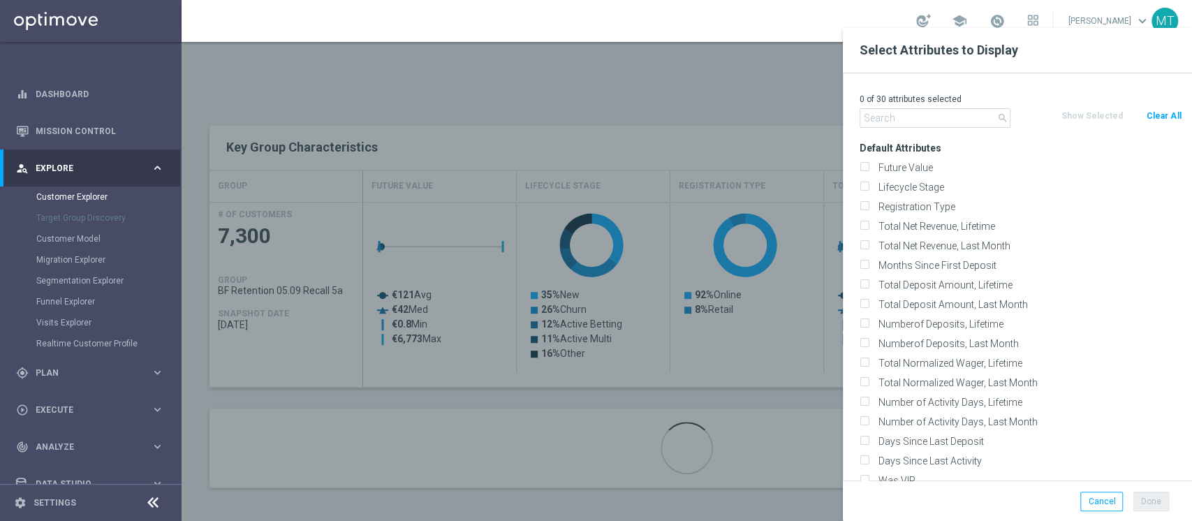
checkbox input "false"
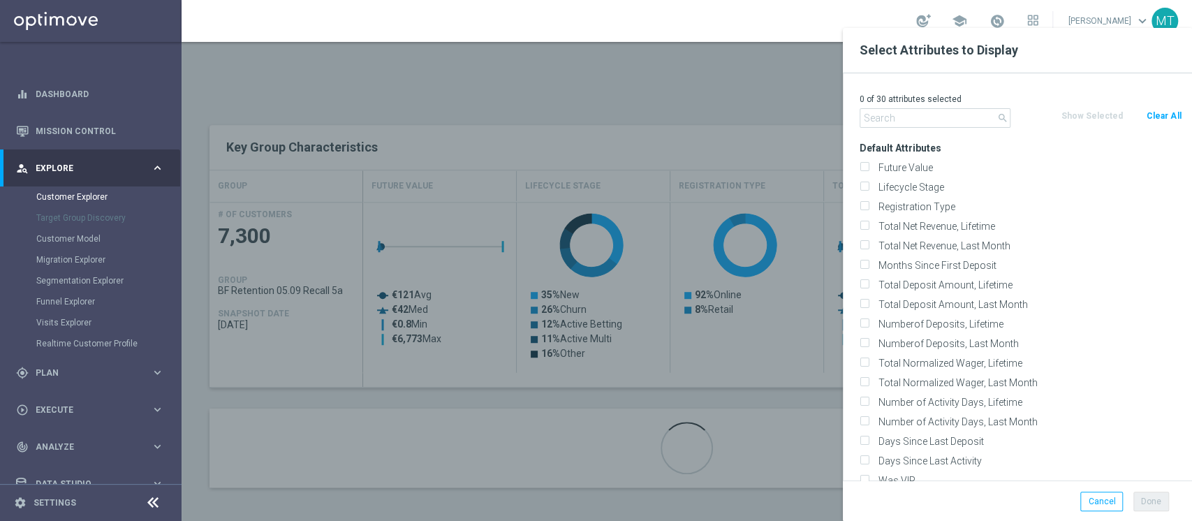
checkbox input "false"
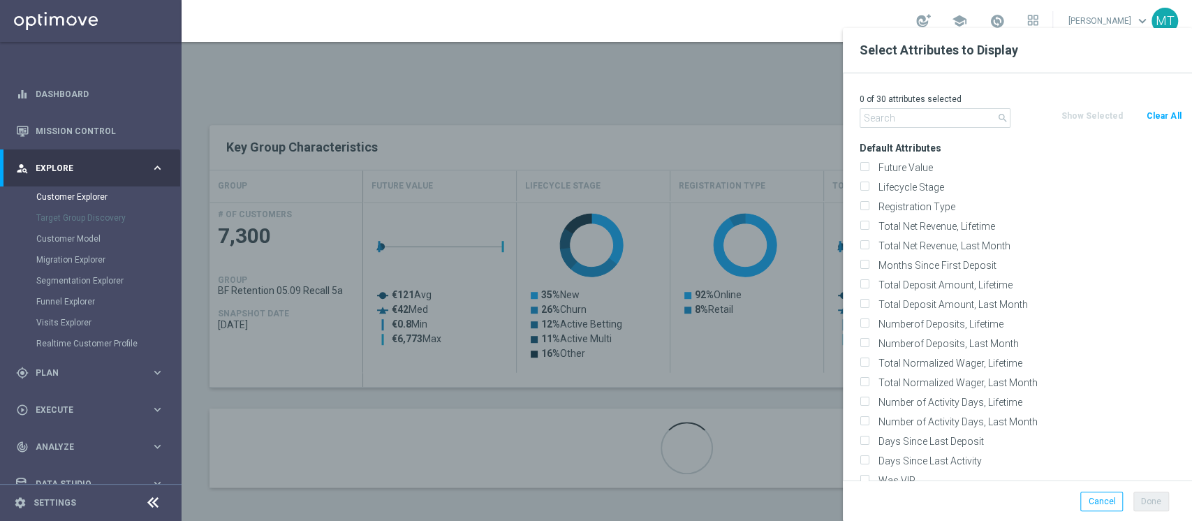
checkbox input "false"
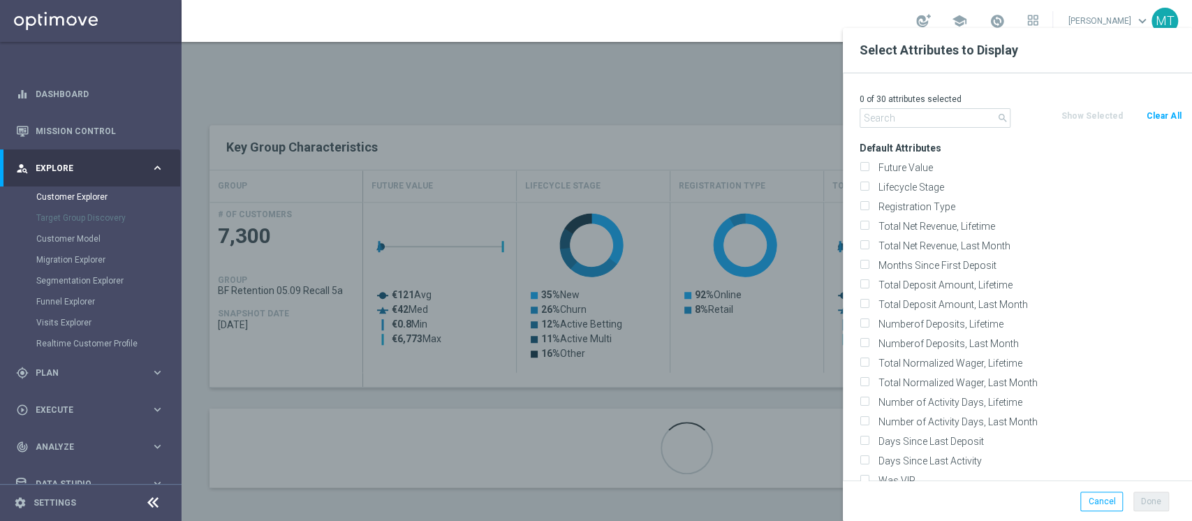
checkbox input "false"
click at [929, 117] on input "text" at bounding box center [935, 118] width 151 height 20
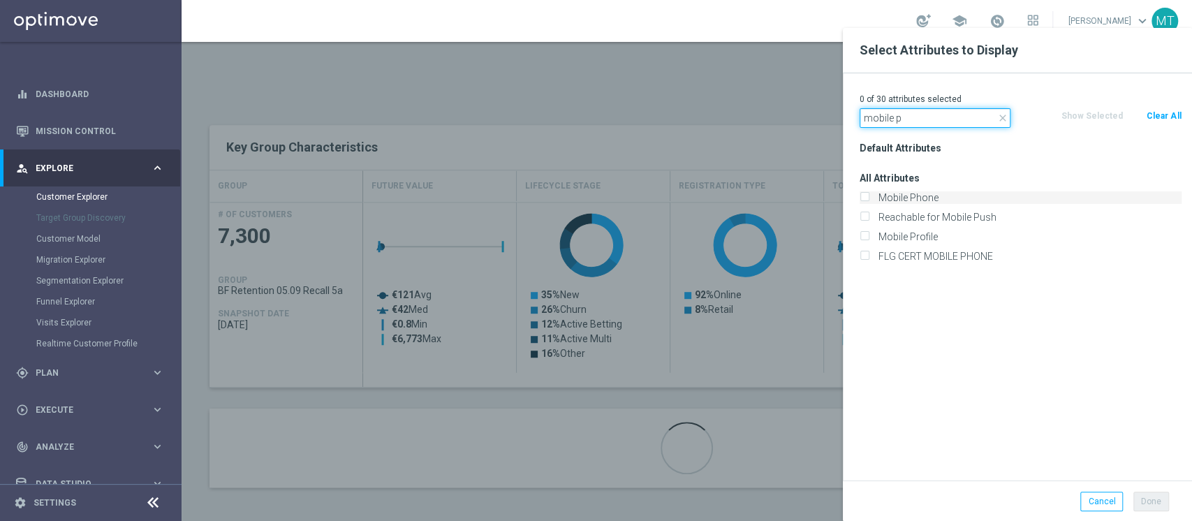
type input "mobile p"
click at [912, 198] on label "Mobile Phone" at bounding box center [1028, 197] width 308 height 13
click at [869, 198] on input "Mobile Phone" at bounding box center [864, 199] width 9 height 9
checkbox input "true"
drag, startPoint x: 922, startPoint y: 108, endPoint x: 663, endPoint y: 118, distance: 259.4
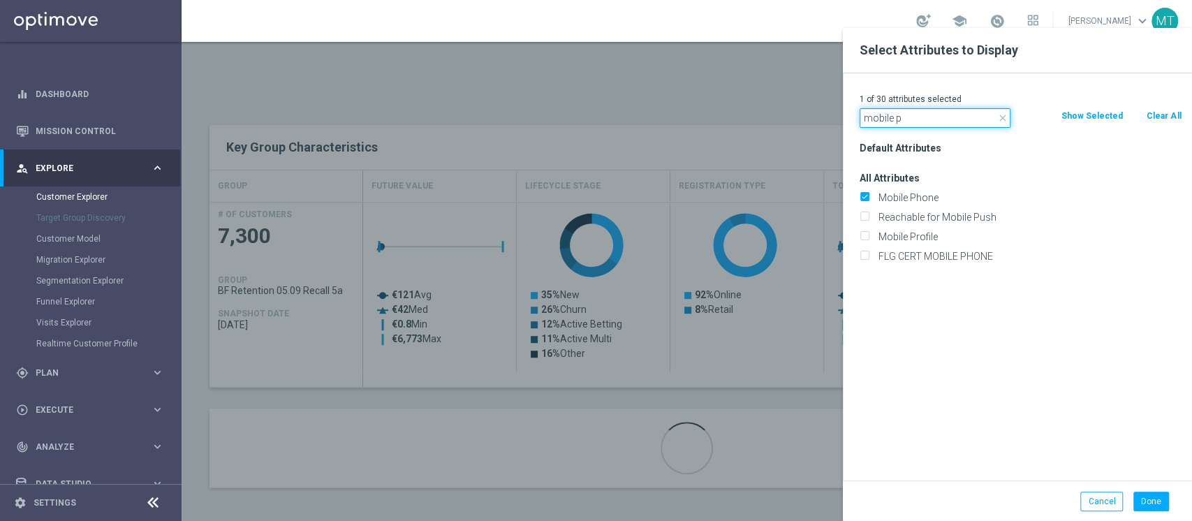
click at [661, 509] on div "Select Attributes to Display 1 of 30 attributes selected close mobile p Clear A…" at bounding box center [687, 509] width 1011 height 0
type input "d"
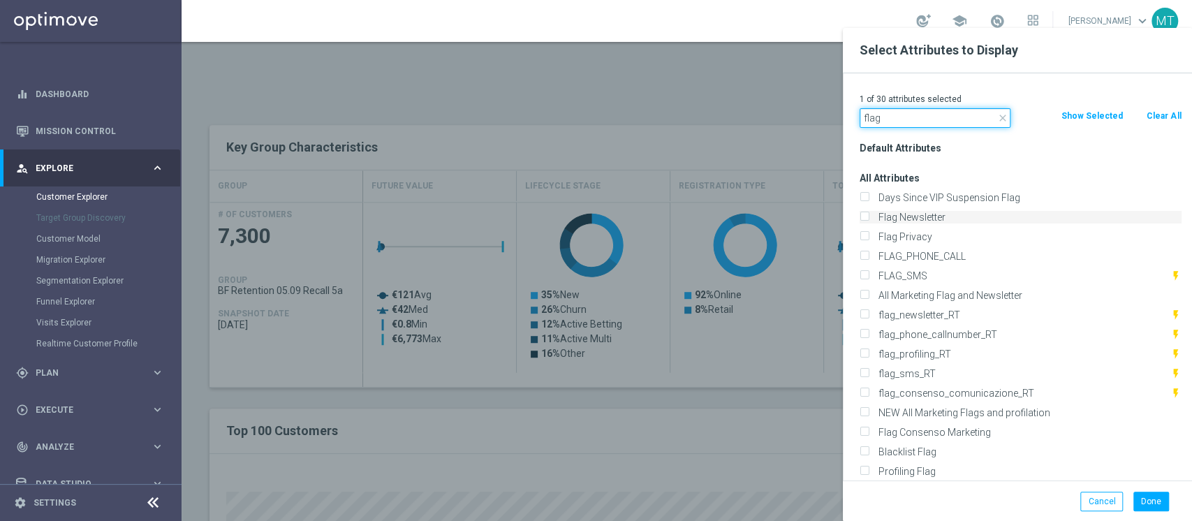
type input "flag"
click at [919, 215] on label "Flag Newsletter" at bounding box center [1028, 217] width 308 height 13
click at [869, 215] on input "Flag Newsletter" at bounding box center [864, 218] width 9 height 9
checkbox input "true"
click at [917, 280] on label "FLAG_SMS" at bounding box center [1022, 276] width 297 height 13
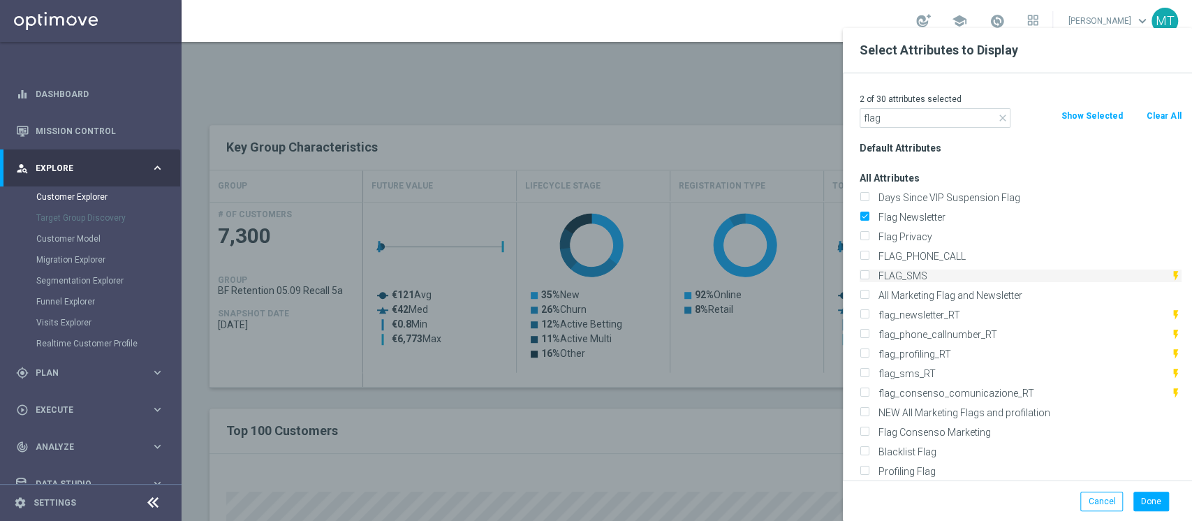
click at [869, 280] on input "FLAG_SMS" at bounding box center [864, 277] width 9 height 9
checkbox input "true"
click at [926, 448] on label "Blacklist Flag" at bounding box center [1028, 452] width 308 height 13
click at [869, 449] on input "Blacklist Flag" at bounding box center [864, 453] width 9 height 9
click at [928, 448] on label "Blacklist Flag" at bounding box center [1028, 452] width 308 height 13
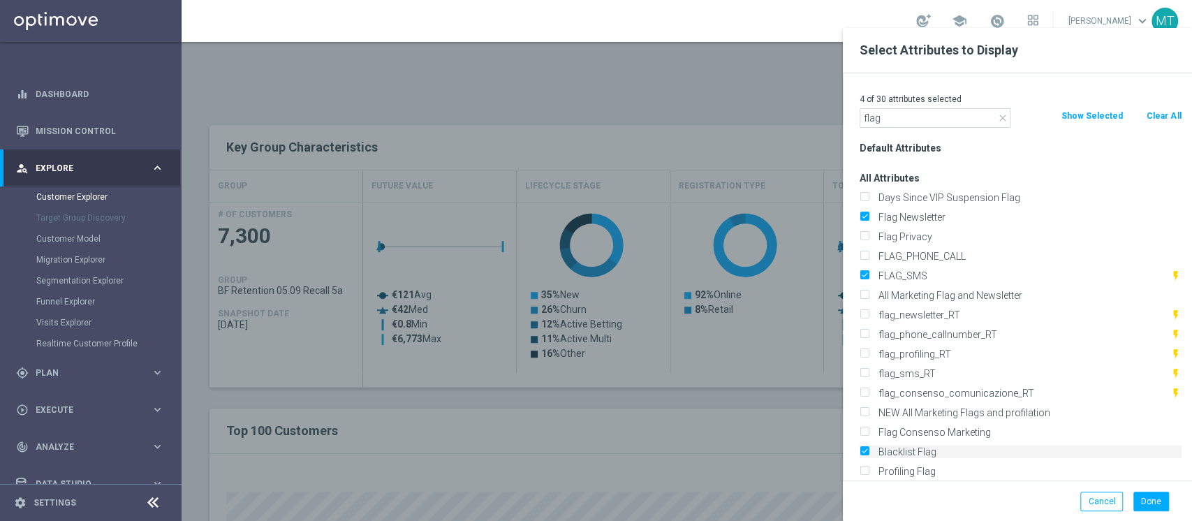
click at [869, 449] on input "Blacklist Flag" at bounding box center [864, 453] width 9 height 9
checkbox input "false"
click at [920, 469] on label "Profiling Flag" at bounding box center [1028, 471] width 308 height 13
click at [869, 469] on input "Profiling Flag" at bounding box center [864, 473] width 9 height 9
checkbox input "true"
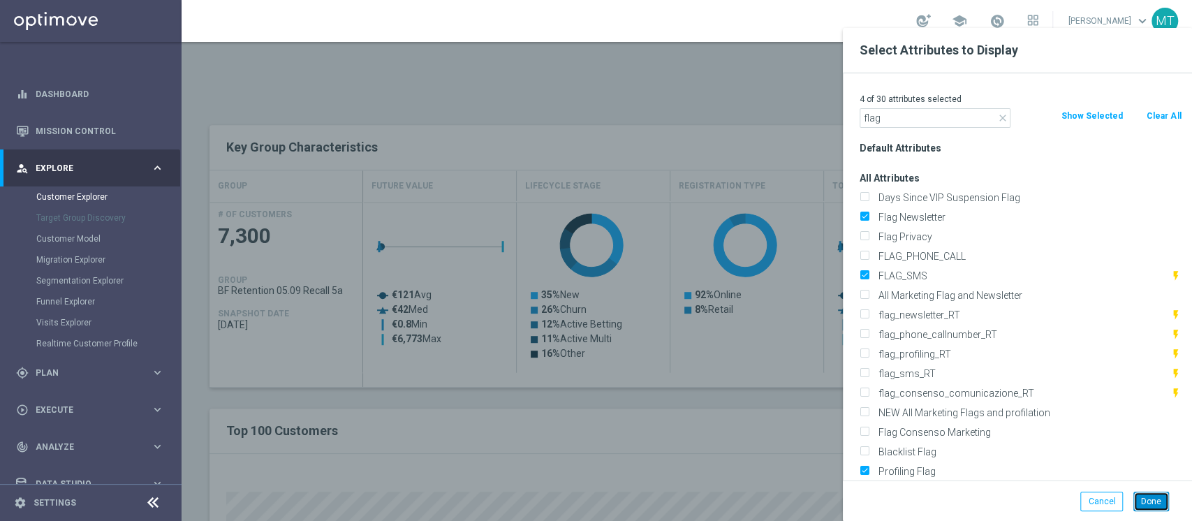
click at [1145, 502] on button "Done" at bounding box center [1152, 502] width 36 height 20
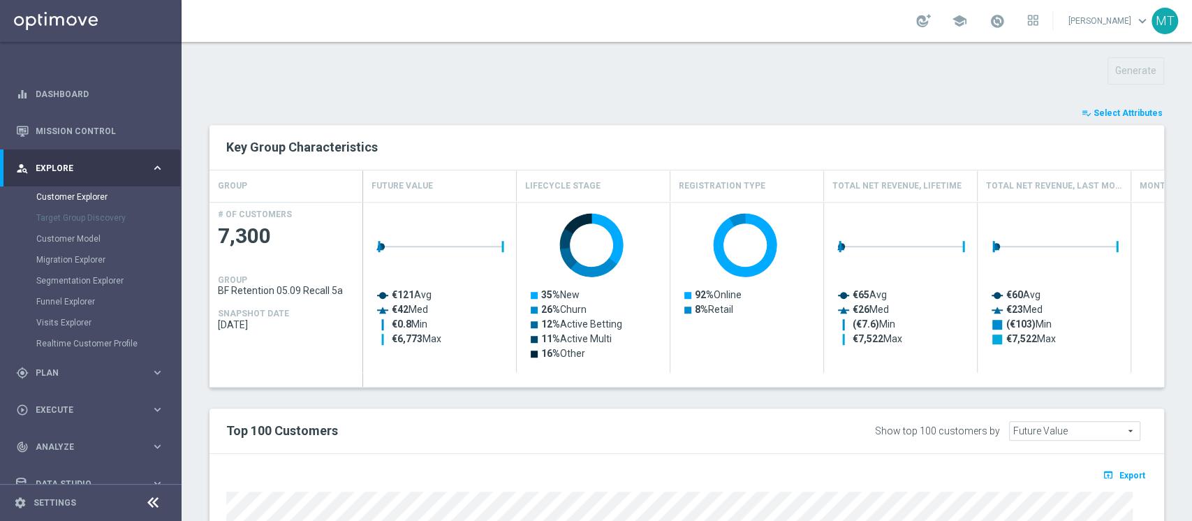
type input "Search"
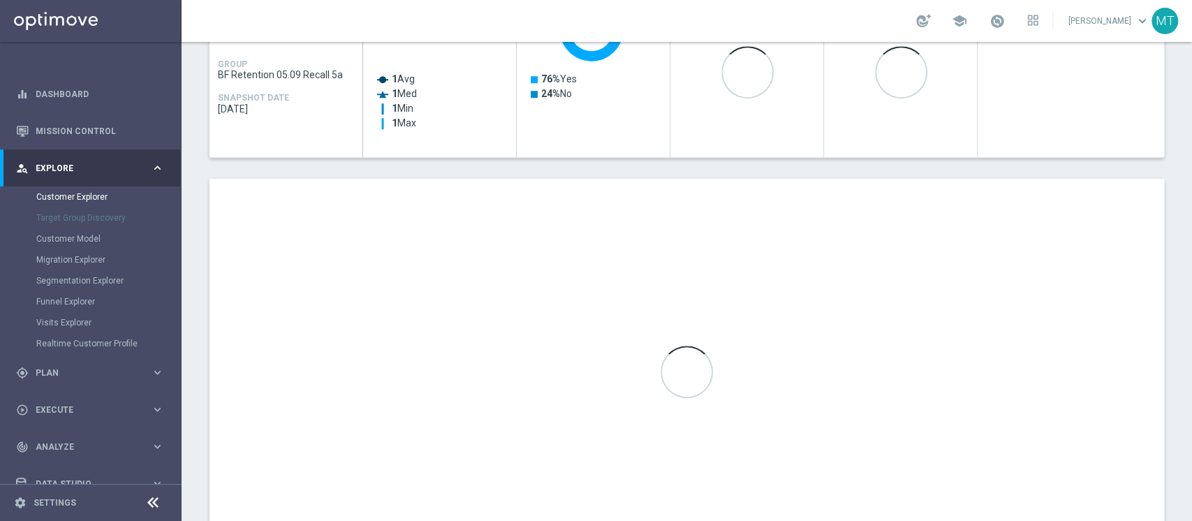
scroll to position [770, 0]
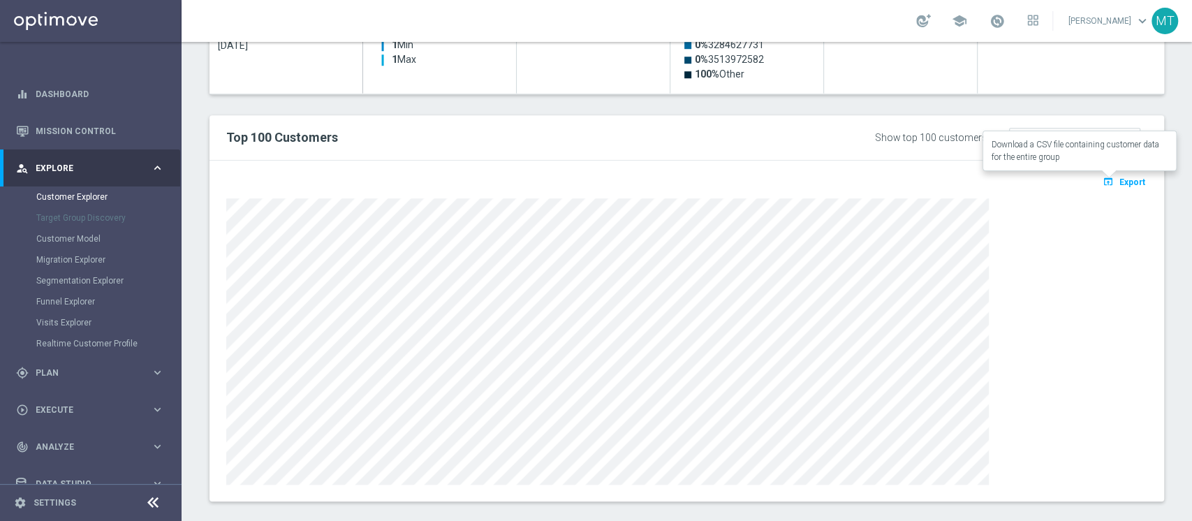
click at [1120, 183] on span "Export" at bounding box center [1133, 182] width 26 height 10
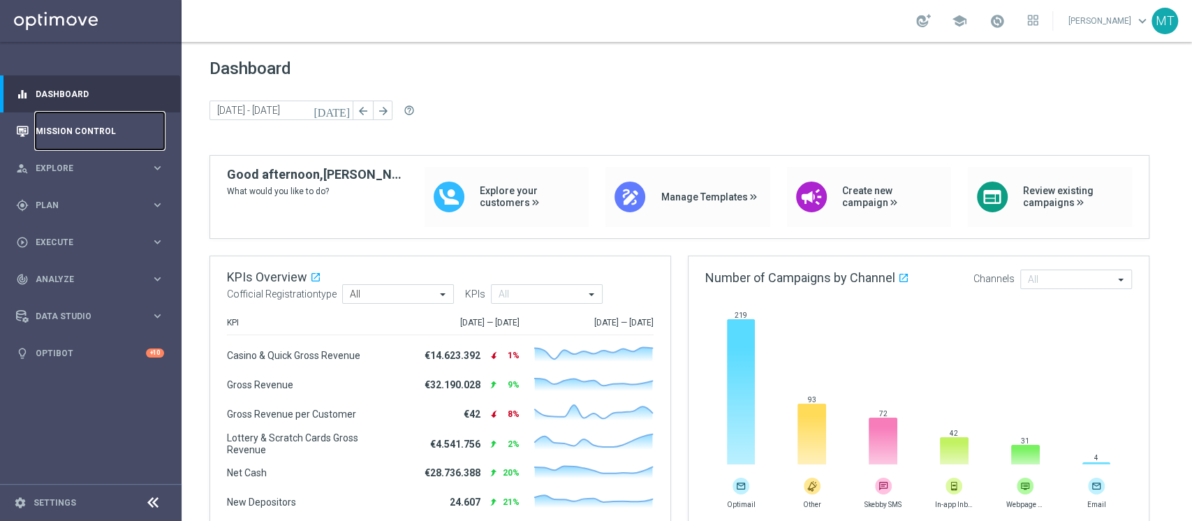
click at [104, 130] on link "Mission Control" at bounding box center [100, 130] width 129 height 37
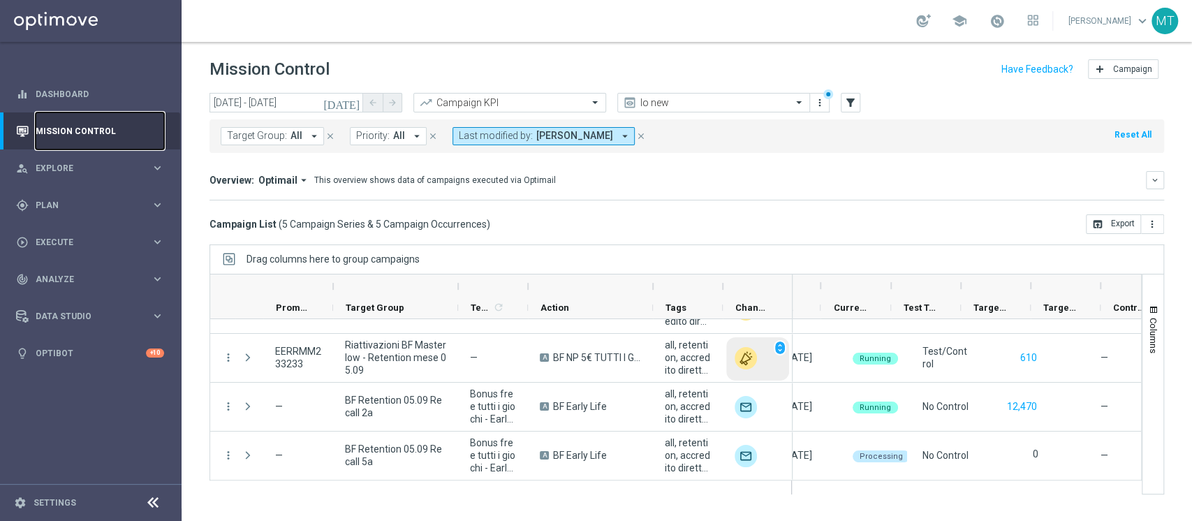
scroll to position [0, 291]
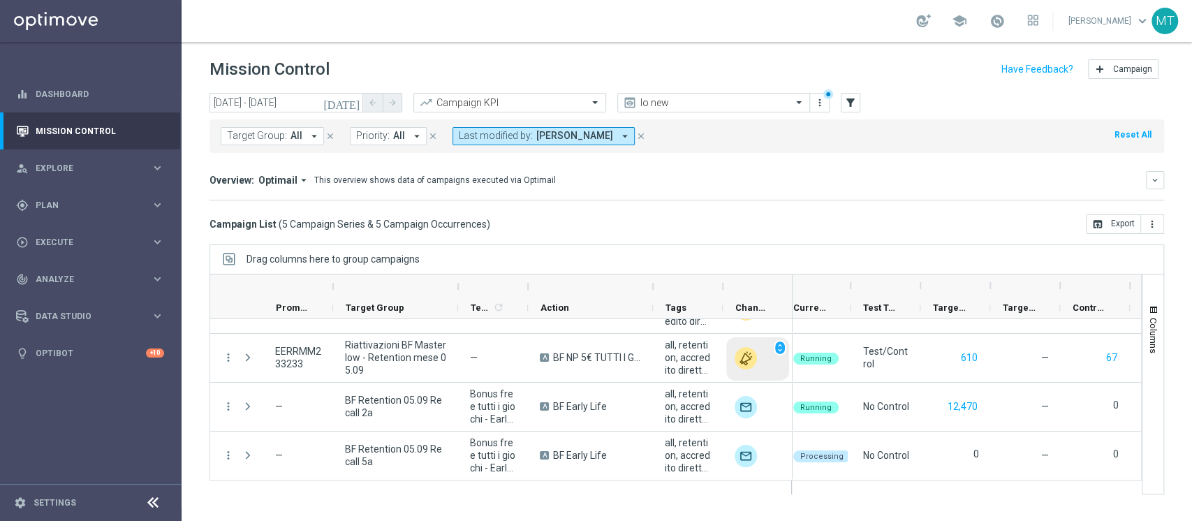
click at [1007, 31] on link at bounding box center [997, 21] width 18 height 22
click at [1005, 24] on span at bounding box center [997, 20] width 15 height 15
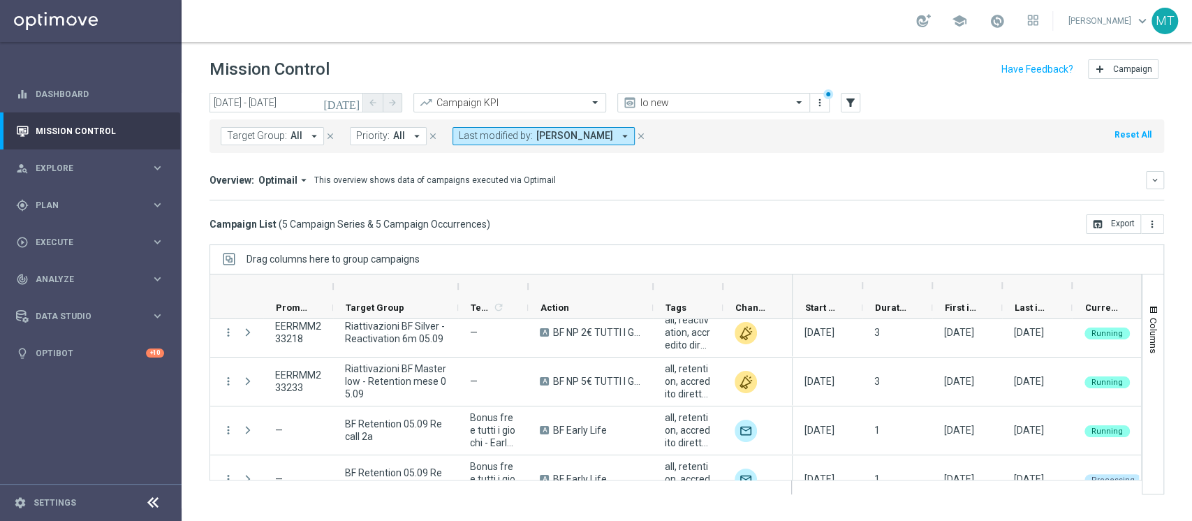
scroll to position [83, 0]
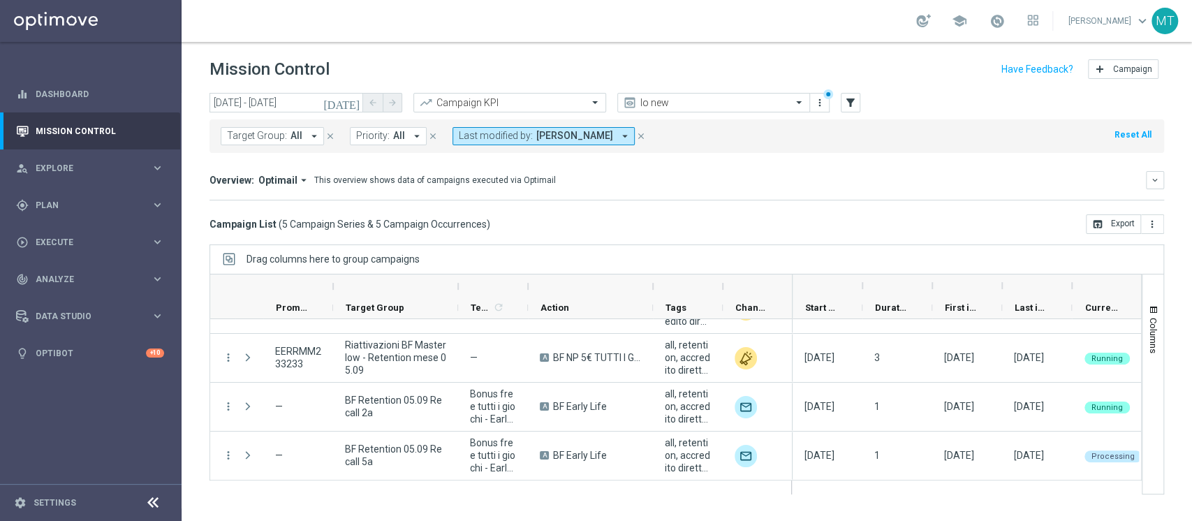
click at [1024, 17] on div "school" at bounding box center [978, 21] width 122 height 24
click at [1005, 19] on span at bounding box center [997, 20] width 15 height 15
drag, startPoint x: 55, startPoint y: 221, endPoint x: 57, endPoint y: 213, distance: 7.8
click at [55, 222] on div "gps_fixed Plan keyboard_arrow_right" at bounding box center [90, 205] width 180 height 37
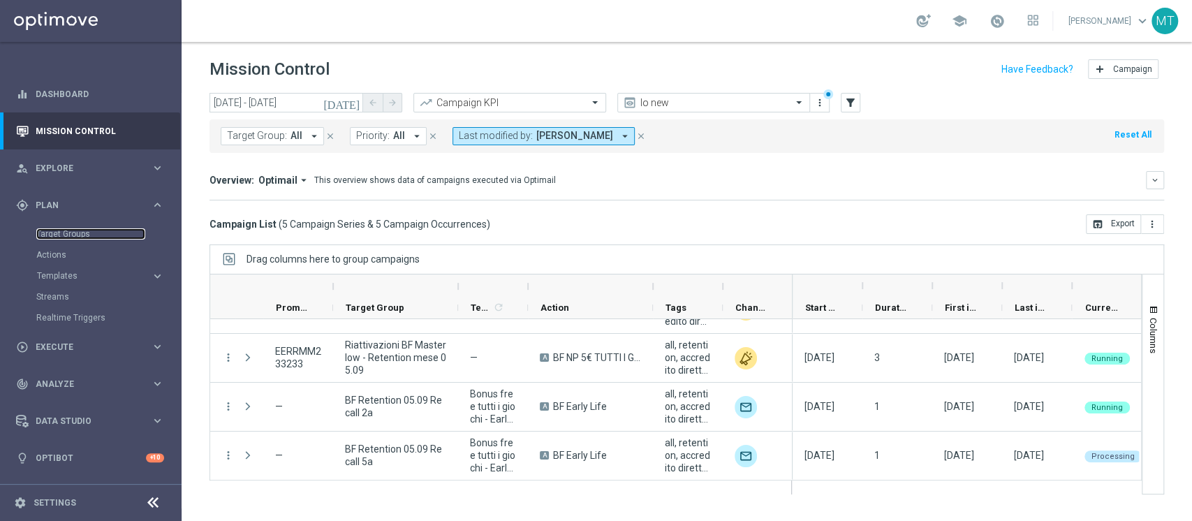
click at [60, 238] on link "Target Groups" at bounding box center [90, 233] width 109 height 11
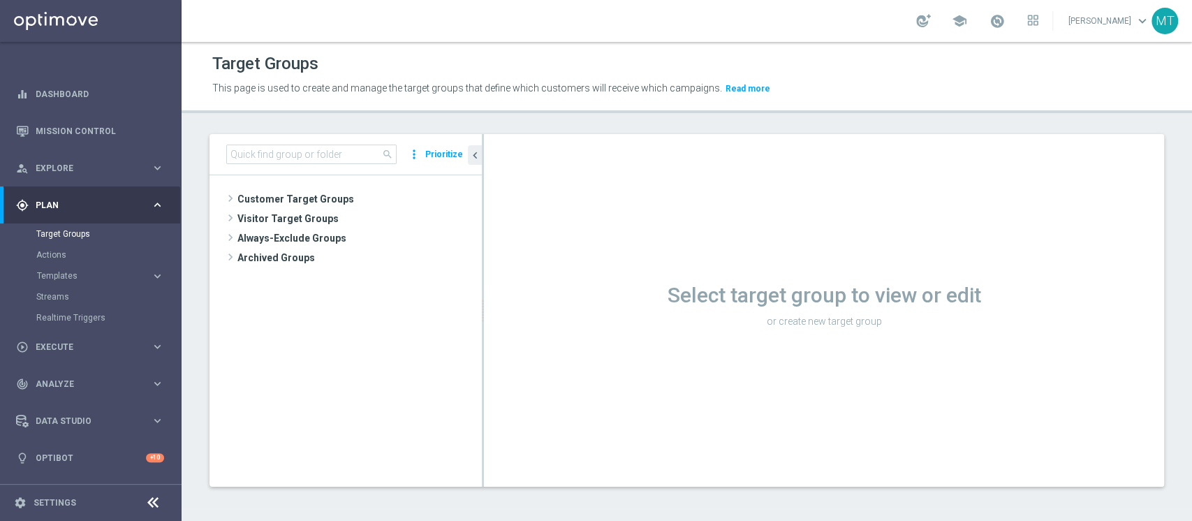
click at [1079, 251] on div "Select target group to view or edit or create new target group" at bounding box center [824, 310] width 680 height 353
click at [366, 154] on input at bounding box center [311, 155] width 170 height 20
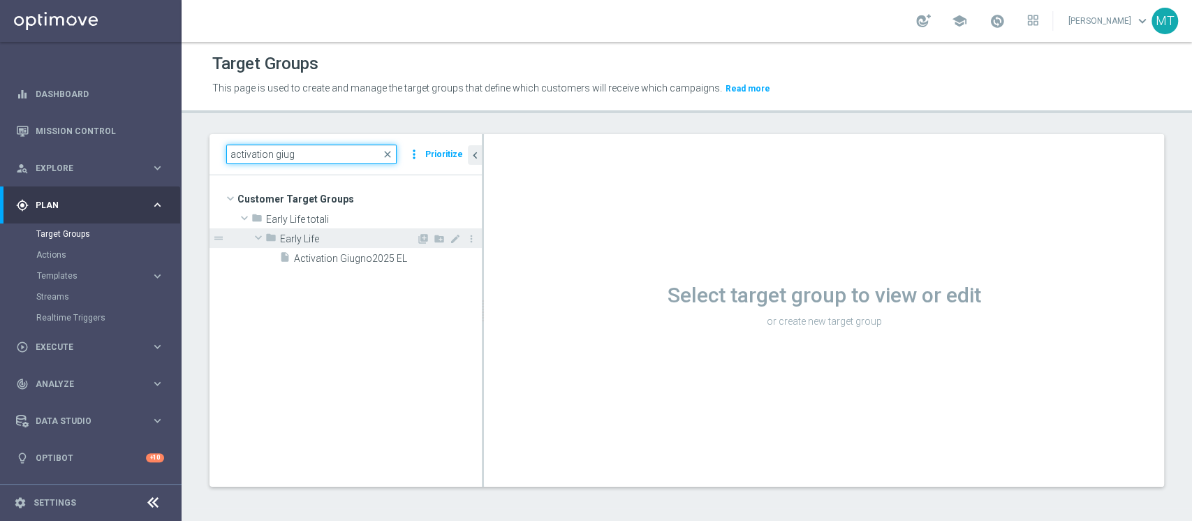
type input "activation giug"
click at [335, 247] on div "folder Early Life" at bounding box center [340, 238] width 151 height 20
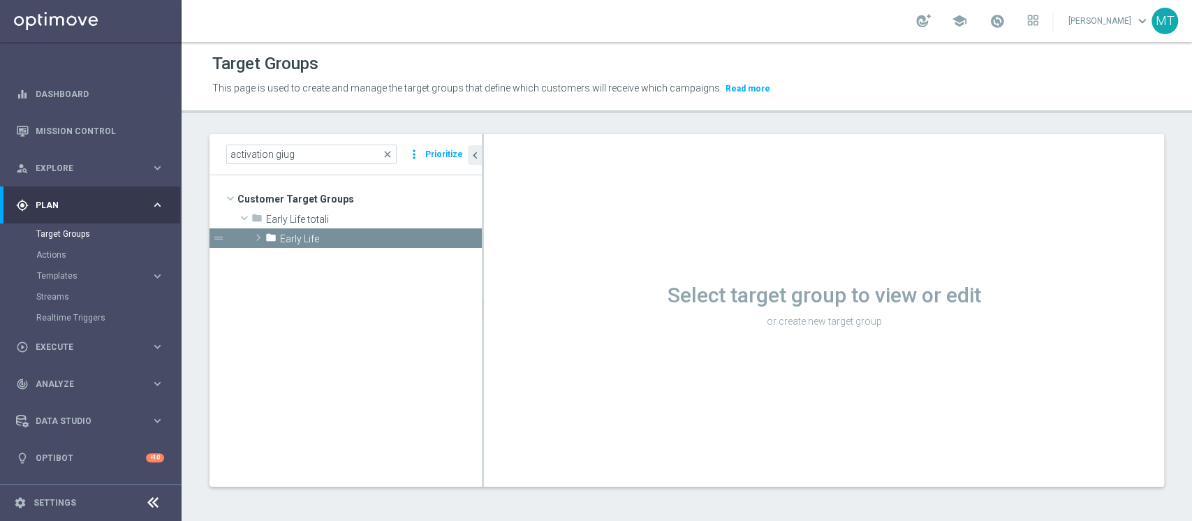
click at [337, 257] on tree-viewport "Customer Target Groups library_add create_new_folder folder" at bounding box center [346, 330] width 272 height 311
click at [328, 240] on span "Early Life" at bounding box center [348, 239] width 136 height 12
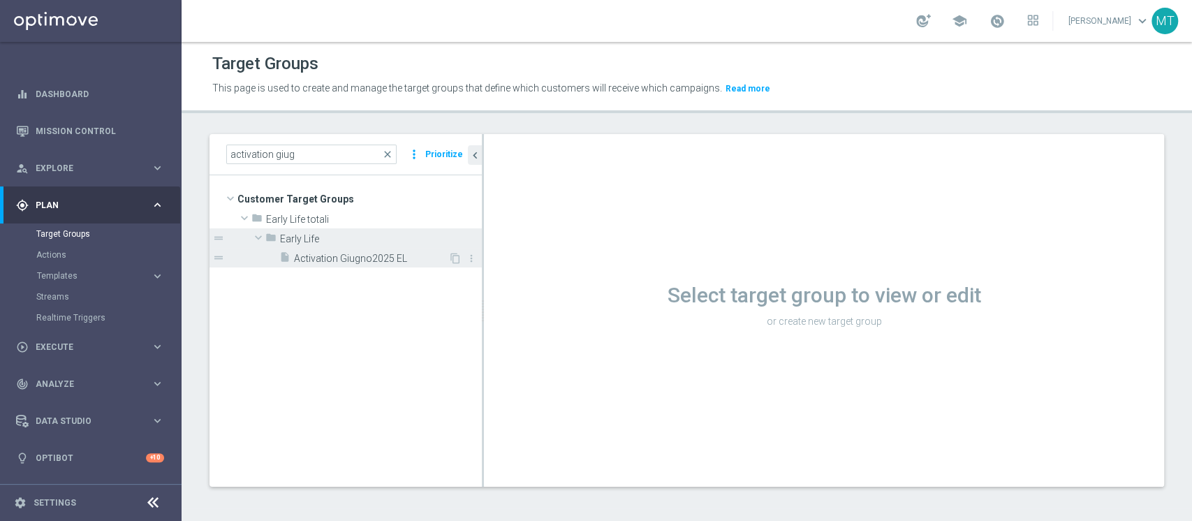
click at [332, 261] on span "Activation Giugno2025 EL" at bounding box center [371, 259] width 154 height 12
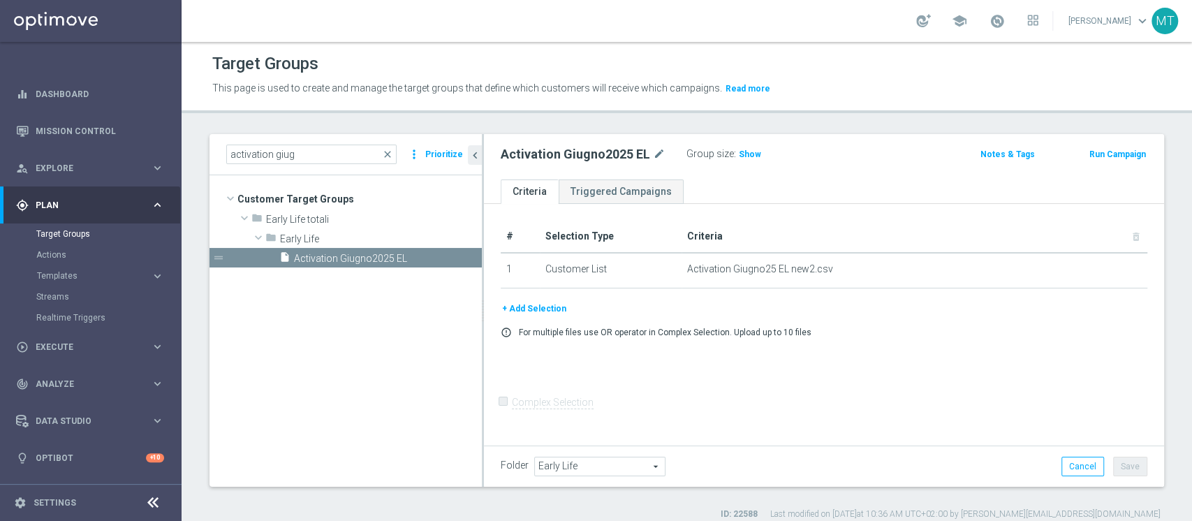
click at [746, 163] on div "Group size : Show" at bounding box center [757, 155] width 140 height 20
click at [746, 155] on span "Show" at bounding box center [750, 154] width 22 height 10
click at [749, 157] on span "37,923" at bounding box center [754, 155] width 29 height 13
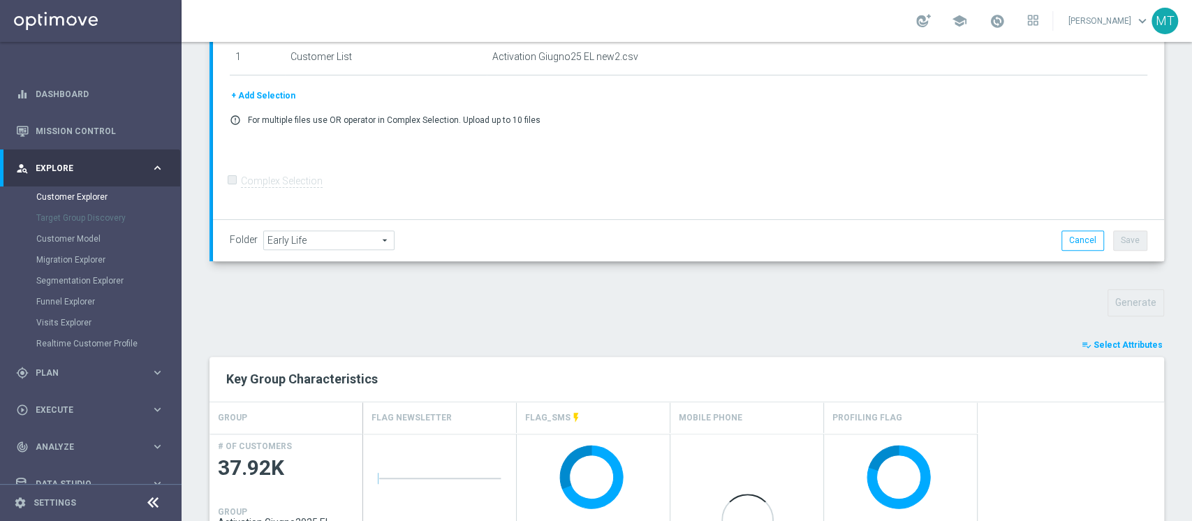
scroll to position [465, 0]
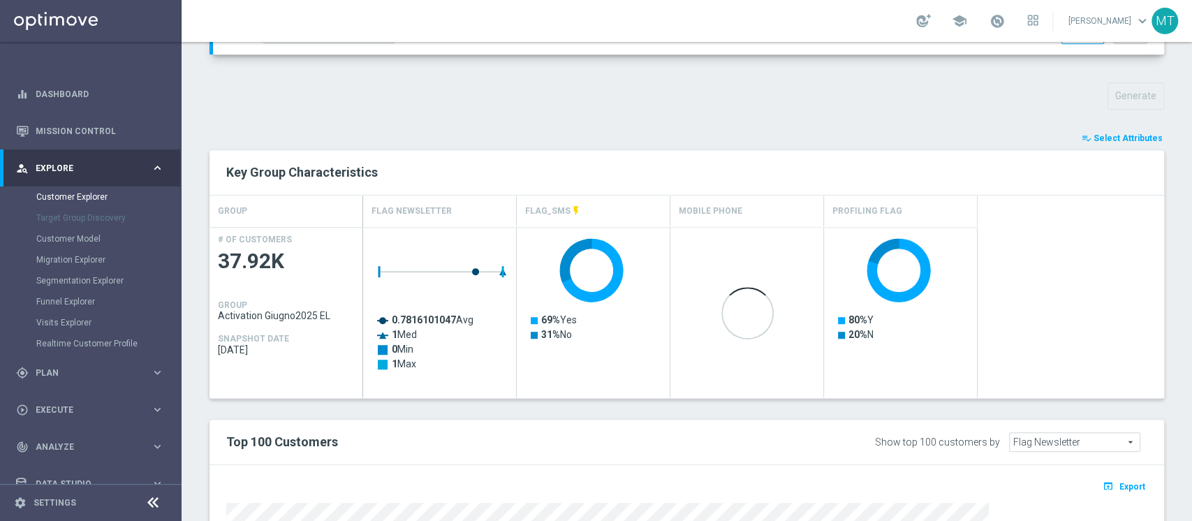
click at [1109, 140] on span "Select Attributes" at bounding box center [1128, 138] width 69 height 10
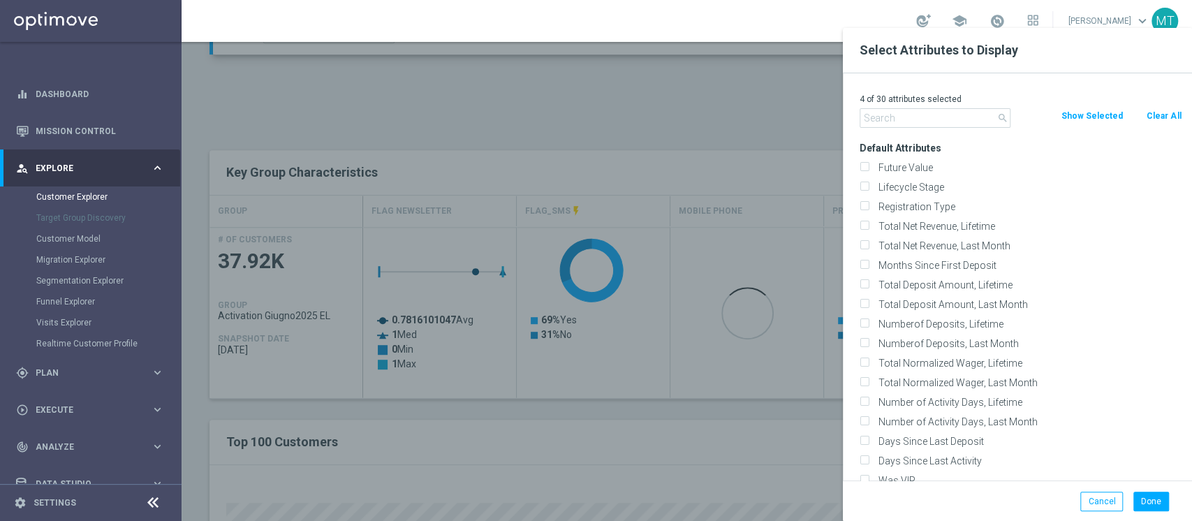
click at [1160, 116] on button "Clear All" at bounding box center [1164, 115] width 37 height 15
checkbox input "false"
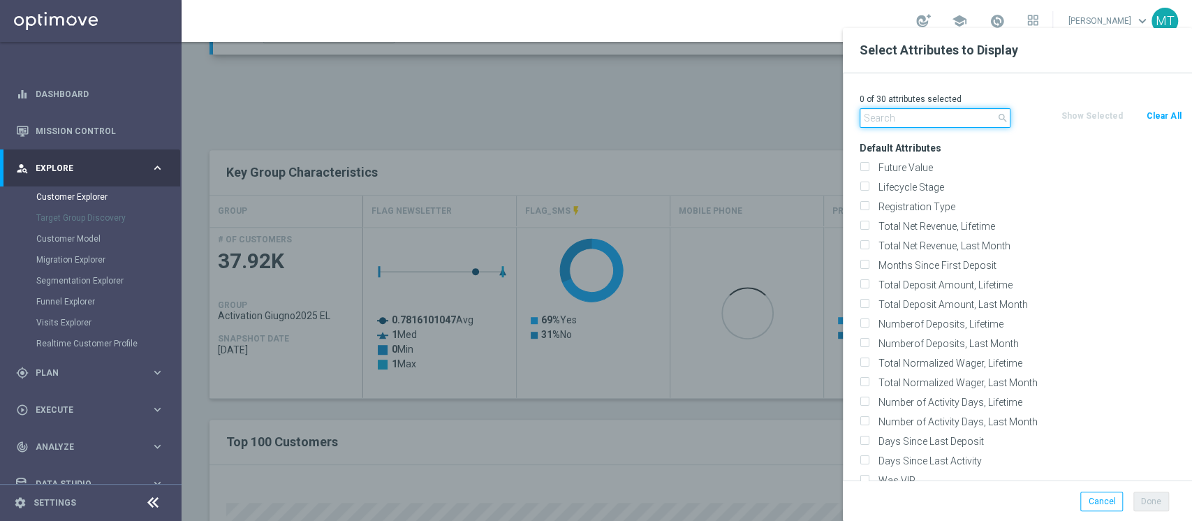
click at [890, 124] on input "text" at bounding box center [935, 118] width 151 height 20
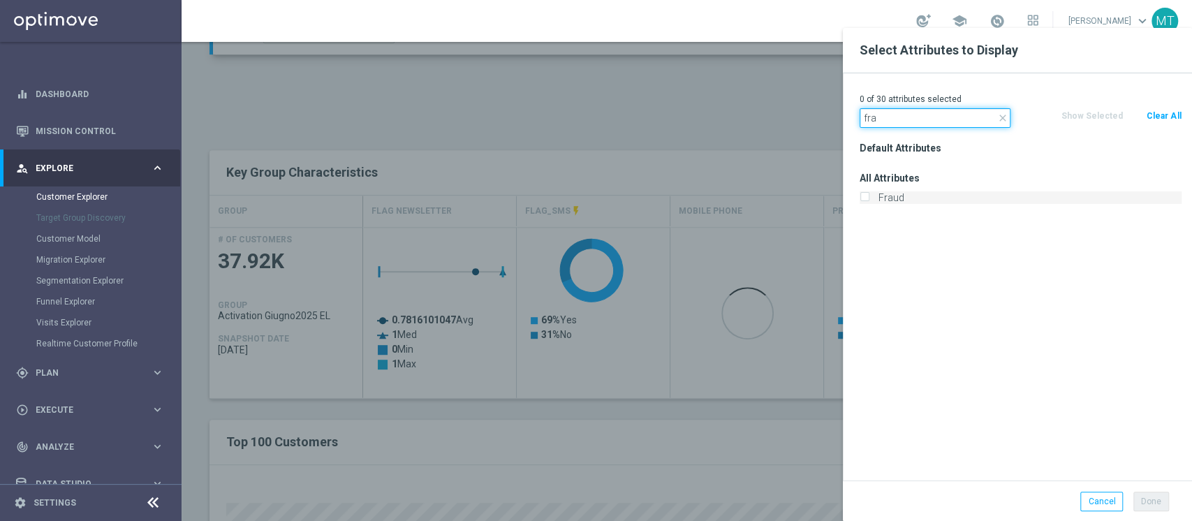
type input "fra"
click at [920, 199] on label "Fraud" at bounding box center [1028, 197] width 308 height 13
click at [869, 199] on input "Fraud" at bounding box center [864, 199] width 9 height 9
checkbox input "true"
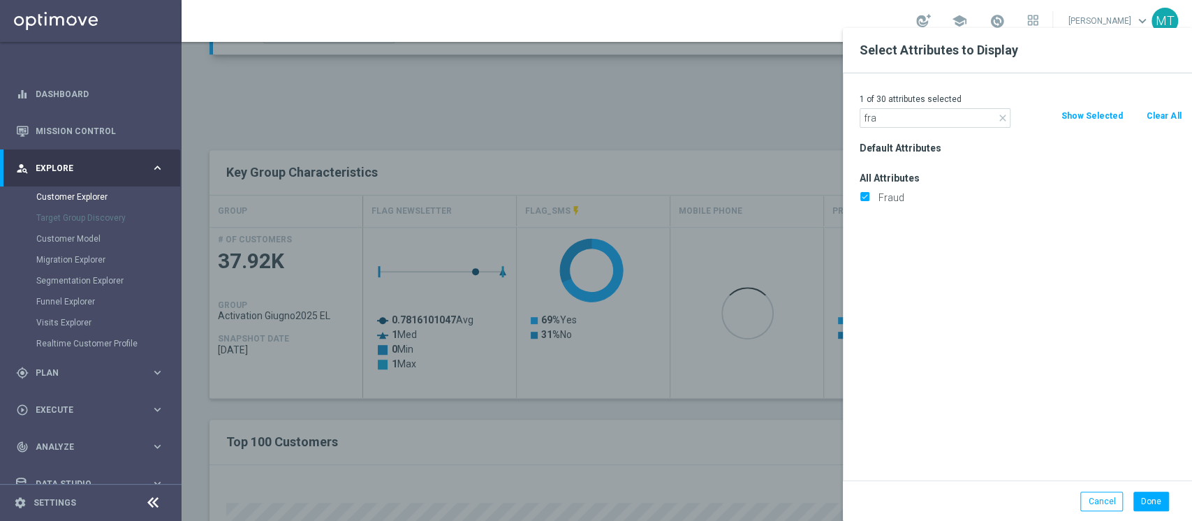
drag, startPoint x: 912, startPoint y: 135, endPoint x: 915, endPoint y: 119, distance: 16.3
click at [912, 133] on div "1 of 30 attributes selected close fra Clear All Show Selected Default Attribute…" at bounding box center [1017, 276] width 349 height 407
drag, startPoint x: 896, startPoint y: 120, endPoint x: 823, endPoint y: 122, distance: 72.7
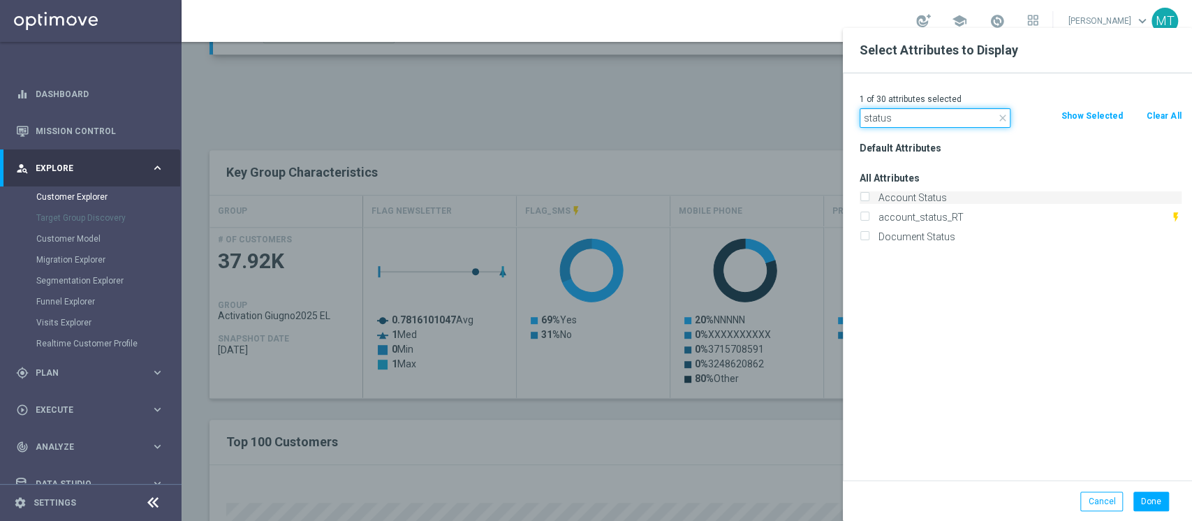
type input "status"
click at [914, 196] on label "Account Status" at bounding box center [1028, 197] width 308 height 13
click at [869, 196] on input "Account Status" at bounding box center [864, 199] width 9 height 9
checkbox input "true"
click at [915, 236] on label "Document Status" at bounding box center [1028, 237] width 308 height 13
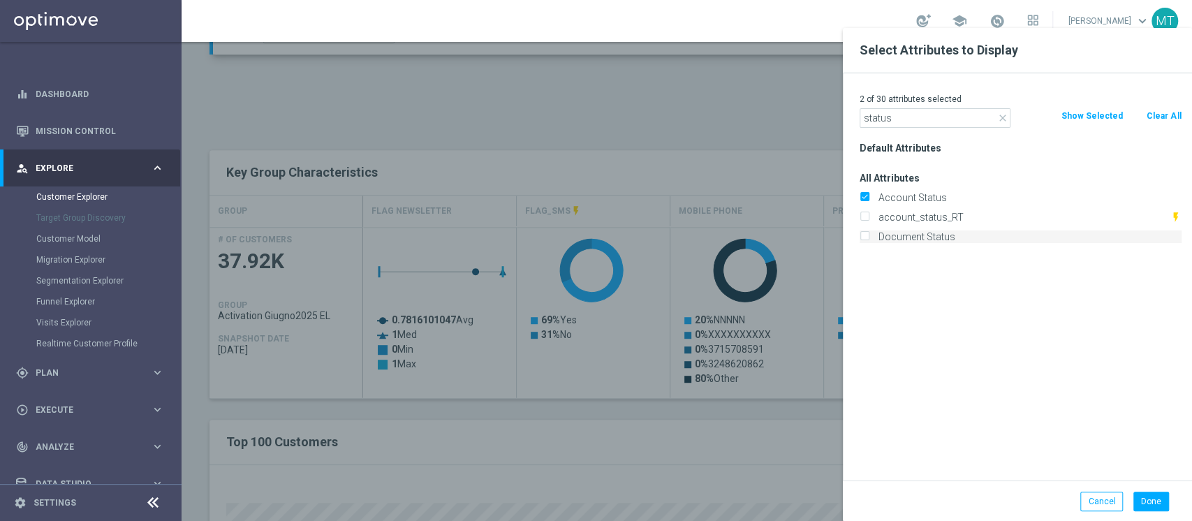
click at [869, 236] on input "Document Status" at bounding box center [864, 238] width 9 height 9
checkbox input "true"
drag, startPoint x: 917, startPoint y: 115, endPoint x: 794, endPoint y: 38, distance: 145.4
type input "self"
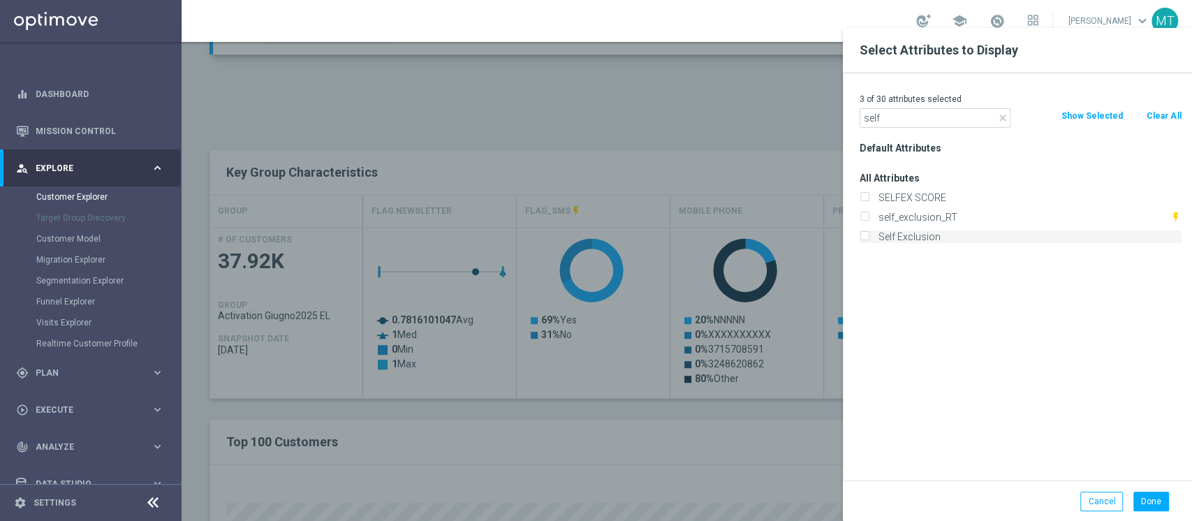
click at [912, 234] on label "Self Exclusion" at bounding box center [1028, 237] width 308 height 13
click at [869, 234] on input "Self Exclusion" at bounding box center [864, 238] width 9 height 9
checkbox input "true"
drag, startPoint x: 908, startPoint y: 118, endPoint x: 745, endPoint y: 117, distance: 162.8
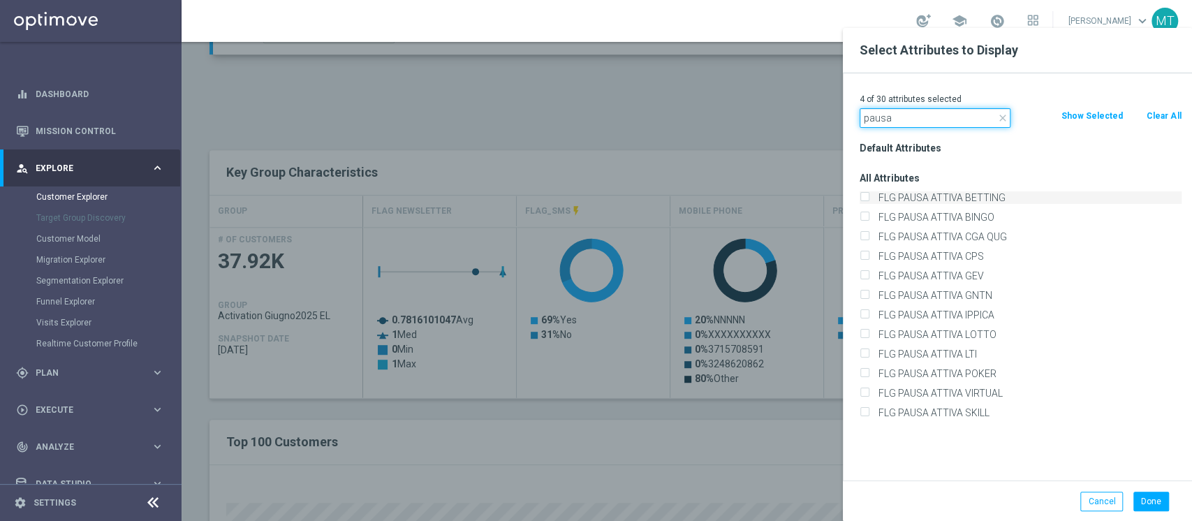
type input "pausa"
click at [923, 200] on label "FLG PAUSA ATTIVA BETTING" at bounding box center [1028, 197] width 308 height 13
click at [869, 200] on input "FLG PAUSA ATTIVA BETTING" at bounding box center [864, 199] width 9 height 9
checkbox input "true"
click at [860, 214] on input "FLG PAUSA ATTIVA BINGO" at bounding box center [864, 218] width 9 height 9
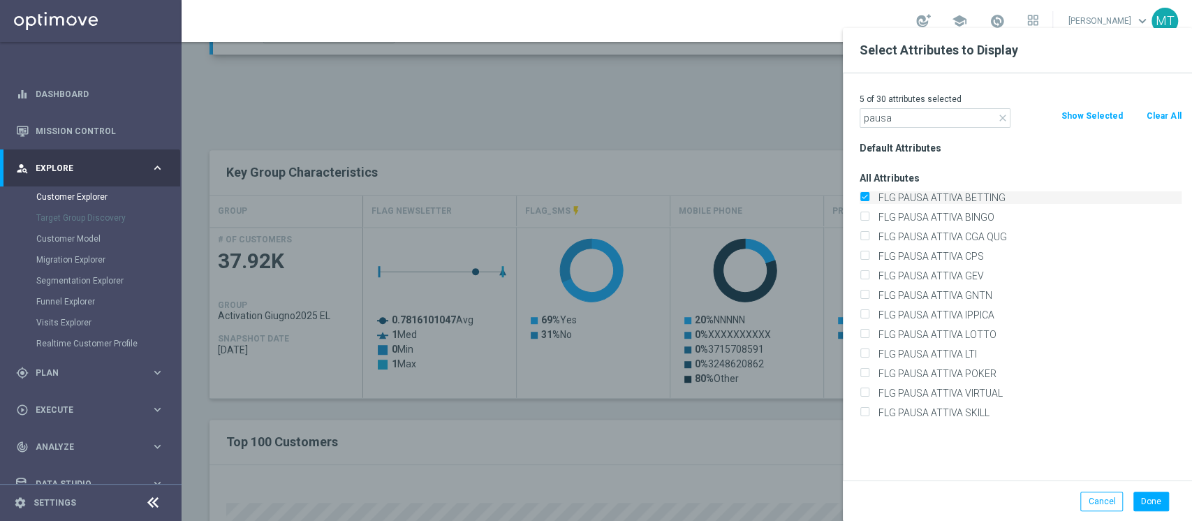
checkbox input "true"
click at [860, 234] on input "FLG PAUSA ATTIVA CGA QUG" at bounding box center [864, 238] width 9 height 9
checkbox input "true"
click at [860, 254] on input "FLG PAUSA ATTIVA CPS" at bounding box center [864, 258] width 9 height 9
checkbox input "true"
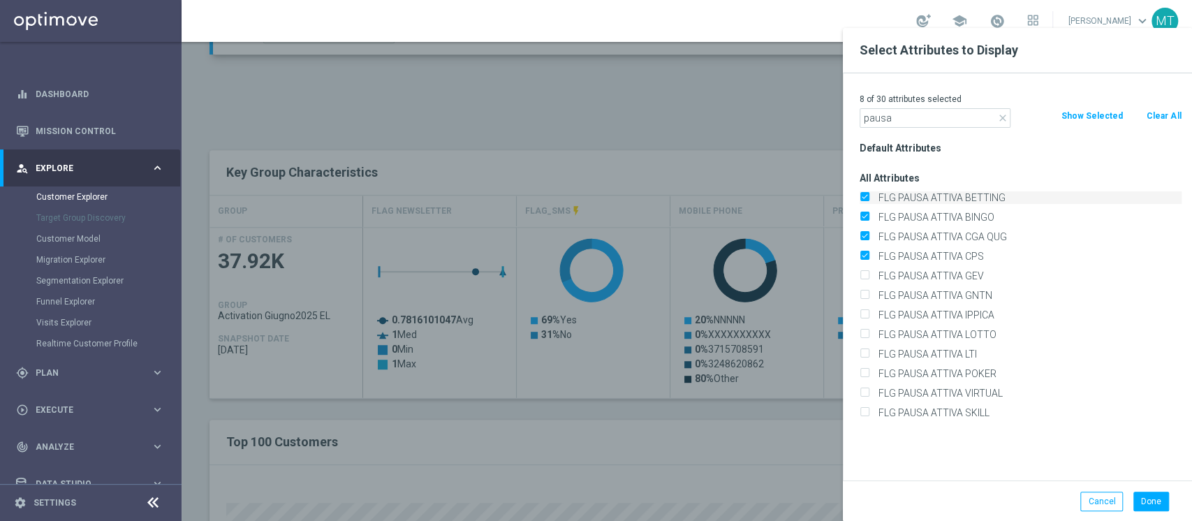
click at [860, 273] on input "FLG PAUSA ATTIVA GEV" at bounding box center [864, 277] width 9 height 9
checkbox input "true"
click at [860, 312] on input "FLG PAUSA ATTIVA IPPICA" at bounding box center [864, 316] width 9 height 9
checkbox input "true"
click at [860, 351] on input "FLG PAUSA ATTIVA LTI" at bounding box center [864, 355] width 9 height 9
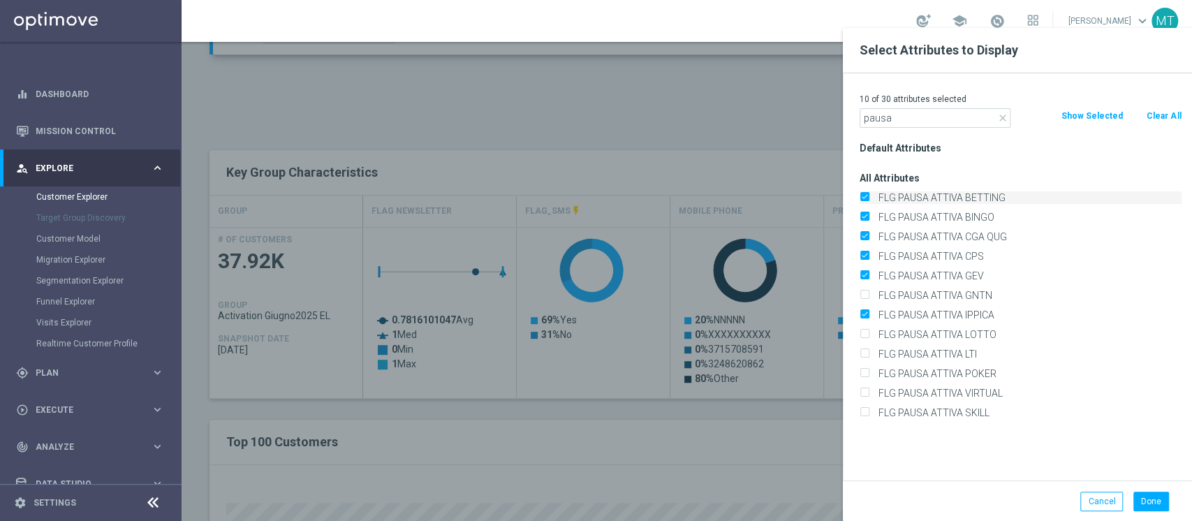
checkbox input "true"
click at [860, 371] on input "FLG PAUSA ATTIVA POKER" at bounding box center [864, 375] width 9 height 9
checkbox input "true"
click at [860, 390] on input "FLG PAUSA ATTIVA VIRTUAL" at bounding box center [864, 394] width 9 height 9
checkbox input "true"
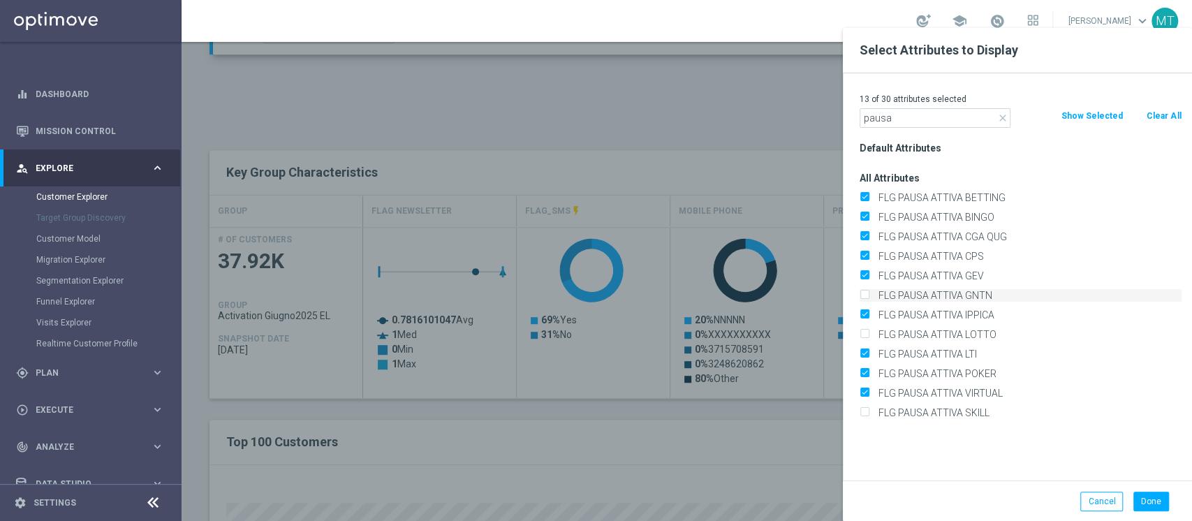
click at [909, 289] on label "FLG PAUSA ATTIVA GNTN" at bounding box center [1028, 295] width 308 height 13
click at [869, 293] on input "FLG PAUSA ATTIVA GNTN" at bounding box center [864, 297] width 9 height 9
checkbox input "true"
click at [896, 330] on label "FLG PAUSA ATTIVA LOTTO" at bounding box center [1028, 334] width 308 height 13
click at [869, 332] on input "FLG PAUSA ATTIVA LOTTO" at bounding box center [864, 336] width 9 height 9
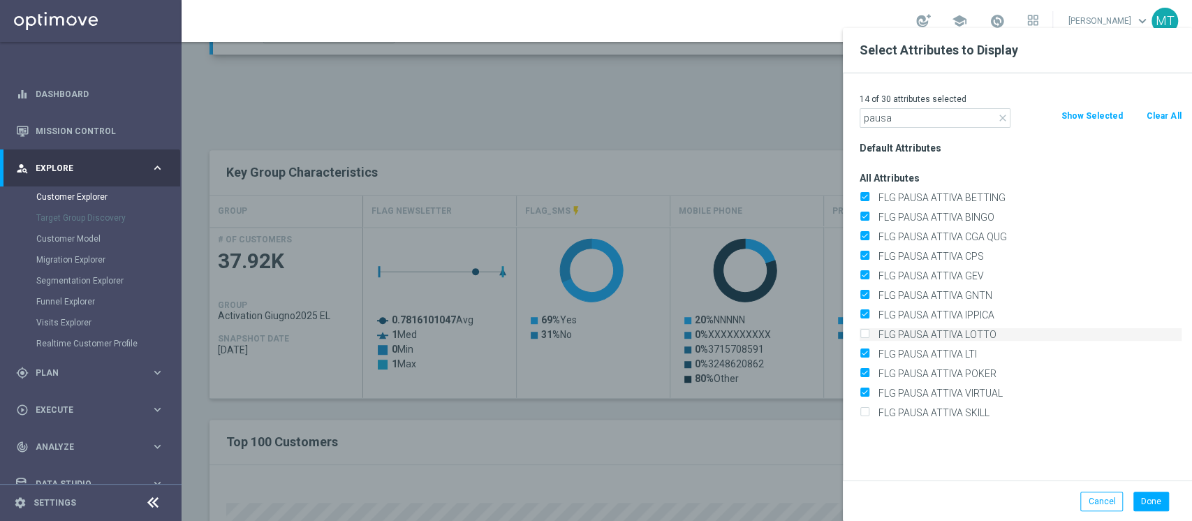
checkbox input "true"
click at [901, 419] on div "FLG PAUSA ATTIVA SKILL" at bounding box center [1020, 413] width 343 height 20
click at [911, 409] on label "FLG PAUSA ATTIVA SKILL" at bounding box center [1028, 413] width 308 height 13
click at [869, 410] on input "FLG PAUSA ATTIVA SKILL" at bounding box center [864, 414] width 9 height 9
checkbox input "true"
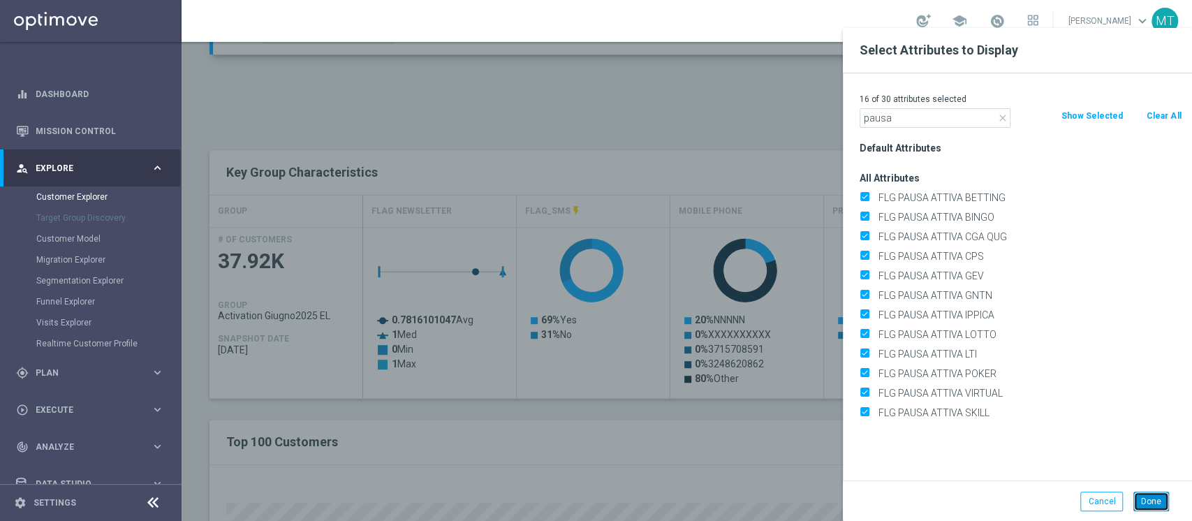
click at [1153, 495] on button "Done" at bounding box center [1152, 502] width 36 height 20
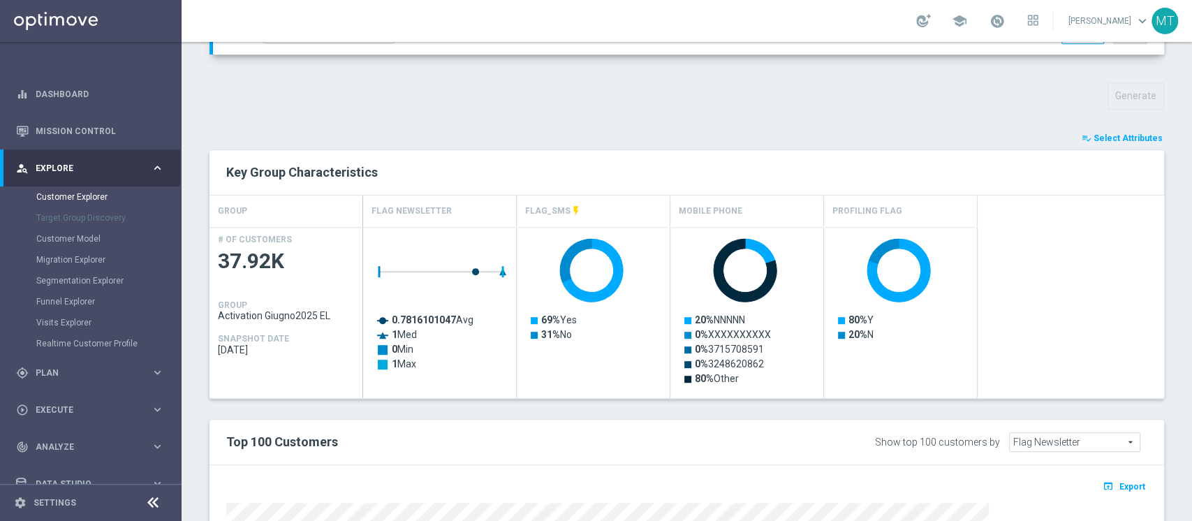
type input "Search"
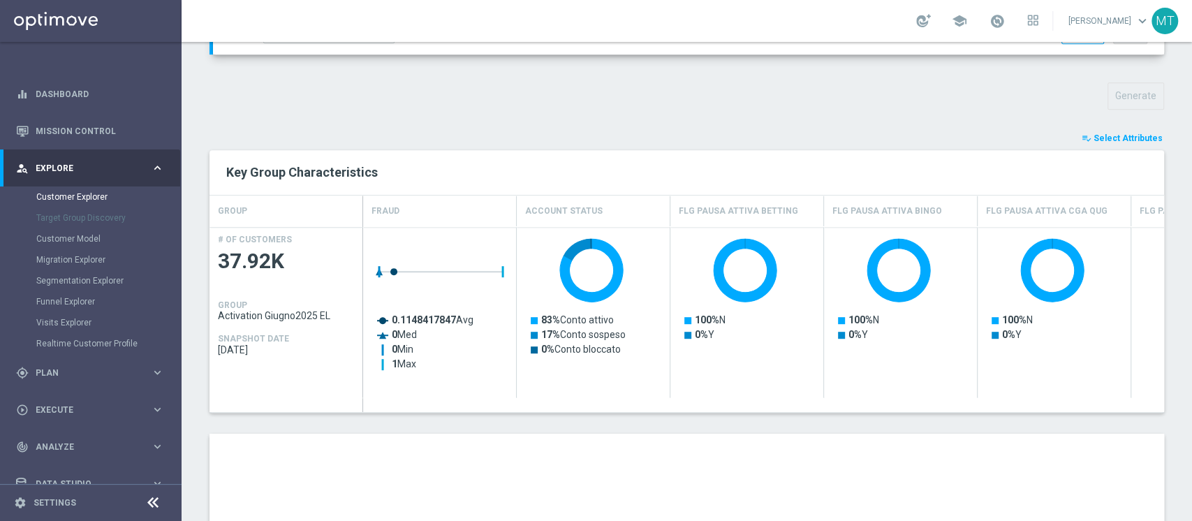
scroll to position [798, 0]
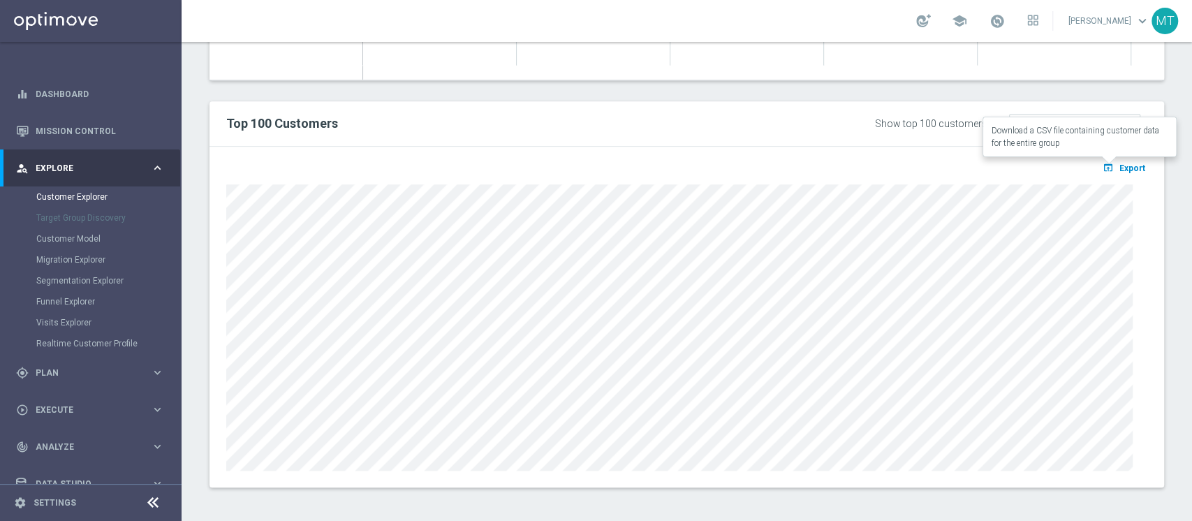
click at [1103, 155] on div "open_in_browser Export" at bounding box center [687, 317] width 955 height 341
click at [1120, 168] on span "Export" at bounding box center [1133, 168] width 26 height 10
